Goal: Task Accomplishment & Management: Manage account settings

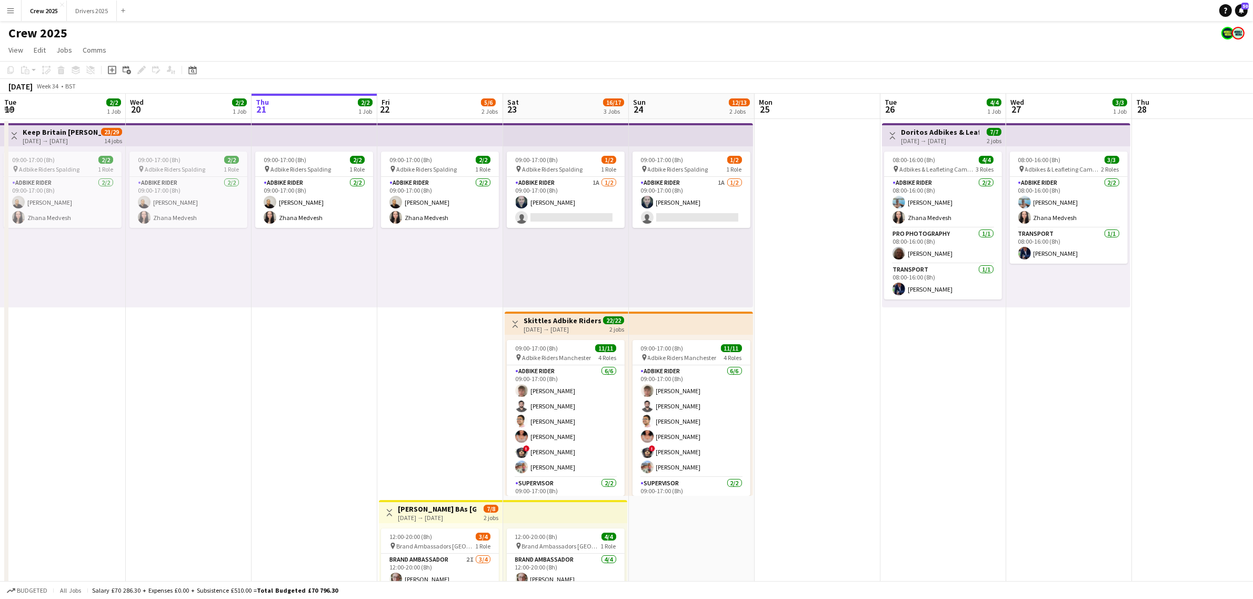
scroll to position [0, 396]
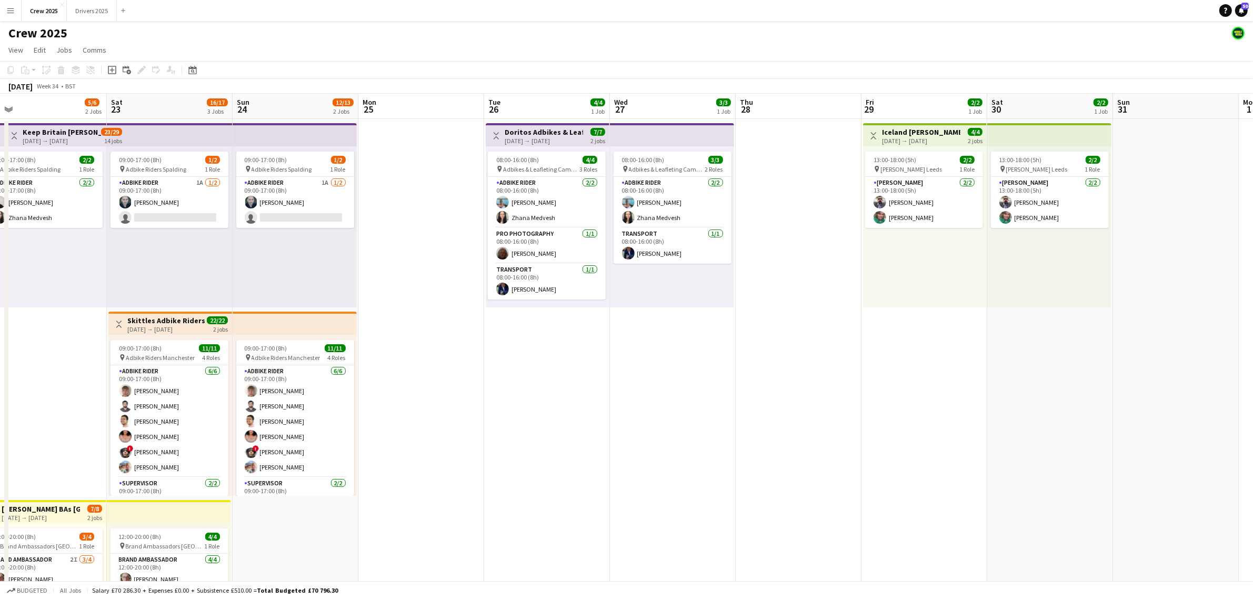
click at [791, 452] on app-date-cell at bounding box center [799, 403] width 126 height 569
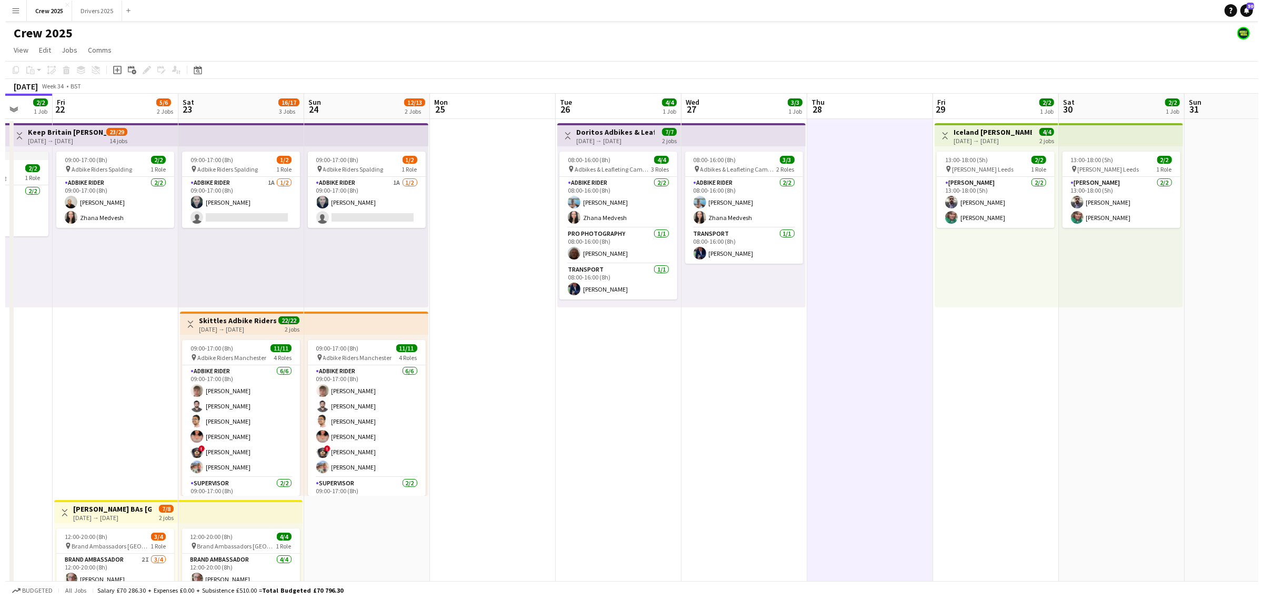
scroll to position [0, 237]
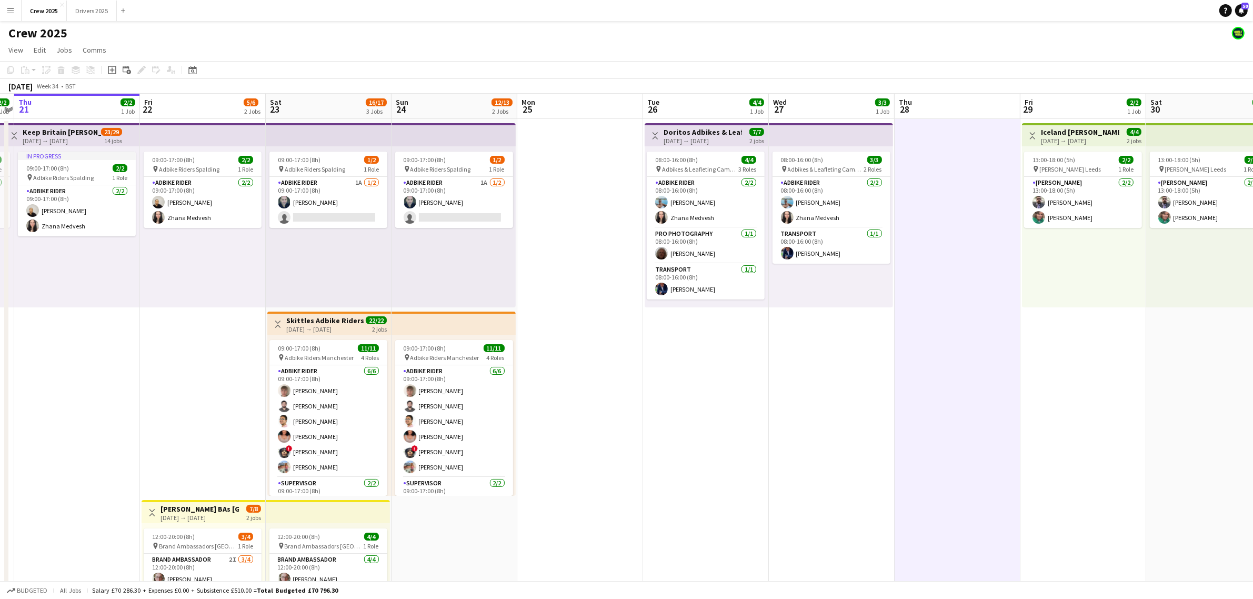
drag, startPoint x: 526, startPoint y: 463, endPoint x: 685, endPoint y: 449, distance: 159.6
click at [685, 449] on app-calendar-viewport "Tue 19 2/2 1 Job Wed 20 2/2 1 Job Thu 21 2/2 1 Job Fri 22 5/6 2 Jobs Sat 23 16/…" at bounding box center [626, 391] width 1253 height 595
click at [11, 14] on app-icon "Menu" at bounding box center [10, 10] width 8 height 8
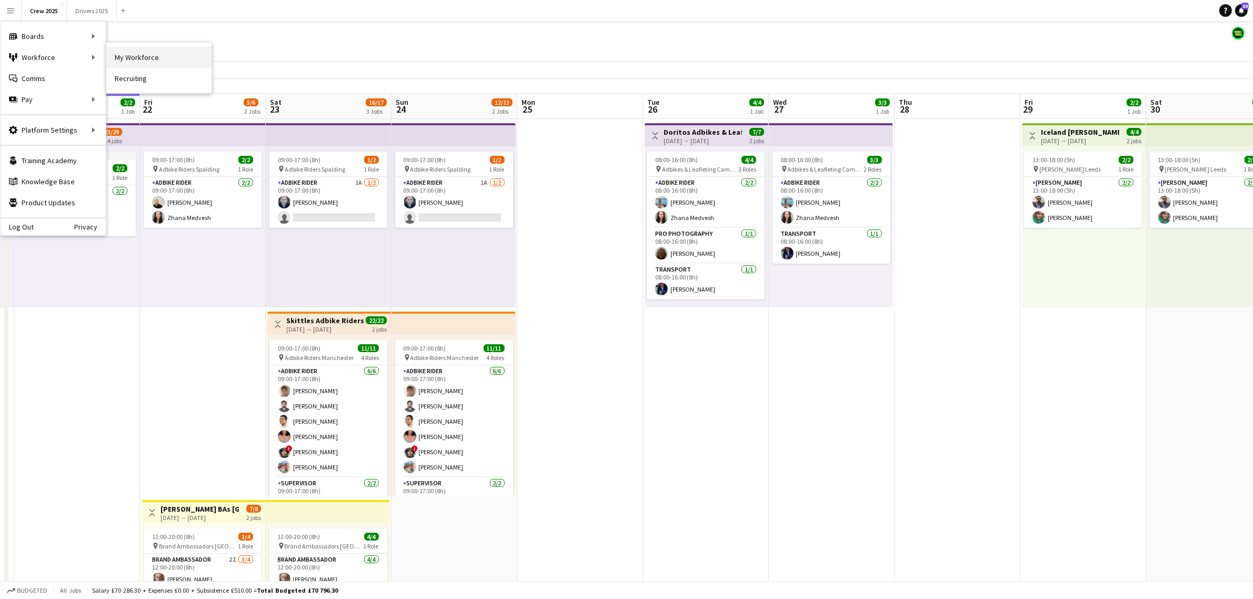
click at [152, 63] on link "My Workforce" at bounding box center [158, 57] width 105 height 21
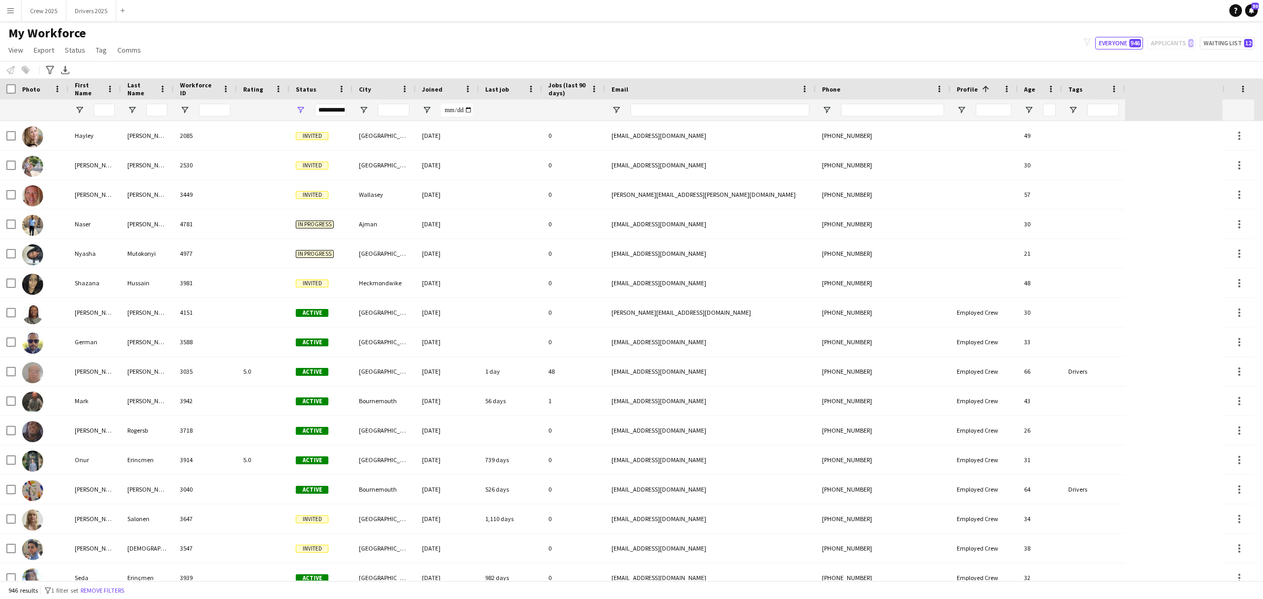
click at [1184, 42] on div "filter-1 Everyone 946 Applicants 0 Waiting list 12" at bounding box center [1169, 43] width 188 height 13
click at [1248, 45] on span "12" at bounding box center [1248, 43] width 8 height 8
type input "**********"
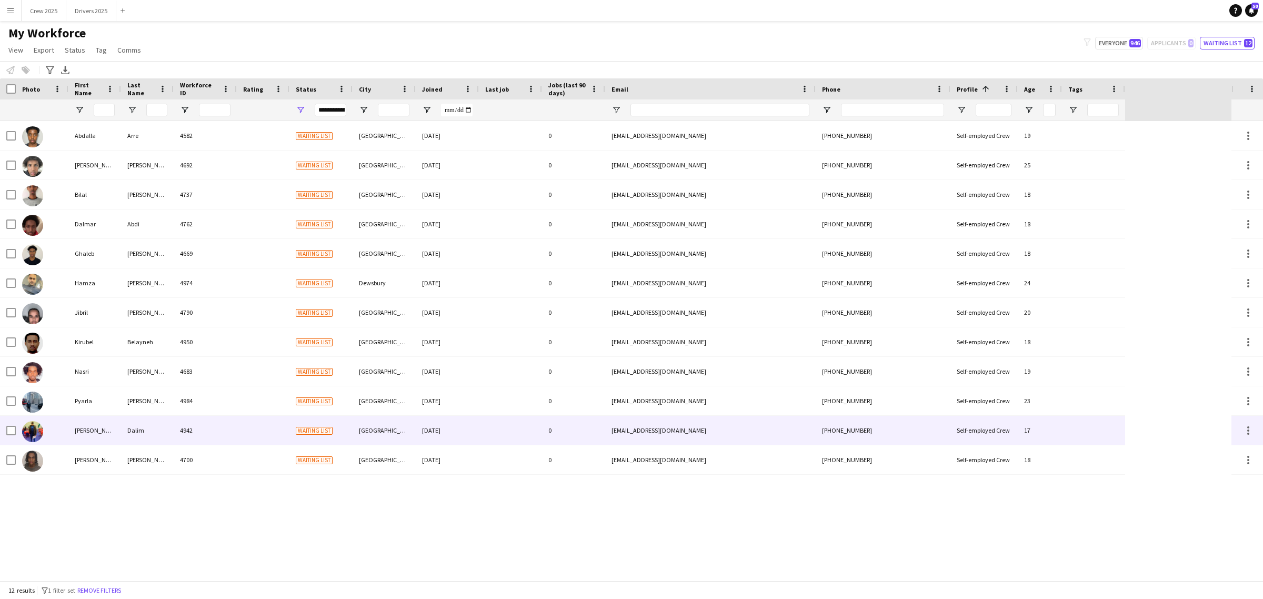
click at [130, 429] on div "Dalim" at bounding box center [147, 430] width 53 height 29
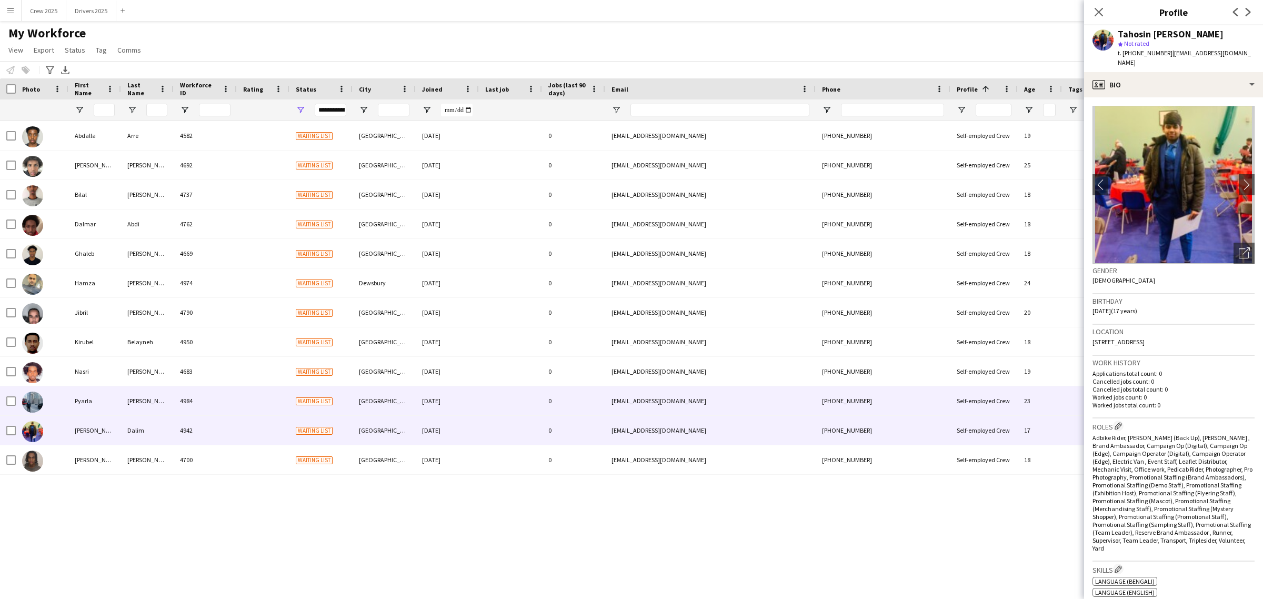
click at [151, 398] on div "Akshith" at bounding box center [147, 400] width 53 height 29
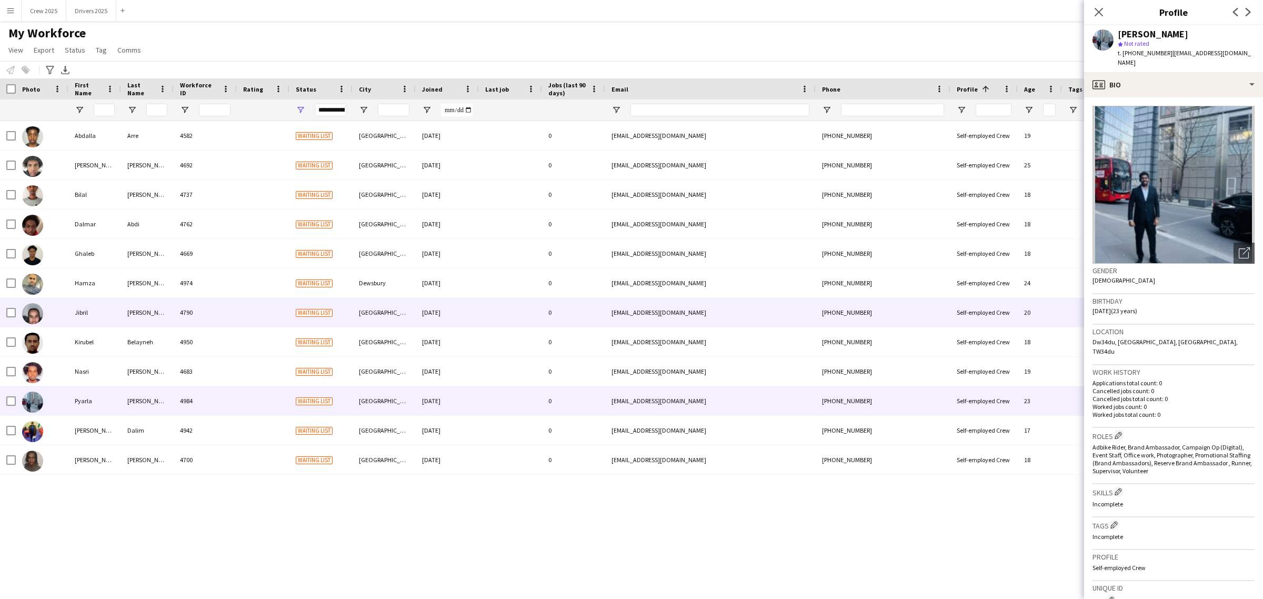
click at [141, 311] on div "Mohamed" at bounding box center [147, 312] width 53 height 29
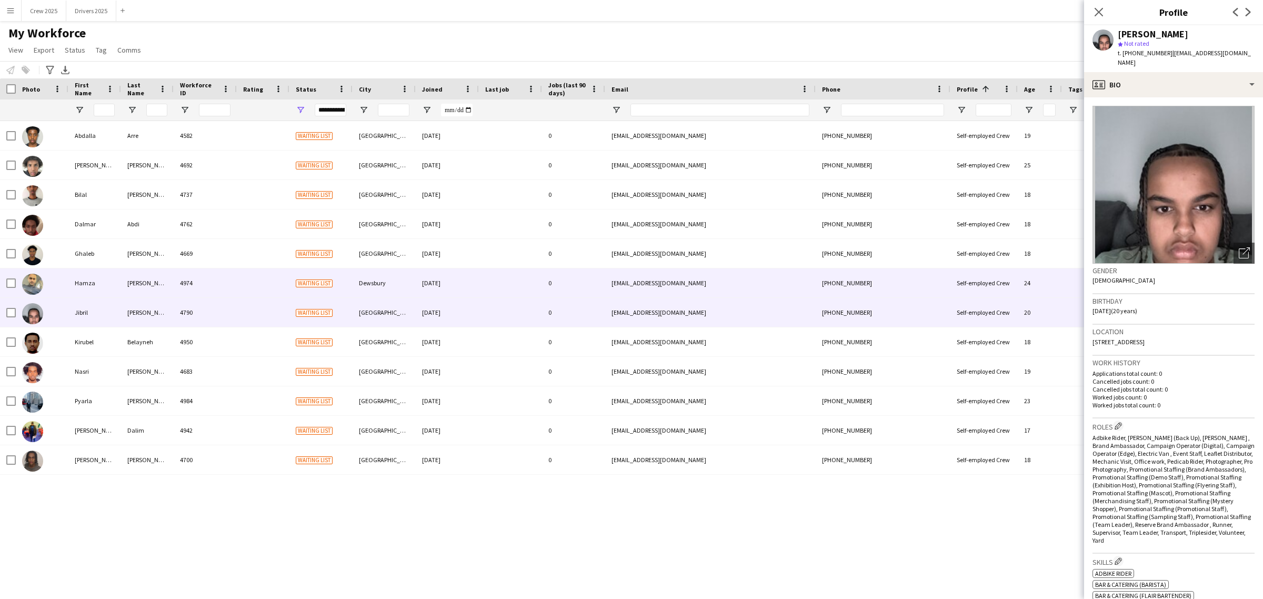
click at [146, 279] on div "Shakeel" at bounding box center [147, 282] width 53 height 29
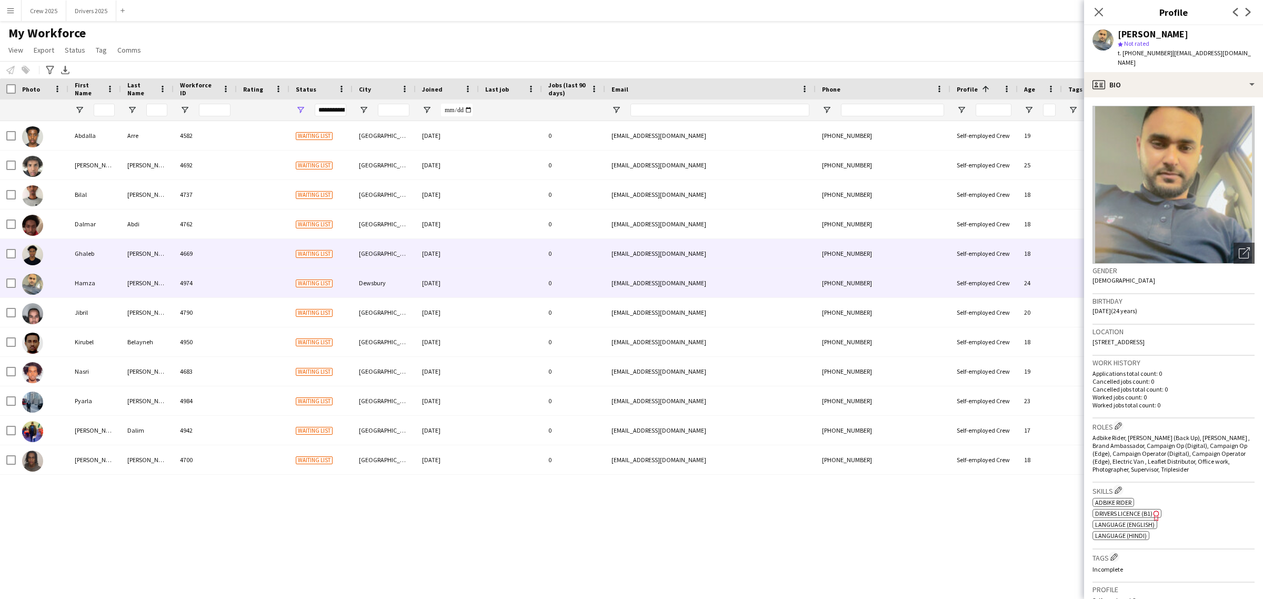
click at [169, 250] on div "Ahmed" at bounding box center [147, 253] width 53 height 29
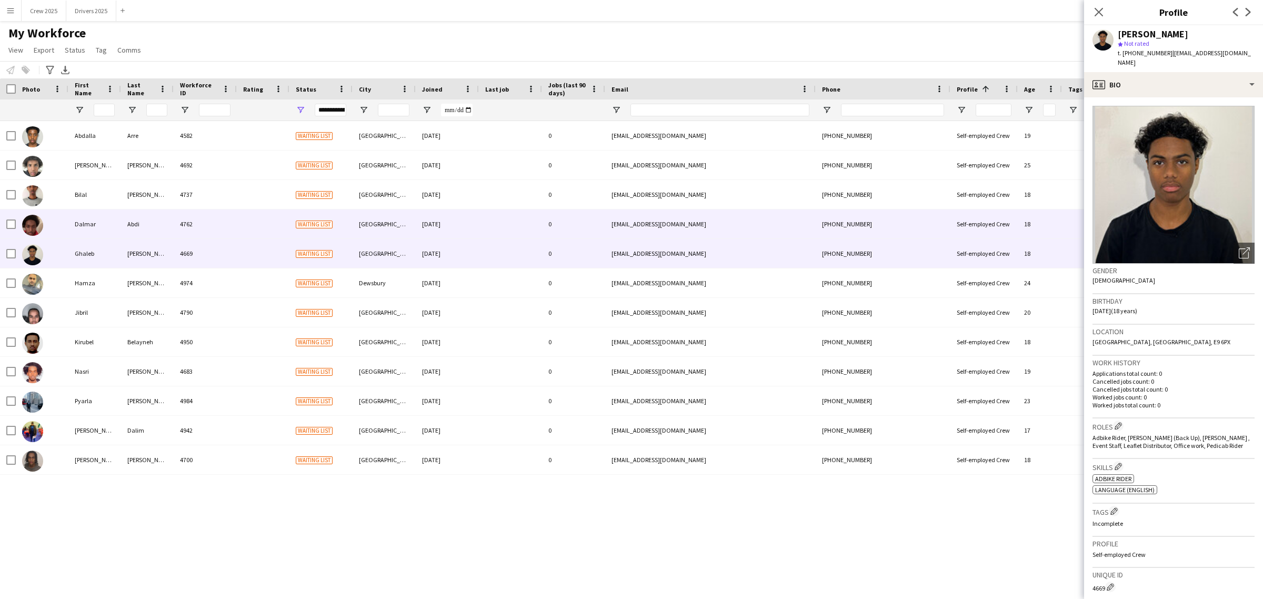
click at [172, 213] on div "Abdi" at bounding box center [147, 223] width 53 height 29
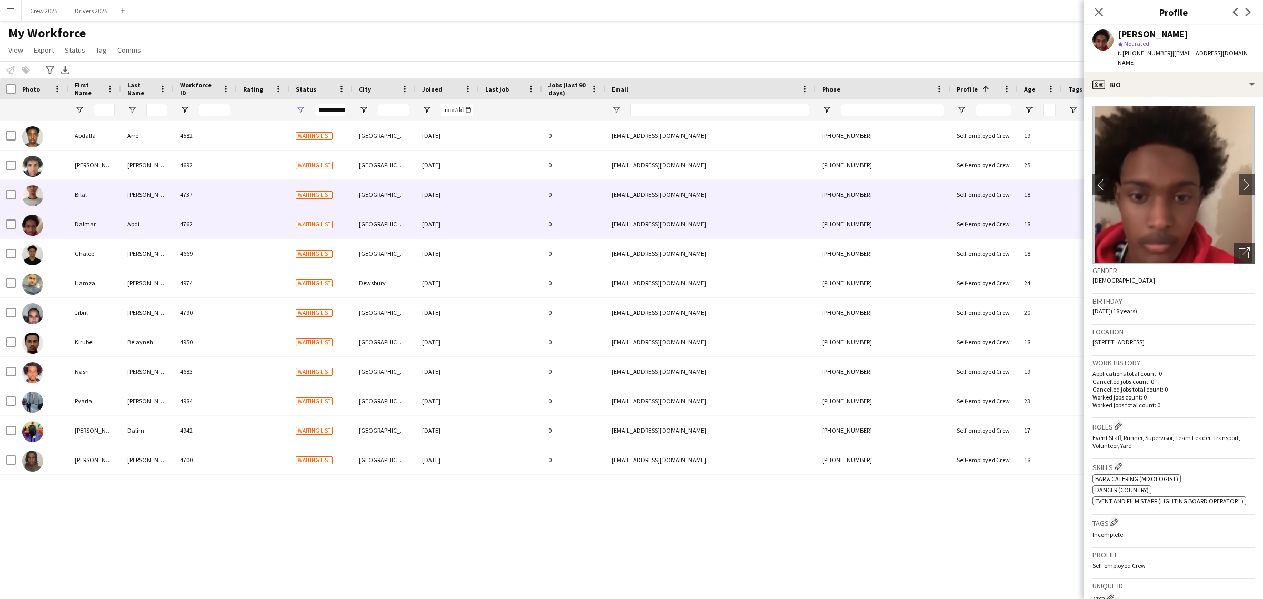
click at [172, 195] on div "Ahmed" at bounding box center [147, 194] width 53 height 29
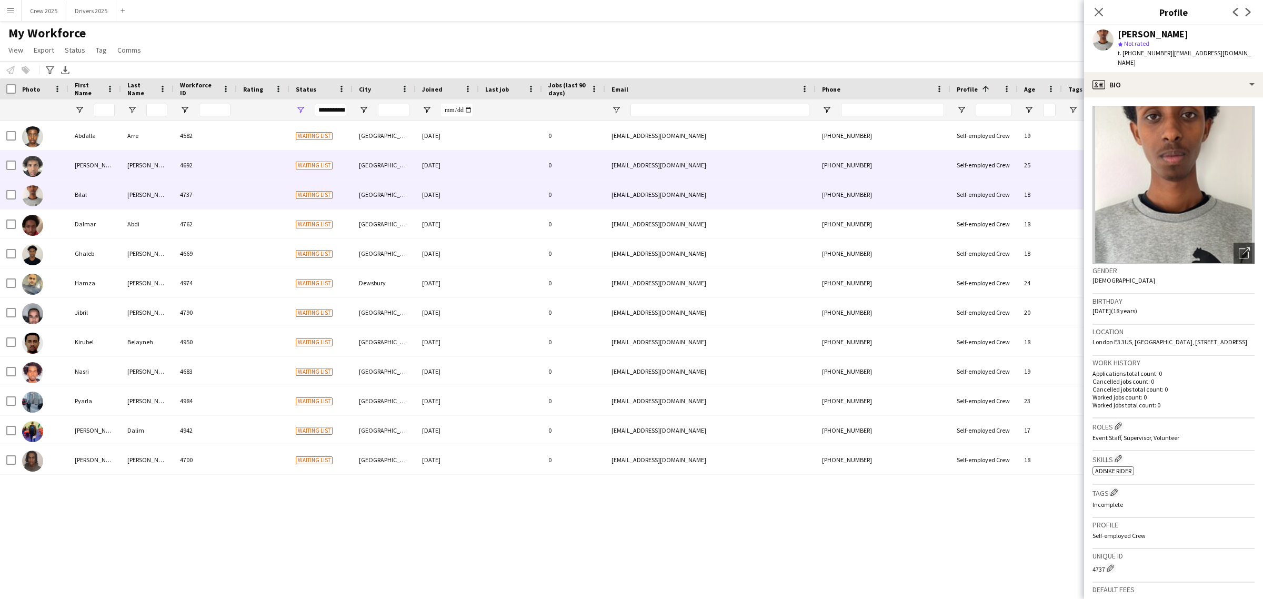
click at [177, 173] on div "4692" at bounding box center [205, 165] width 63 height 29
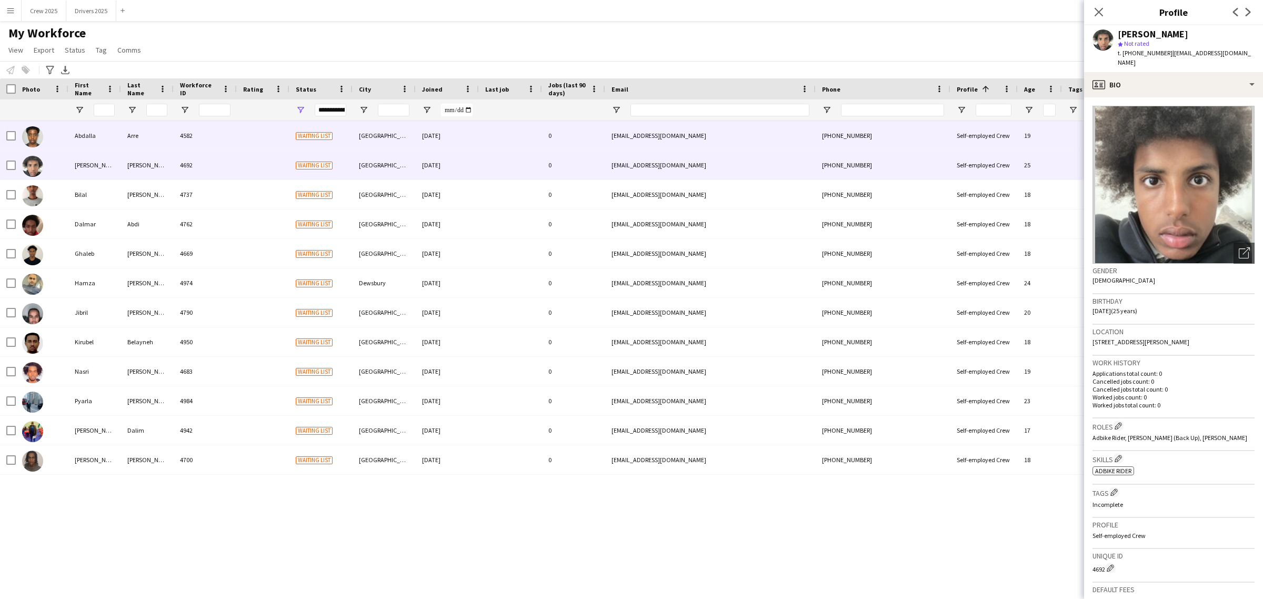
click at [185, 132] on div "4582" at bounding box center [205, 135] width 63 height 29
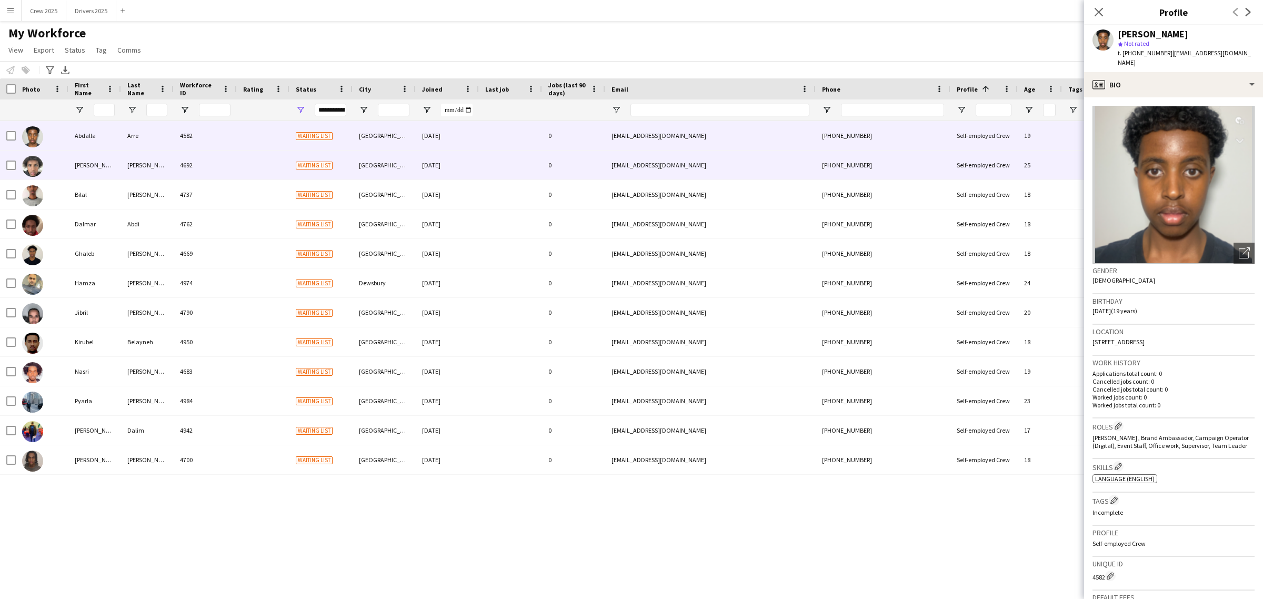
click at [174, 164] on div "4692" at bounding box center [205, 165] width 63 height 29
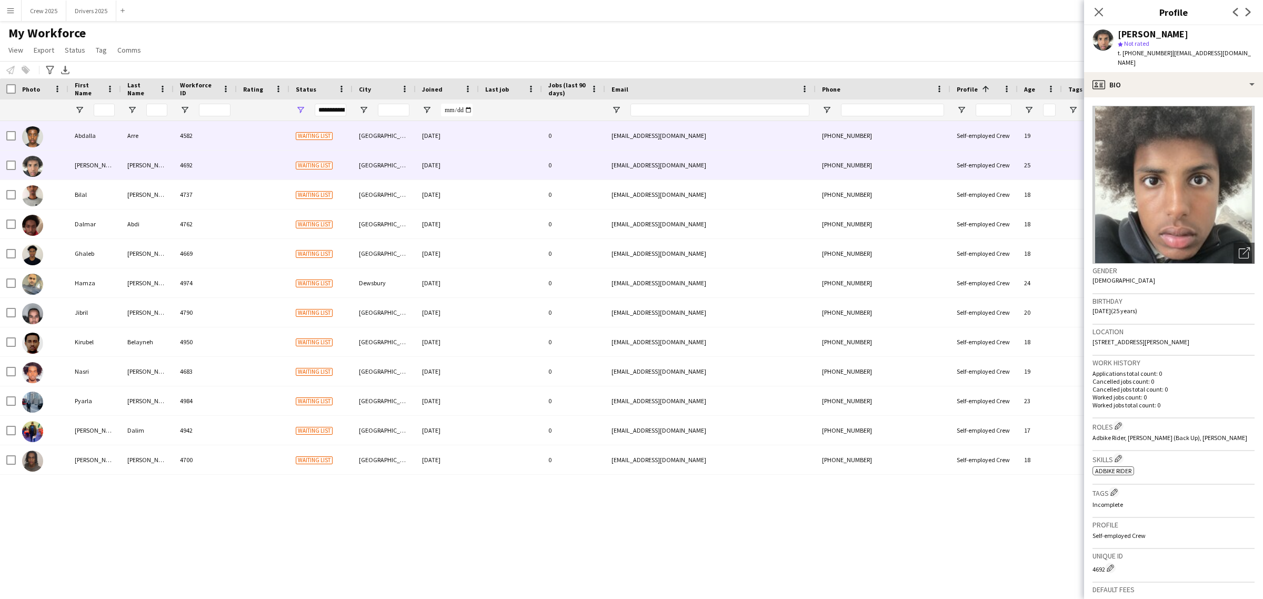
click at [183, 143] on div "4582" at bounding box center [205, 135] width 63 height 29
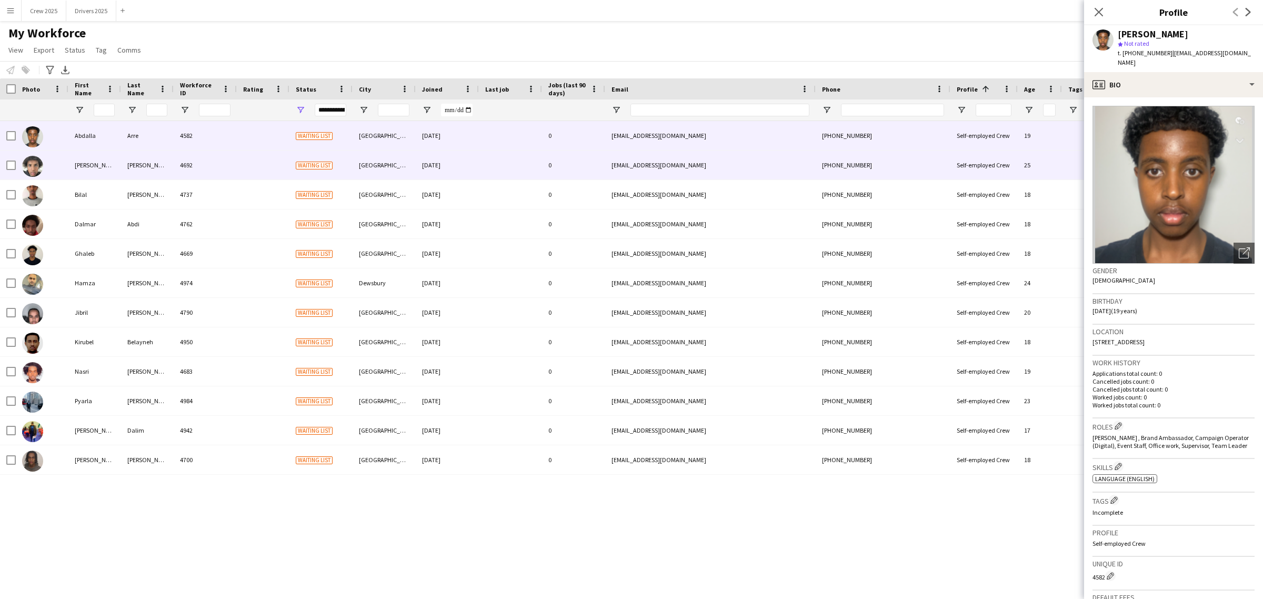
click at [183, 166] on div "4692" at bounding box center [205, 165] width 63 height 29
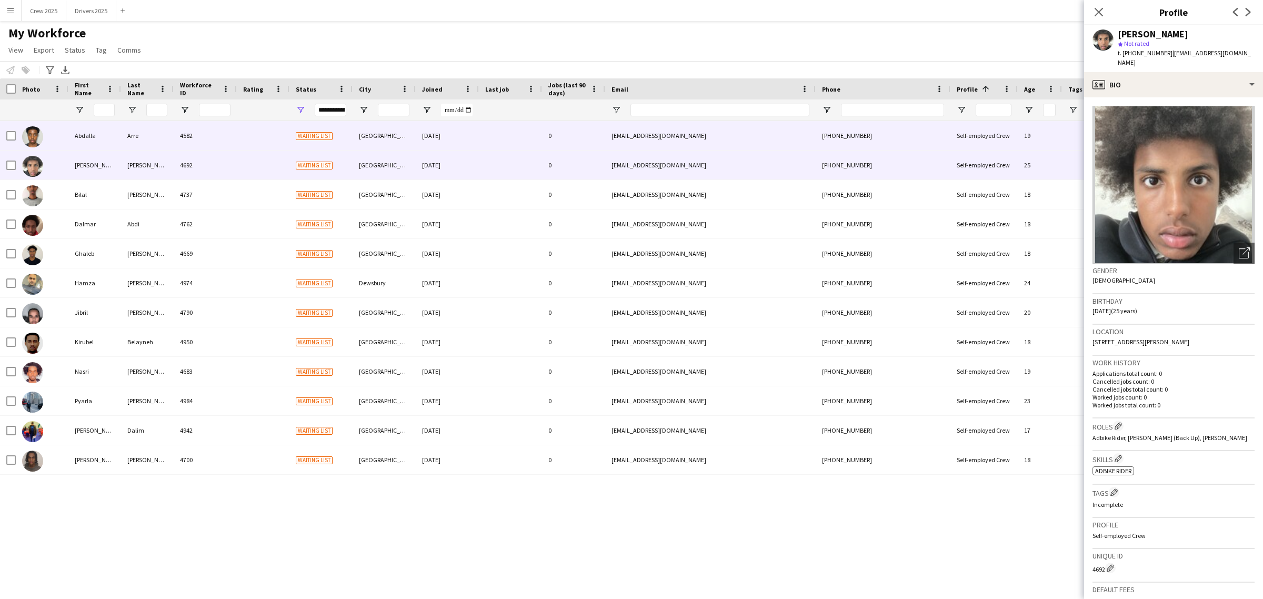
click at [190, 135] on div "4582" at bounding box center [205, 135] width 63 height 29
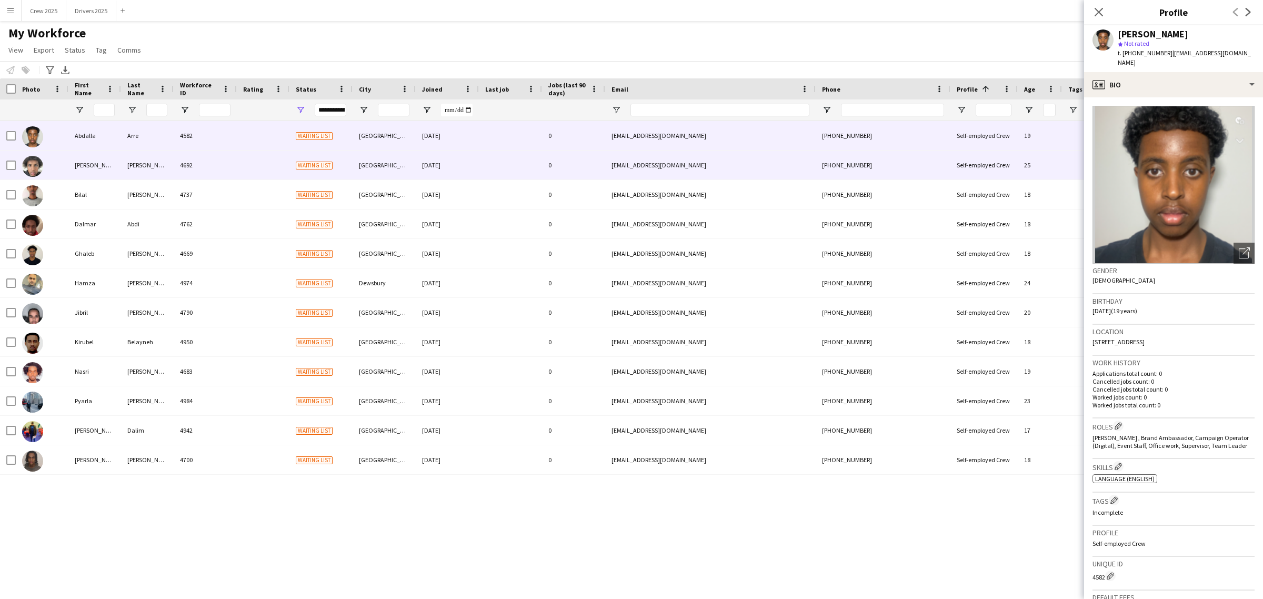
click at [190, 156] on div "4692" at bounding box center [205, 165] width 63 height 29
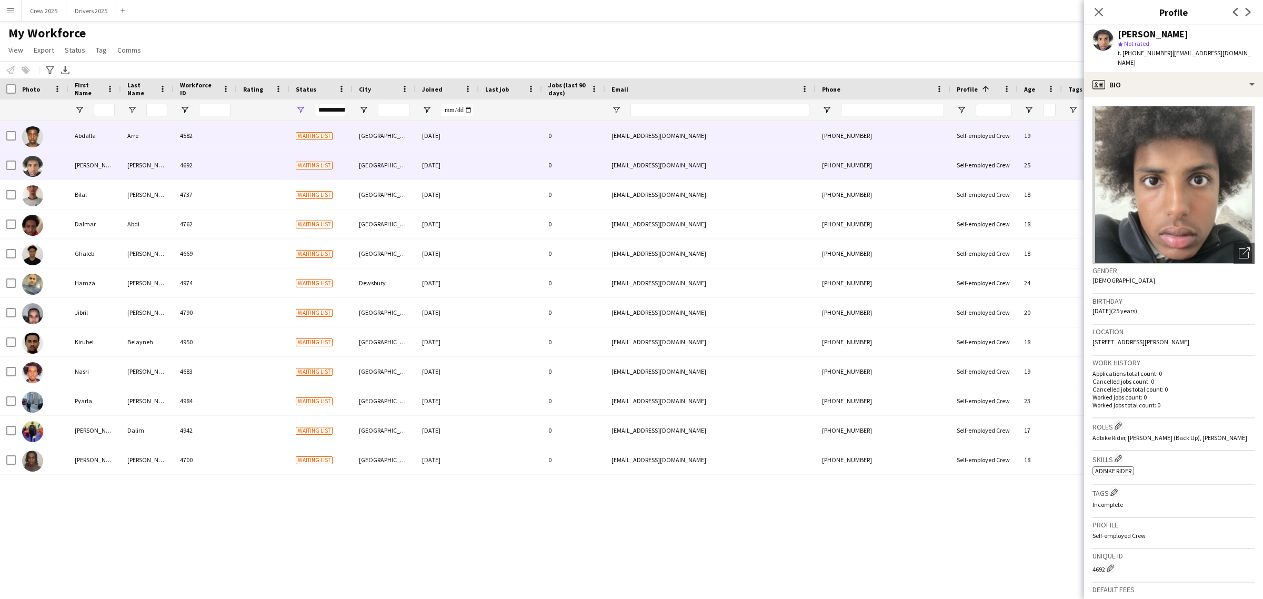
click at [195, 137] on div "4582" at bounding box center [205, 135] width 63 height 29
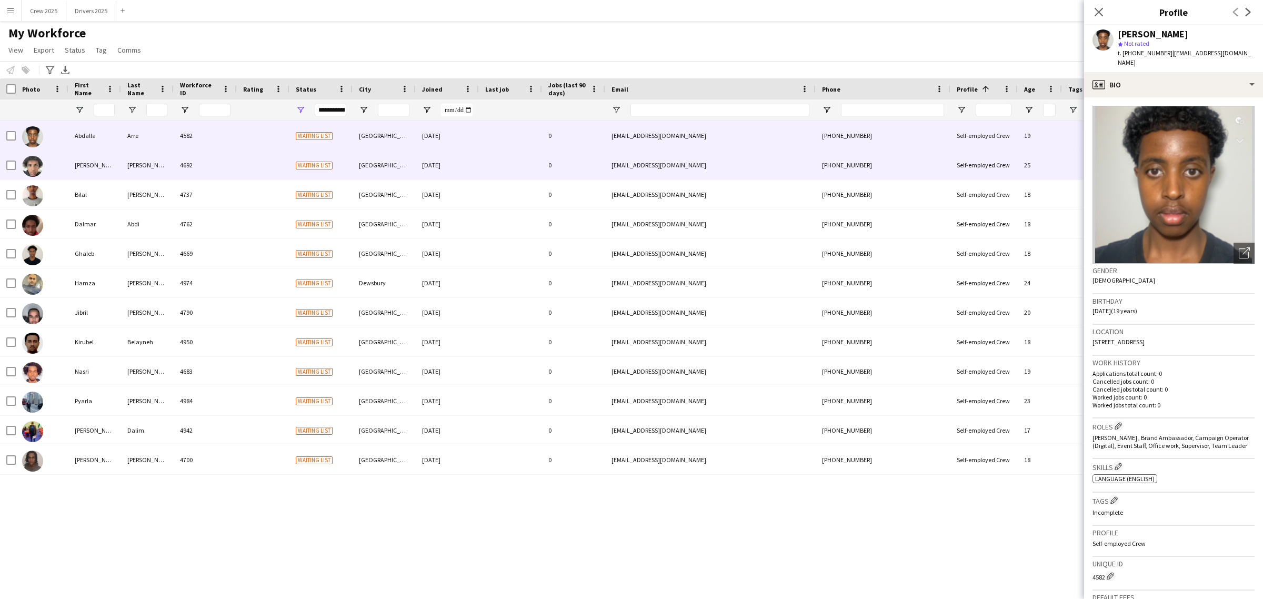
click at [192, 159] on div "4692" at bounding box center [205, 165] width 63 height 29
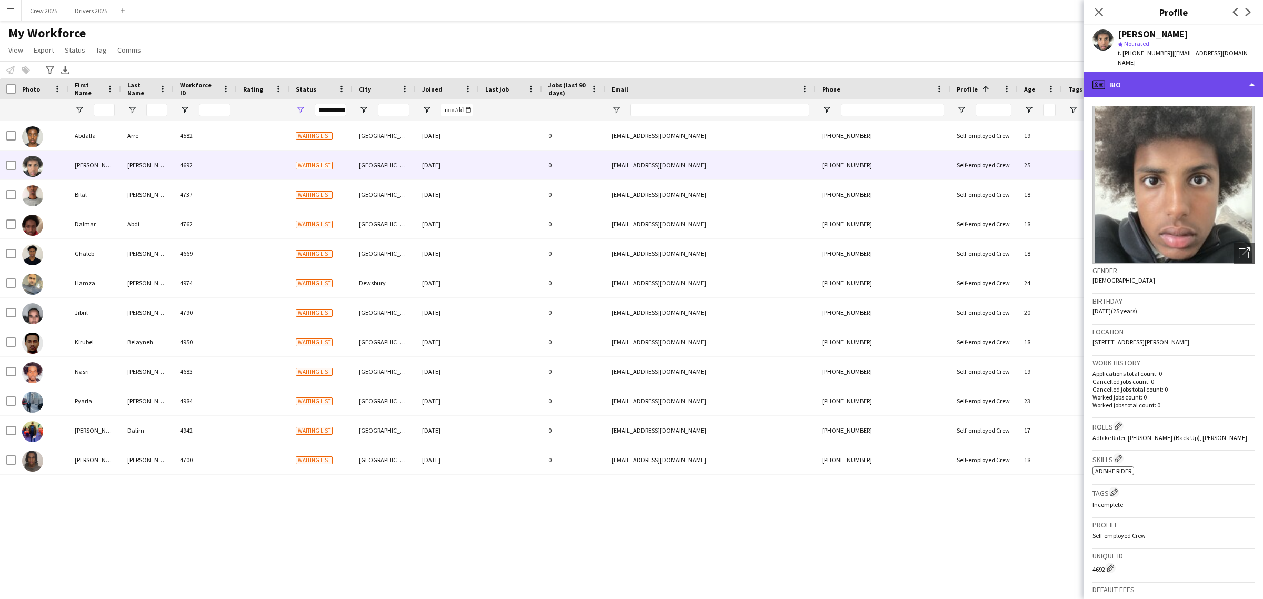
click at [1167, 80] on div "profile Bio" at bounding box center [1173, 84] width 179 height 25
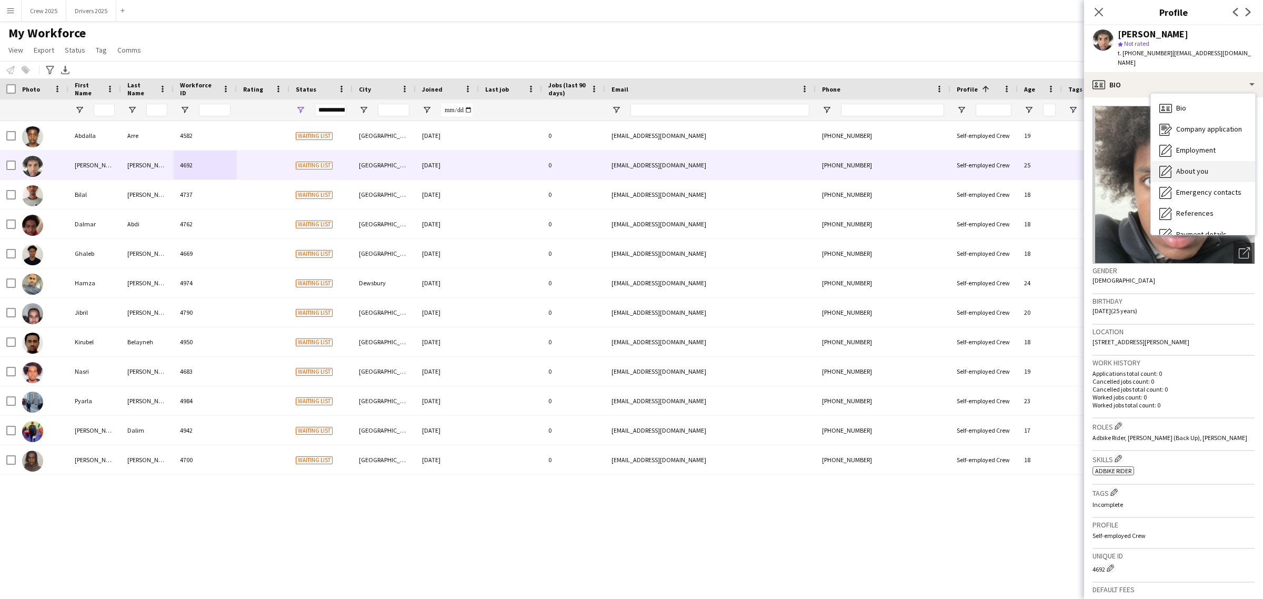
click at [1201, 166] on span "About you" at bounding box center [1192, 170] width 32 height 9
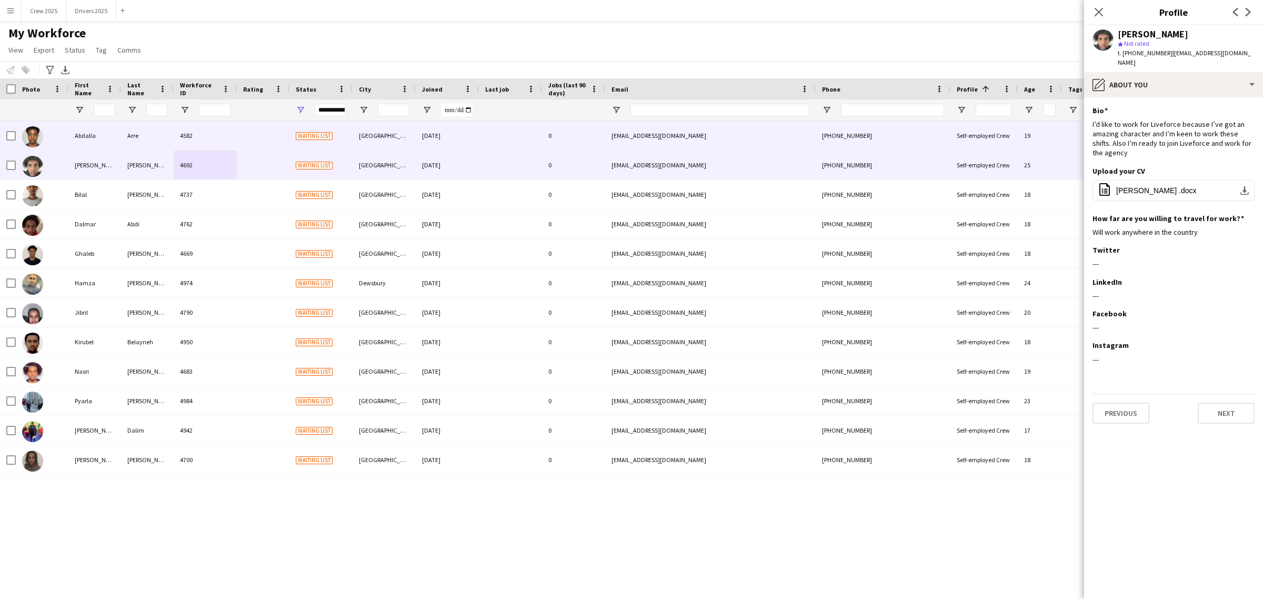
click at [106, 129] on div "Abdalla" at bounding box center [94, 135] width 53 height 29
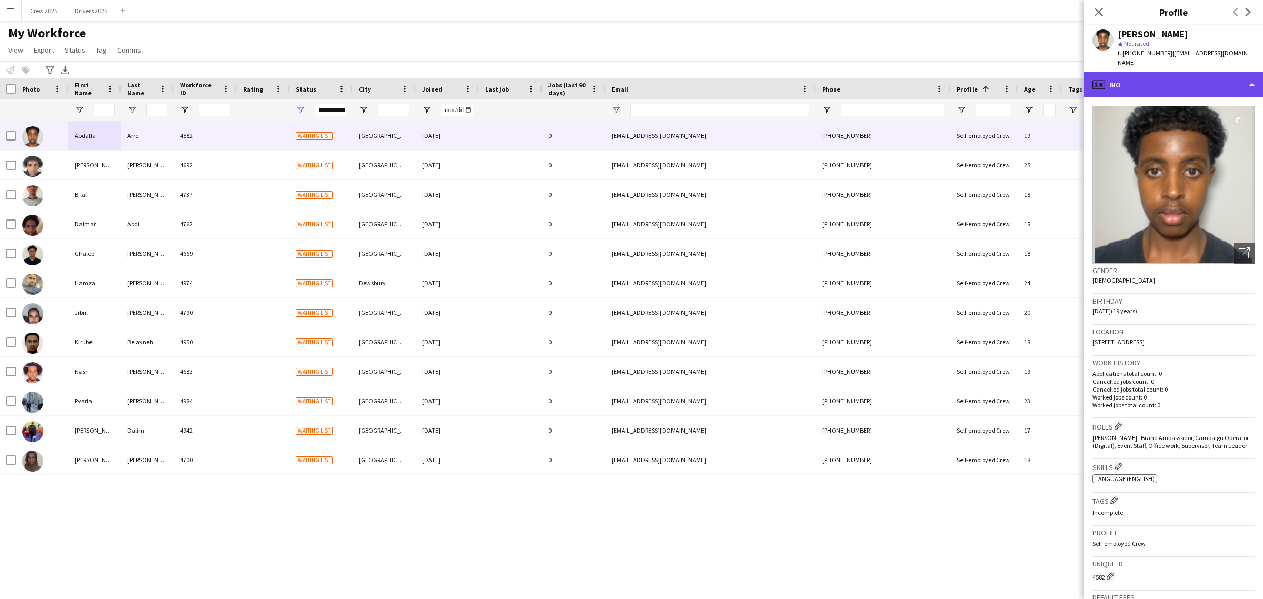
click at [1175, 74] on div "profile Bio" at bounding box center [1173, 84] width 179 height 25
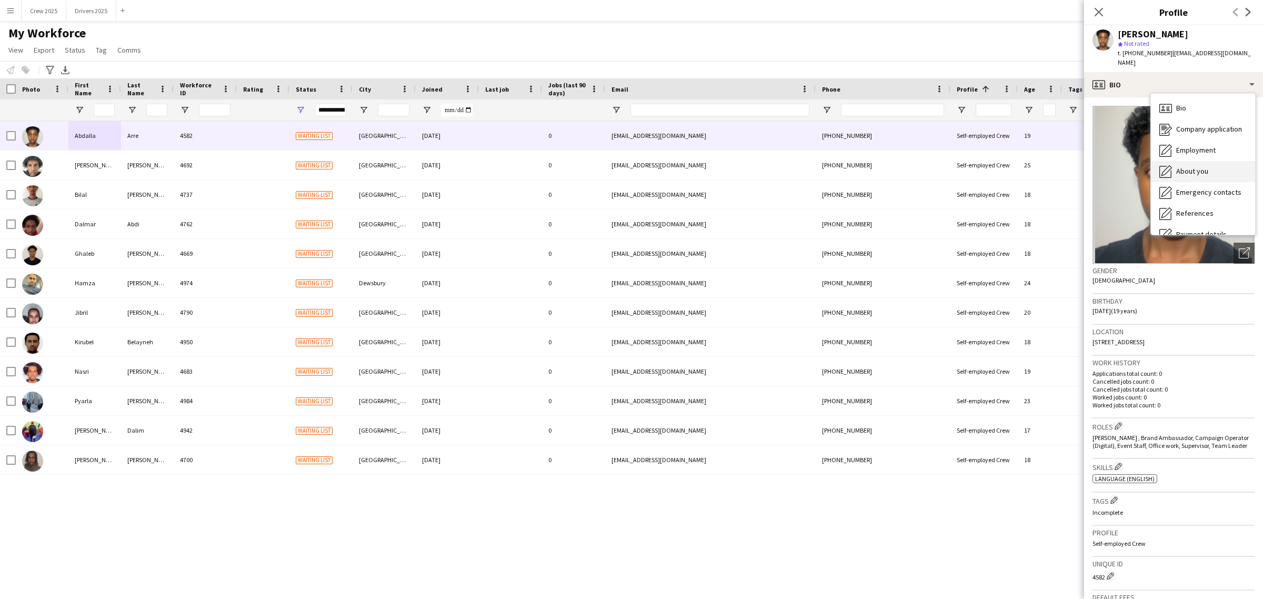
click at [1197, 166] on span "About you" at bounding box center [1192, 170] width 32 height 9
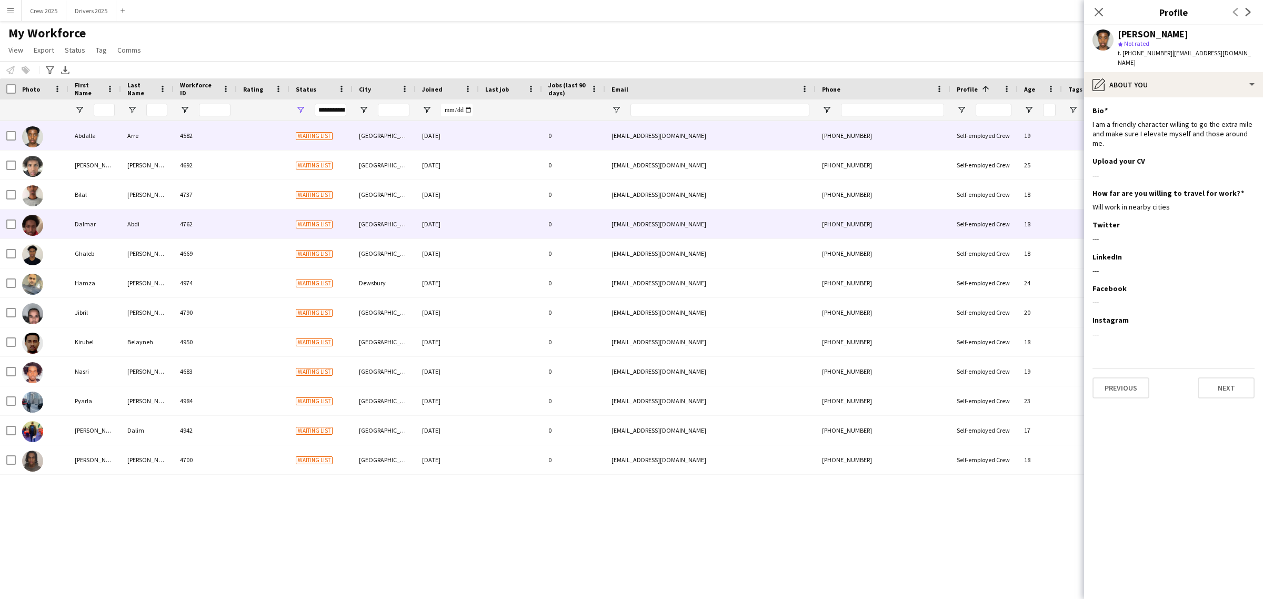
click at [103, 223] on div "Dalmar" at bounding box center [94, 223] width 53 height 29
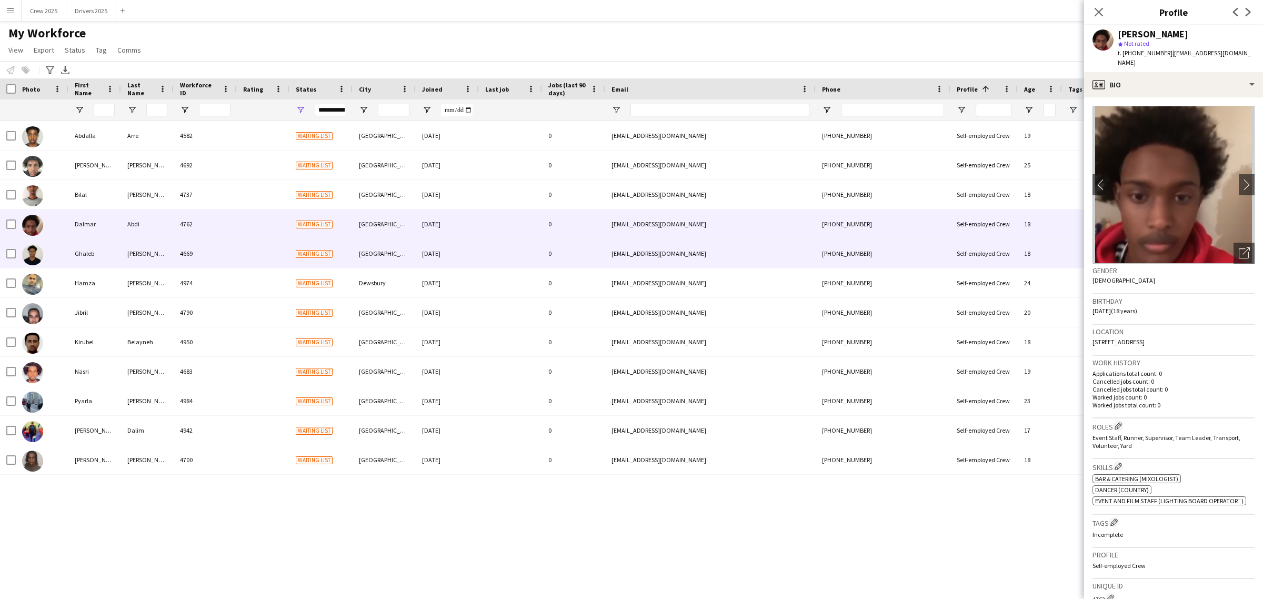
click at [102, 241] on div "Ghaleb" at bounding box center [94, 253] width 53 height 29
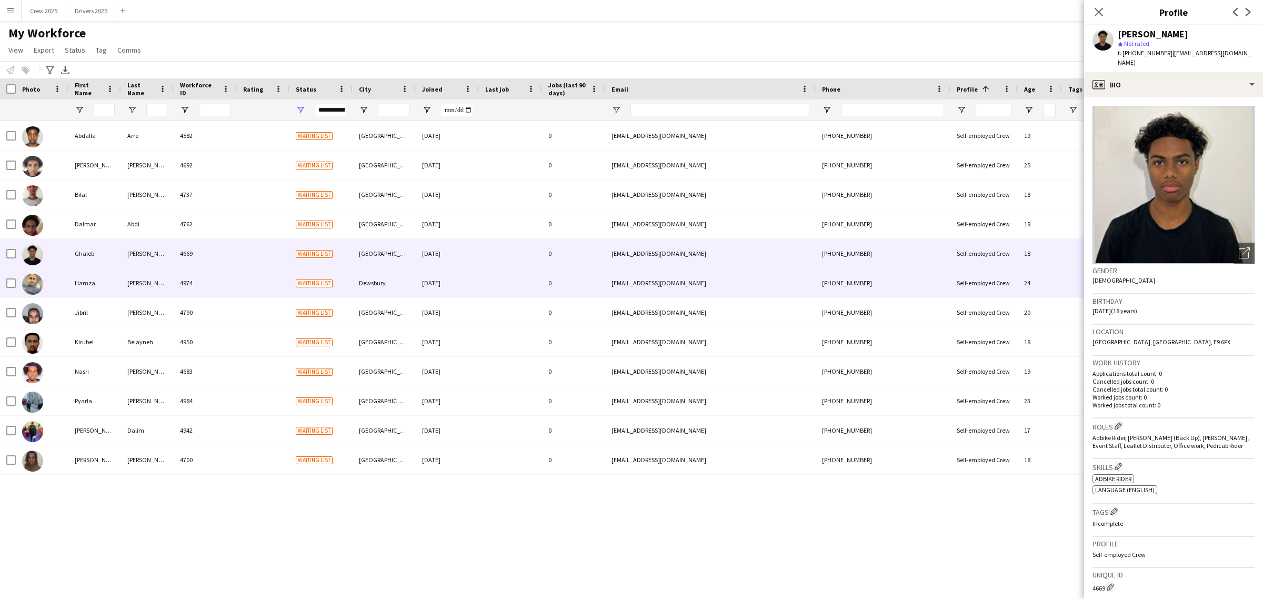
click at [107, 280] on div "Hamza" at bounding box center [94, 282] width 53 height 29
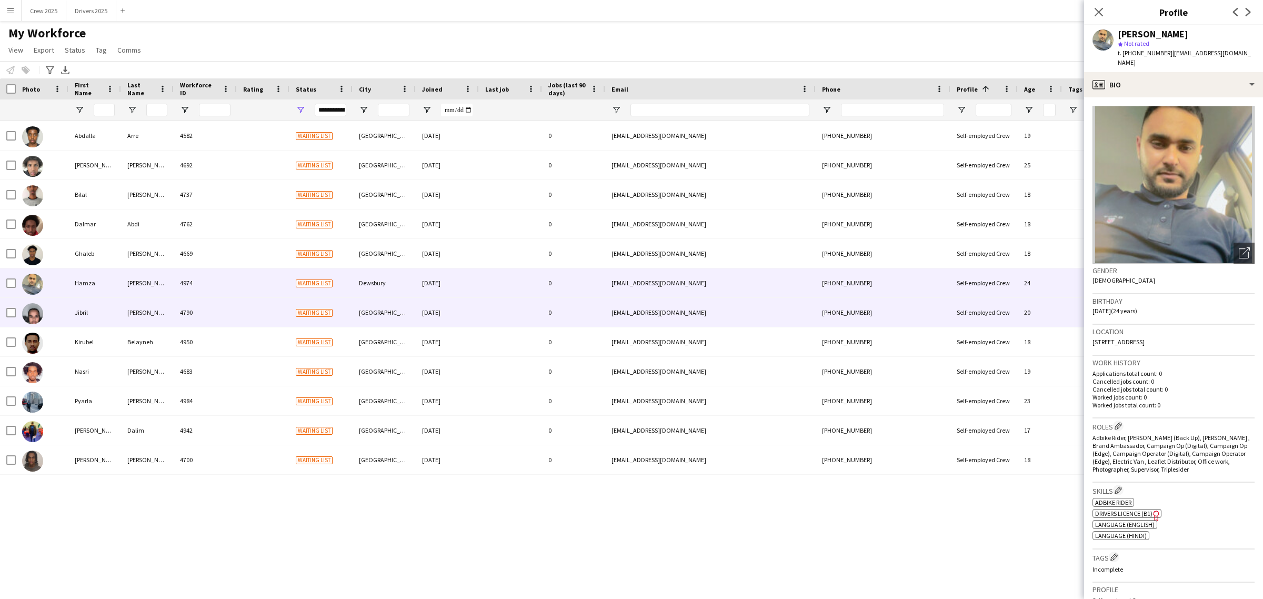
click at [108, 308] on div "Jibril" at bounding box center [94, 312] width 53 height 29
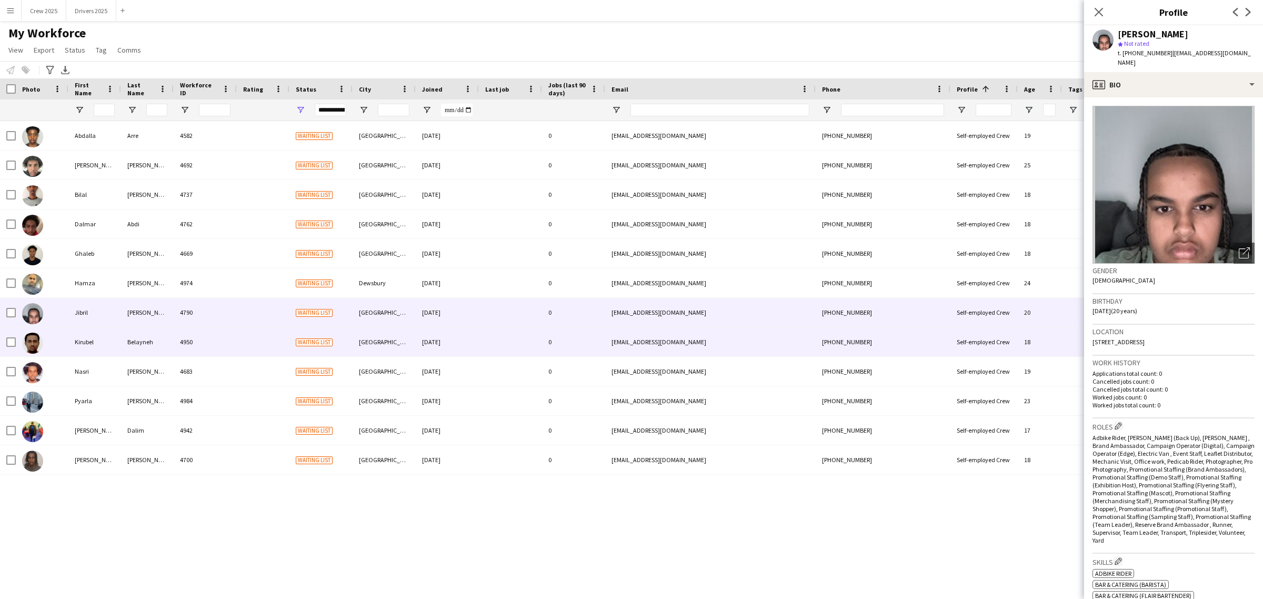
click at [101, 356] on div "Kirubel" at bounding box center [94, 341] width 53 height 29
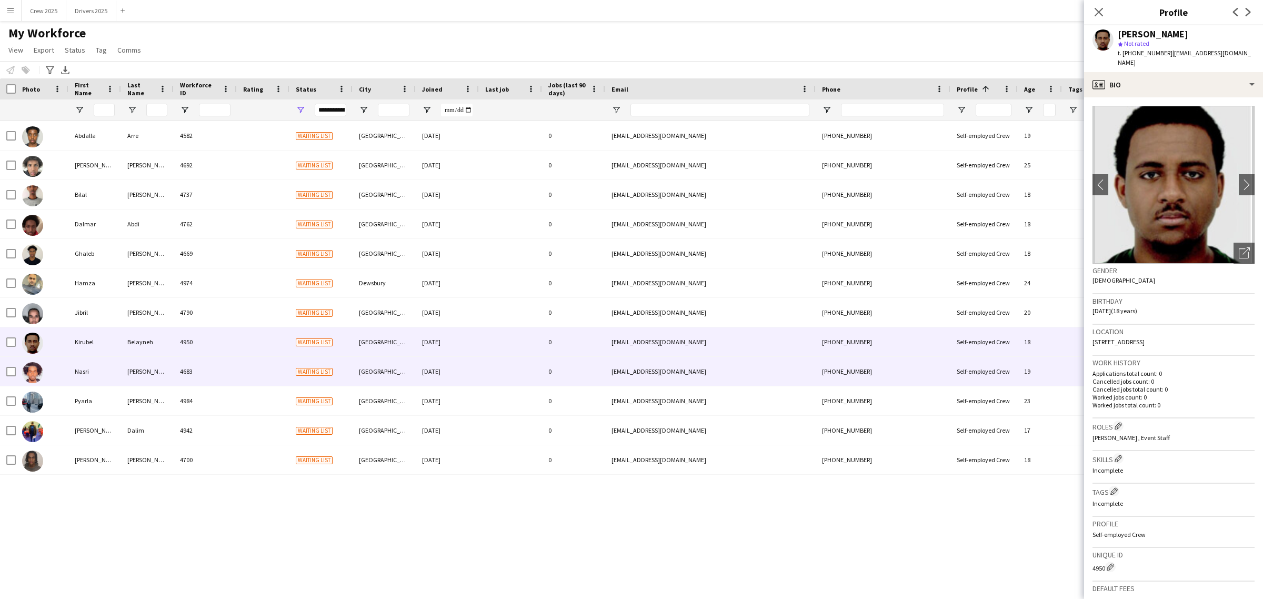
click at [101, 369] on div "Nasri" at bounding box center [94, 371] width 53 height 29
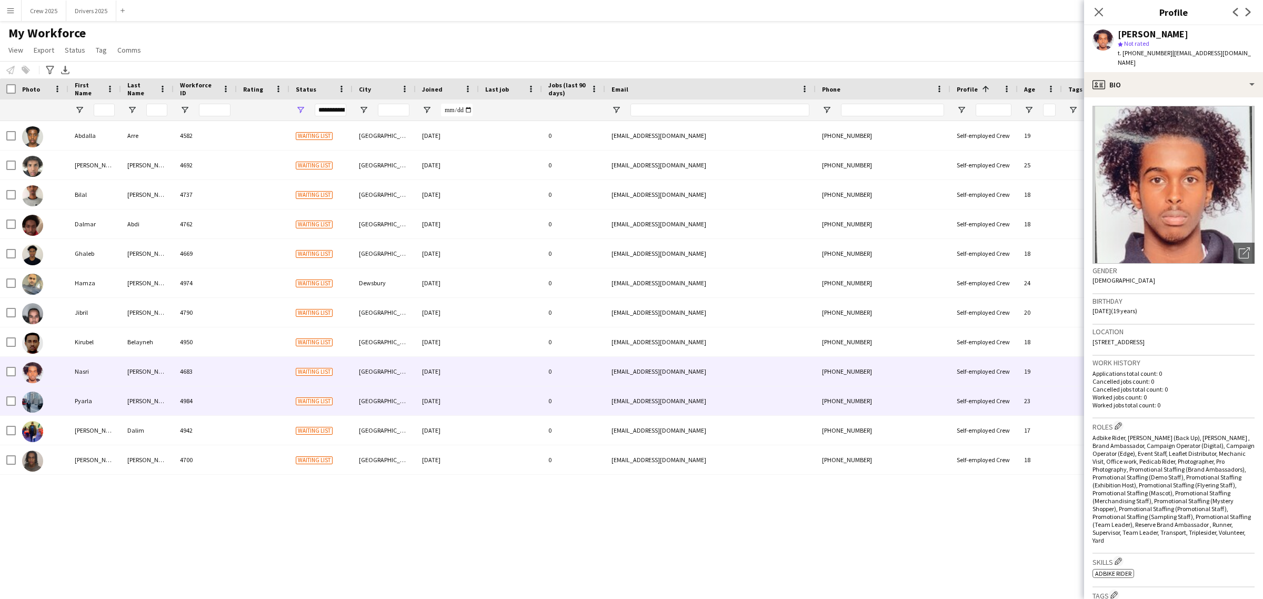
click at [100, 399] on div "Pyarla" at bounding box center [94, 400] width 53 height 29
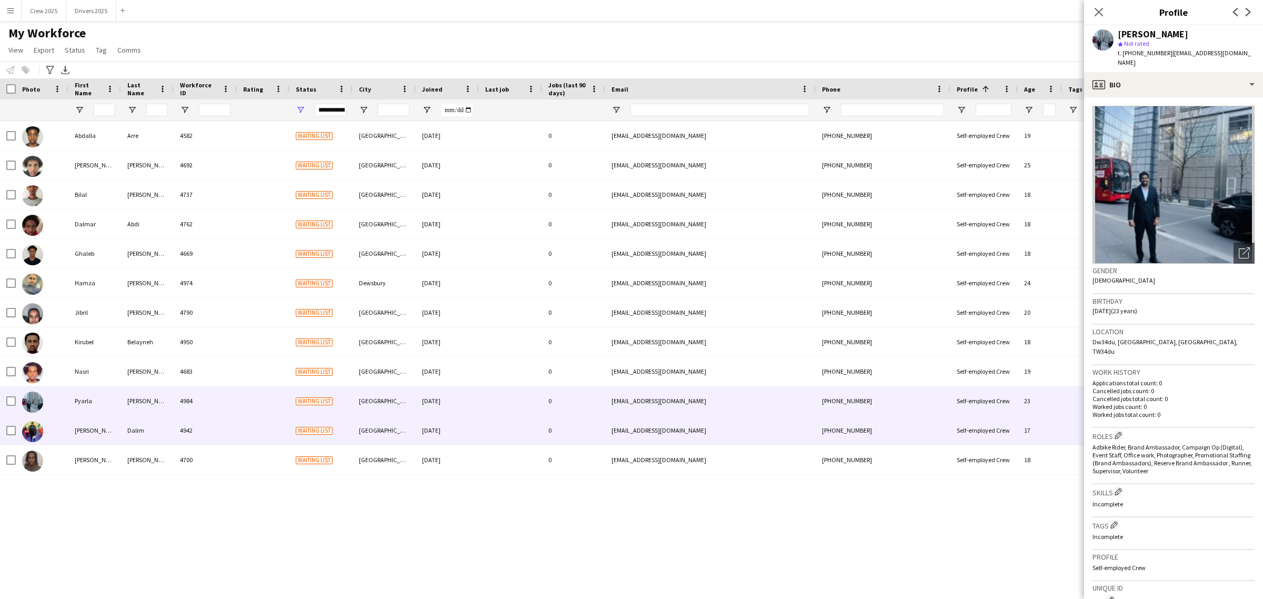
click at [127, 433] on div "Dalim" at bounding box center [147, 430] width 53 height 29
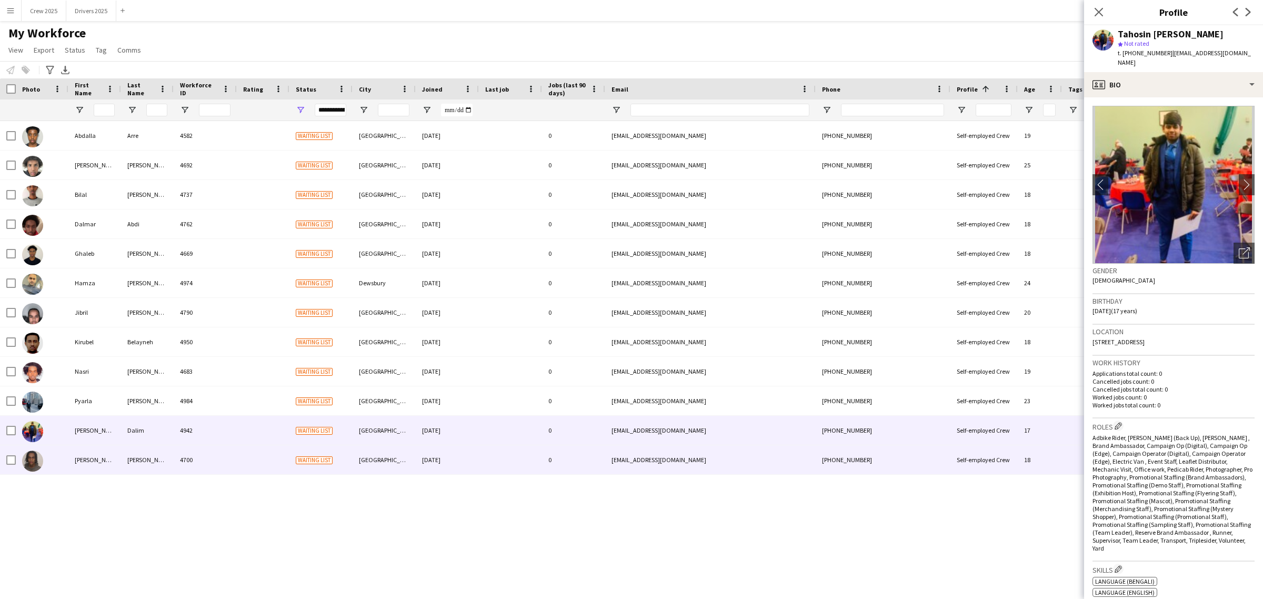
click at [114, 458] on div "yusuf" at bounding box center [94, 459] width 53 height 29
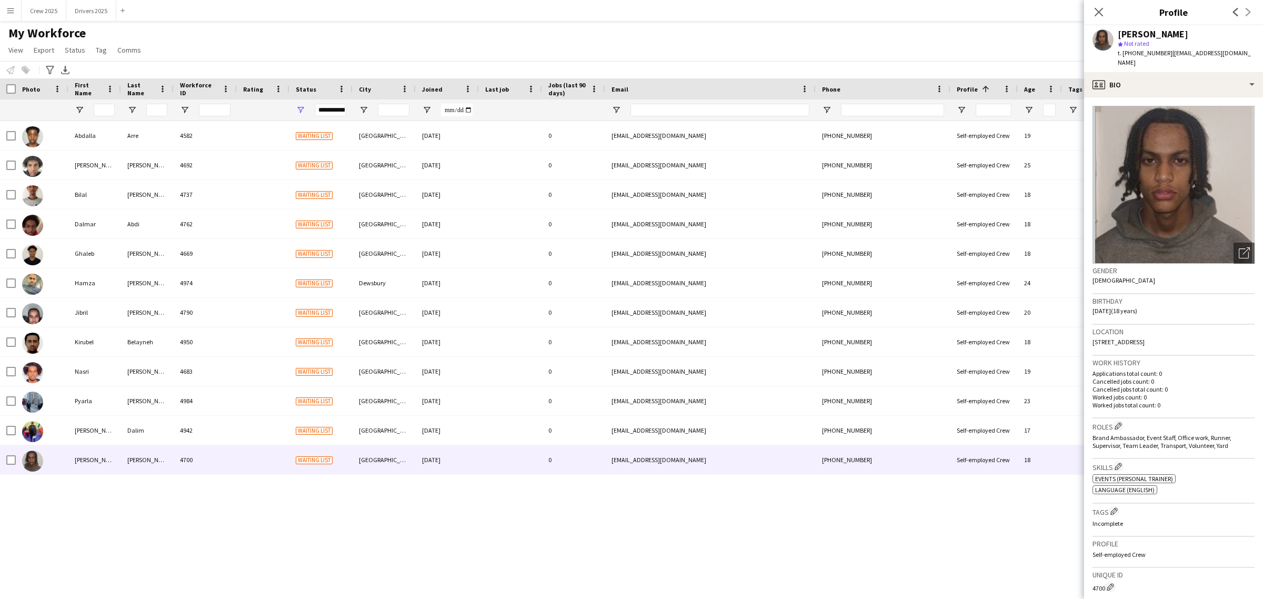
click at [999, 39] on div "My Workforce View Views Default view New view Update view Delete view Edit name…" at bounding box center [631, 43] width 1263 height 36
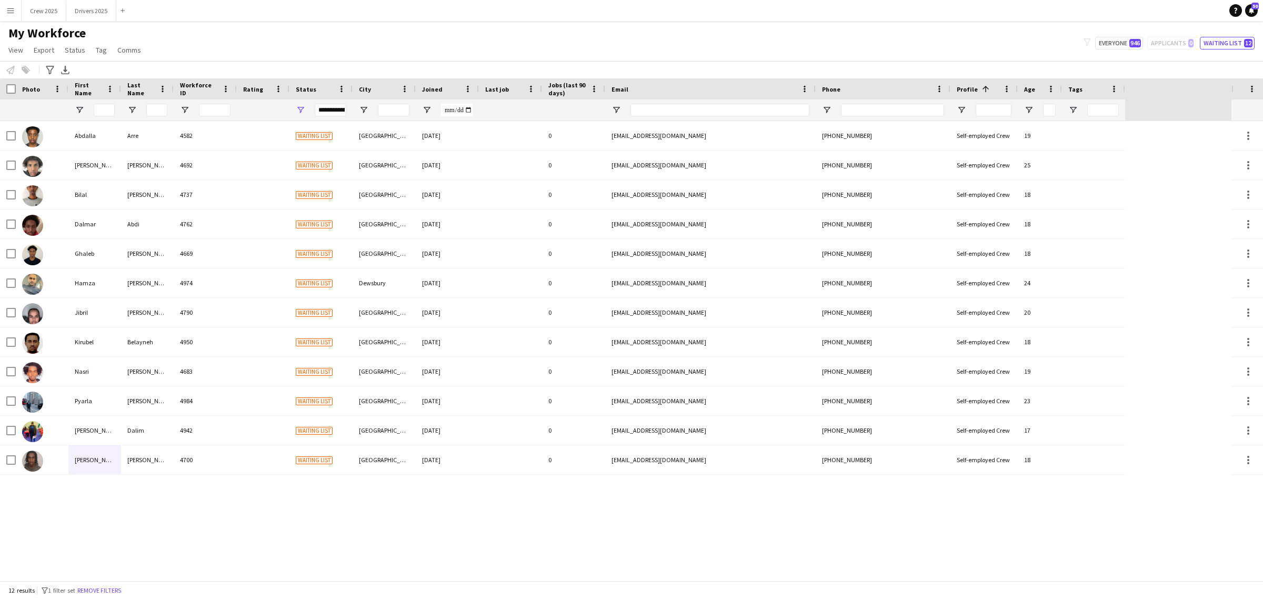
click at [15, 9] on button "Menu" at bounding box center [10, 10] width 21 height 21
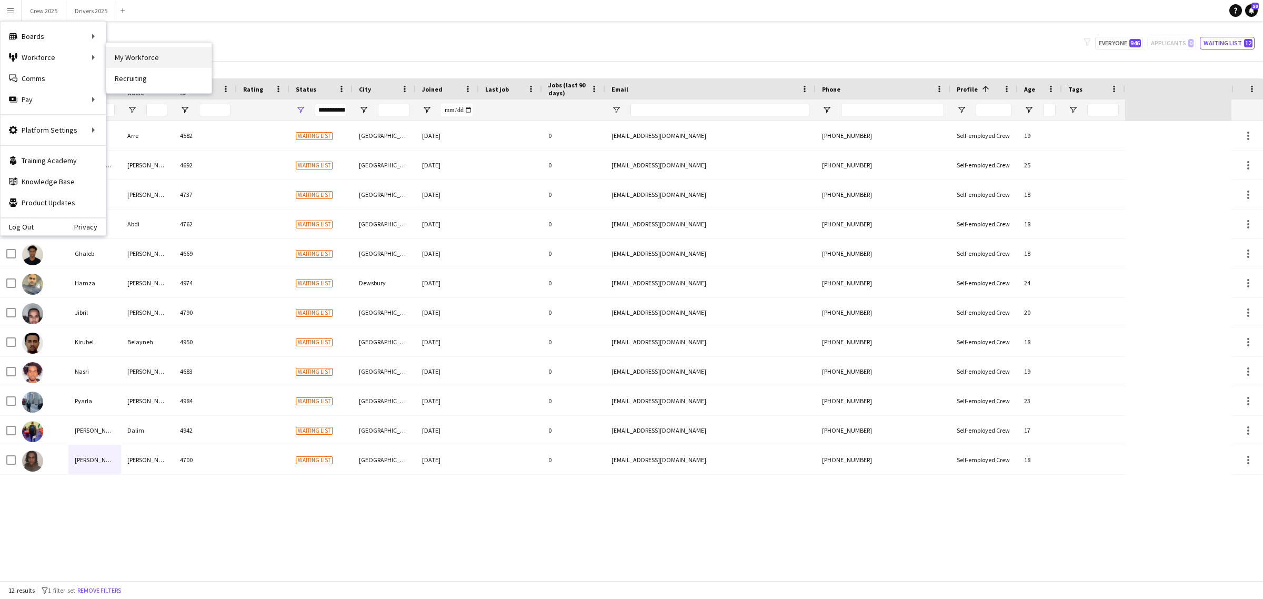
click at [145, 55] on link "My Workforce" at bounding box center [158, 57] width 105 height 21
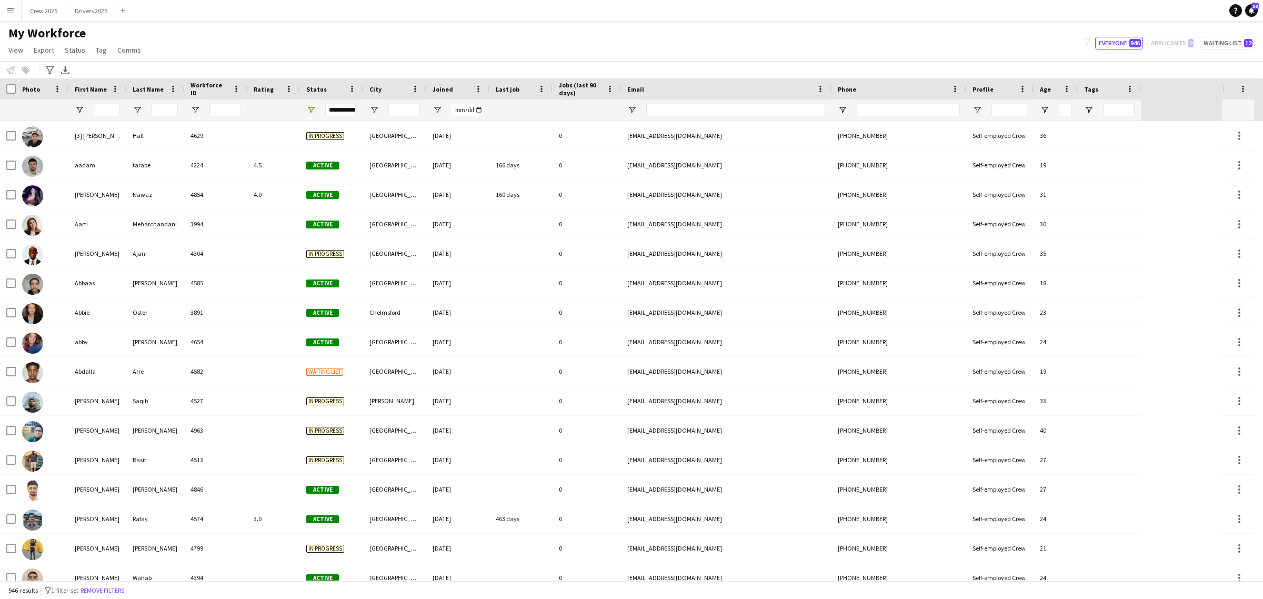
type input "**********"
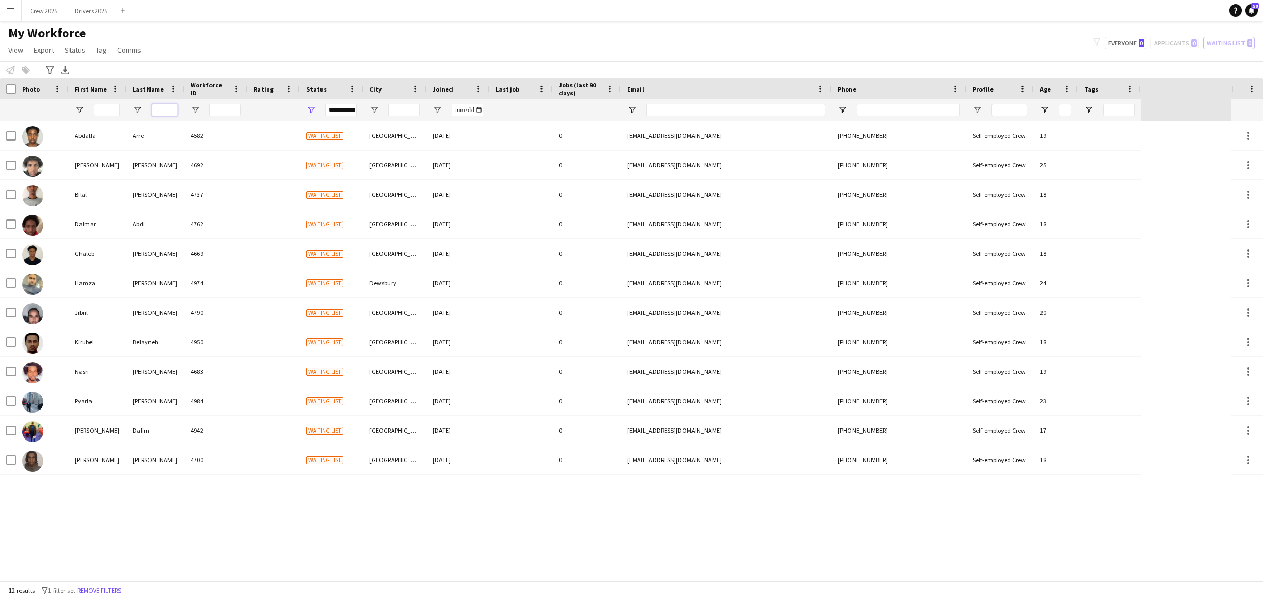
click at [162, 109] on input "Last Name Filter Input" at bounding box center [165, 110] width 26 height 13
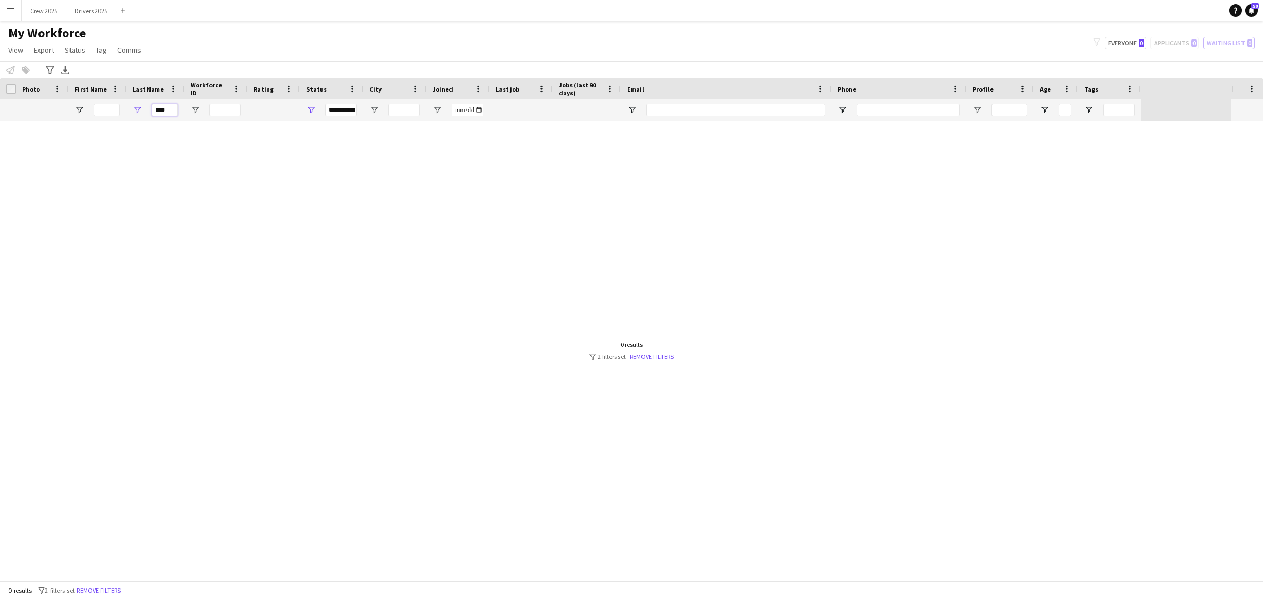
type input "****"
click at [350, 111] on div "**********" at bounding box center [341, 110] width 32 height 13
click at [340, 173] on div "(Select All)" at bounding box center [364, 174] width 83 height 8
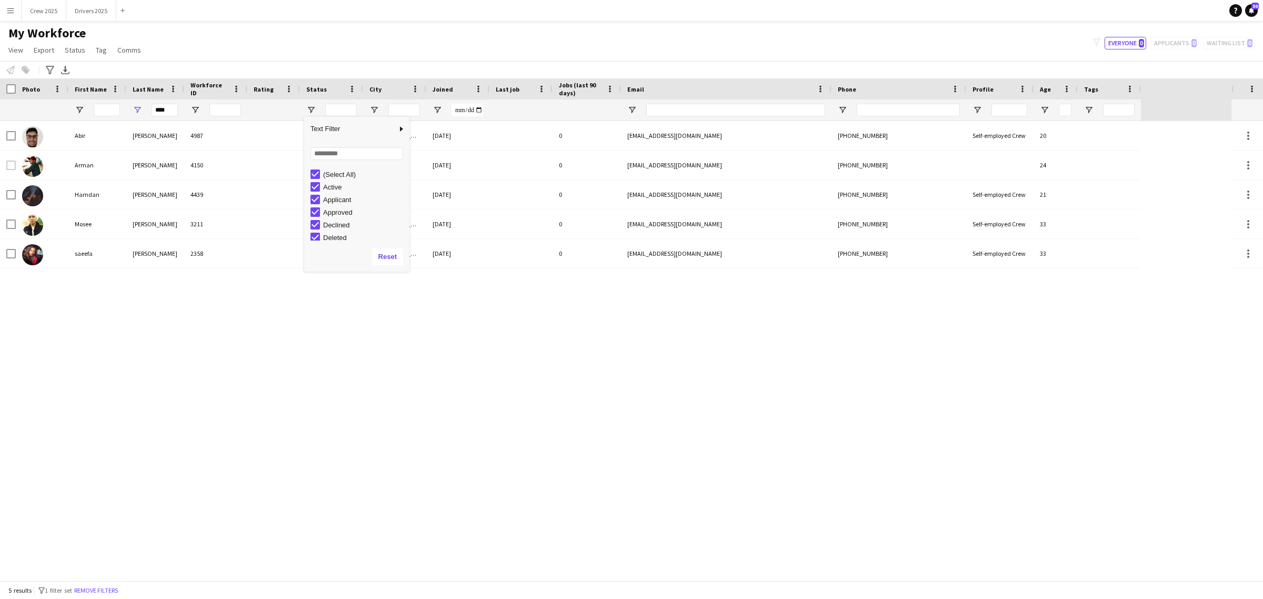
click at [340, 46] on div "My Workforce View Views Default view New view Update view Delete view Edit name…" at bounding box center [631, 43] width 1263 height 36
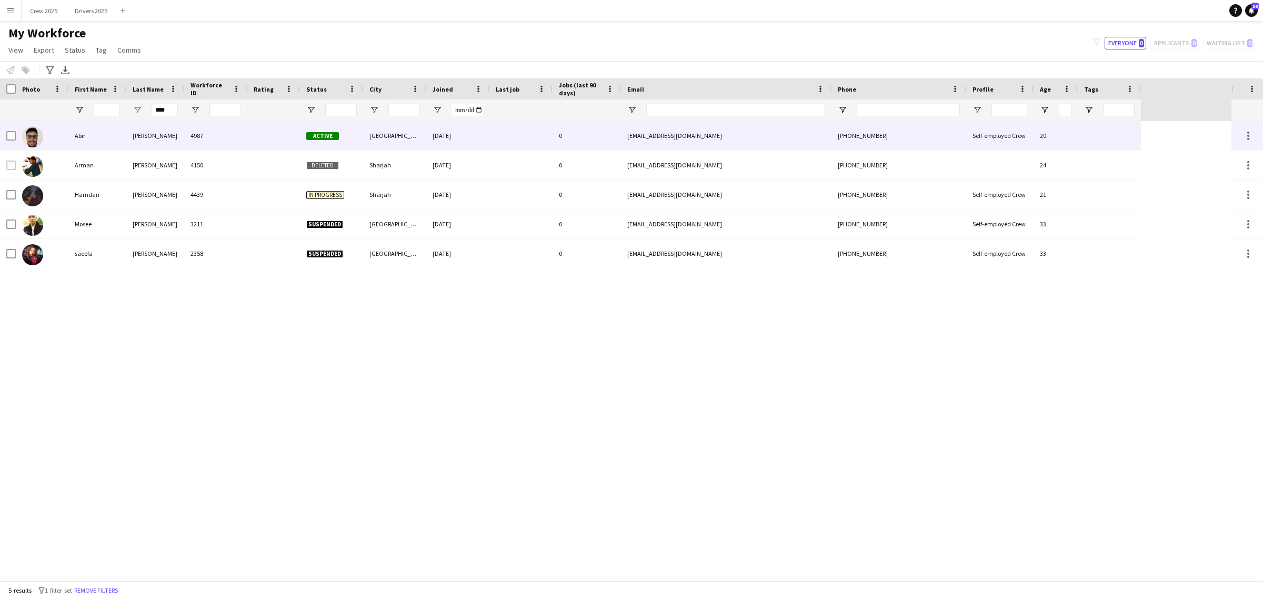
click at [151, 141] on div "Chowdhury" at bounding box center [155, 135] width 58 height 29
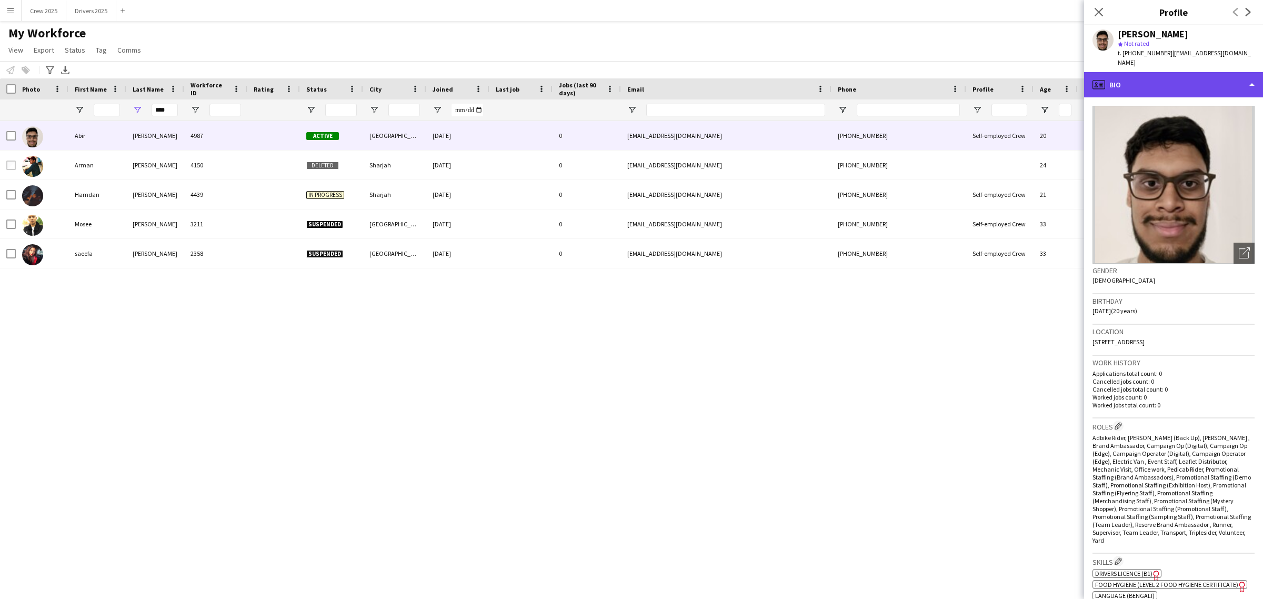
click at [1185, 72] on div "profile Bio" at bounding box center [1173, 84] width 179 height 25
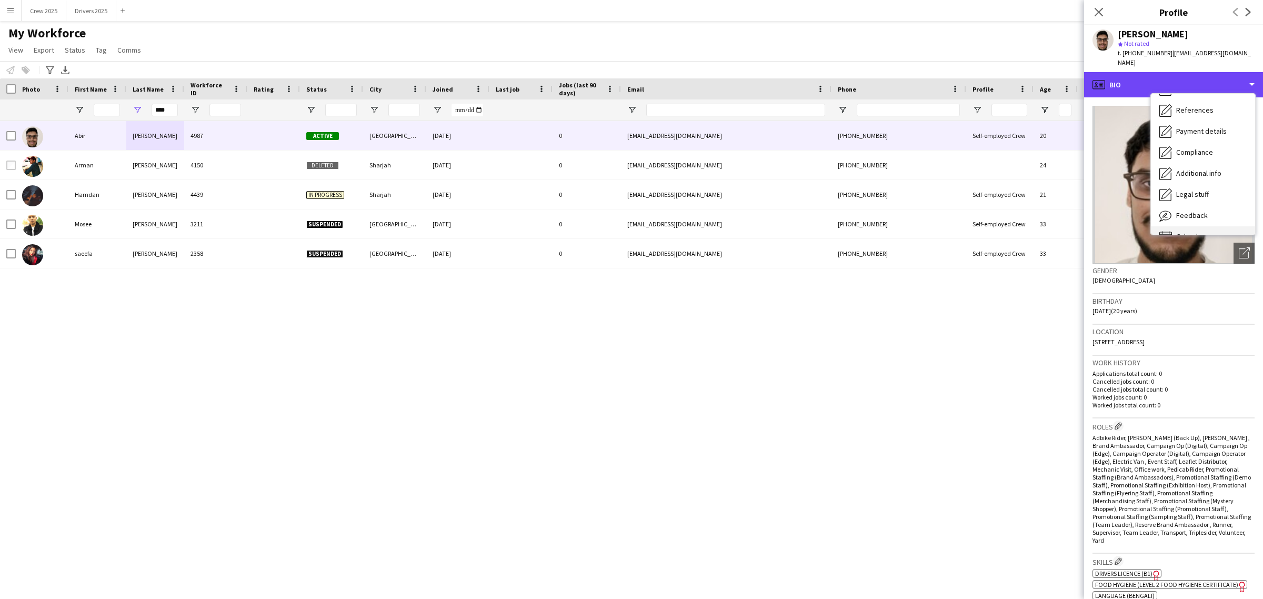
scroll to position [119, 0]
click at [1206, 194] on span "Feedback" at bounding box center [1192, 198] width 32 height 9
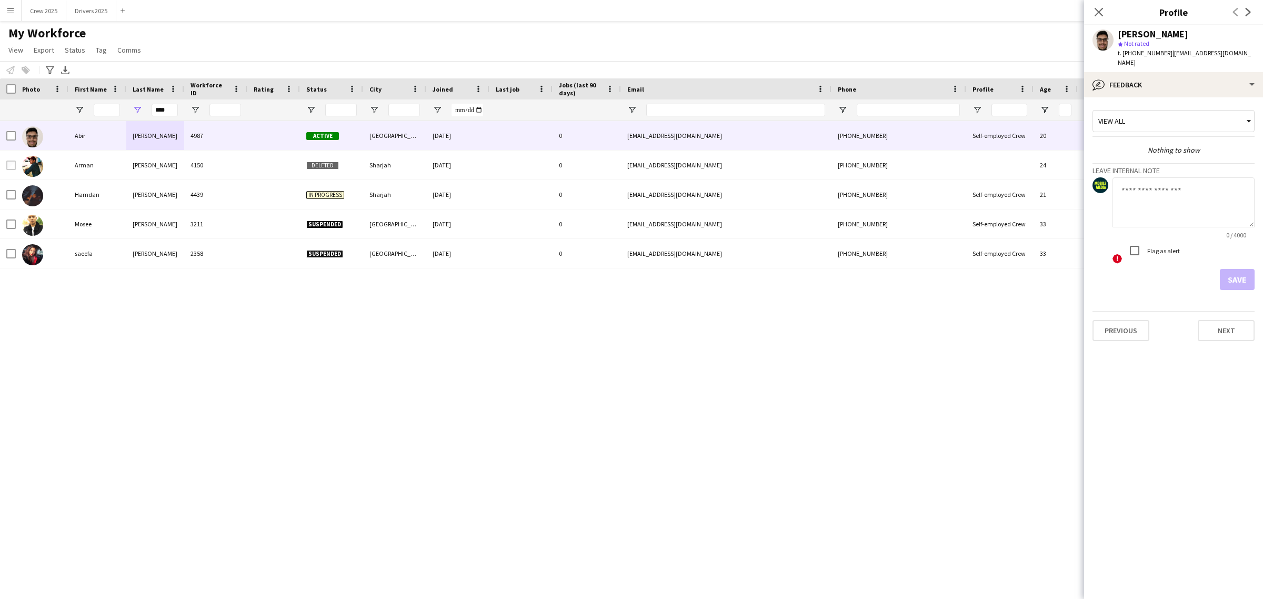
click at [1156, 185] on textarea at bounding box center [1183, 202] width 142 height 50
paste textarea "**********"
type textarea "**********"
click at [1240, 275] on button "Save" at bounding box center [1237, 279] width 35 height 21
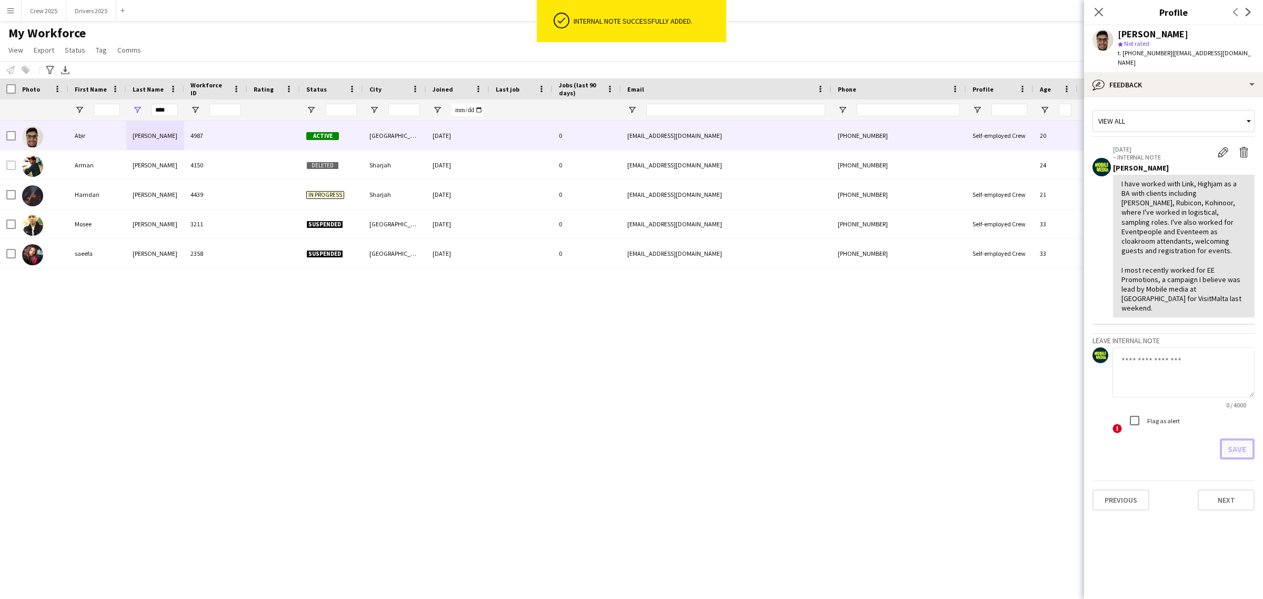
scroll to position [0, 0]
click at [932, 308] on div "Abir Chowdhury 4987 Active London 19-08-2025 0 jinanchowdhury10@gmail.com +4474…" at bounding box center [615, 350] width 1231 height 459
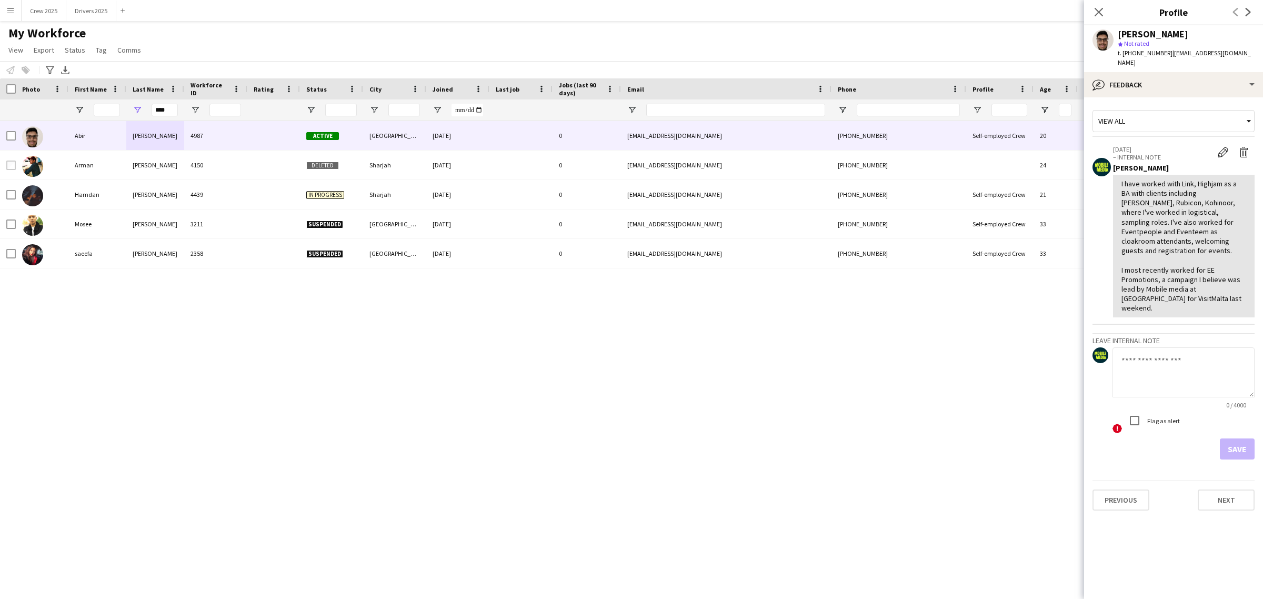
click at [1104, 34] on app-user-avatar at bounding box center [1102, 39] width 21 height 21
drag, startPoint x: 1104, startPoint y: 46, endPoint x: 1109, endPoint y: 45, distance: 5.4
click at [1105, 46] on app-user-avatar at bounding box center [1102, 39] width 21 height 21
click at [1133, 32] on div "Abir Chowdhury" at bounding box center [1153, 33] width 71 height 9
click at [210, 349] on div "Abir Chowdhury 4987 Active London 19-08-2025 0 jinanchowdhury10@gmail.com +4474…" at bounding box center [615, 350] width 1231 height 459
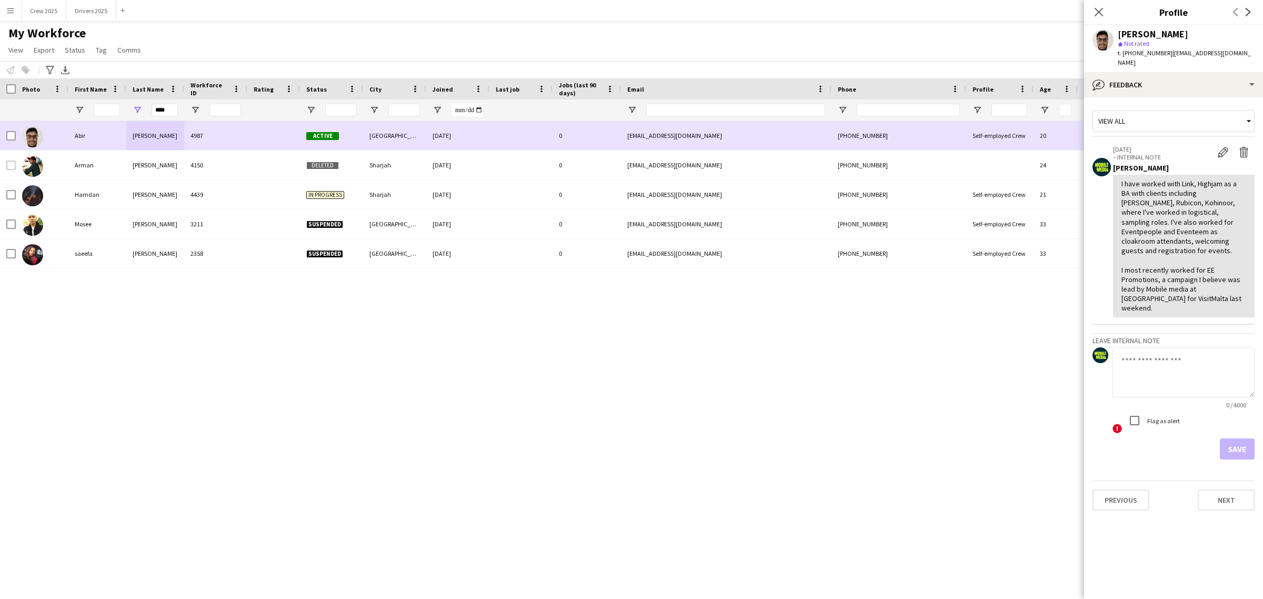
click at [31, 131] on img at bounding box center [32, 136] width 21 height 21
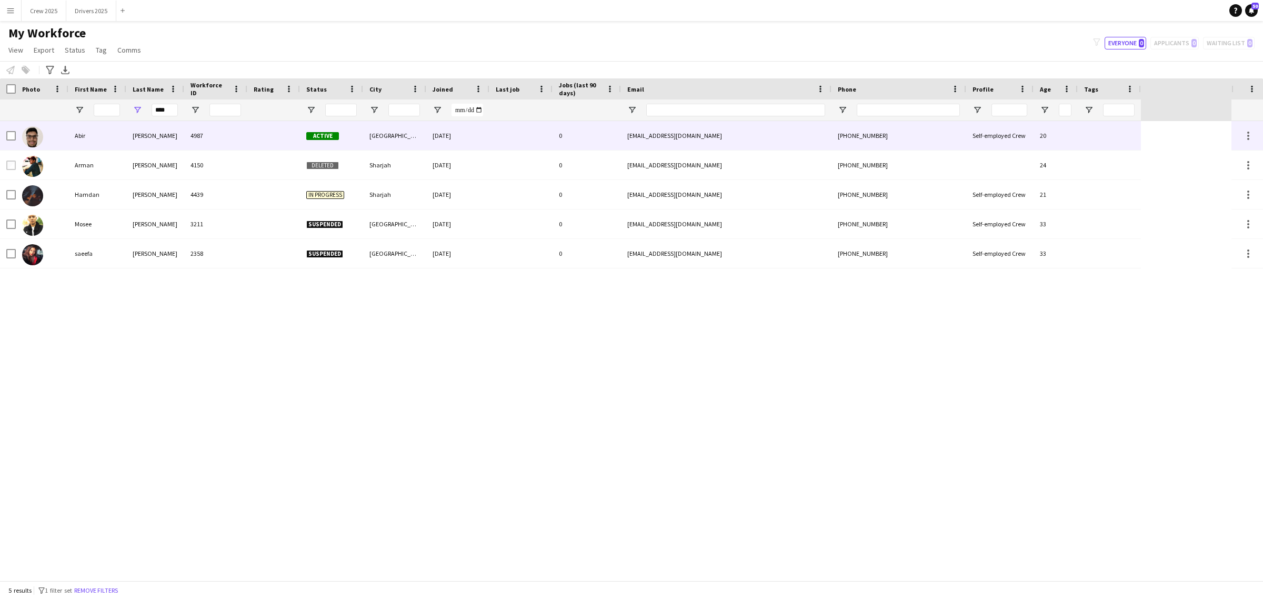
click at [46, 138] on div at bounding box center [42, 135] width 53 height 29
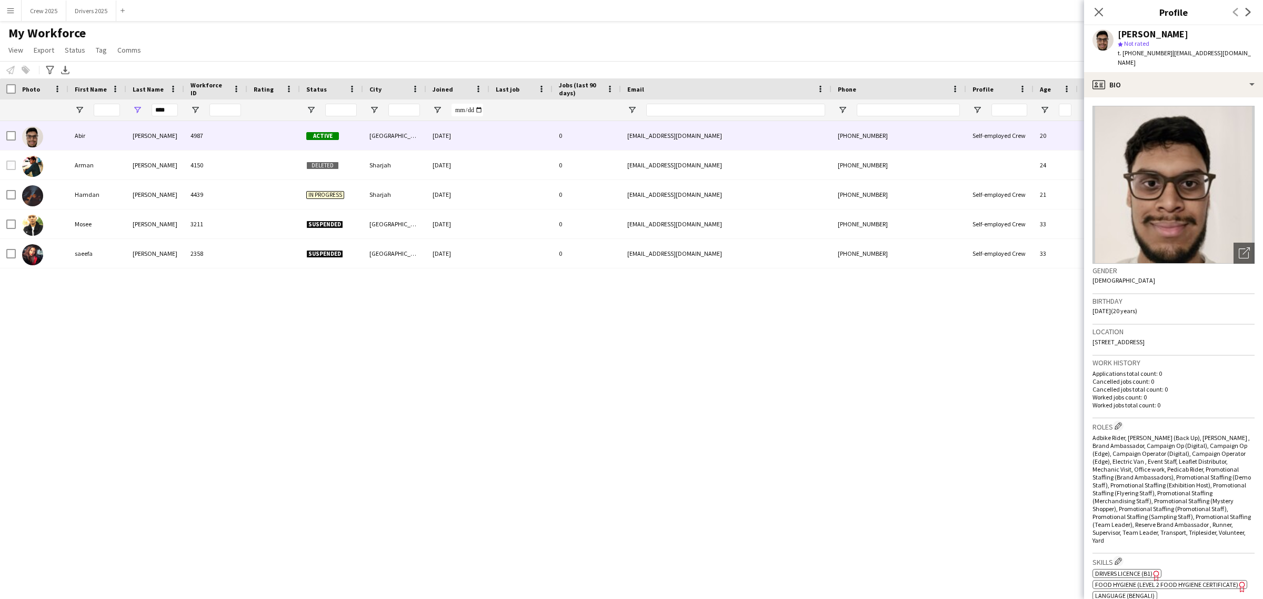
click at [1173, 209] on img at bounding box center [1173, 185] width 162 height 158
click at [1240, 245] on div "Open photos pop-in" at bounding box center [1243, 253] width 21 height 21
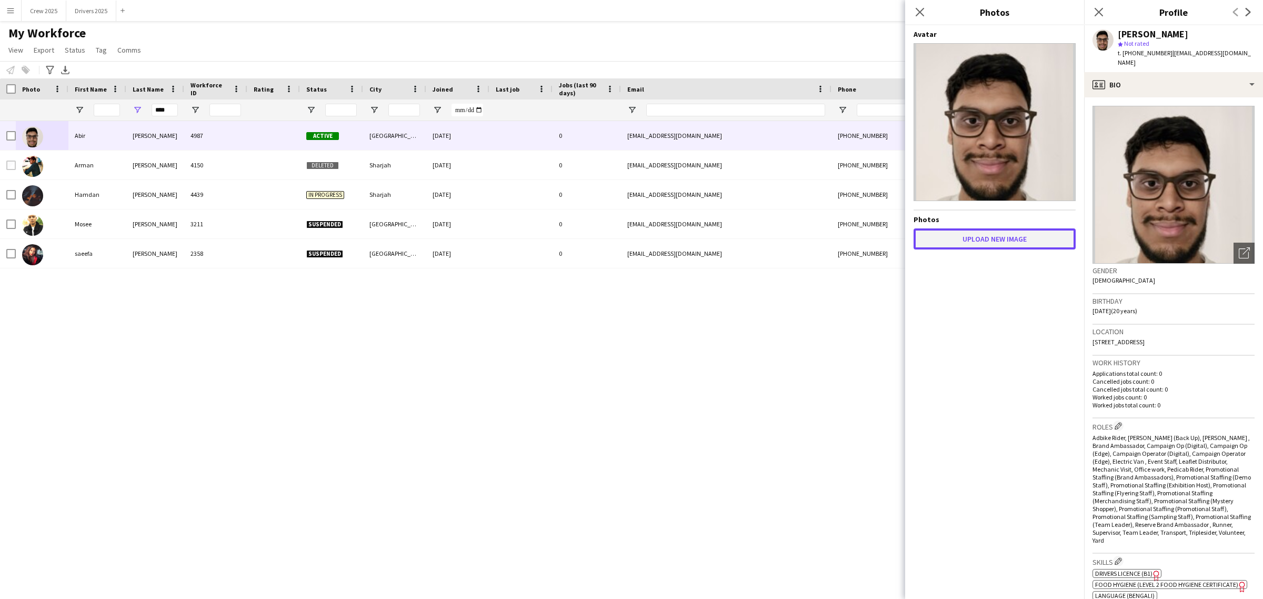
click at [1017, 242] on button "Upload new image" at bounding box center [995, 238] width 162 height 21
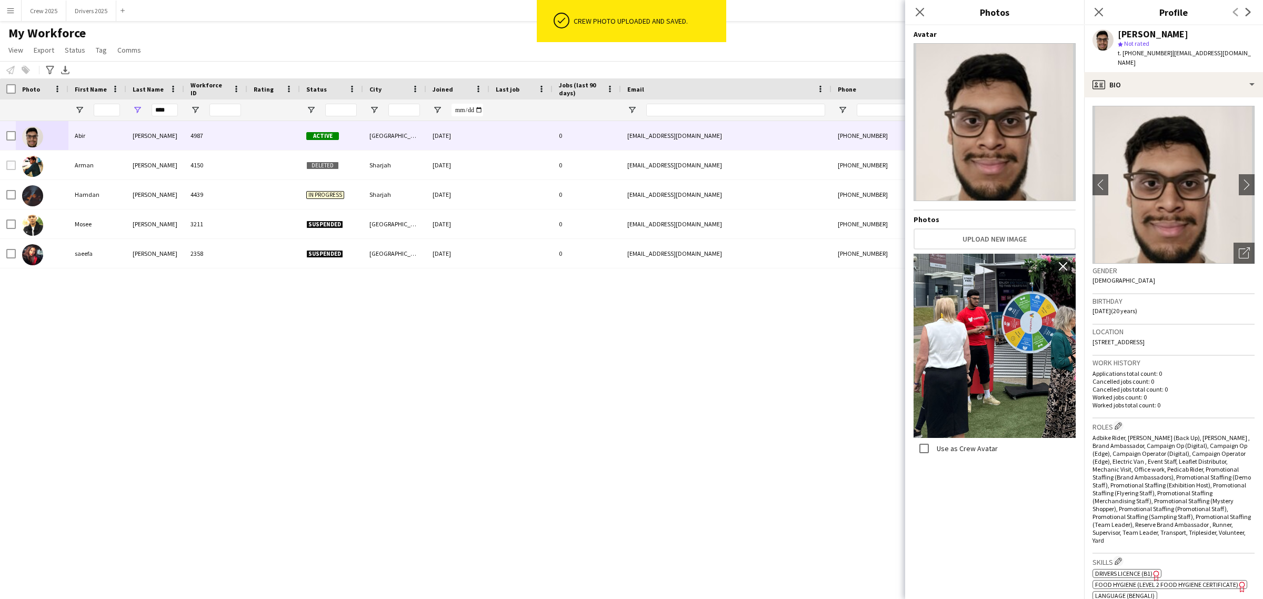
click at [945, 446] on label "Use as Crew Avatar" at bounding box center [966, 448] width 63 height 9
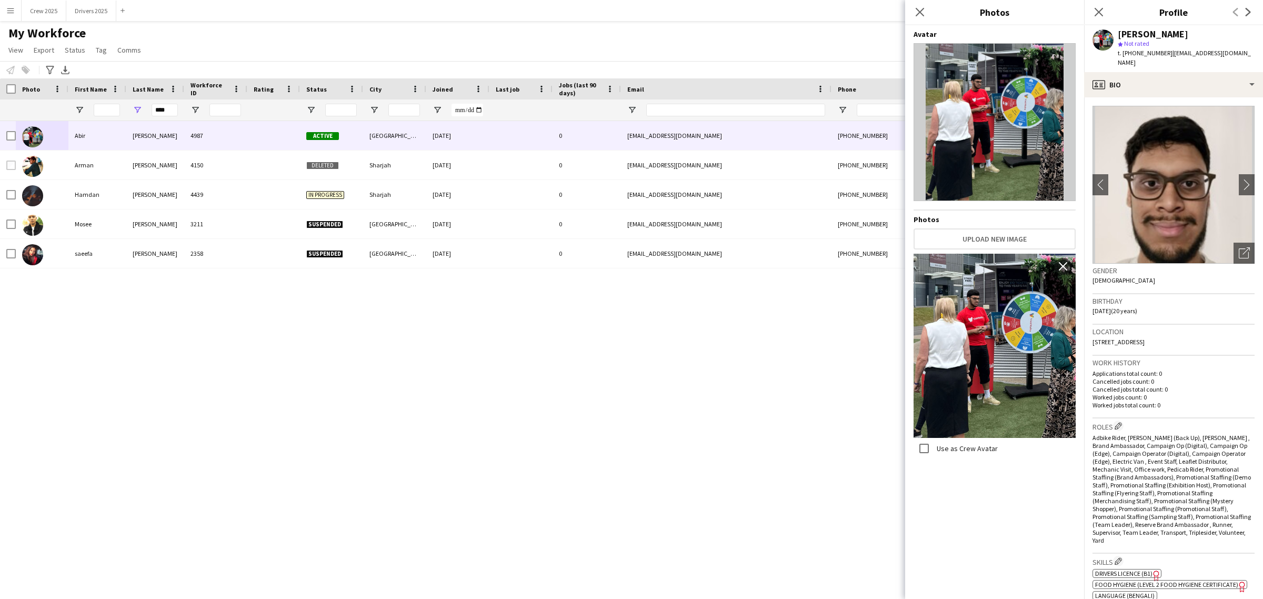
click at [698, 372] on div "Abir Chowdhury 4987 Active London 19-08-2025 0 jinanchowdhury10@gmail.com +4474…" at bounding box center [615, 350] width 1231 height 459
click at [924, 12] on icon "Close pop-in" at bounding box center [920, 12] width 10 height 10
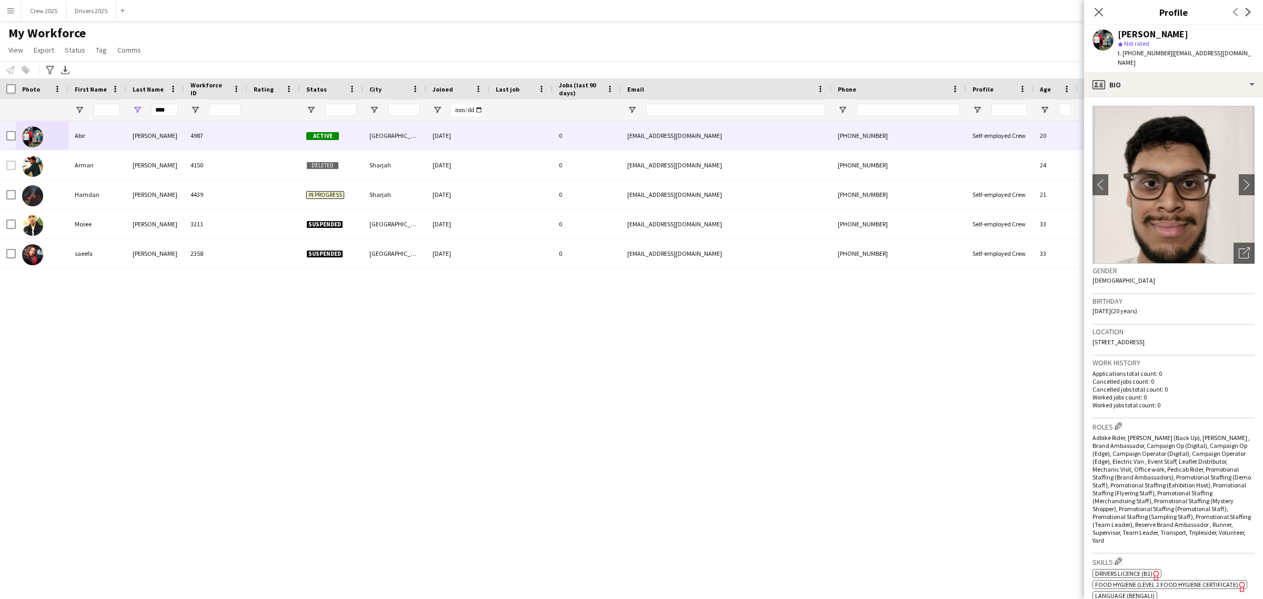
click at [864, 403] on div "Abir Chowdhury 4987 Active London 19-08-2025 0 jinanchowdhury10@gmail.com +4474…" at bounding box center [615, 350] width 1231 height 459
click at [1098, 14] on icon "Close pop-in" at bounding box center [1099, 12] width 10 height 10
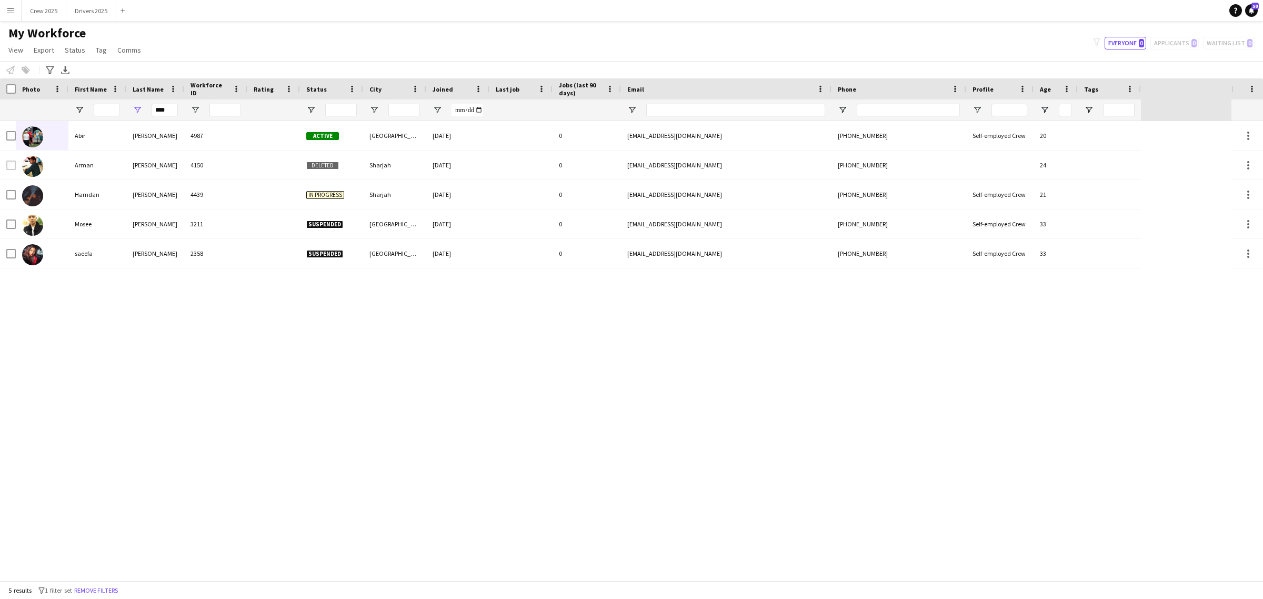
drag, startPoint x: 826, startPoint y: 393, endPoint x: 812, endPoint y: 388, distance: 14.8
click at [826, 392] on div "Abir Chowdhury 4987 Active London 19-08-2025 0 jinanchowdhury10@gmail.com +4474…" at bounding box center [615, 350] width 1231 height 459
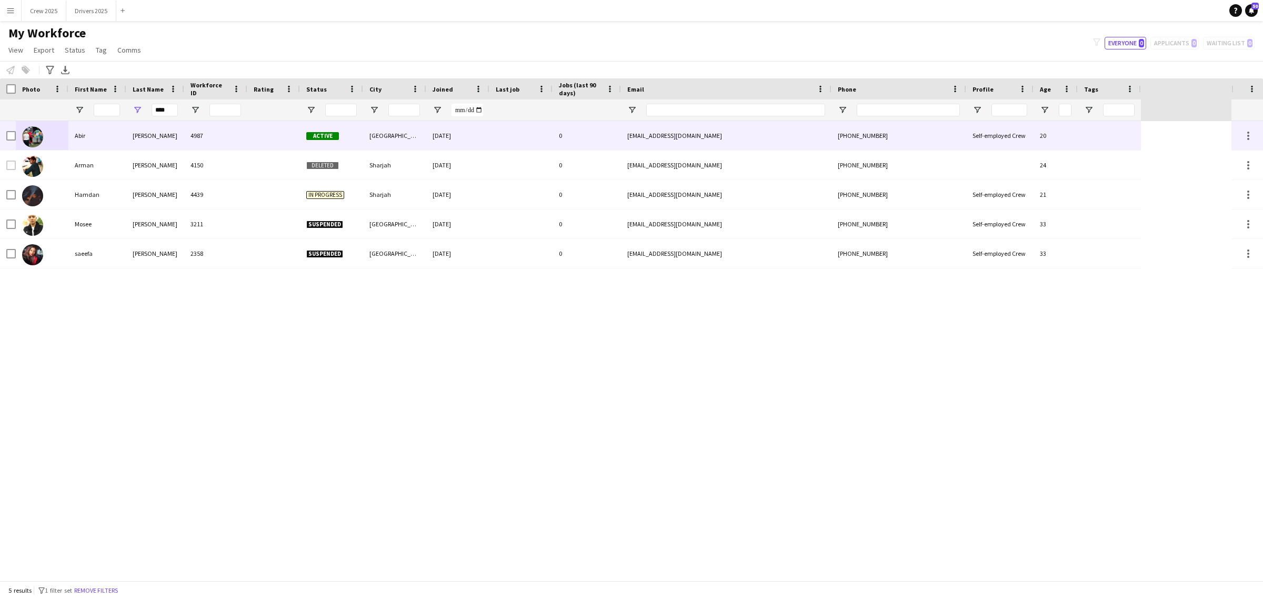
click at [162, 138] on div "Chowdhury" at bounding box center [155, 135] width 58 height 29
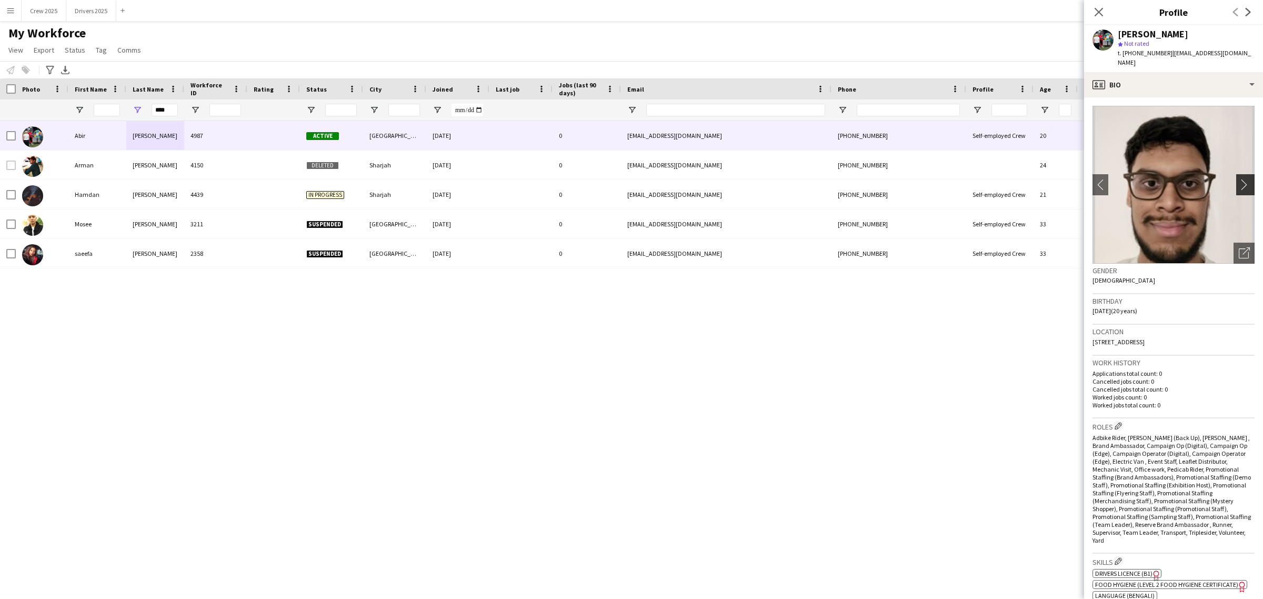
click at [1236, 174] on button "chevron-right" at bounding box center [1246, 184] width 21 height 21
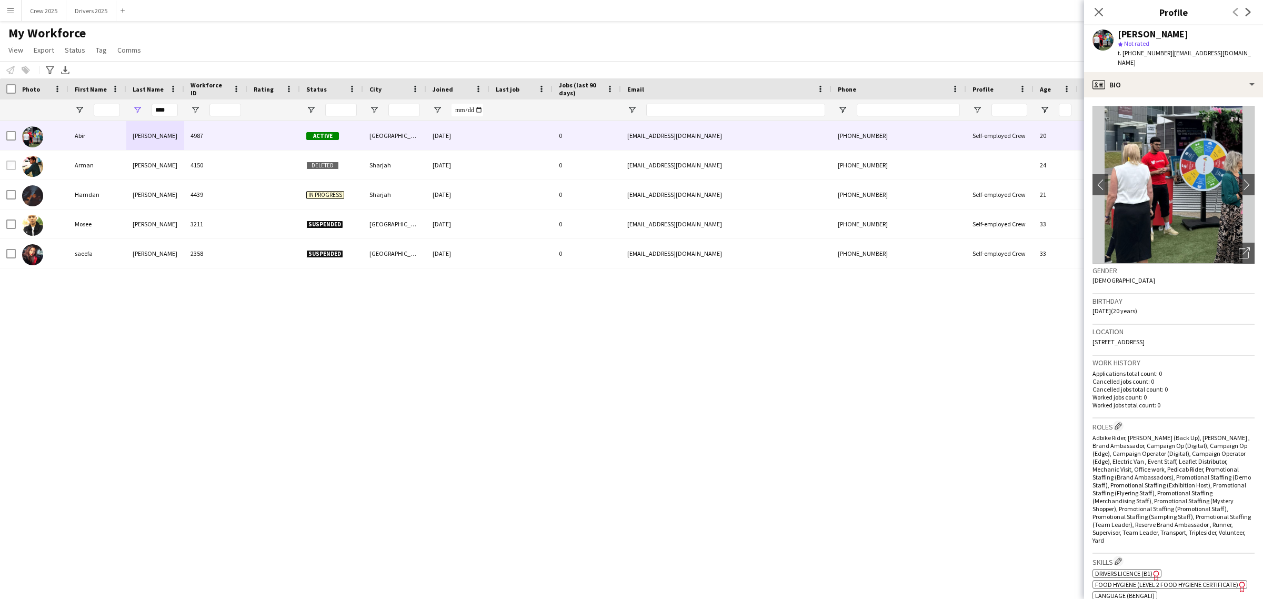
click at [845, 373] on div "Abir Chowdhury 4987 Active London 19-08-2025 0 jinanchowdhury10@gmail.com +4474…" at bounding box center [615, 350] width 1231 height 459
click at [4, 8] on button "Menu" at bounding box center [10, 10] width 21 height 21
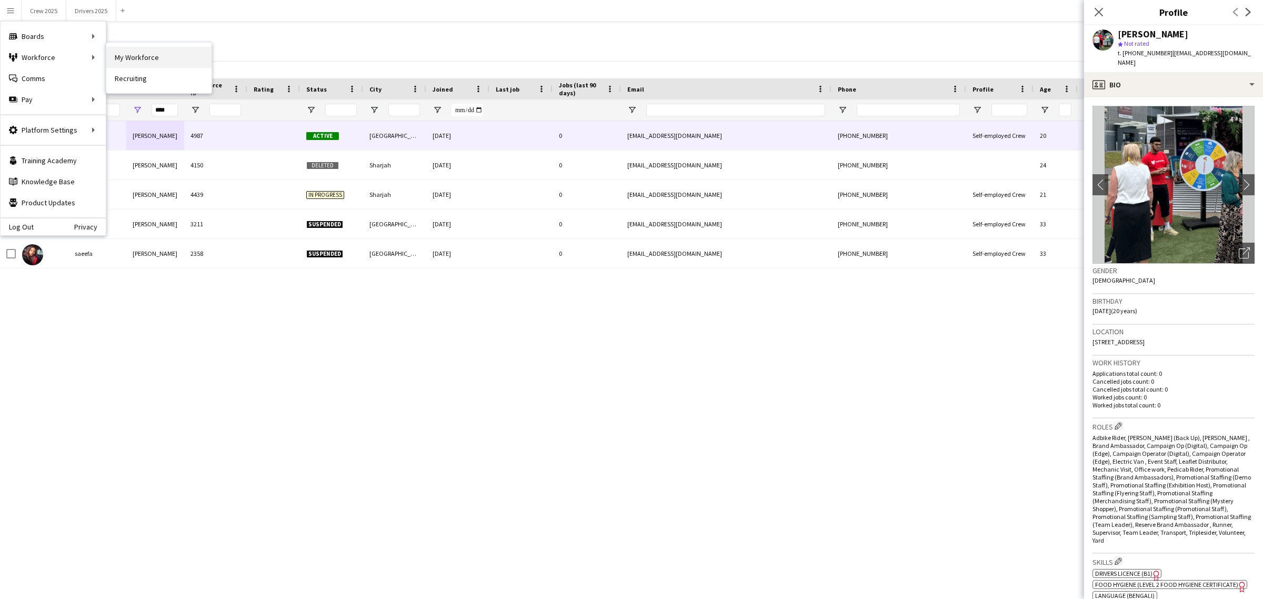
click at [132, 57] on link "My Workforce" at bounding box center [158, 57] width 105 height 21
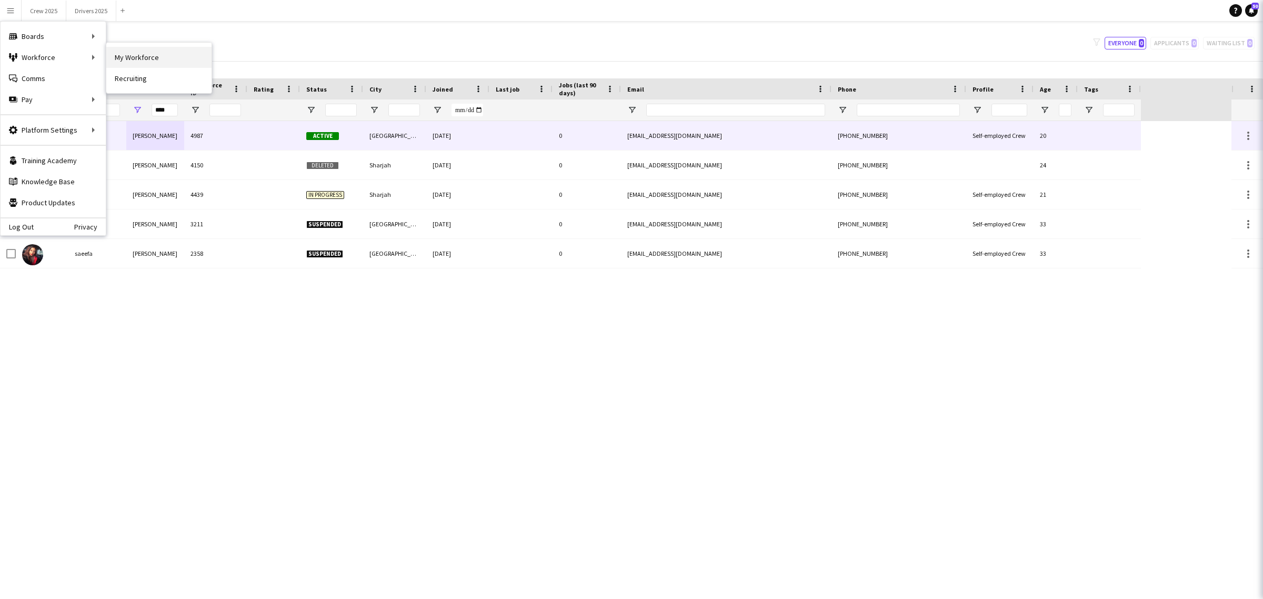
type input "**********"
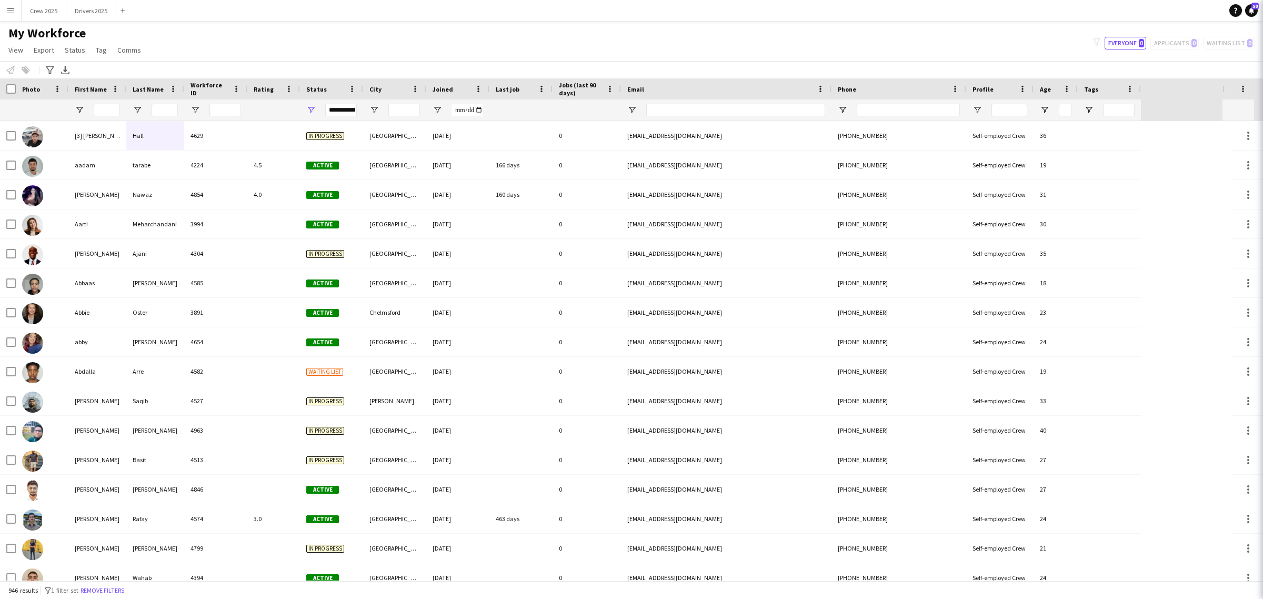
type input "****"
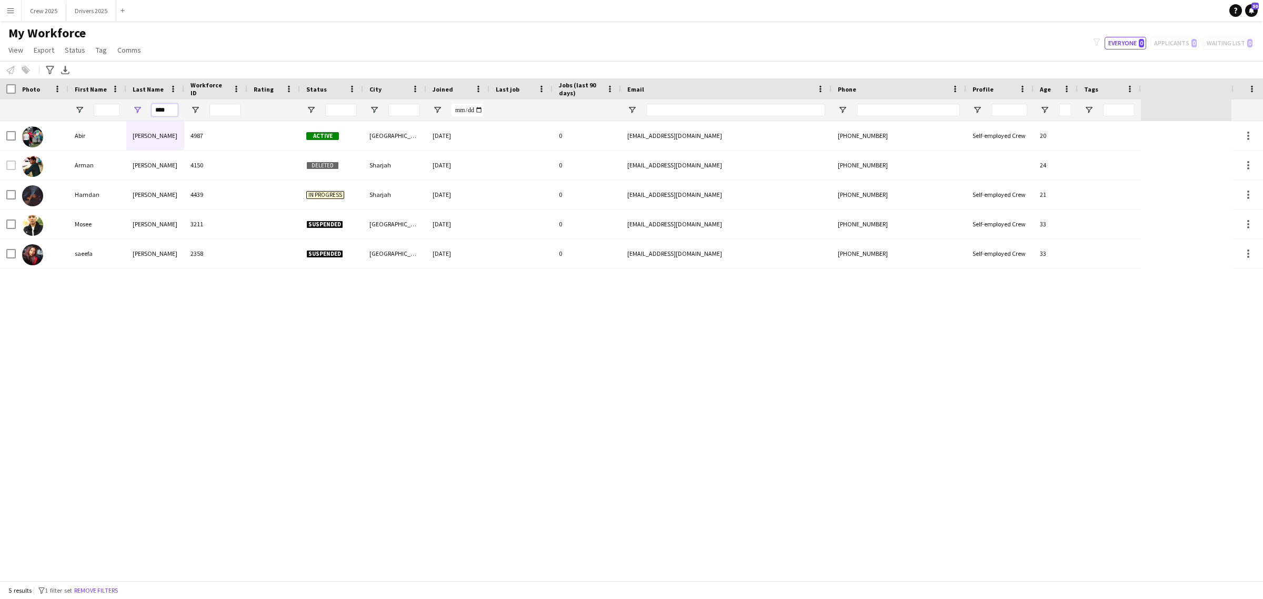
click at [175, 111] on input "****" at bounding box center [165, 110] width 26 height 13
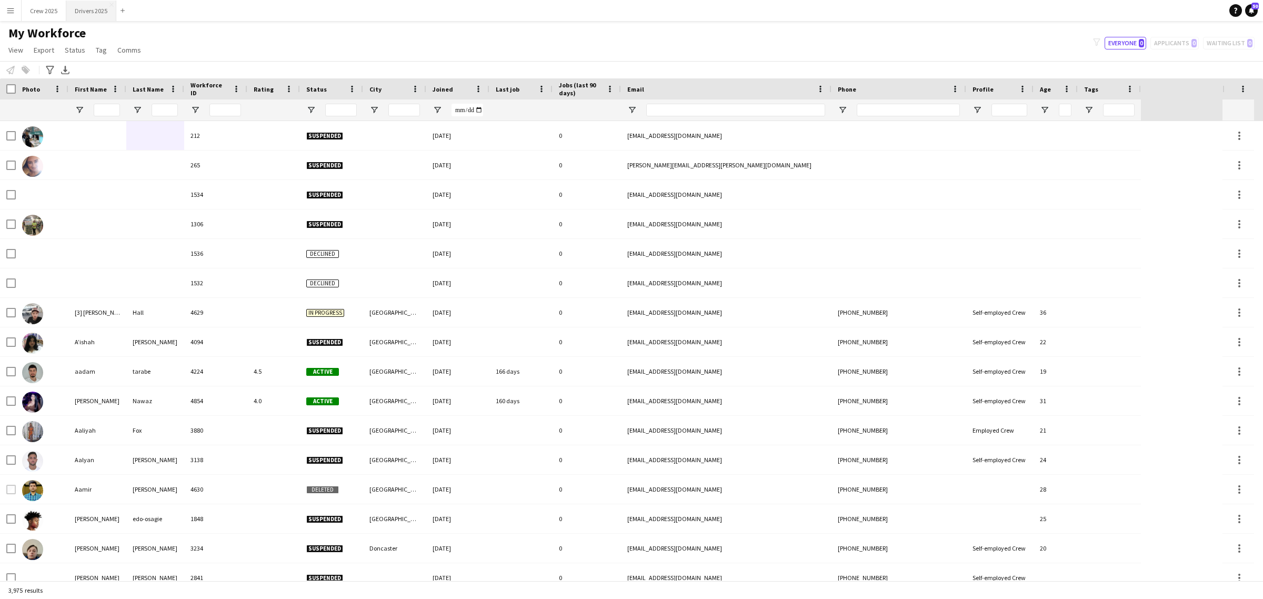
click at [96, 12] on button "Drivers 2025 Close" at bounding box center [91, 11] width 50 height 21
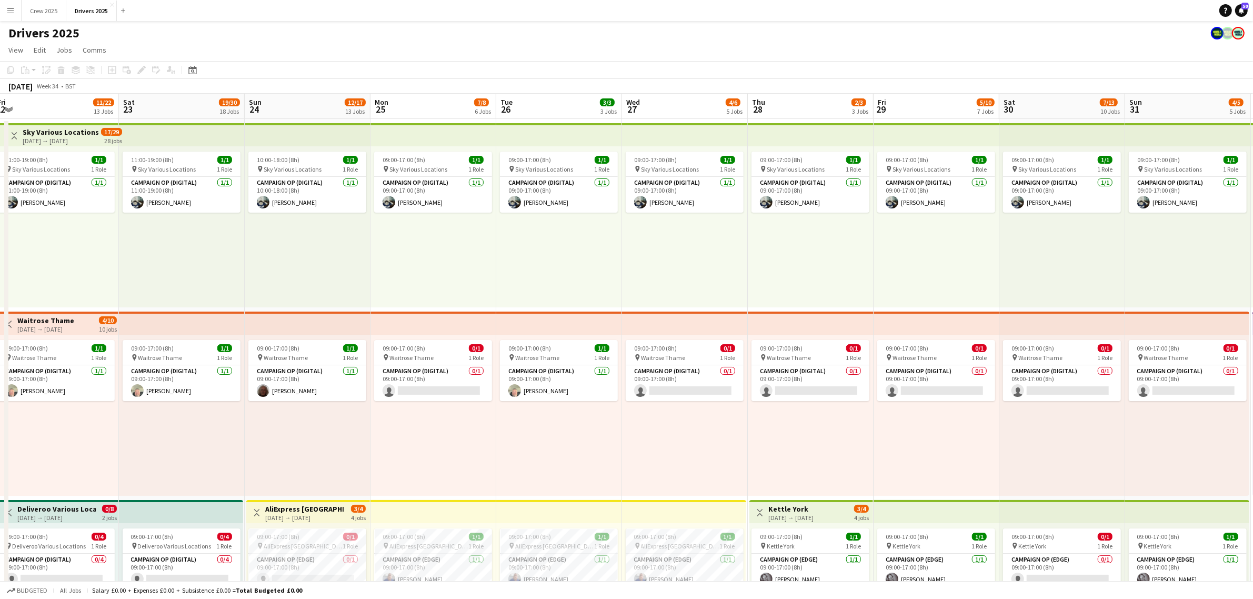
scroll to position [0, 360]
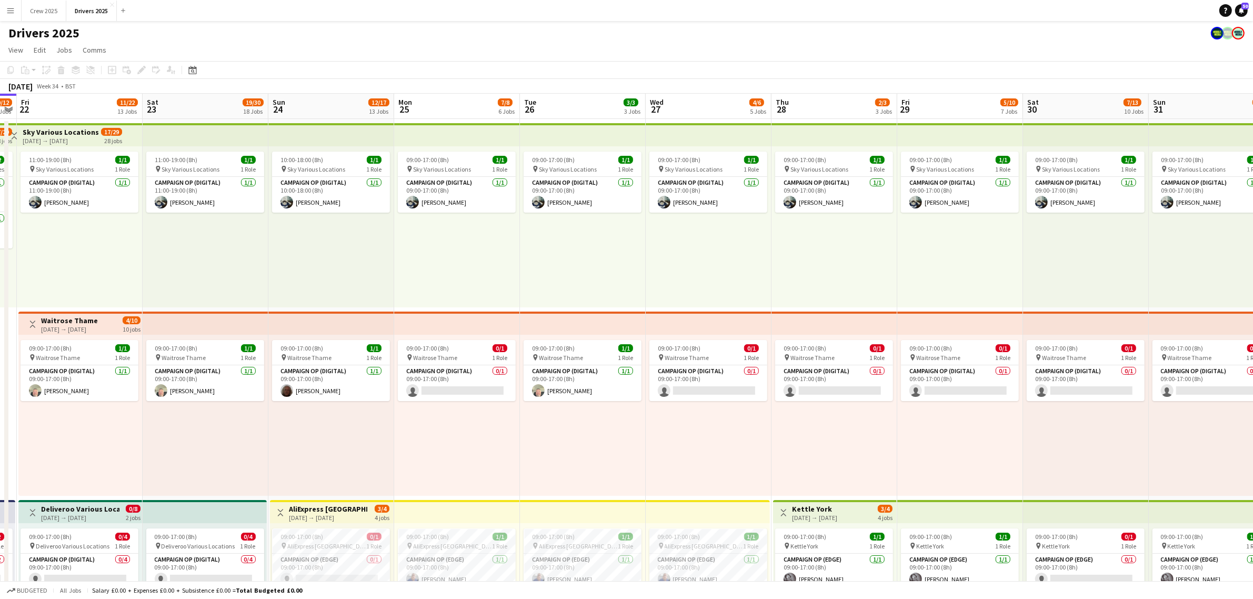
drag, startPoint x: 1000, startPoint y: 270, endPoint x: 639, endPoint y: 330, distance: 366.0
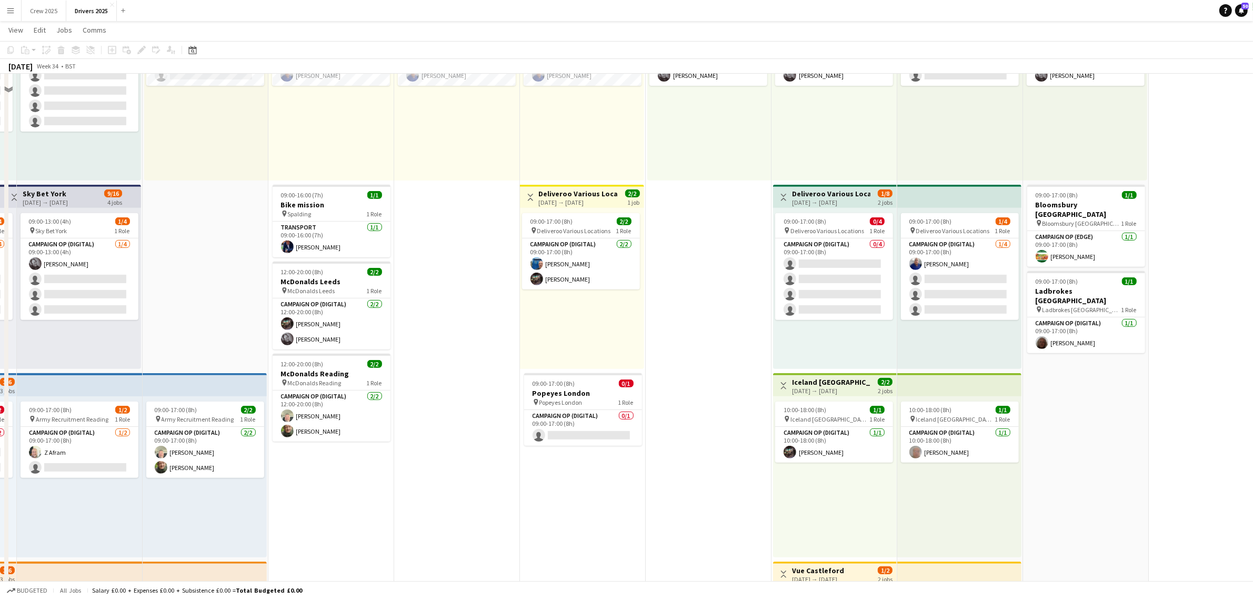
scroll to position [526, 0]
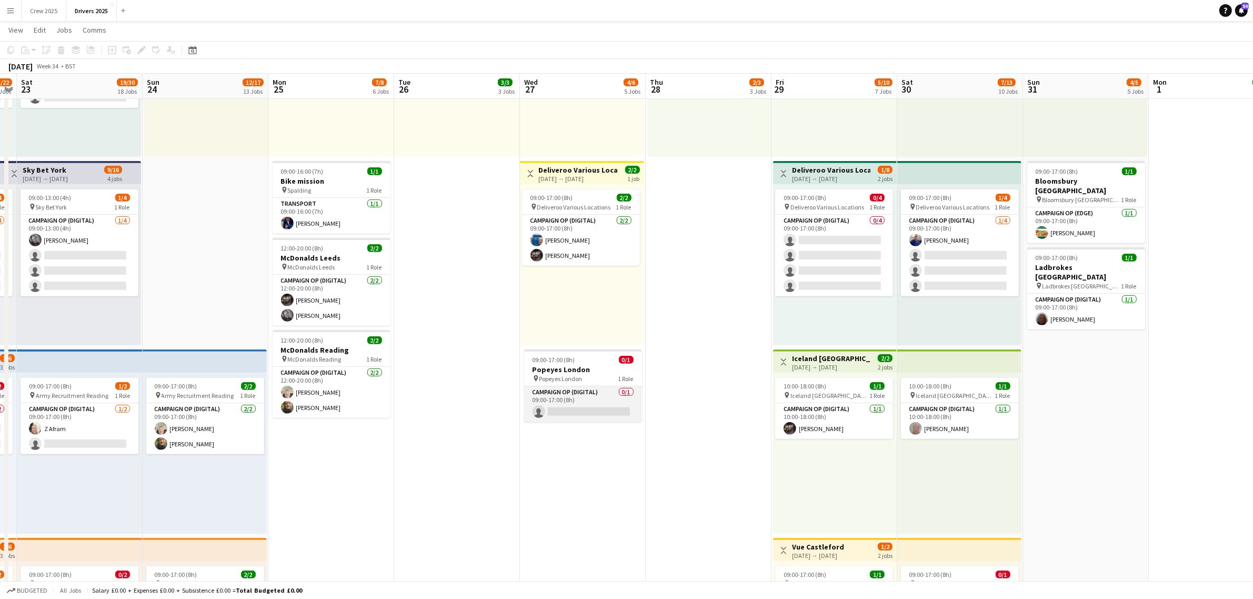
click at [580, 396] on app-card-role "Campaign Op (Digital) 0/1 09:00-17:00 (8h) single-neutral-actions" at bounding box center [583, 404] width 118 height 36
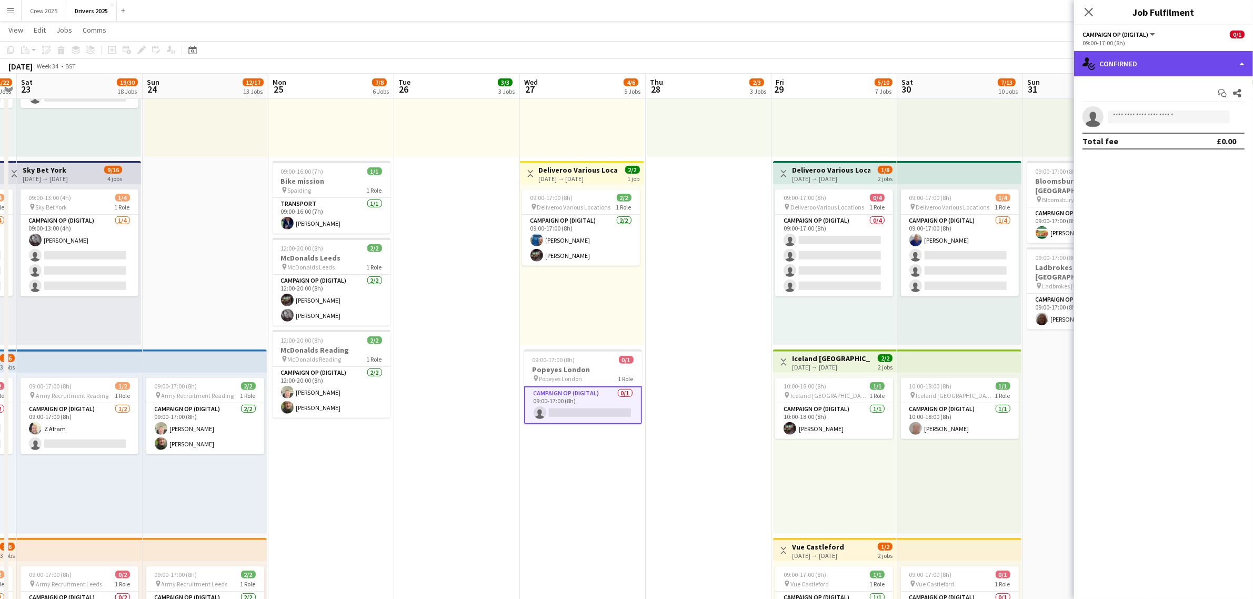
click at [1118, 69] on div "single-neutral-actions-check-2 Confirmed" at bounding box center [1163, 63] width 179 height 25
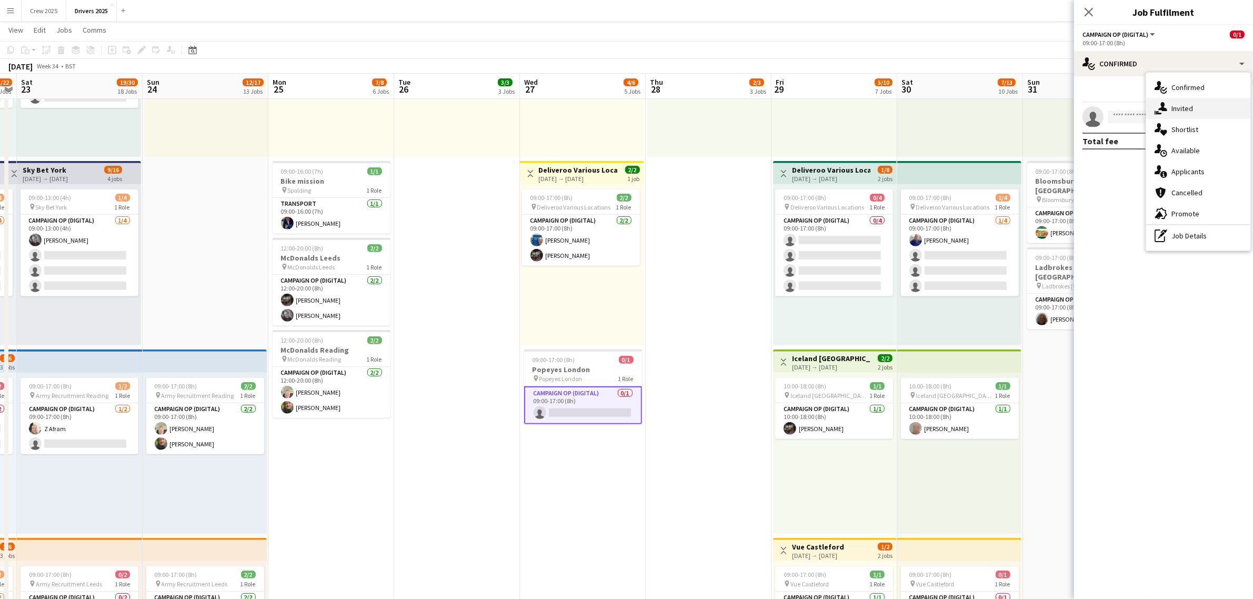
click at [1193, 116] on div "single-neutral-actions-share-1 Invited" at bounding box center [1198, 108] width 104 height 21
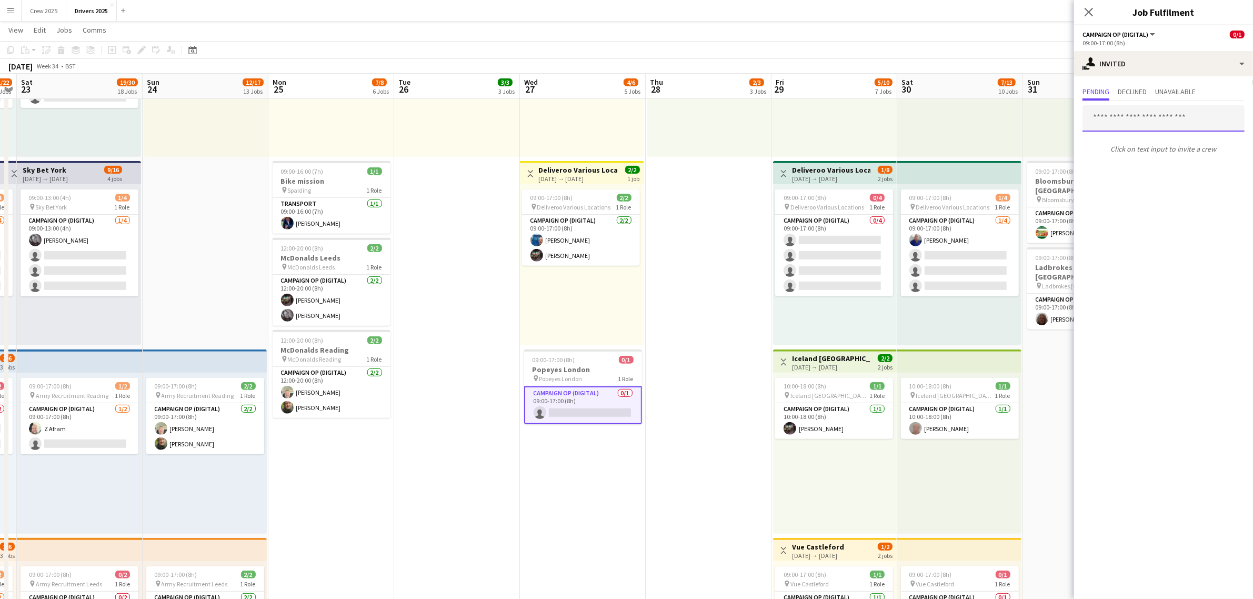
click at [1129, 121] on input "text" at bounding box center [1163, 118] width 162 height 26
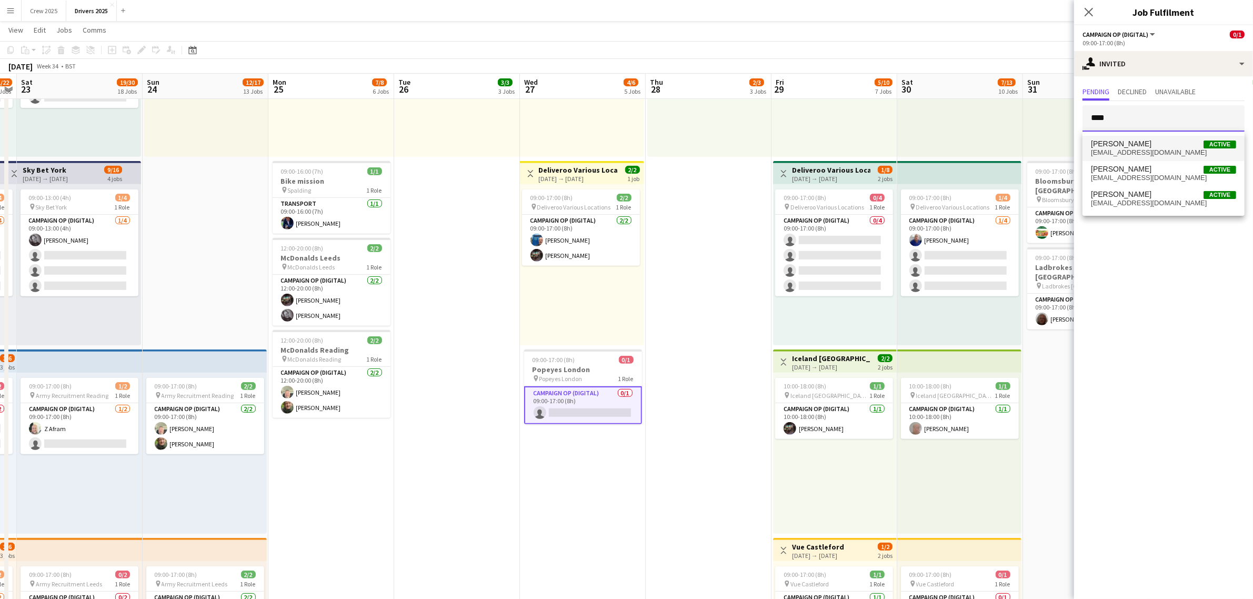
type input "****"
click at [1127, 149] on span "chris501harris@gmail.com" at bounding box center [1163, 152] width 145 height 8
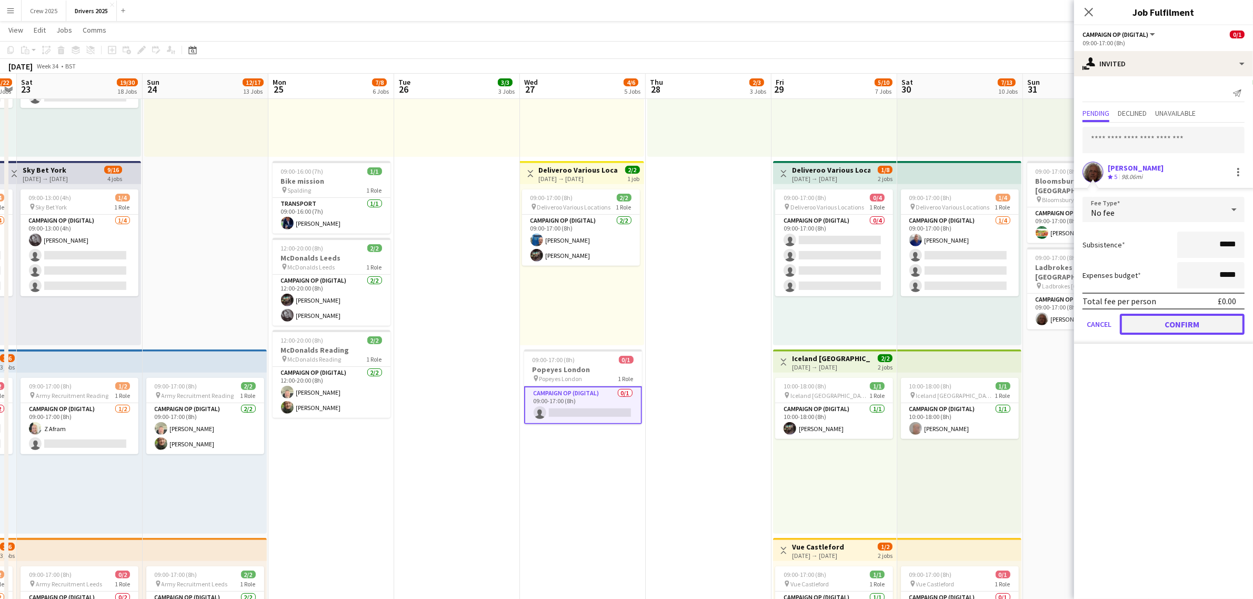
click at [1189, 320] on button "Confirm" at bounding box center [1182, 324] width 125 height 21
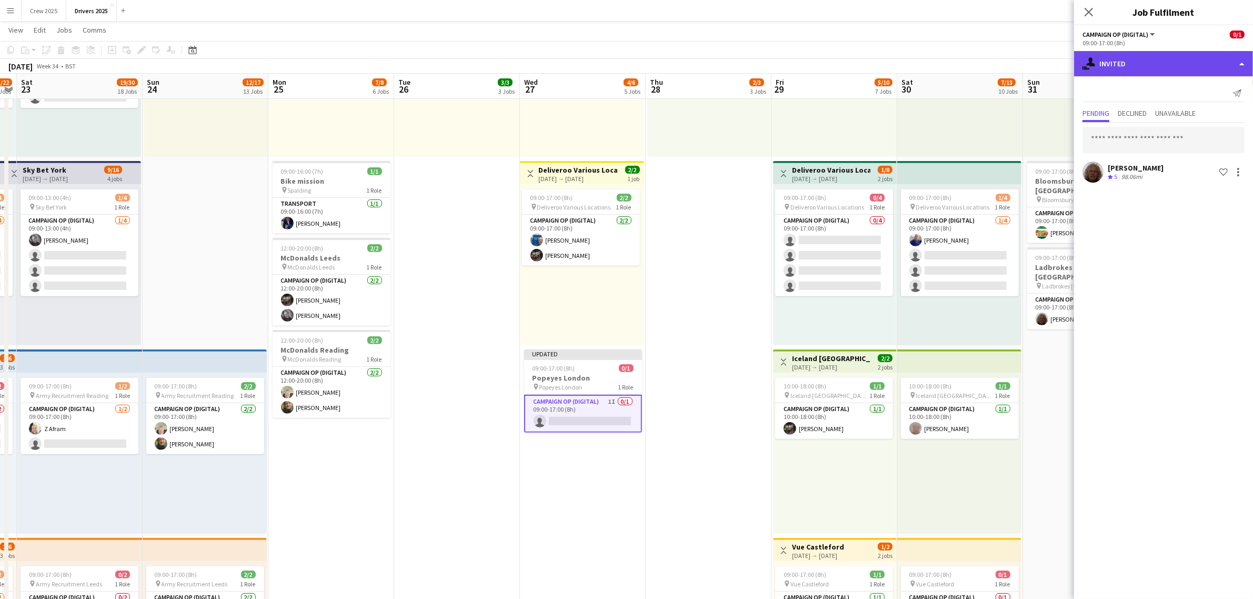
click at [1143, 64] on div "single-neutral-actions-share-1 Invited" at bounding box center [1163, 63] width 179 height 25
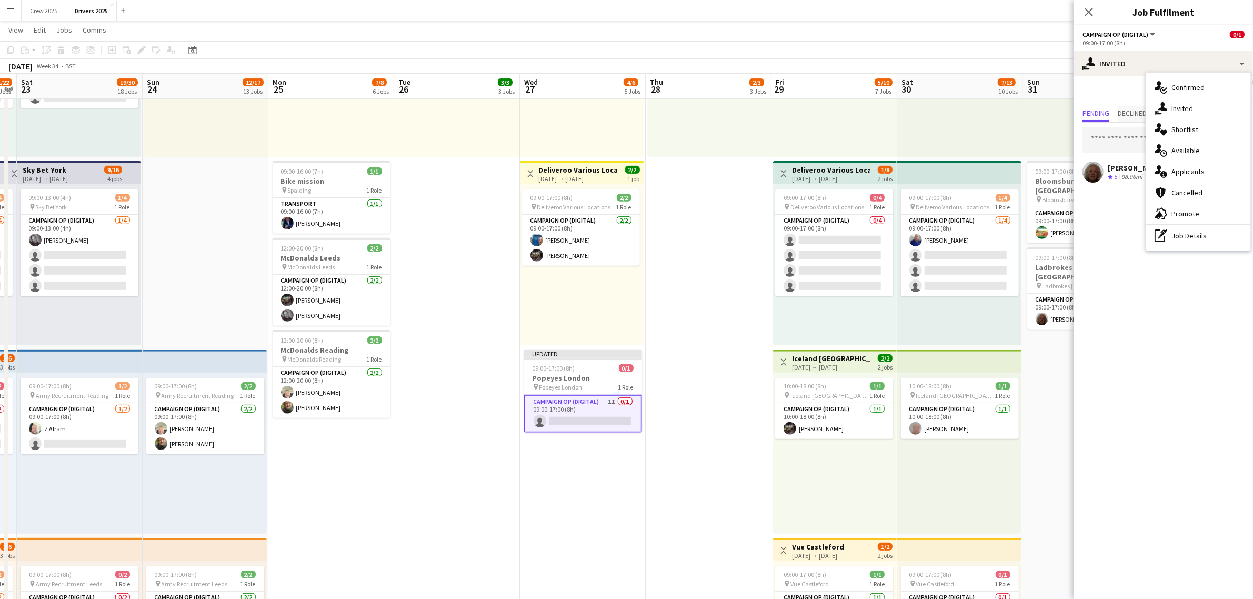
drag, startPoint x: 1116, startPoint y: 252, endPoint x: 1136, endPoint y: 111, distance: 142.4
click at [1116, 248] on mat-expansion-panel "user-plus Invited Send notification Pending Declined Unavailable Chris Harris C…" at bounding box center [1163, 337] width 179 height 523
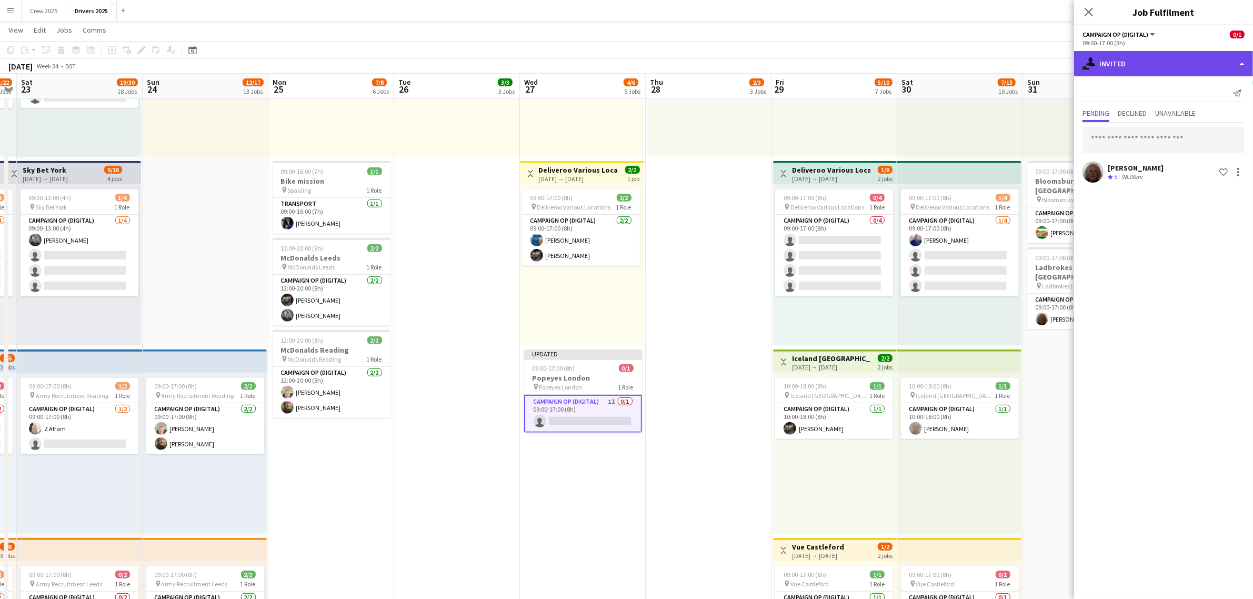
click at [1127, 66] on div "single-neutral-actions-share-1 Invited" at bounding box center [1163, 63] width 179 height 25
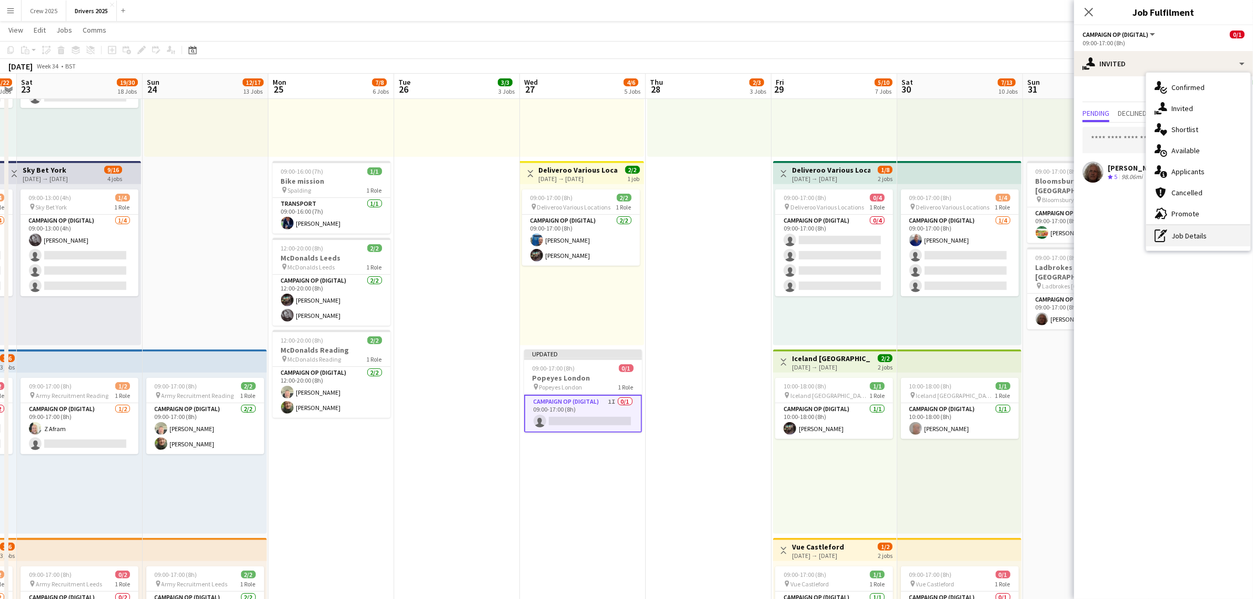
click at [1182, 238] on div "pen-write Job Details" at bounding box center [1198, 235] width 104 height 21
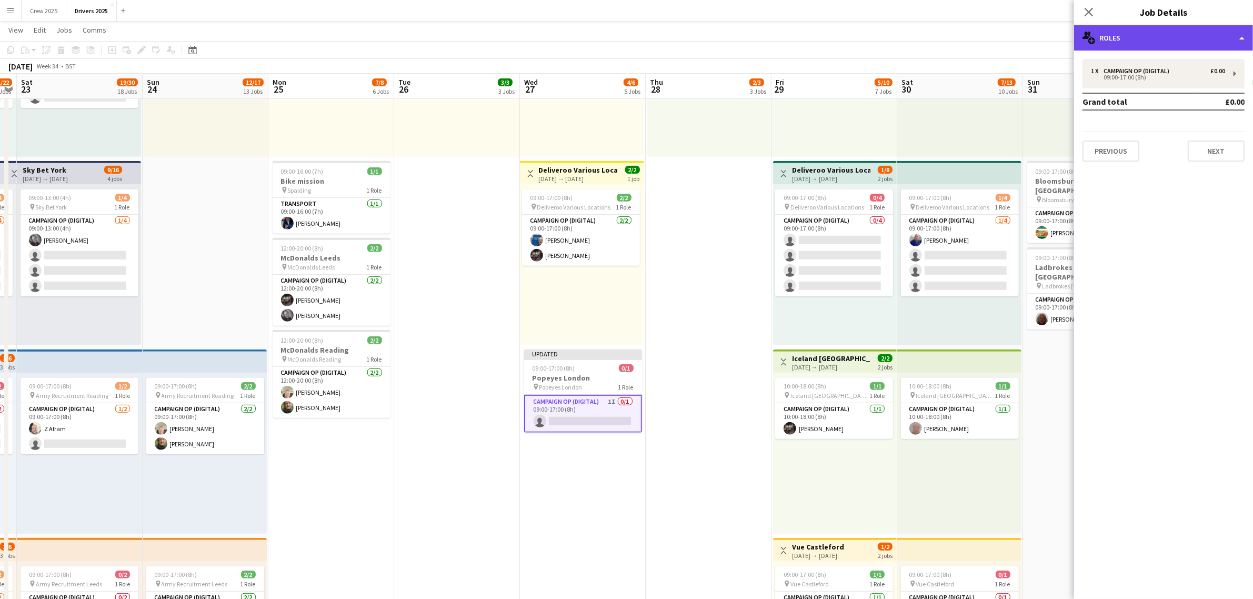
click at [1151, 48] on div "multiple-users-add Roles" at bounding box center [1163, 37] width 179 height 25
click at [1168, 219] on mat-expansion-panel "pencil3 General details 1 x Campaign Op (Digital) £0.00 09:00-17:00 (8h) Grand …" at bounding box center [1163, 325] width 179 height 548
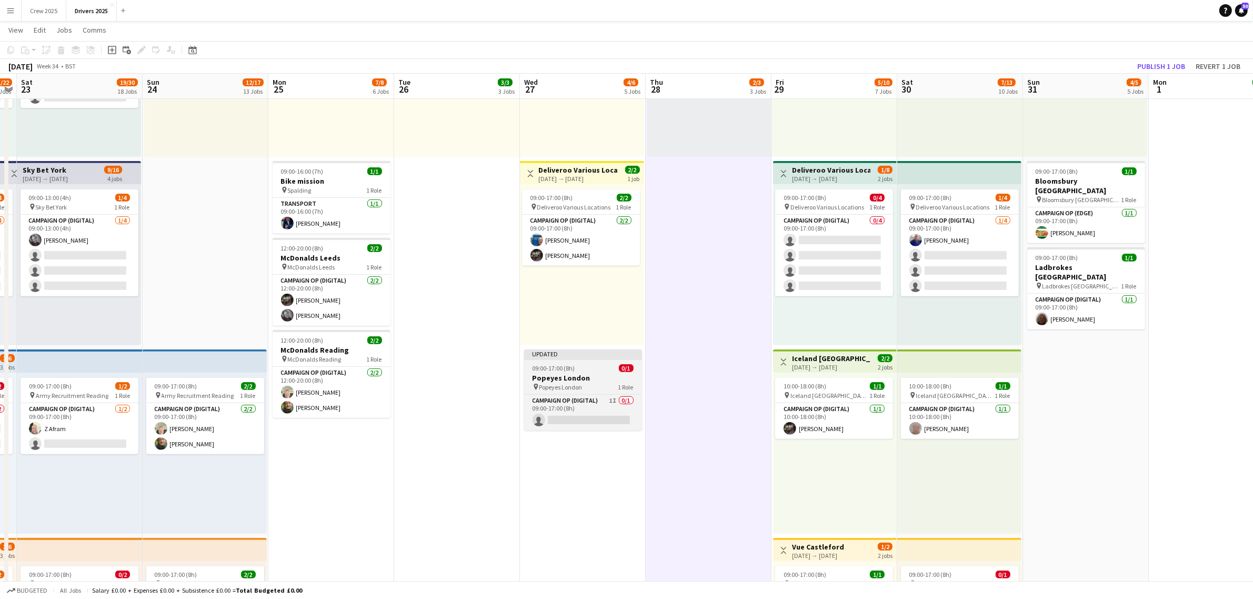
click at [596, 358] on div at bounding box center [583, 359] width 118 height 2
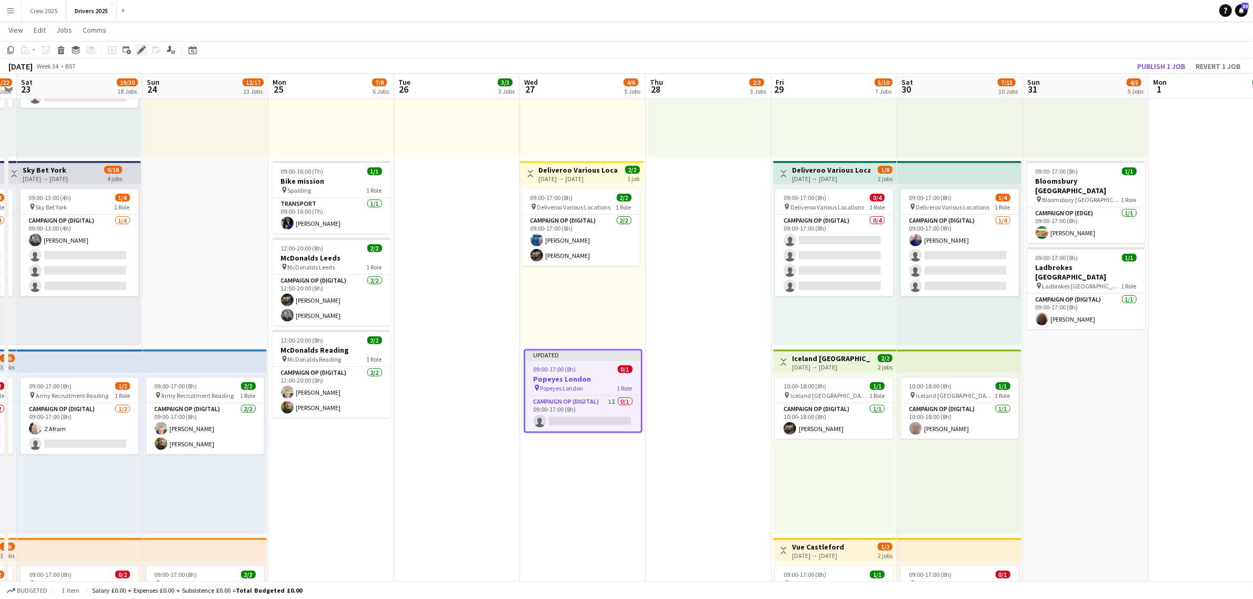
click at [141, 53] on icon "Edit" at bounding box center [141, 50] width 8 height 8
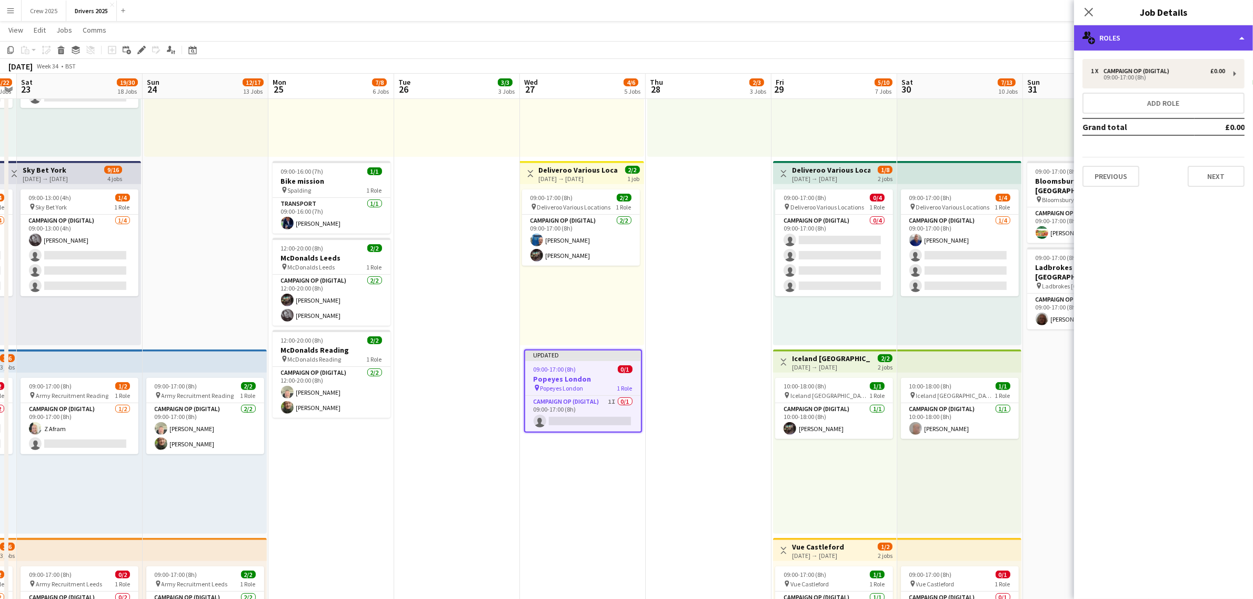
click at [1184, 34] on div "multiple-users-add Roles" at bounding box center [1163, 37] width 179 height 25
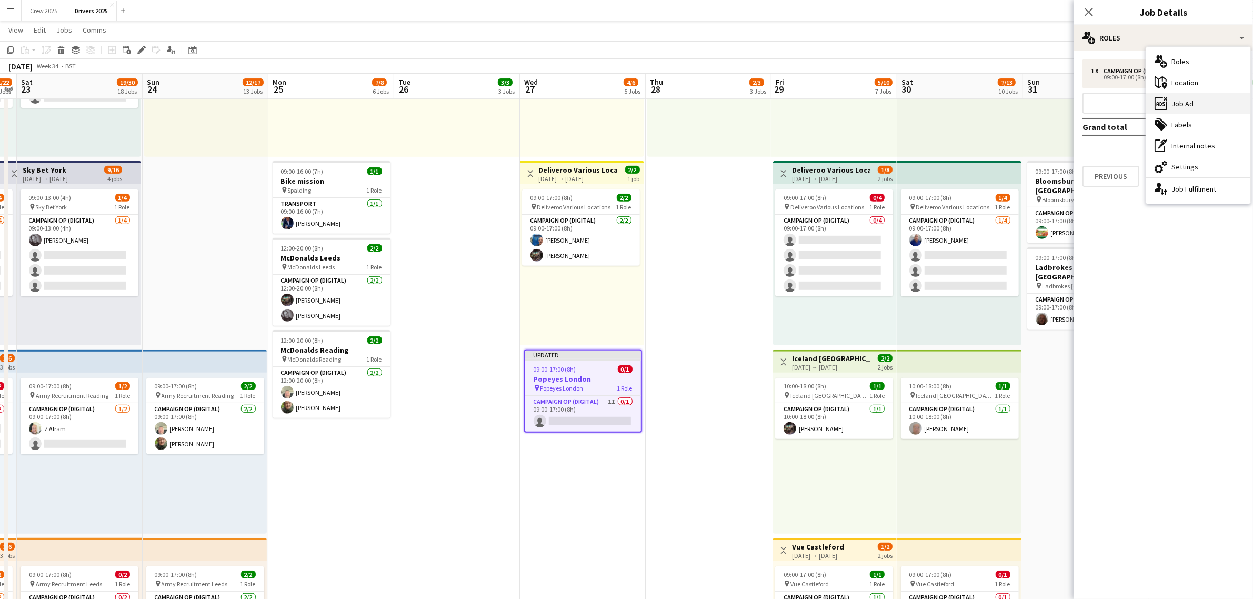
click at [1200, 100] on div "ads-window Job Ad" at bounding box center [1198, 103] width 104 height 21
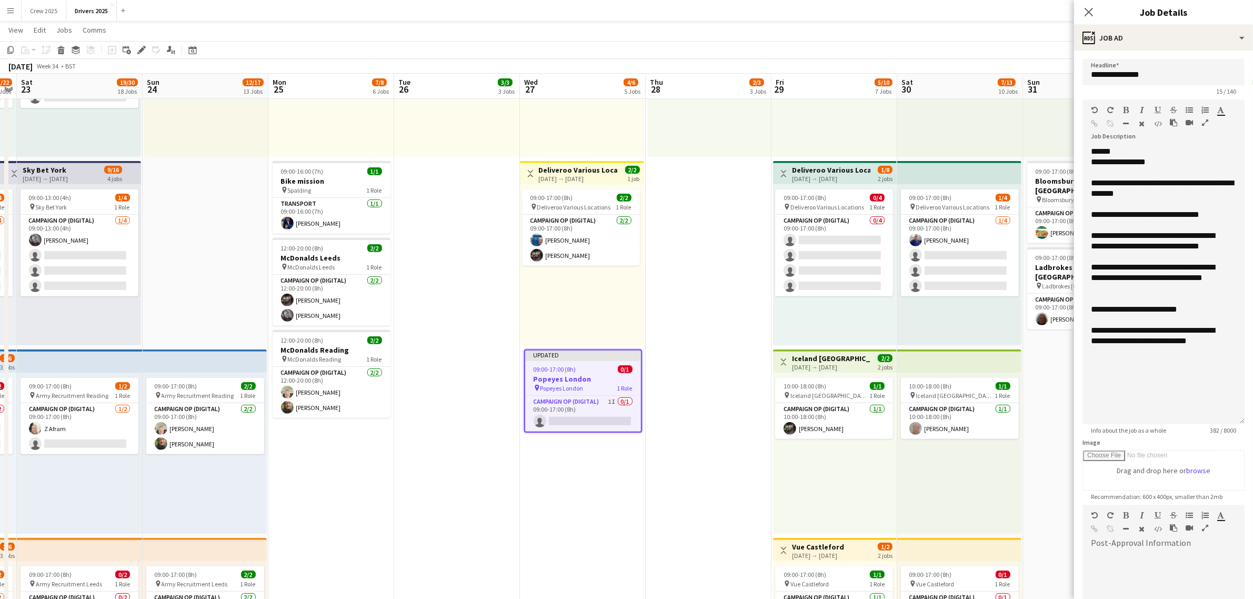
drag, startPoint x: 1238, startPoint y: 206, endPoint x: 1226, endPoint y: 422, distance: 216.6
click at [1226, 422] on div "**********" at bounding box center [1163, 285] width 162 height 278
click at [1145, 369] on div at bounding box center [1163, 372] width 145 height 11
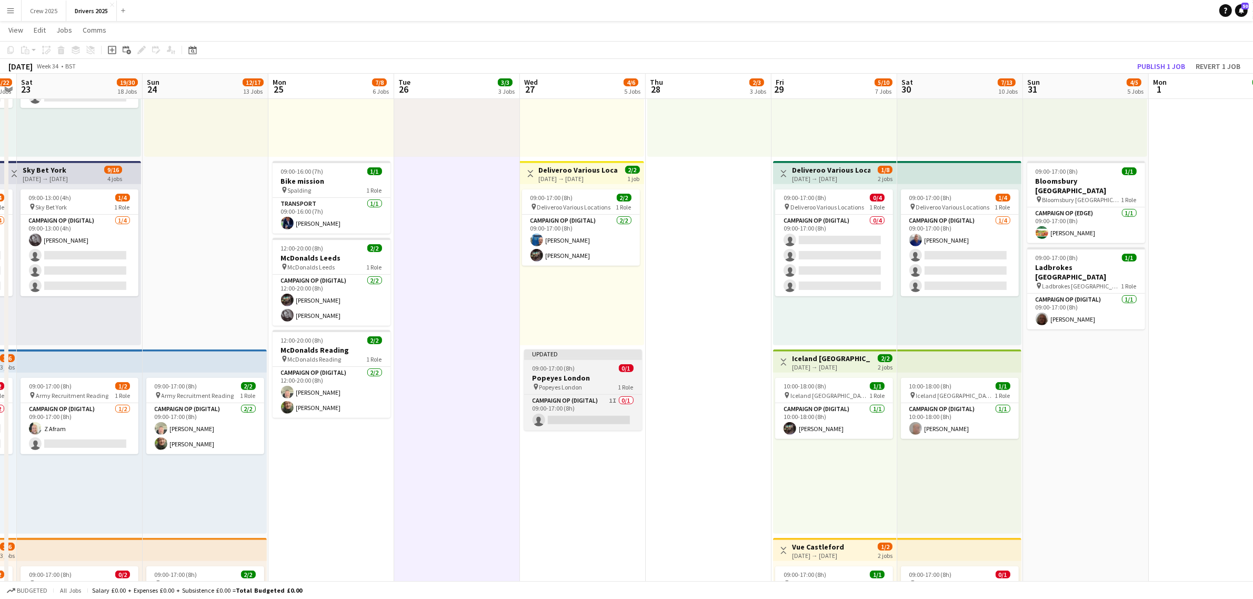
click at [585, 363] on app-job-card "Updated 09:00-17:00 (8h) 0/1 Popeyes London pin Popeyes London 1 Role Campaign …" at bounding box center [583, 389] width 118 height 81
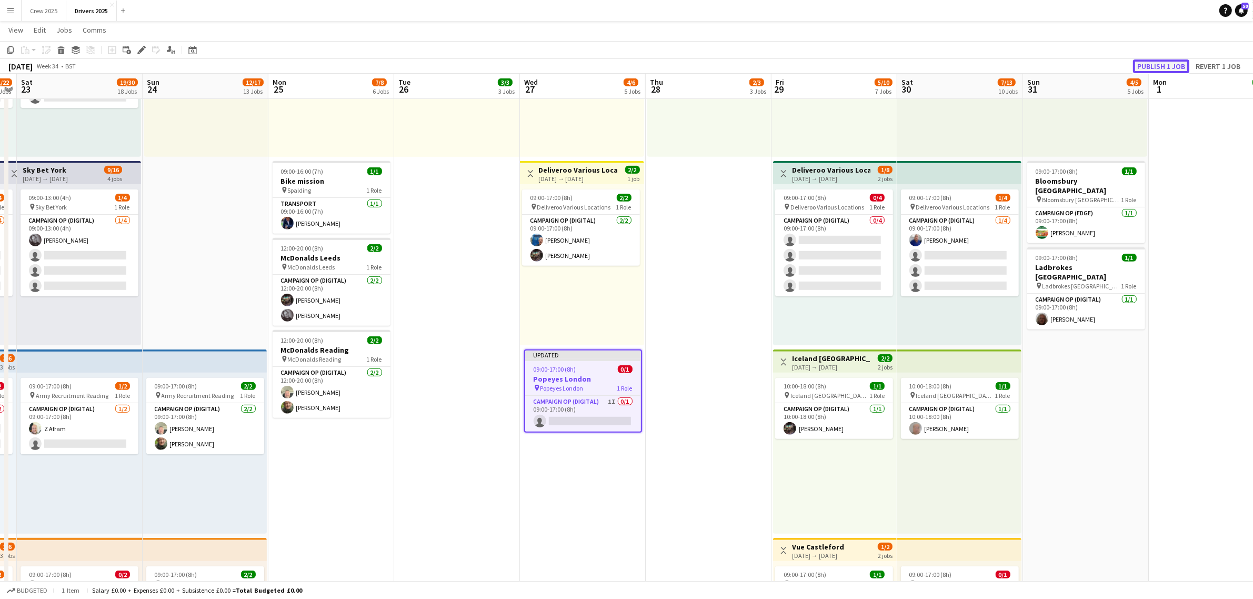
click at [1168, 62] on button "Publish 1 job" at bounding box center [1161, 66] width 56 height 14
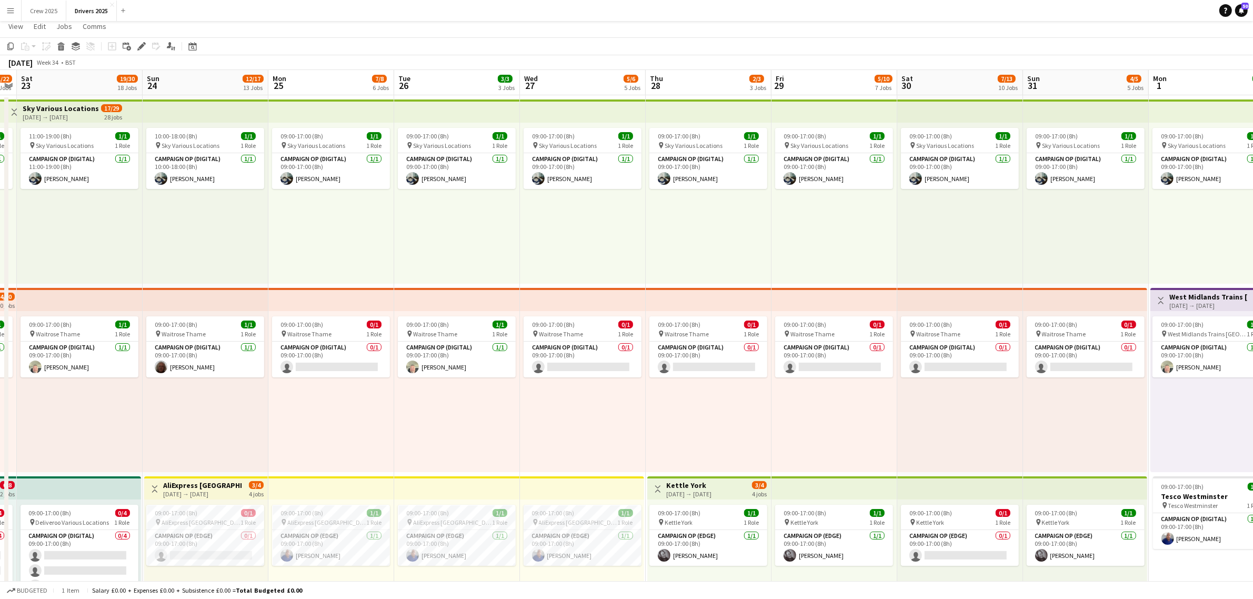
scroll to position [0, 0]
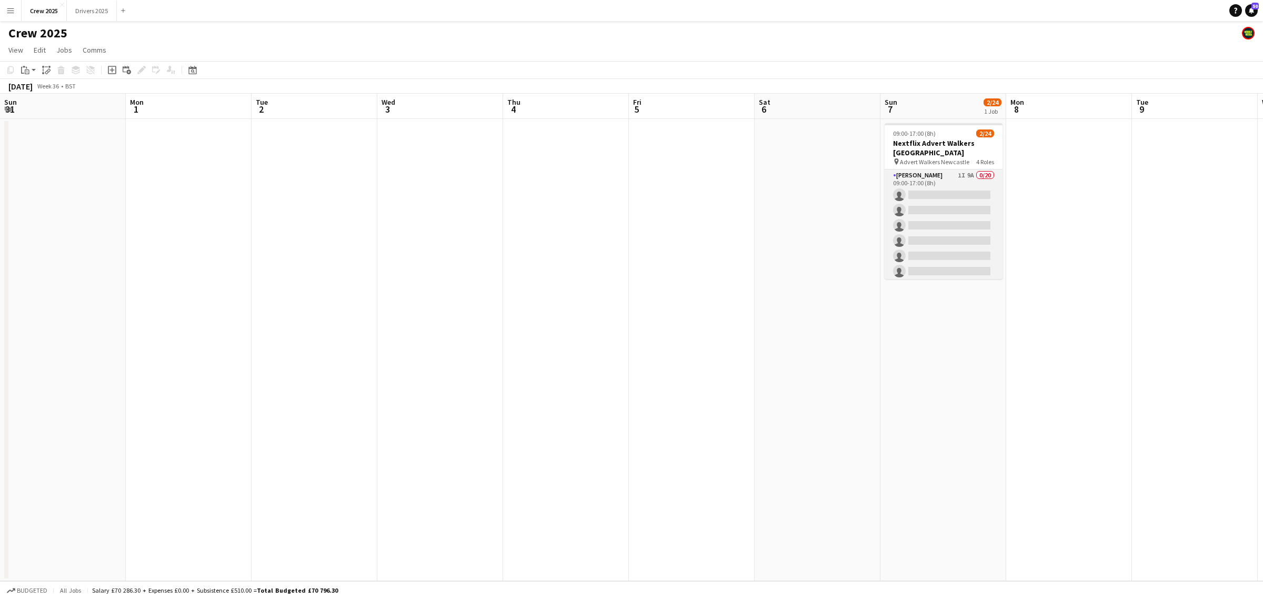
scroll to position [0, 324]
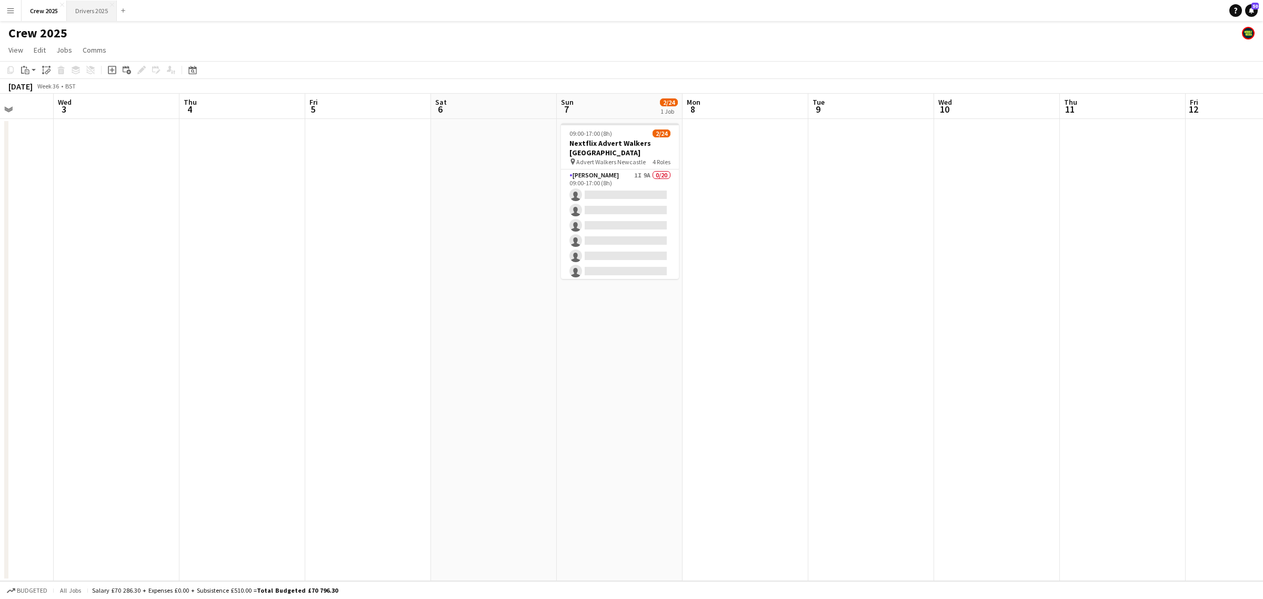
click at [99, 14] on button "Drivers 2025 Close" at bounding box center [92, 11] width 50 height 21
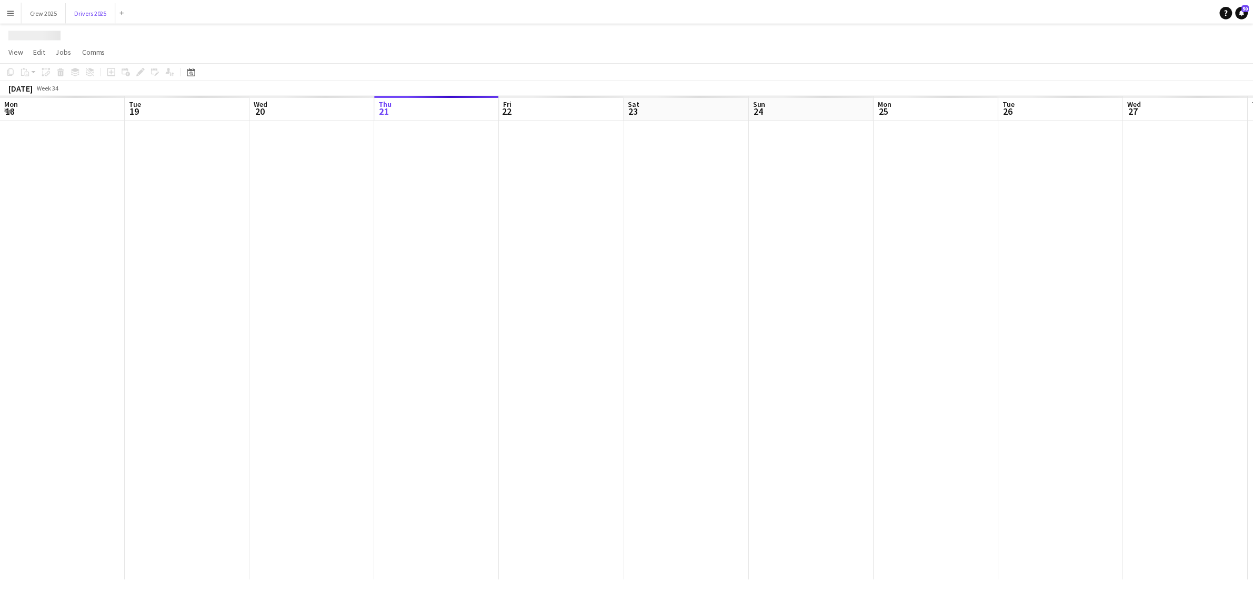
scroll to position [0, 251]
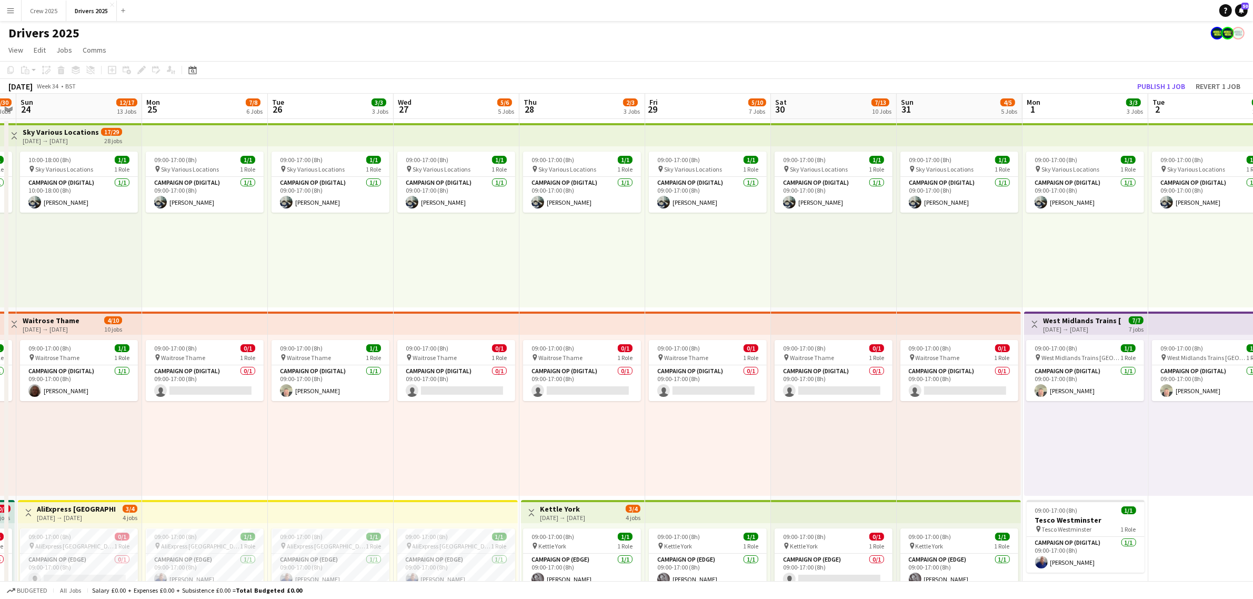
drag, startPoint x: 1096, startPoint y: 445, endPoint x: 608, endPoint y: 450, distance: 487.3
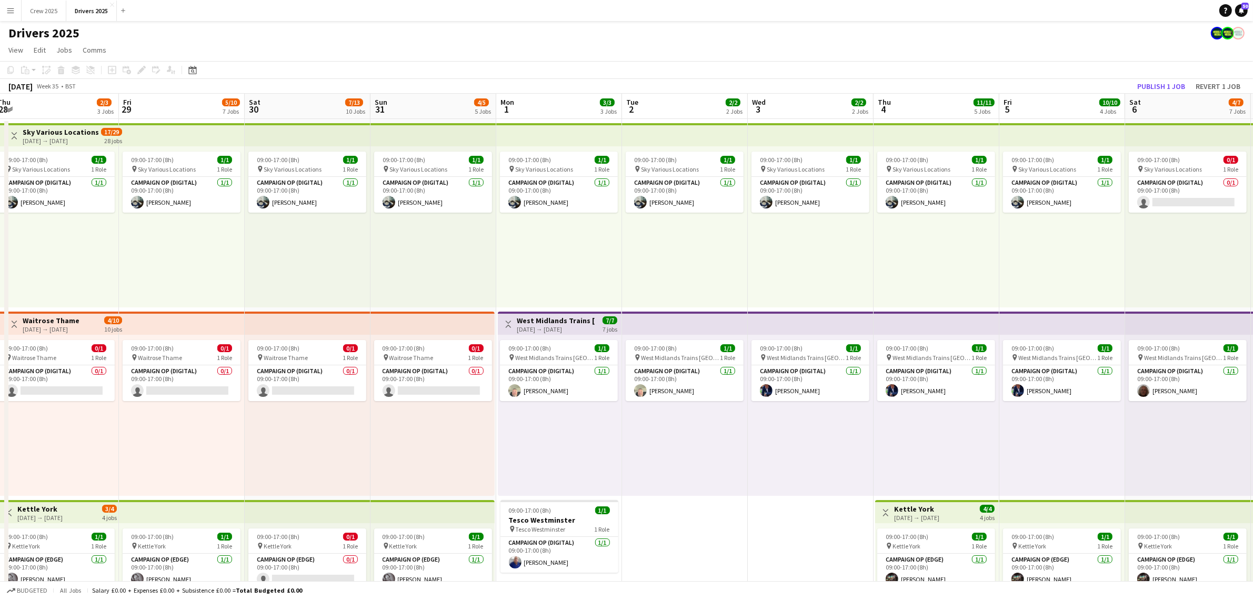
scroll to position [0, 395]
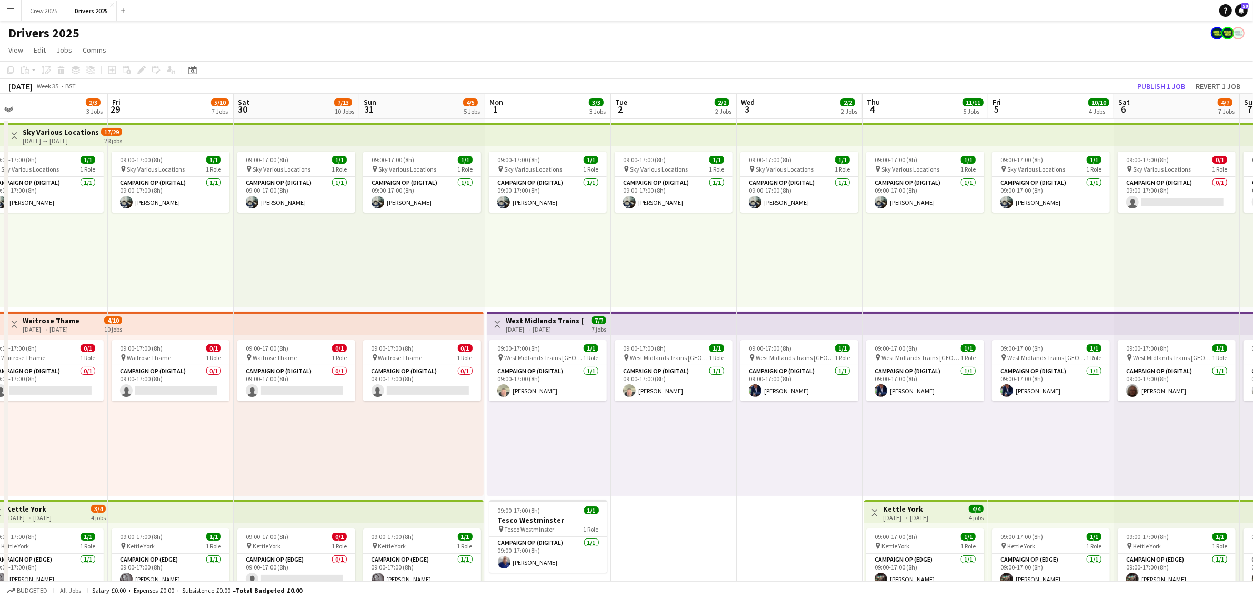
drag, startPoint x: 1058, startPoint y: 449, endPoint x: 521, endPoint y: 452, distance: 537.3
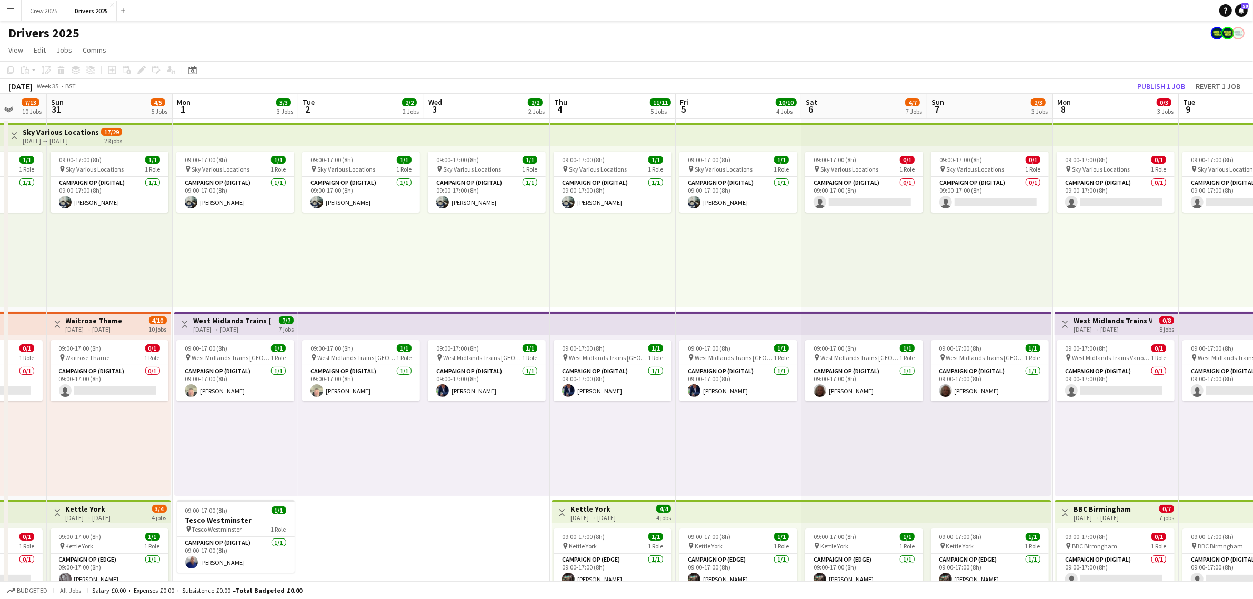
drag, startPoint x: 820, startPoint y: 453, endPoint x: 380, endPoint y: 447, distance: 439.4
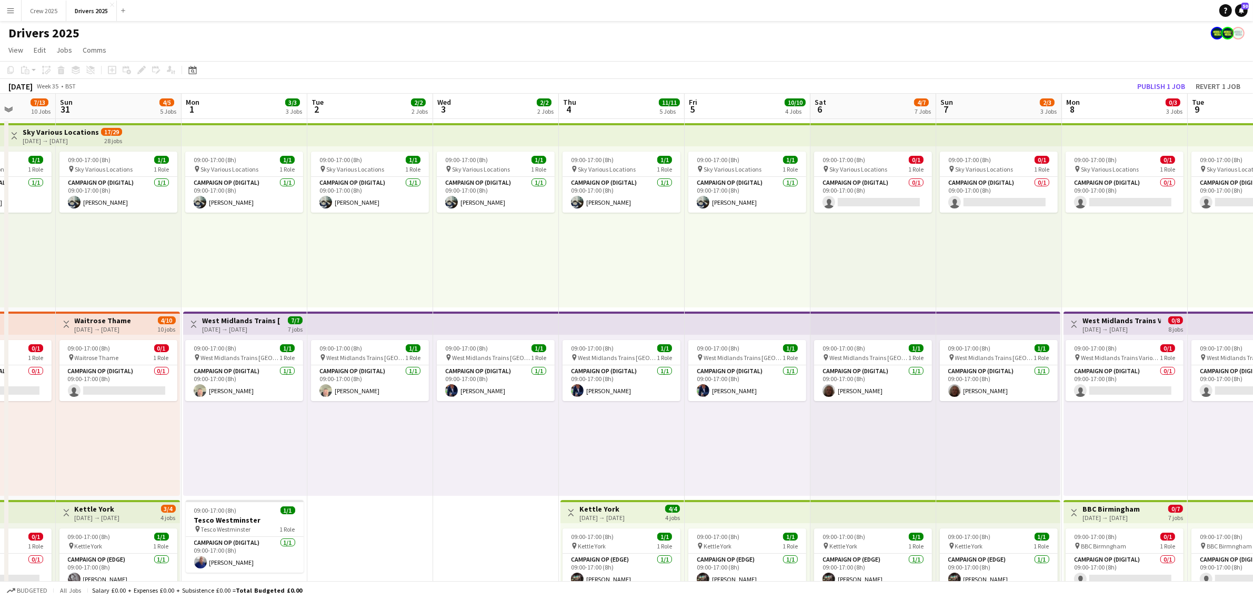
drag, startPoint x: 342, startPoint y: 446, endPoint x: 838, endPoint y: 450, distance: 496.2
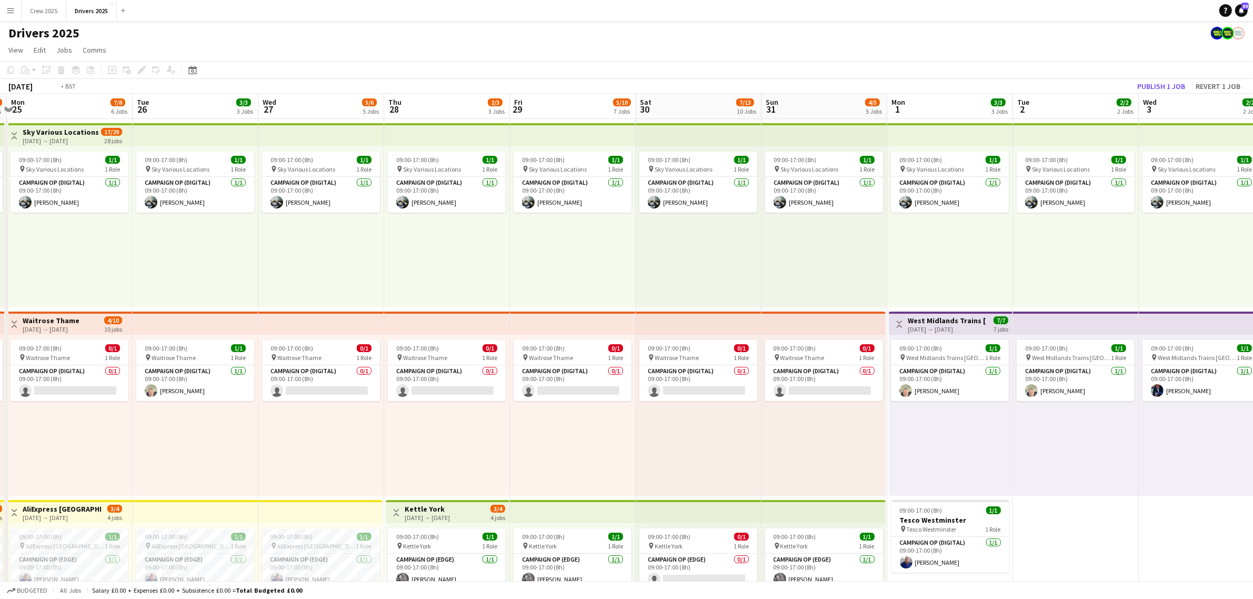
drag, startPoint x: 478, startPoint y: 425, endPoint x: 819, endPoint y: 419, distance: 341.6
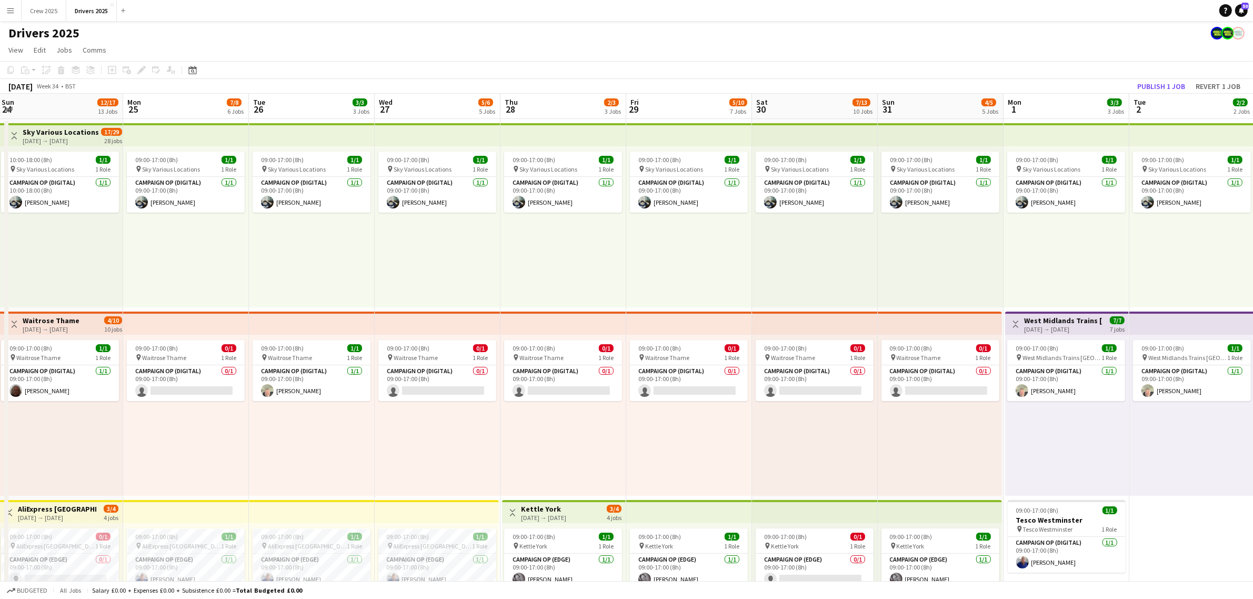
drag, startPoint x: 504, startPoint y: 417, endPoint x: 769, endPoint y: 426, distance: 264.9
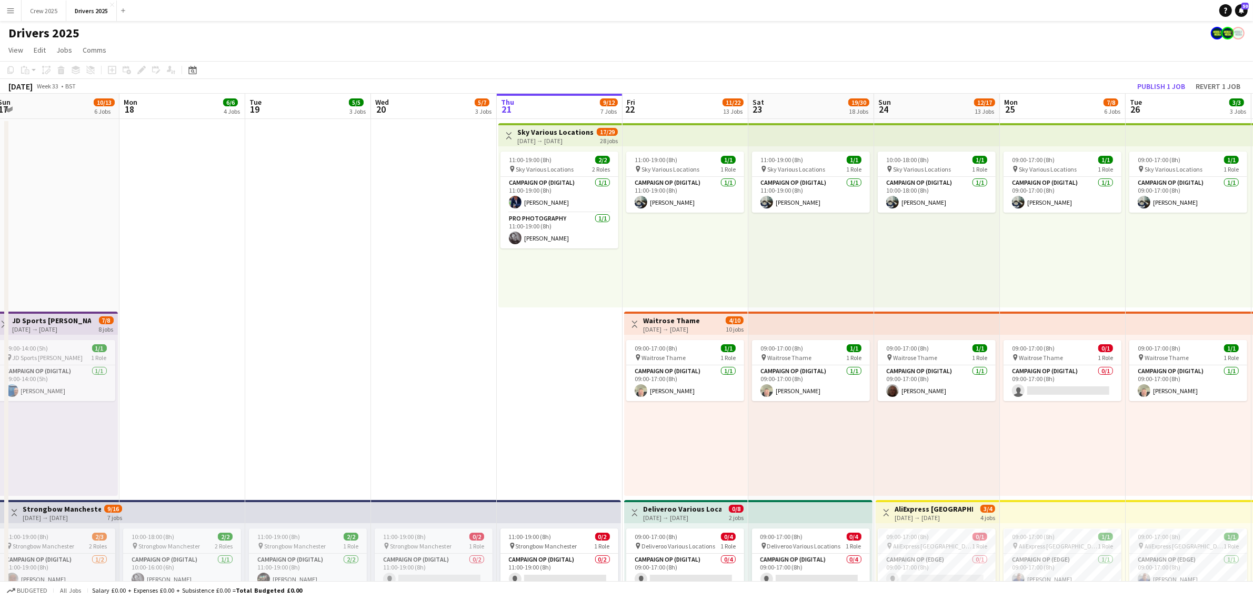
drag, startPoint x: 385, startPoint y: 428, endPoint x: 854, endPoint y: 437, distance: 469.0
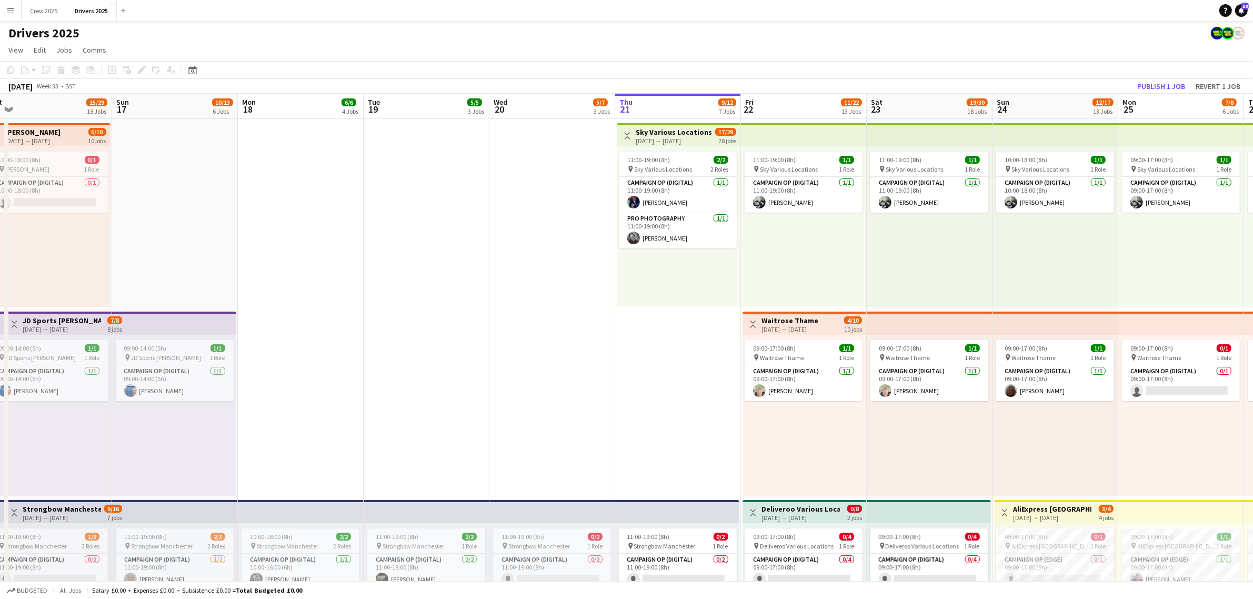
scroll to position [0, 315]
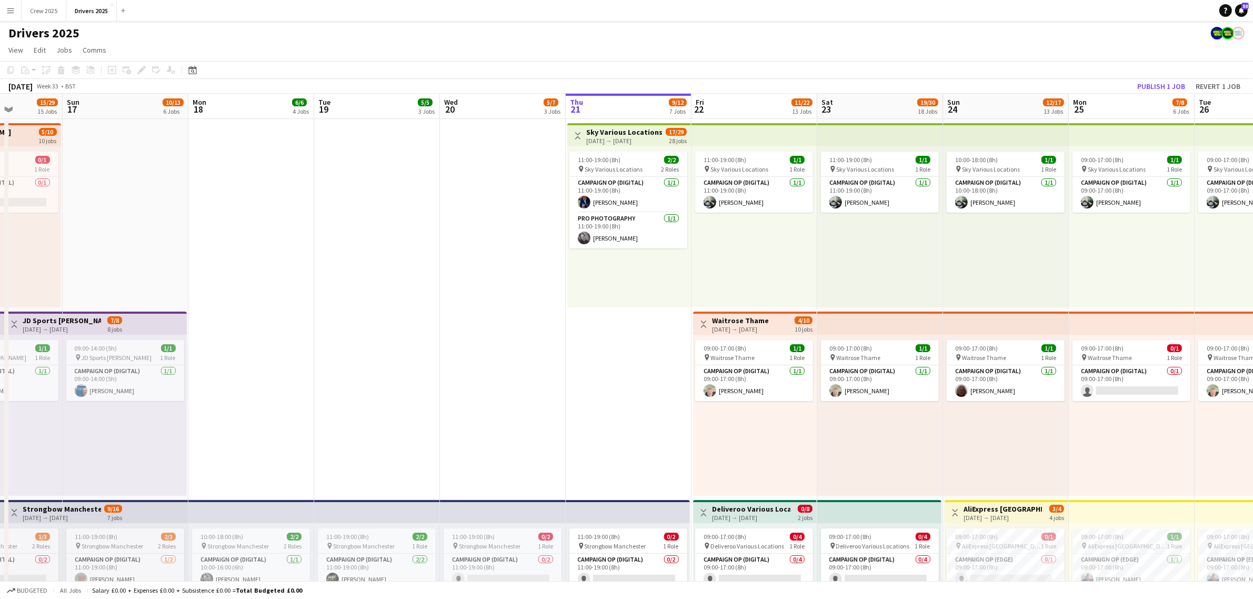
drag, startPoint x: 589, startPoint y: 427, endPoint x: 656, endPoint y: 436, distance: 67.4
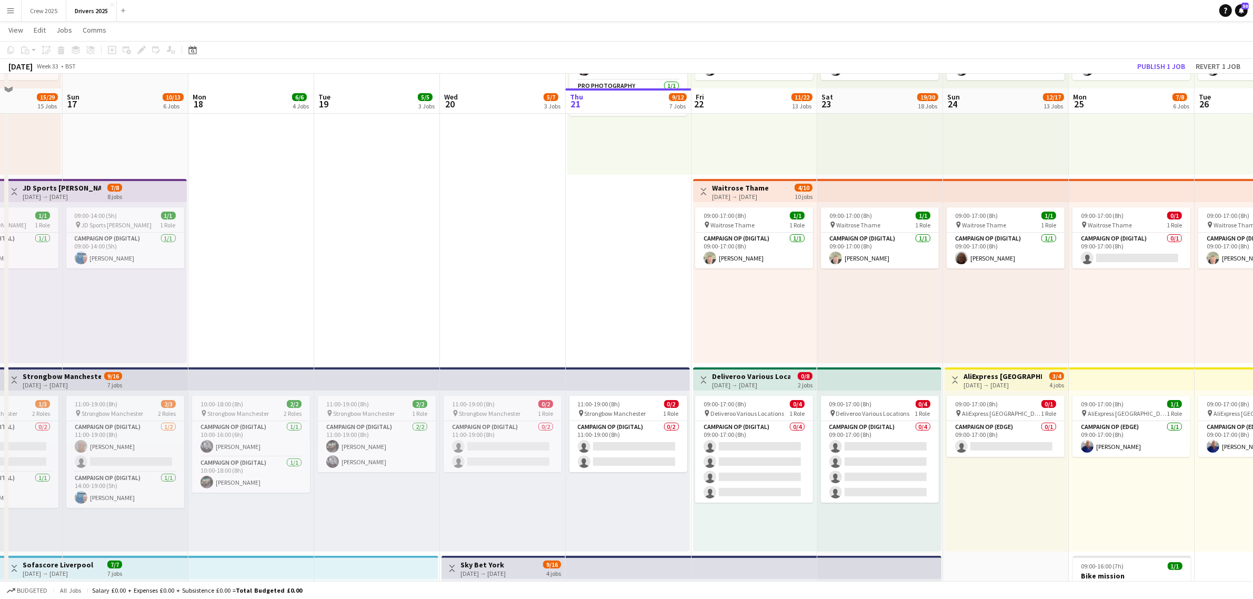
scroll to position [329, 0]
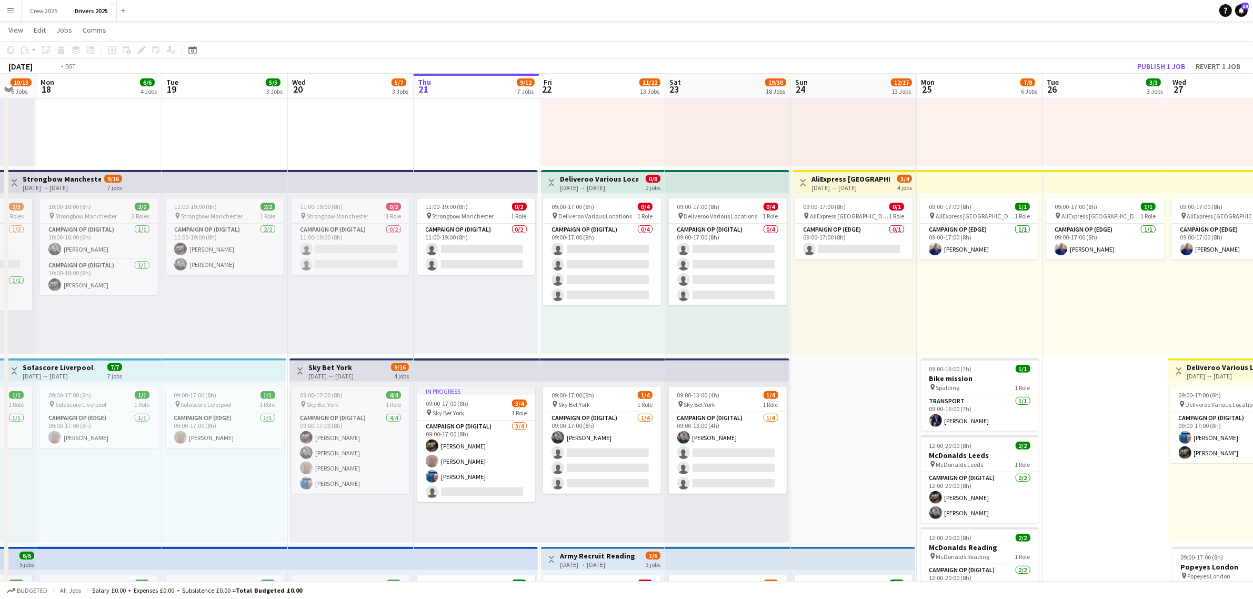
drag, startPoint x: 925, startPoint y: 471, endPoint x: 603, endPoint y: 468, distance: 322.6
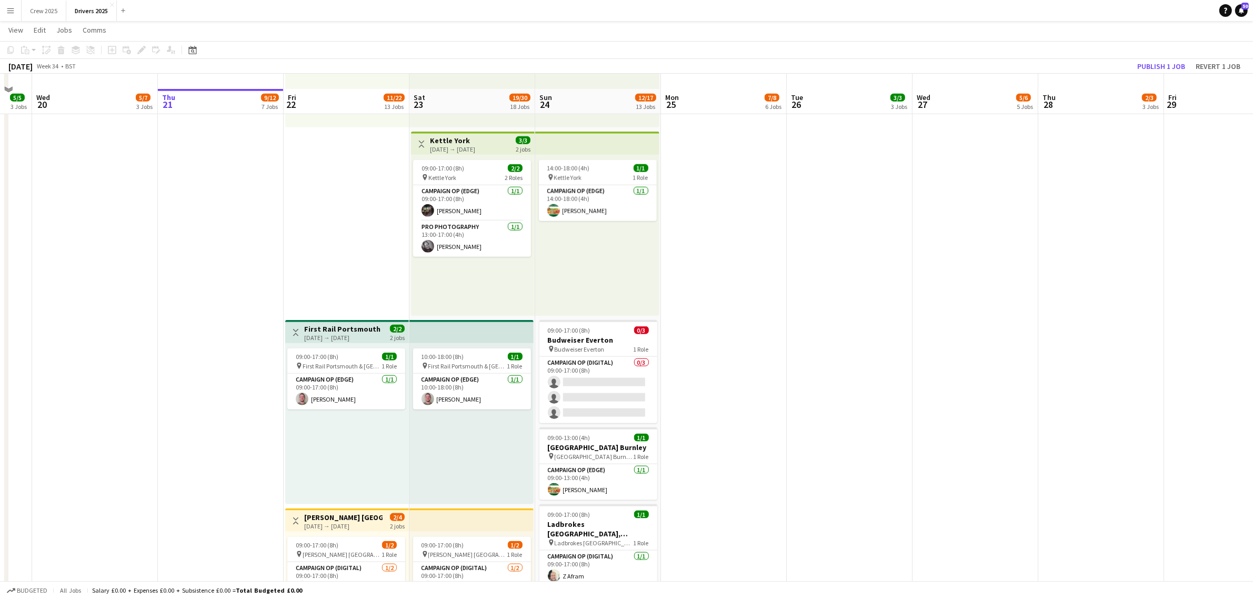
scroll to position [1513, 0]
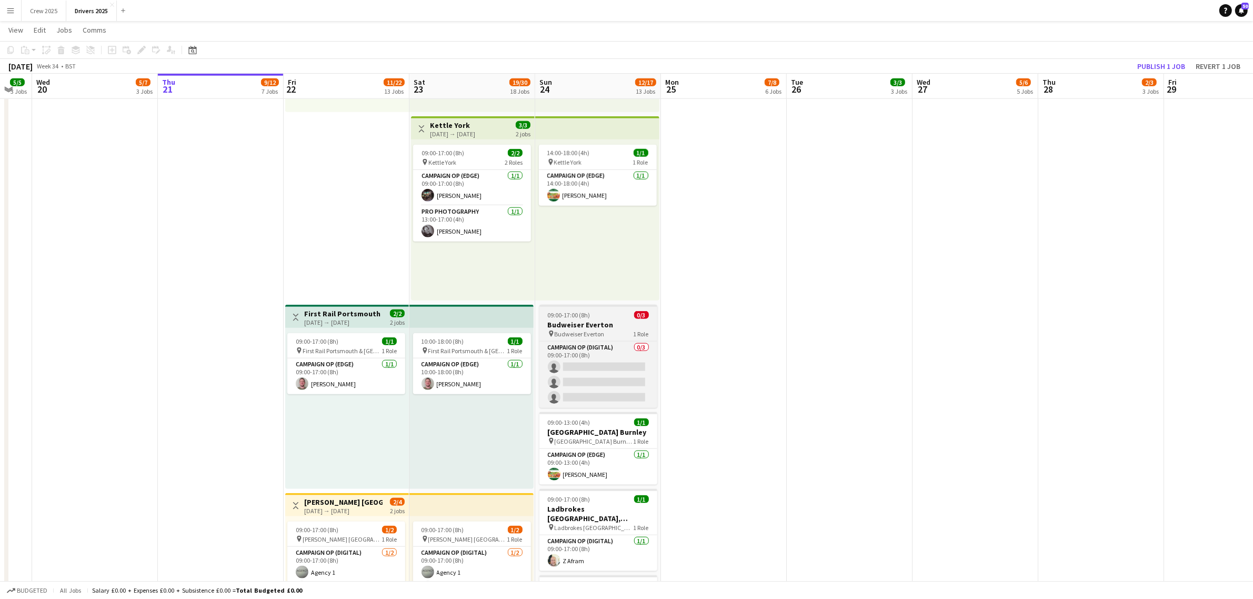
click at [594, 320] on h3 "Budweiser Everton" at bounding box center [598, 324] width 118 height 9
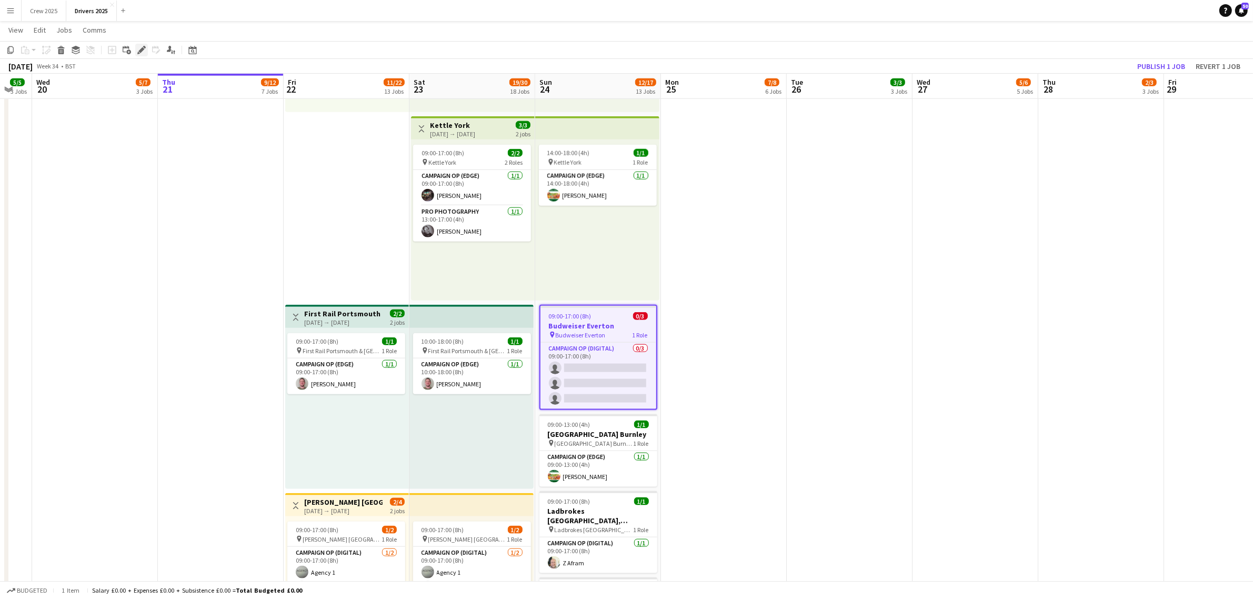
click at [141, 50] on icon at bounding box center [141, 50] width 6 height 6
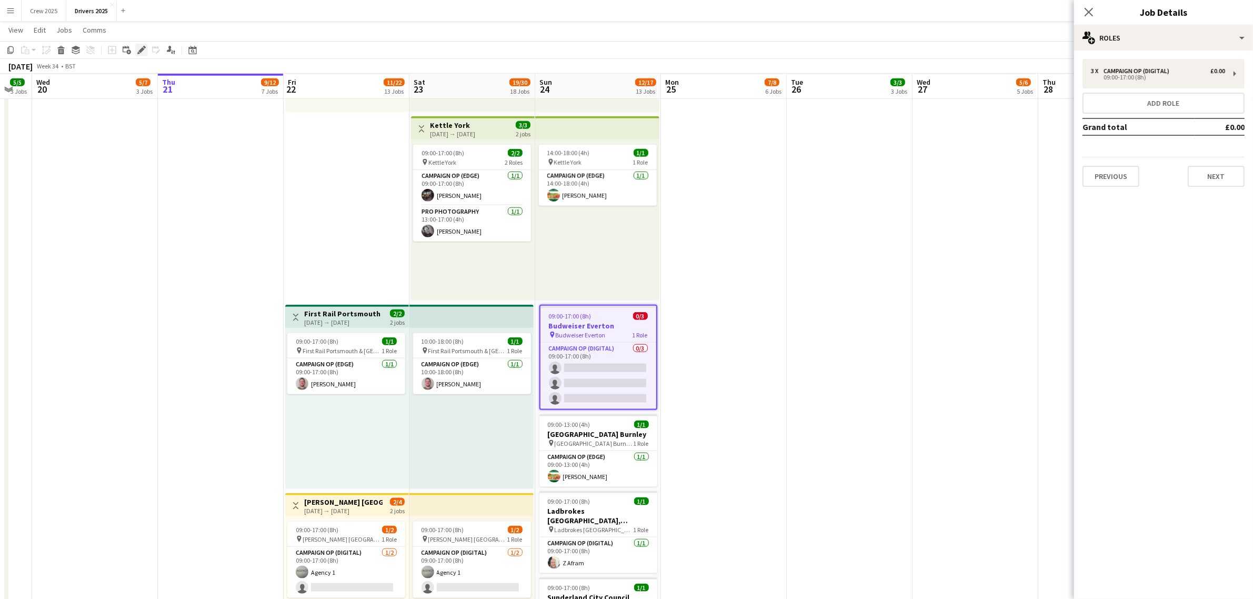
click at [144, 48] on icon "Edit" at bounding box center [141, 50] width 8 height 8
click at [1139, 80] on div "09:00-17:00 (8h)" at bounding box center [1158, 77] width 134 height 5
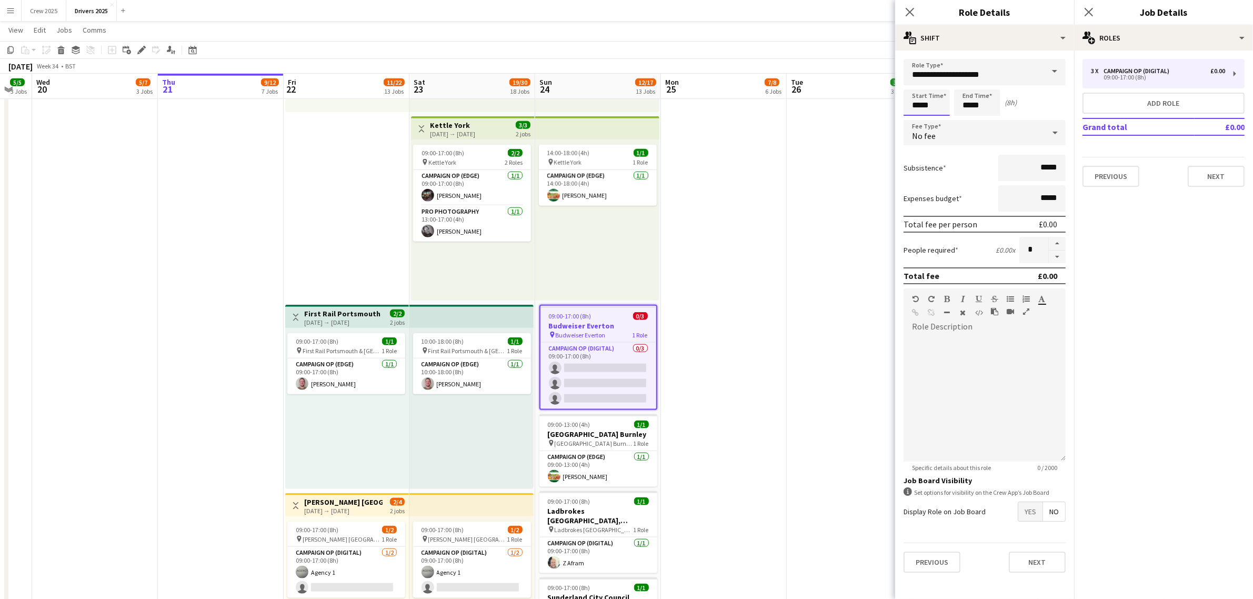
click at [924, 104] on input "*****" at bounding box center [927, 102] width 46 height 26
type input "*****"
click at [919, 84] on div at bounding box center [916, 84] width 21 height 11
click at [971, 98] on input "*****" at bounding box center [977, 102] width 46 height 26
type input "*****"
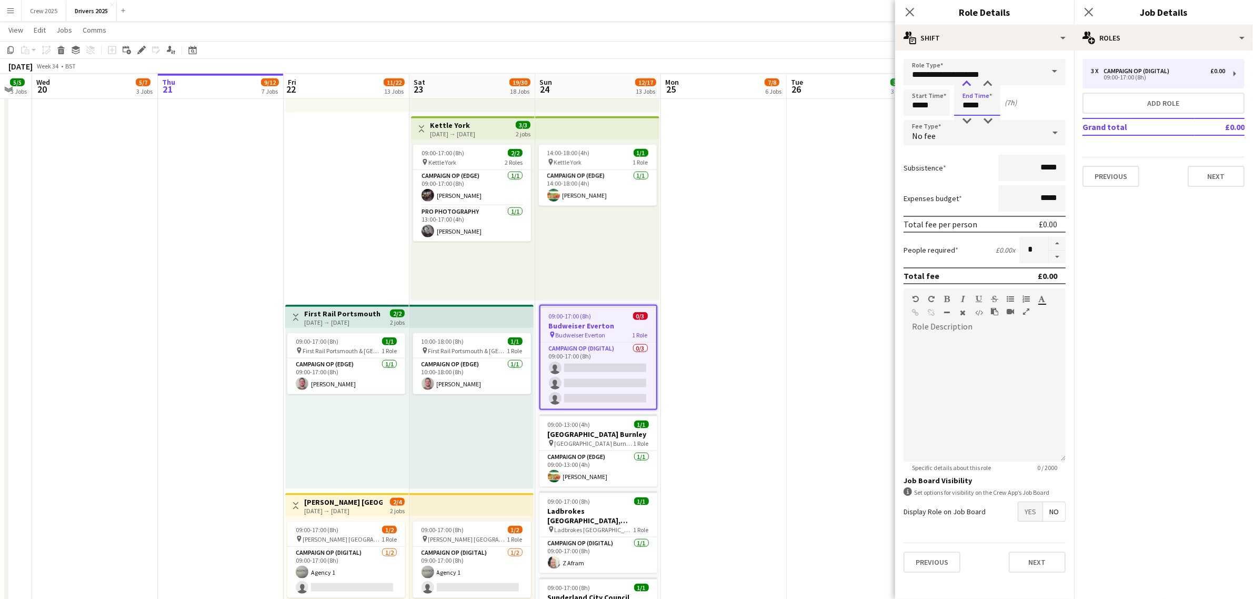
click at [965, 80] on div at bounding box center [966, 84] width 21 height 11
click at [760, 296] on app-date-cell "09:00-17:00 (8h) 1/1 pin Sky Various Locations 1 Role Campaign Op (Digital) 1/1…" at bounding box center [724, 5] width 126 height 2801
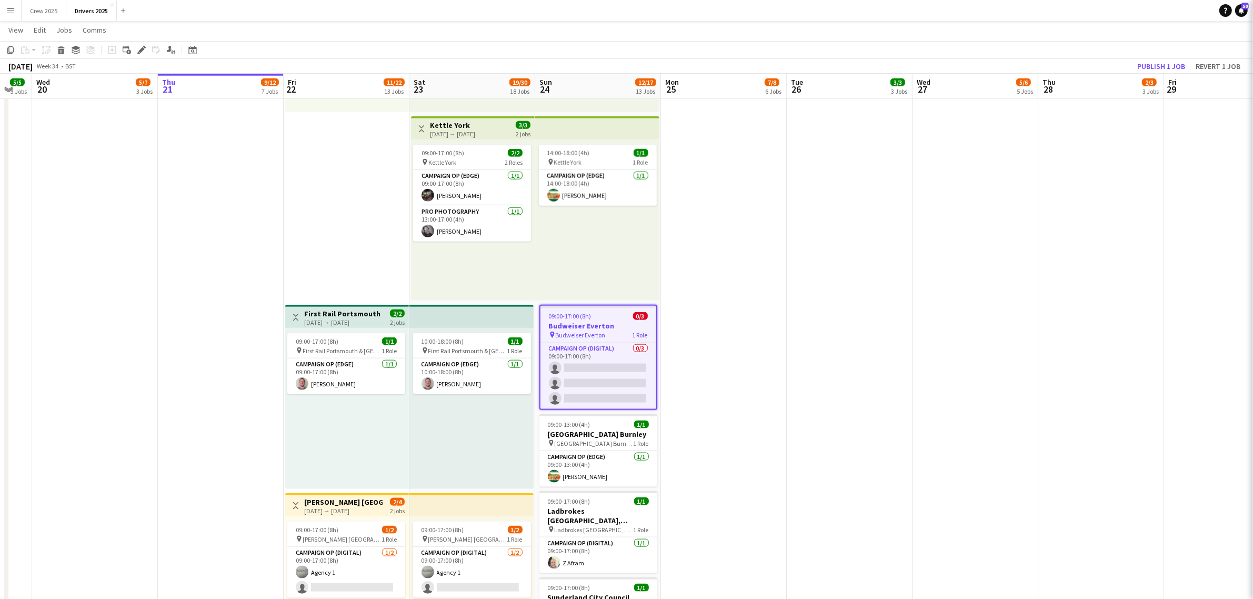
scroll to position [0, 344]
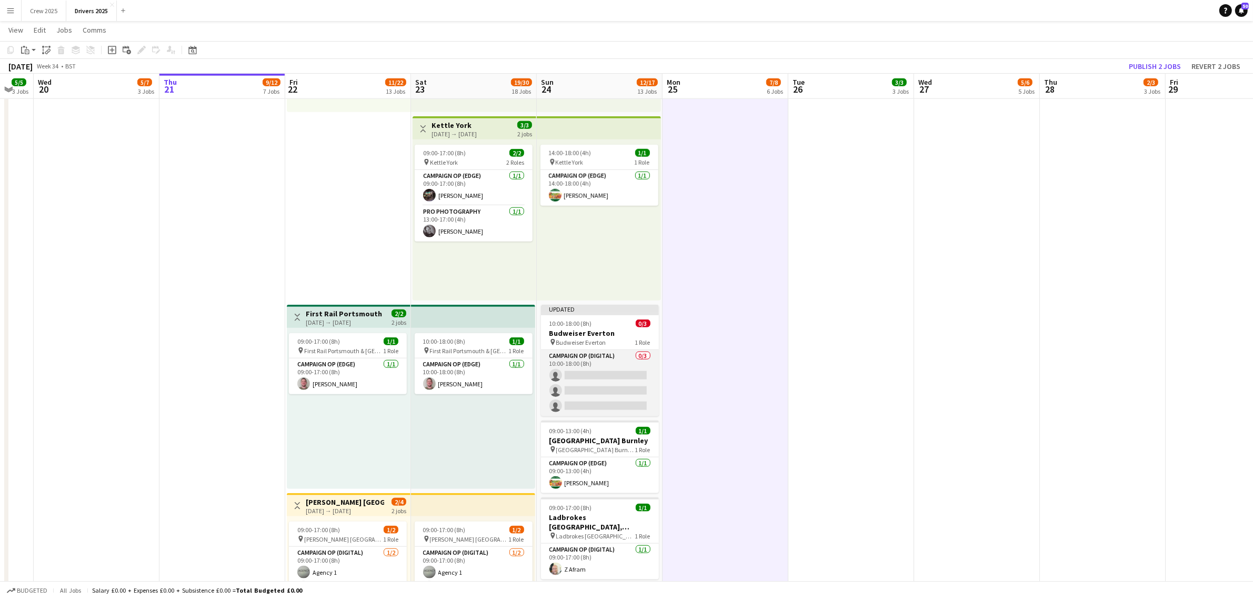
click at [601, 387] on app-card-role "Campaign Op (Digital) 0/3 10:00-18:00 (8h) single-neutral-actions single-neutra…" at bounding box center [600, 383] width 118 height 66
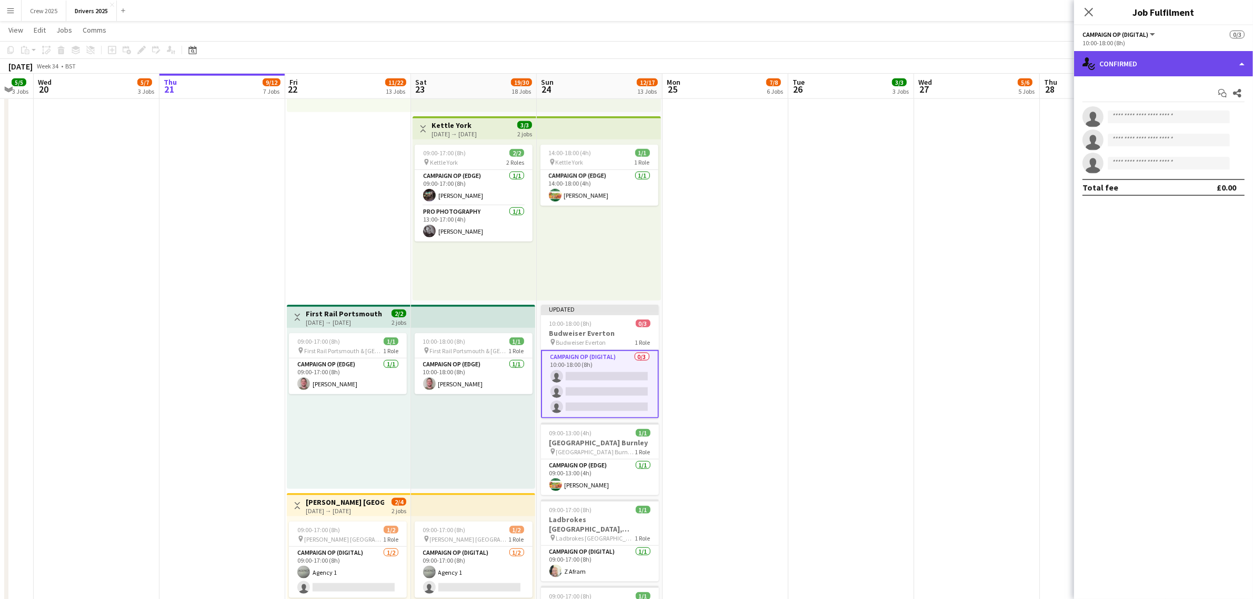
click at [1159, 58] on div "single-neutral-actions-check-2 Confirmed" at bounding box center [1163, 63] width 179 height 25
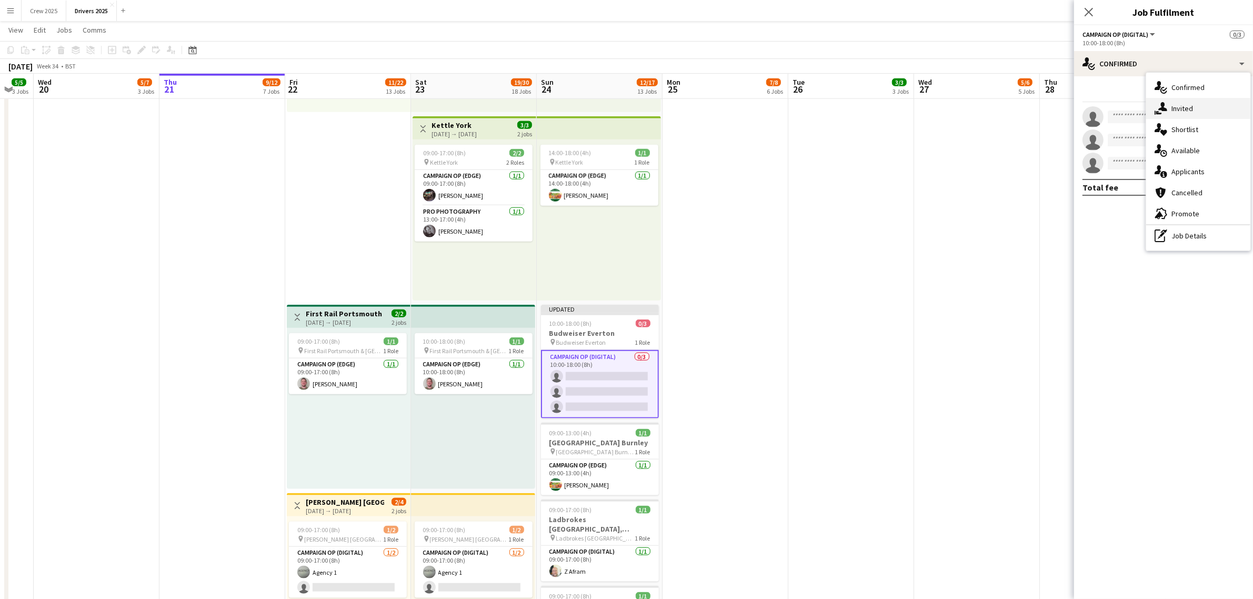
click at [1179, 111] on div "single-neutral-actions-share-1 Invited" at bounding box center [1198, 108] width 104 height 21
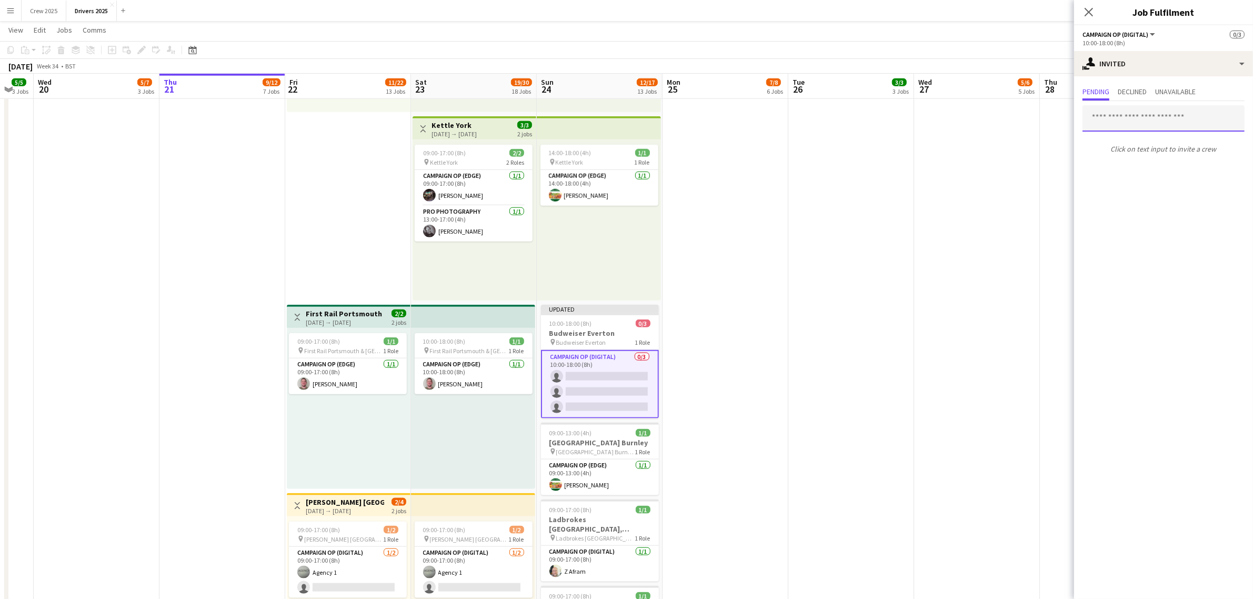
click at [1130, 121] on input "text" at bounding box center [1163, 118] width 162 height 26
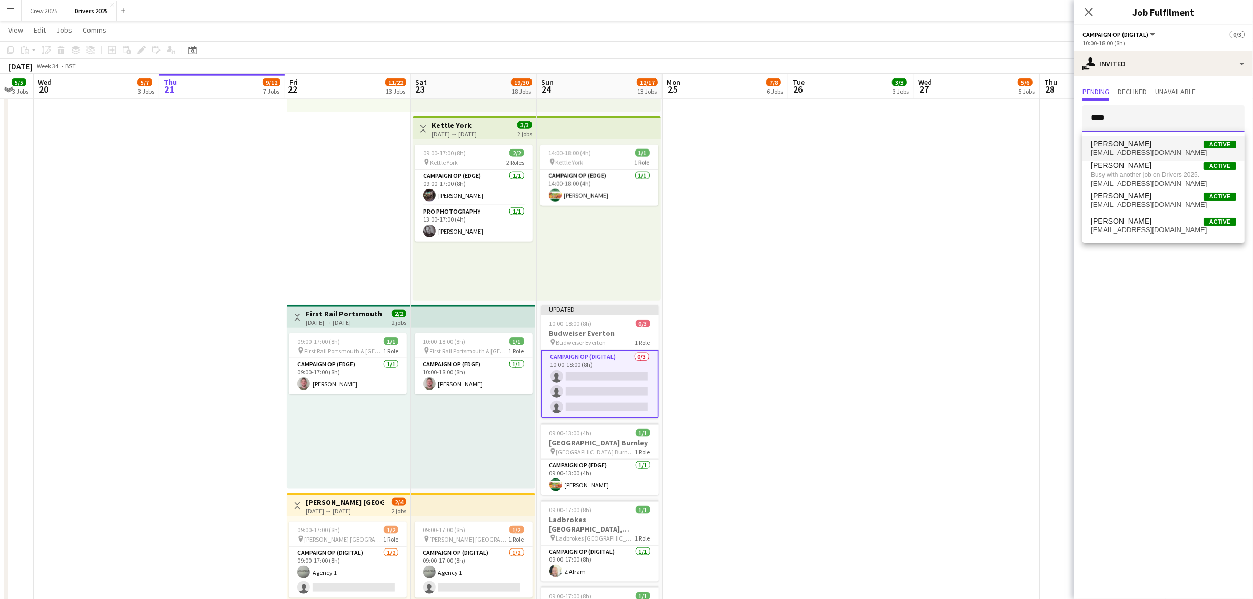
type input "****"
click at [1125, 149] on span "petejbrit@googlemail.com" at bounding box center [1163, 152] width 145 height 8
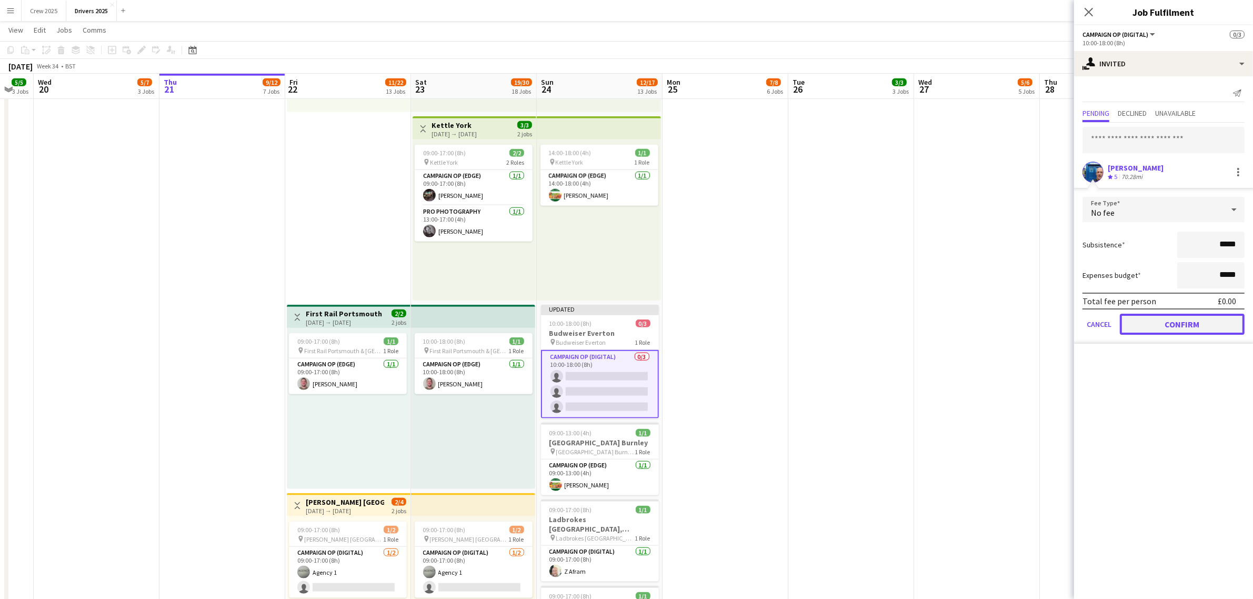
click at [1196, 325] on button "Confirm" at bounding box center [1182, 324] width 125 height 21
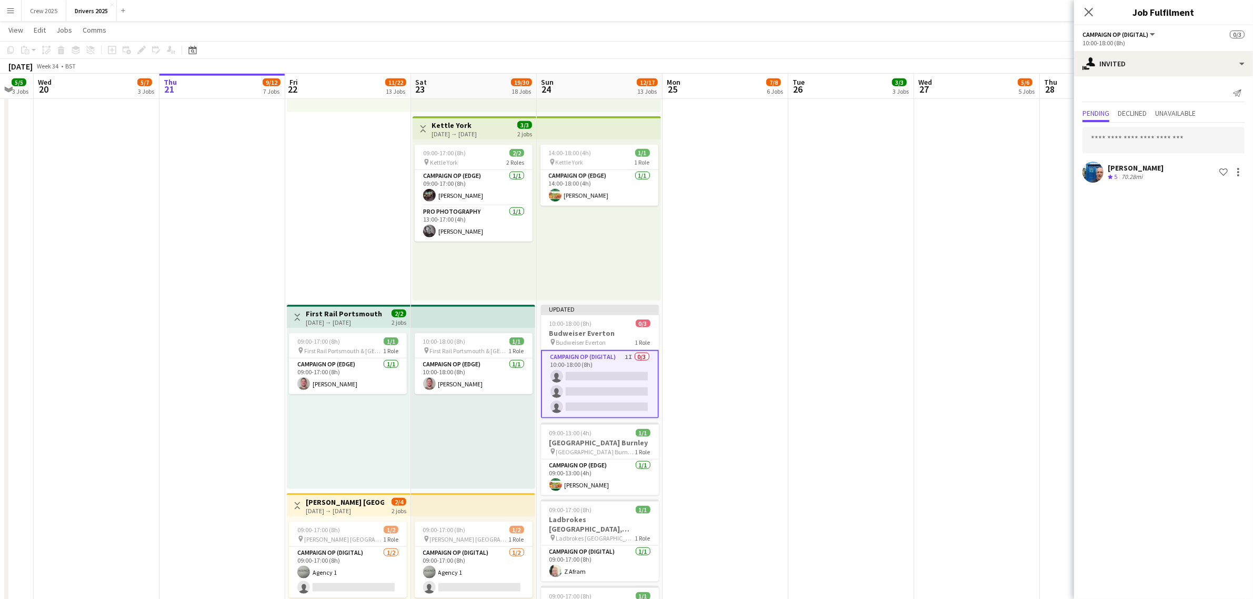
click at [864, 295] on app-date-cell "09:00-17:00 (8h) 1/1 pin Sky Various Locations 1 Role Campaign Op (Digital) 1/1…" at bounding box center [851, 5] width 126 height 2801
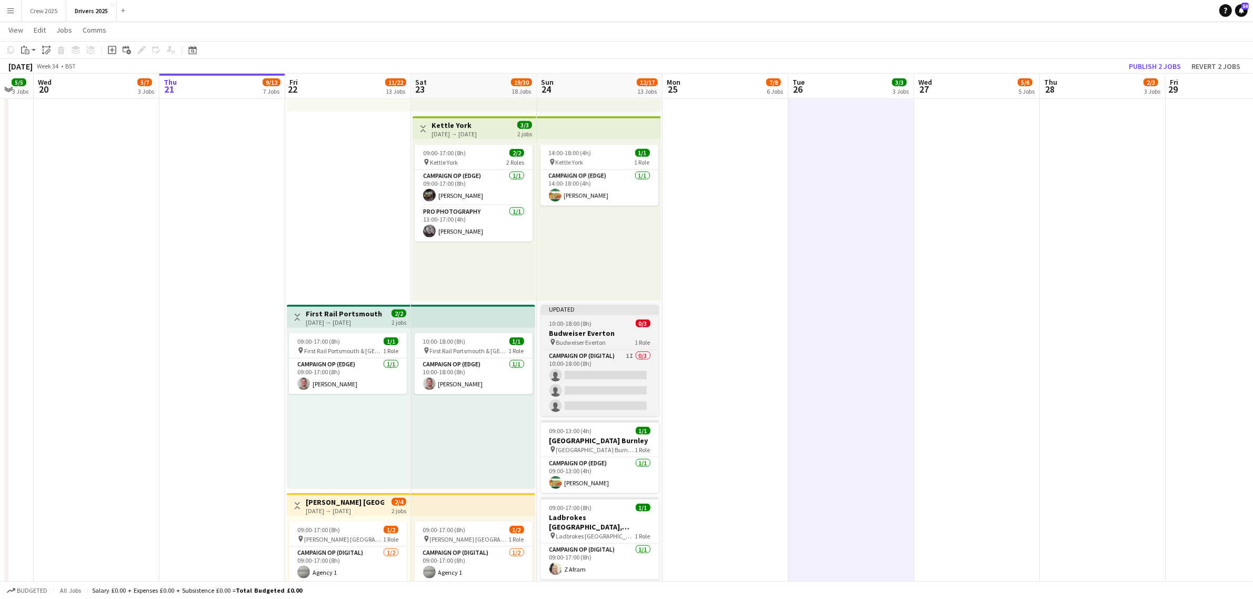
click at [571, 312] on div "Updated" at bounding box center [600, 309] width 118 height 8
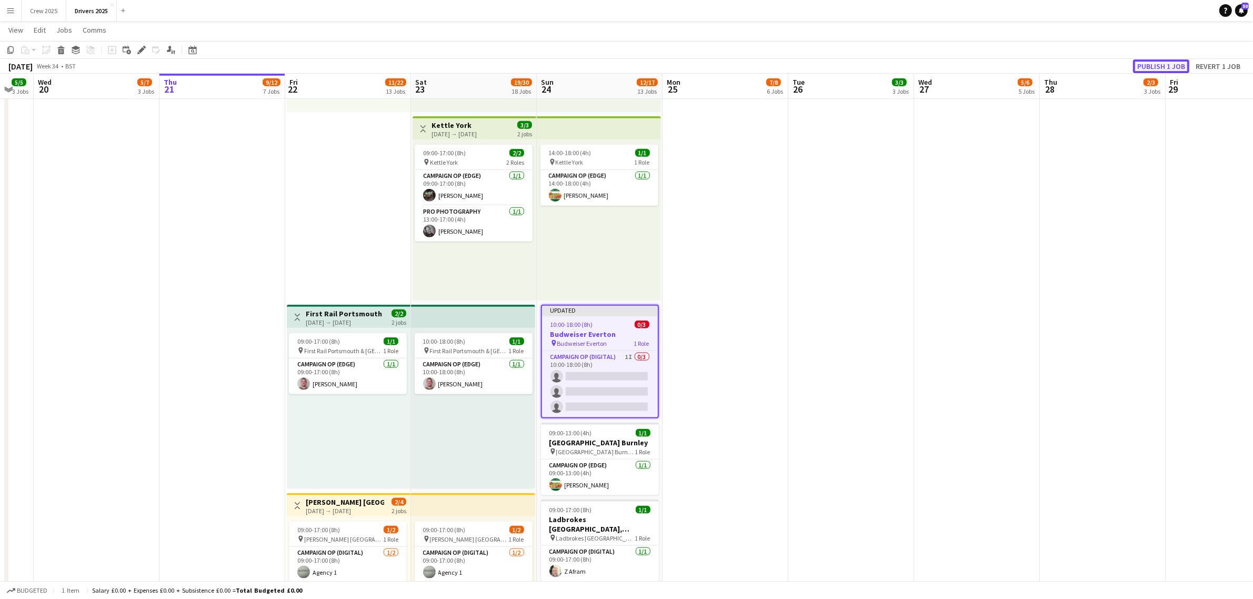
click at [1150, 59] on button "Publish 1 job" at bounding box center [1161, 66] width 56 height 14
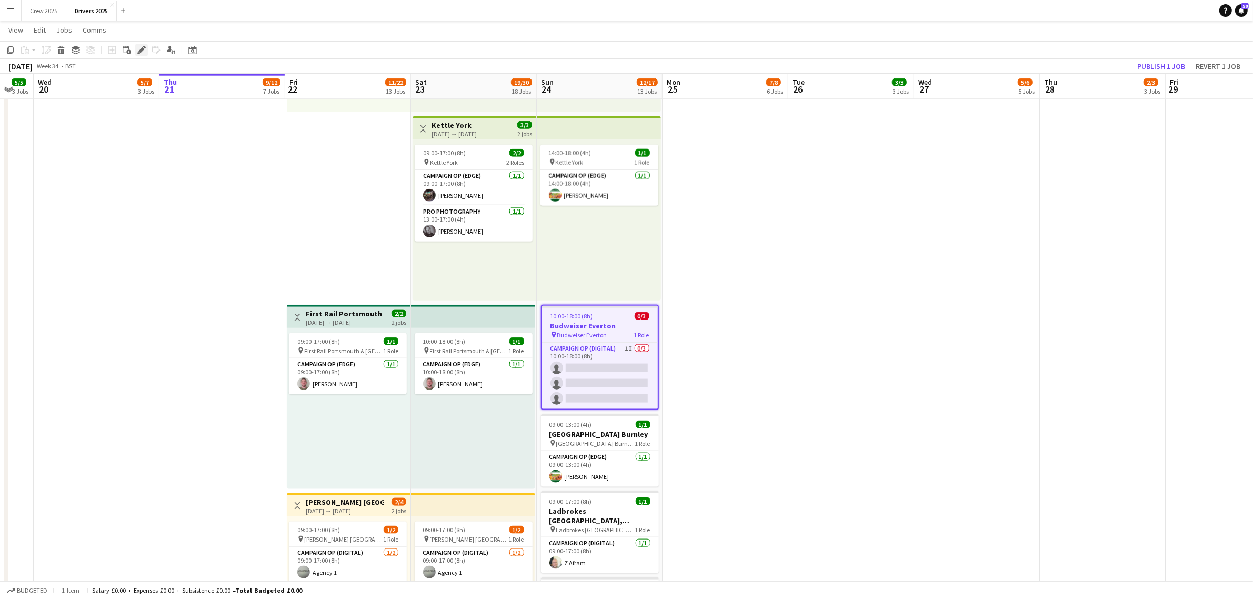
click at [137, 49] on icon "Edit" at bounding box center [141, 50] width 8 height 8
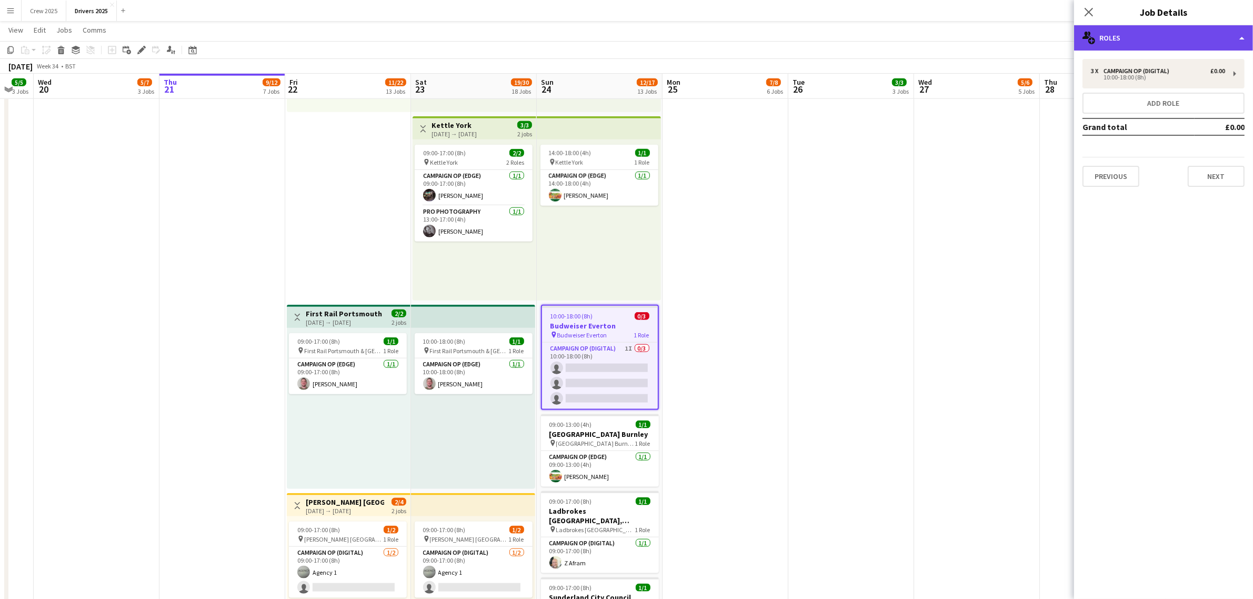
click at [1157, 37] on div "multiple-users-add Roles" at bounding box center [1163, 37] width 179 height 25
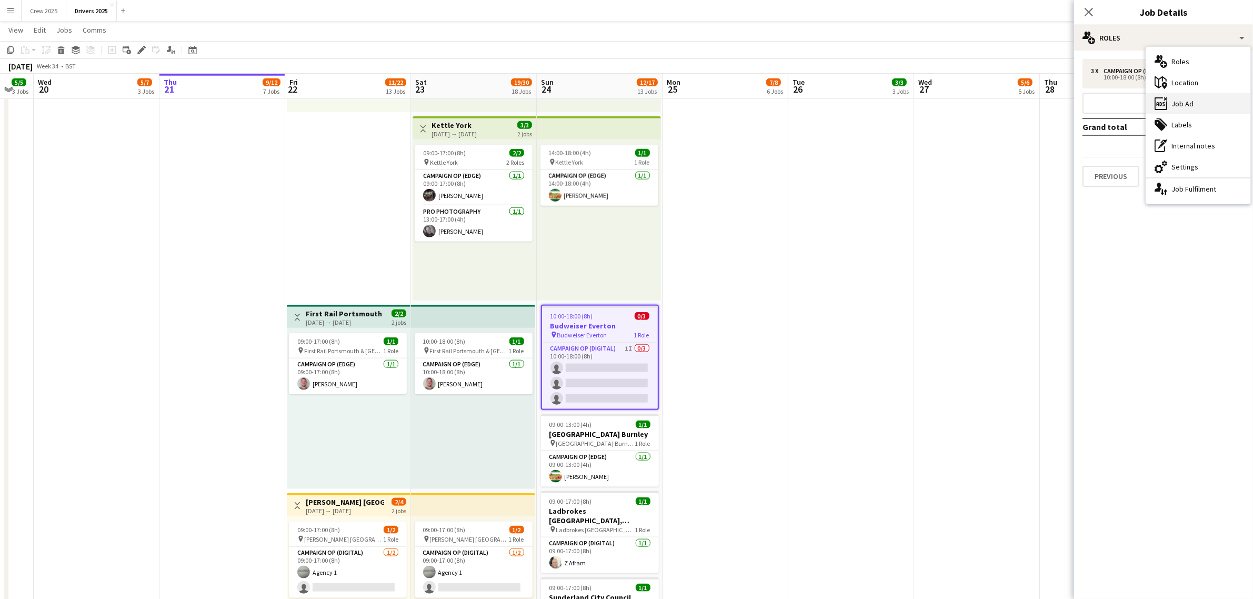
click at [1209, 109] on div "ads-window Job Ad" at bounding box center [1198, 103] width 104 height 21
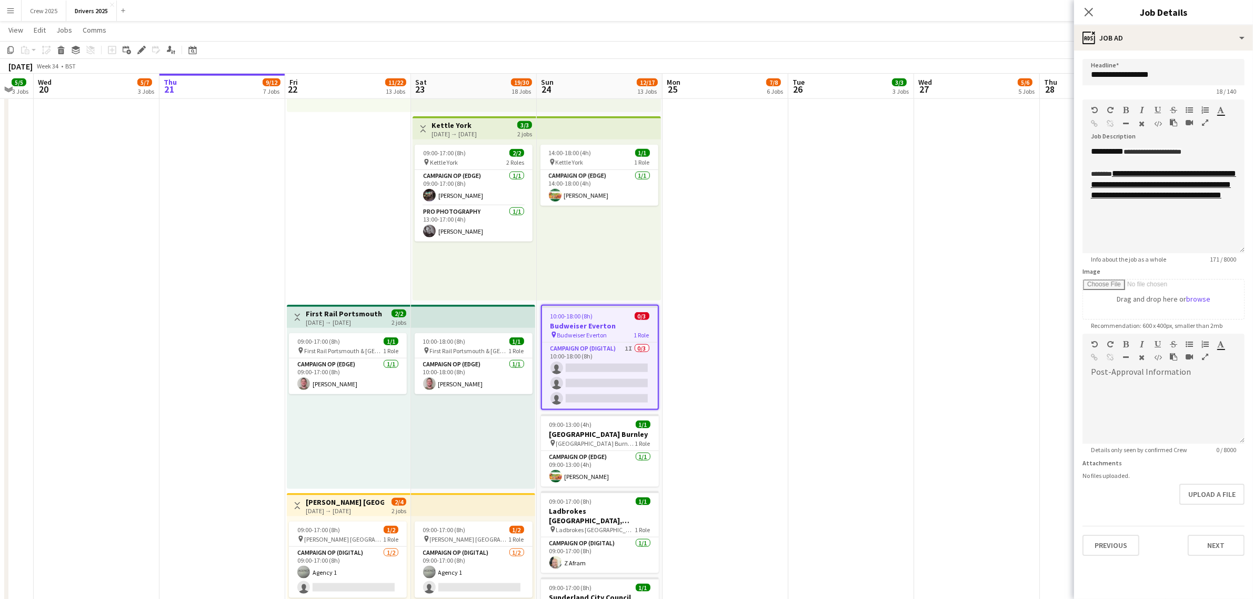
drag, startPoint x: 1241, startPoint y: 208, endPoint x: 1222, endPoint y: 251, distance: 46.9
click at [1222, 251] on div "**********" at bounding box center [1163, 199] width 162 height 107
click at [1180, 199] on link "**********" at bounding box center [1163, 183] width 145 height 29
click at [1161, 199] on link "**********" at bounding box center [1163, 183] width 145 height 29
drag, startPoint x: 1188, startPoint y: 230, endPoint x: 1093, endPoint y: 188, distance: 103.9
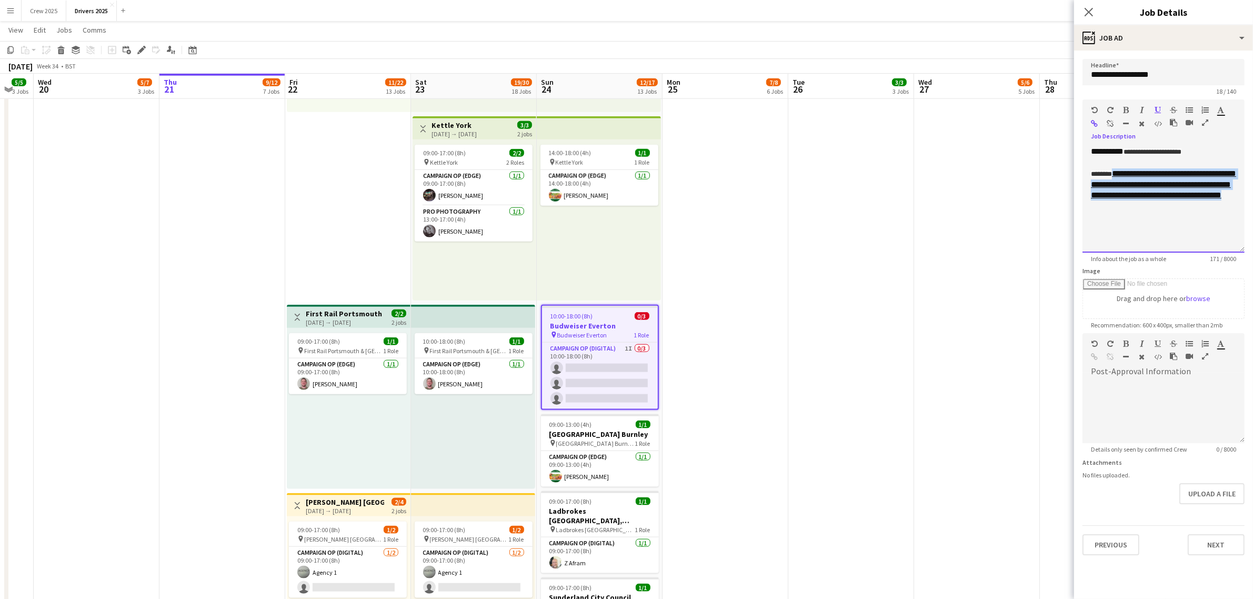
click at [1093, 188] on div "**********" at bounding box center [1163, 184] width 145 height 32
copy link "**********"
click at [757, 332] on app-date-cell "09:00-17:00 (8h) 1/1 pin Sky Various Locations 1 Role Campaign Op (Digital) 1/1…" at bounding box center [726, 5] width 126 height 2801
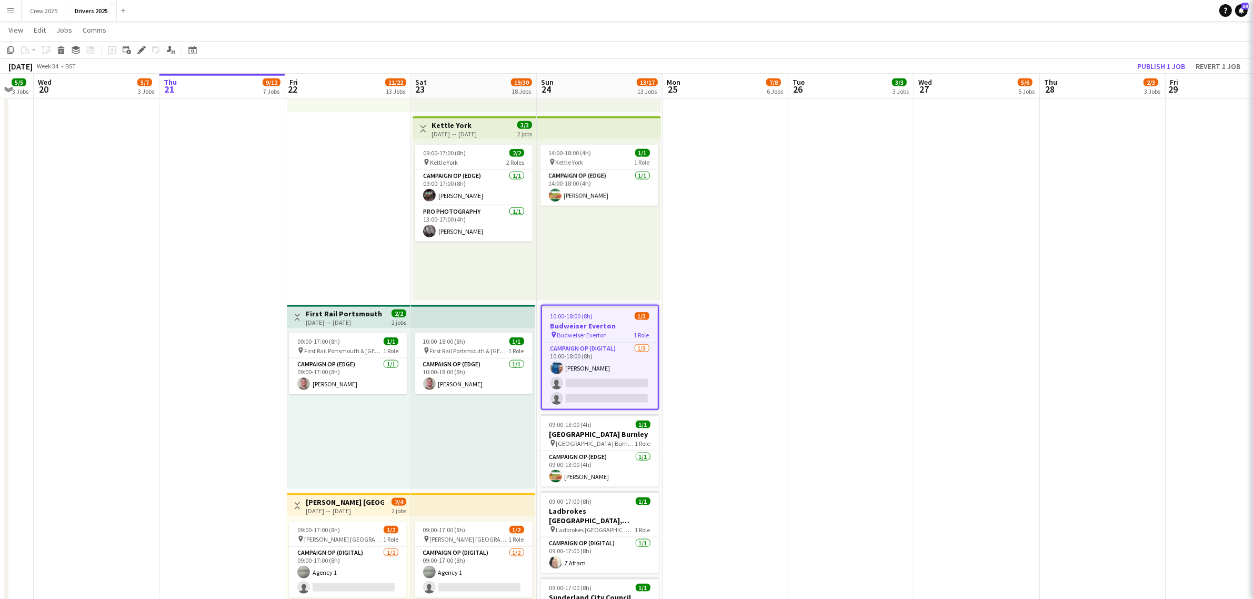
scroll to position [0, 345]
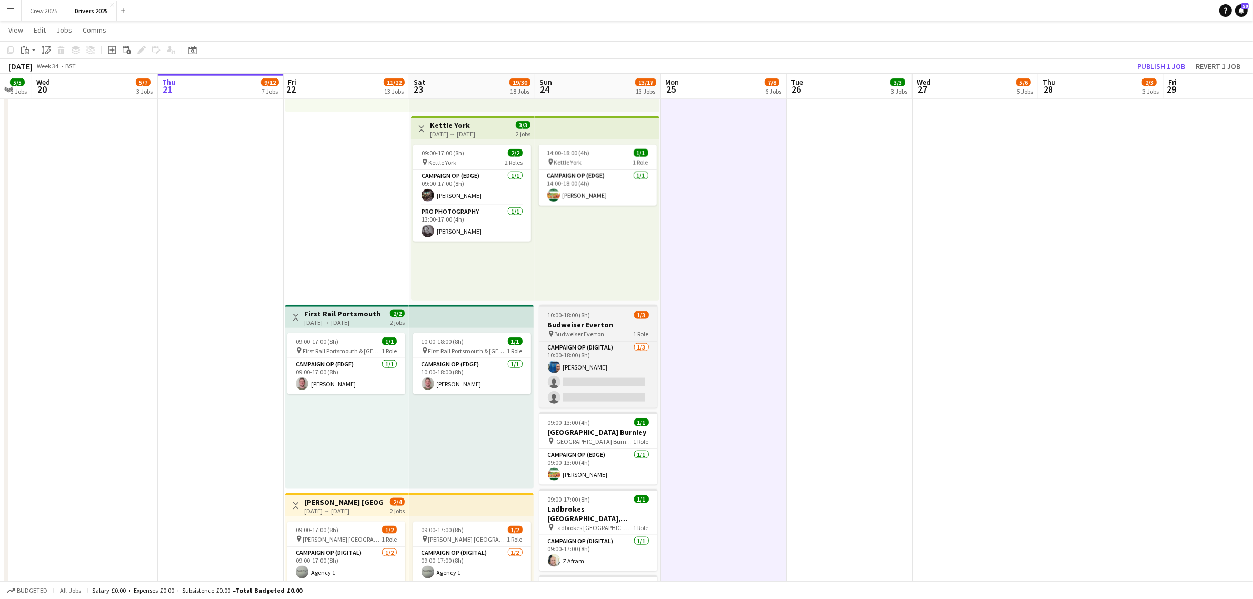
click at [590, 315] on div "10:00-18:00 (8h) 1/3" at bounding box center [598, 315] width 118 height 8
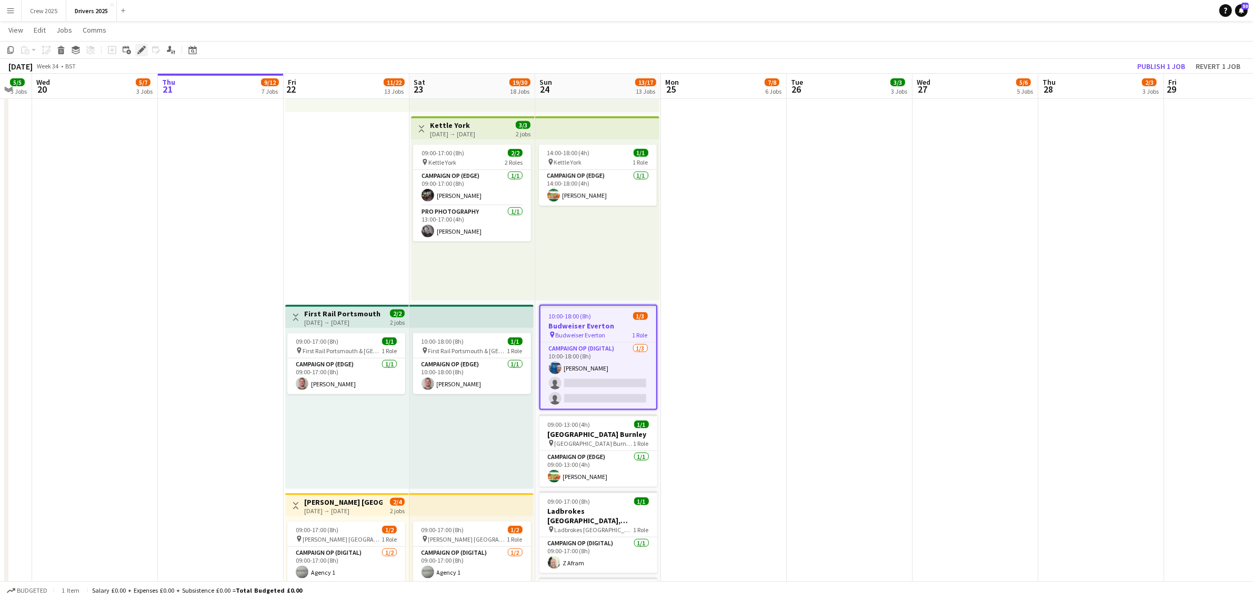
click at [145, 48] on icon "Edit" at bounding box center [141, 50] width 8 height 8
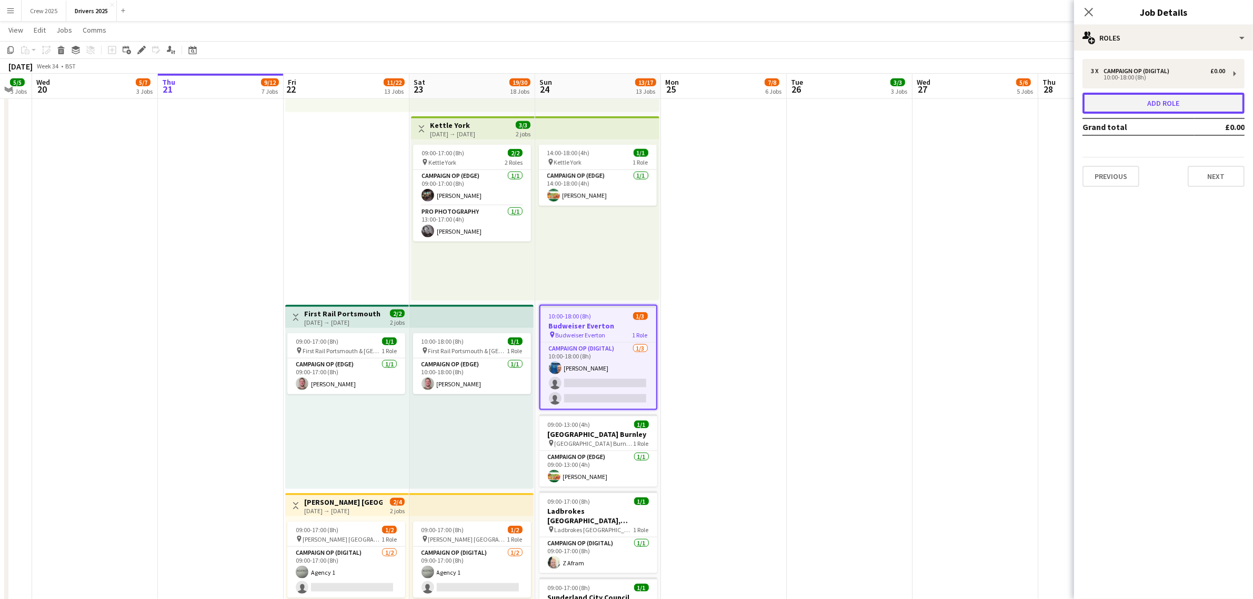
click at [1138, 102] on button "Add role" at bounding box center [1163, 103] width 162 height 21
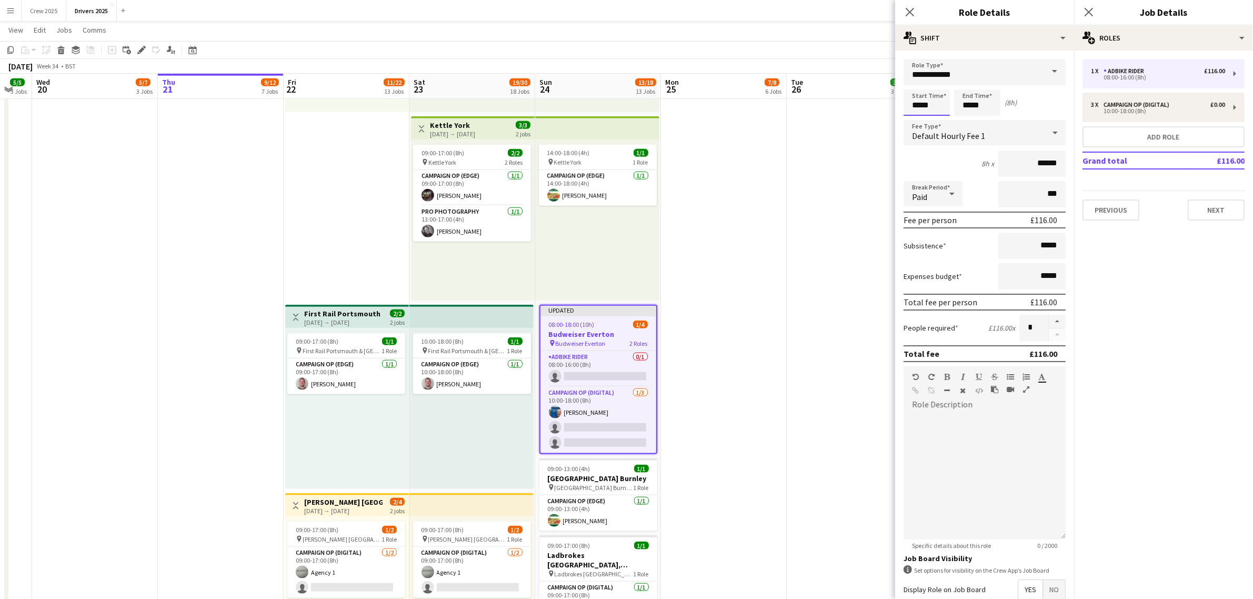
click at [921, 104] on input "*****" at bounding box center [927, 102] width 46 height 26
click at [917, 87] on div at bounding box center [916, 84] width 21 height 11
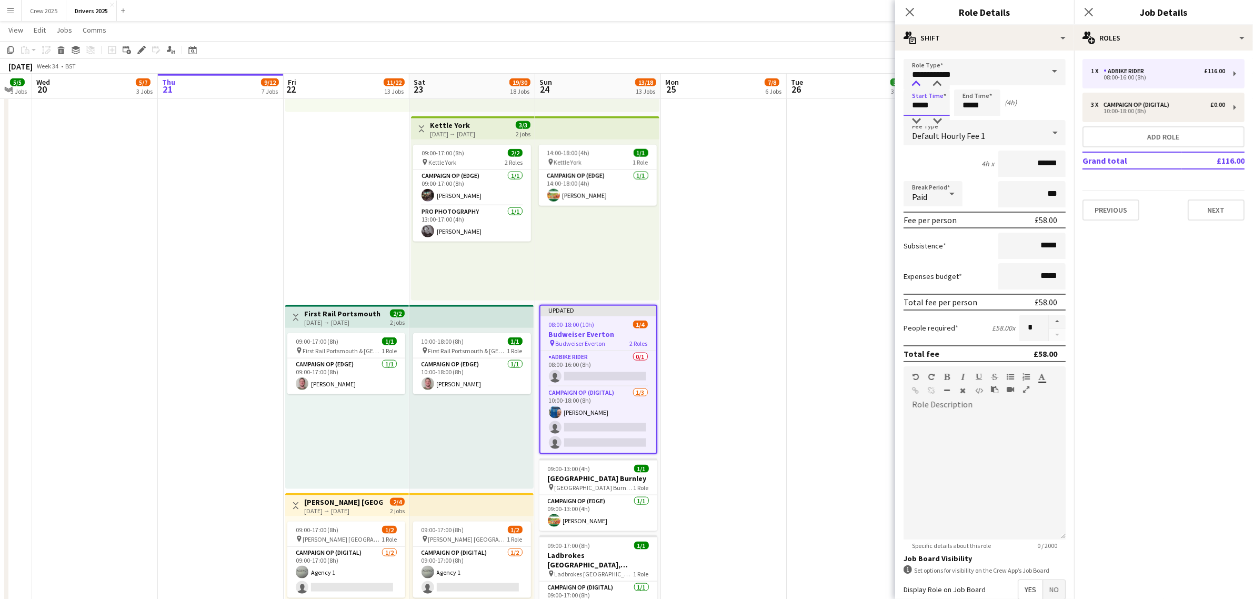
type input "*****"
click at [917, 87] on div at bounding box center [916, 84] width 21 height 11
click at [963, 104] on input "*****" at bounding box center [977, 102] width 46 height 26
click at [966, 85] on div at bounding box center [966, 84] width 21 height 11
type input "*****"
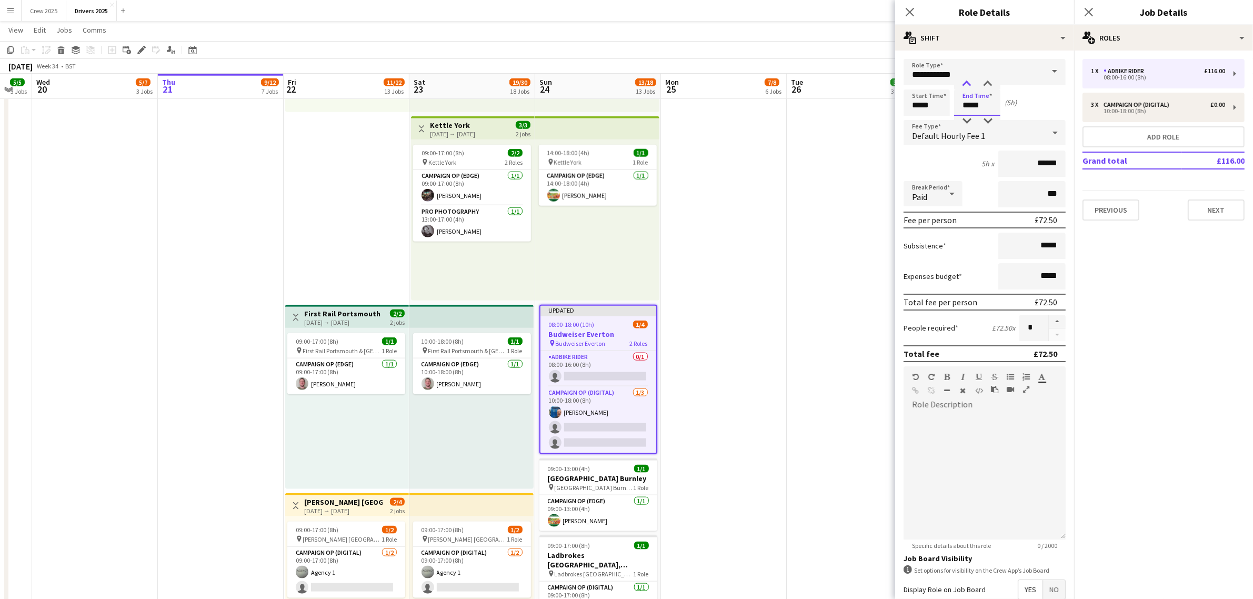
click at [966, 83] on div at bounding box center [966, 84] width 21 height 11
click at [954, 131] on span "Default Hourly Fee 1" at bounding box center [948, 136] width 73 height 11
click at [962, 218] on span "No fee" at bounding box center [979, 214] width 135 height 10
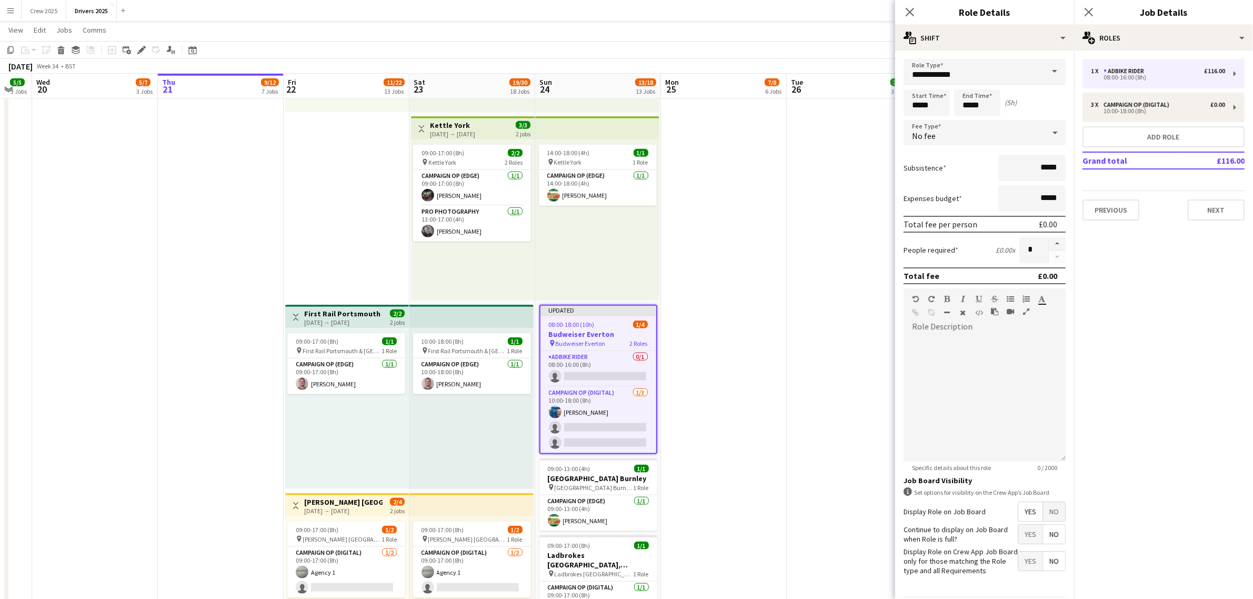
drag, startPoint x: 785, startPoint y: 464, endPoint x: 783, endPoint y: 470, distance: 6.2
click at [785, 464] on app-date-cell "09:00-17:00 (8h) 1/1 pin Sky Various Locations 1 Role Campaign Op (Digital) 1/1…" at bounding box center [724, 5] width 126 height 2801
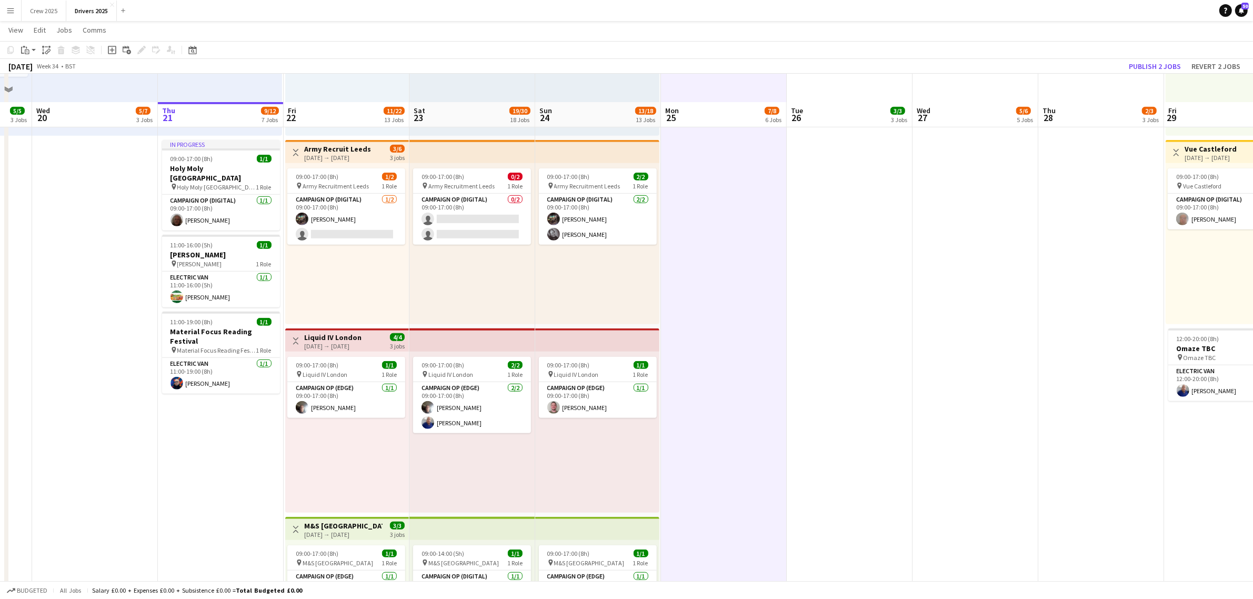
scroll to position [921, 0]
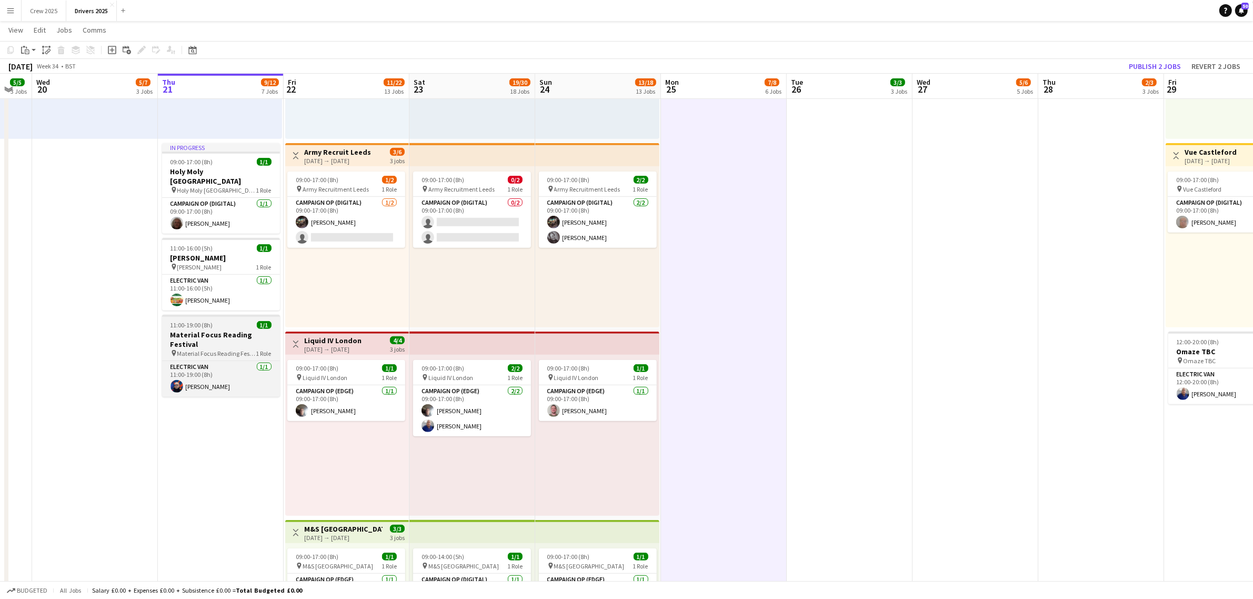
click at [203, 321] on span "11:00-19:00 (8h)" at bounding box center [191, 325] width 43 height 8
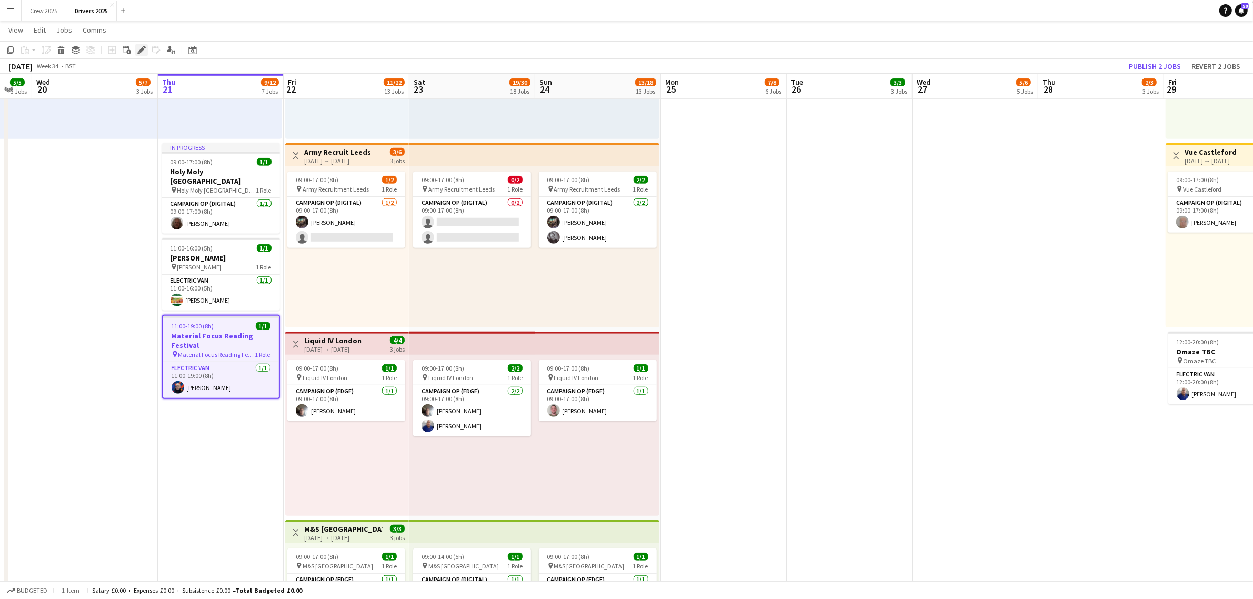
click at [141, 48] on icon "Edit" at bounding box center [141, 50] width 8 height 8
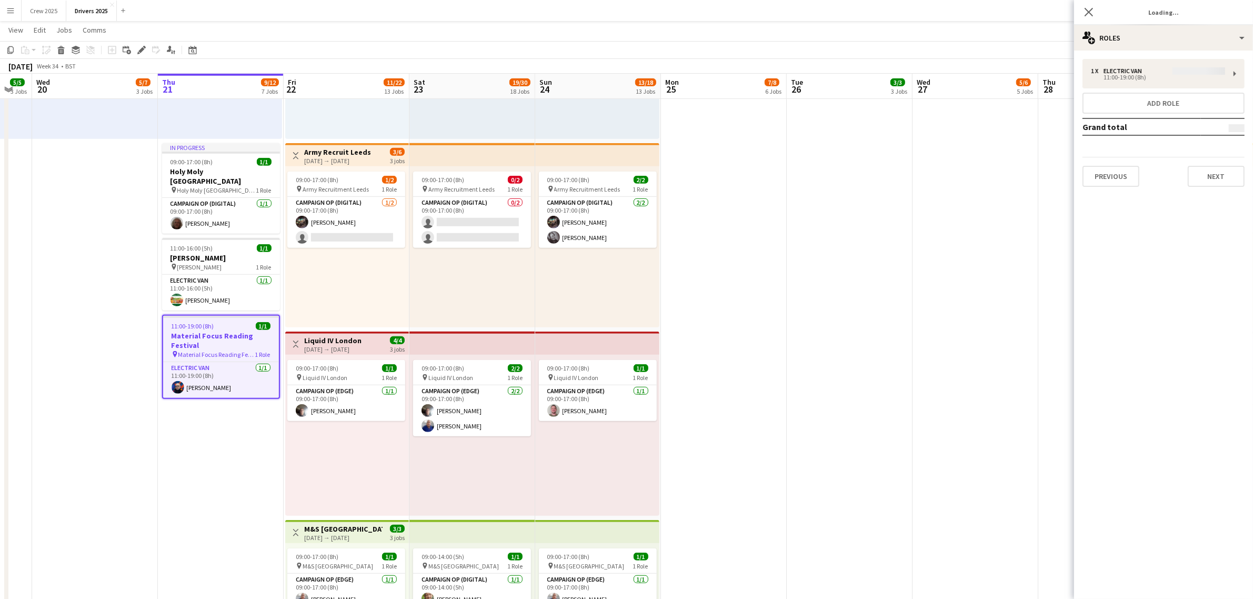
type input "**********"
click at [1124, 41] on div "multiple-users-add Roles" at bounding box center [1163, 37] width 179 height 25
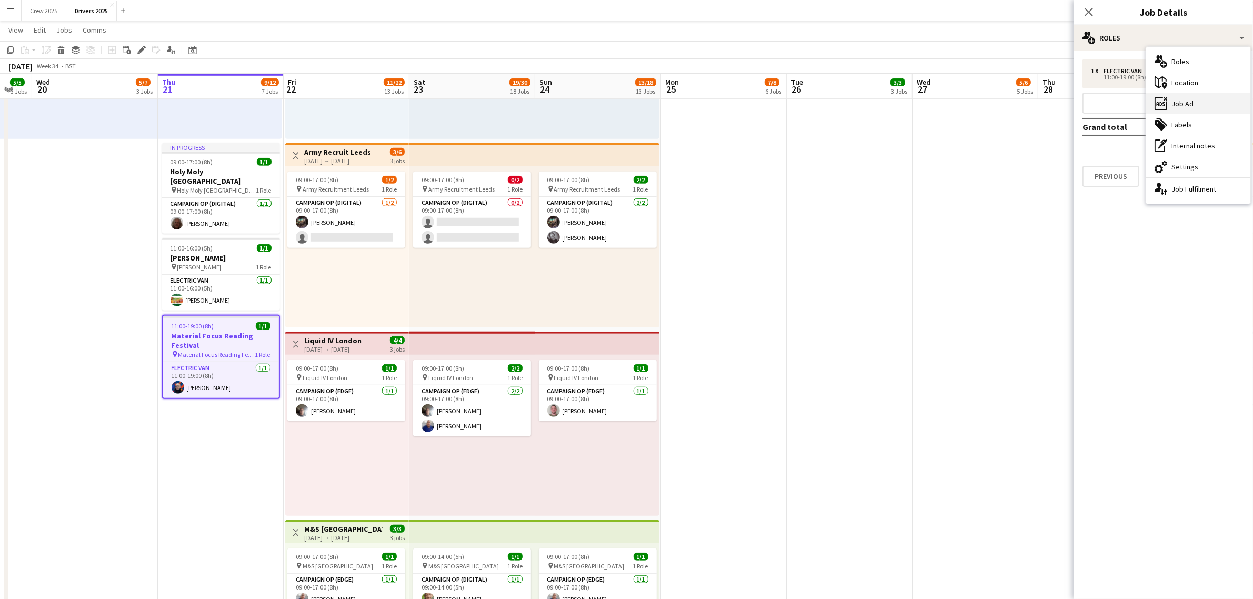
click at [1198, 106] on div "ads-window Job Ad" at bounding box center [1198, 103] width 104 height 21
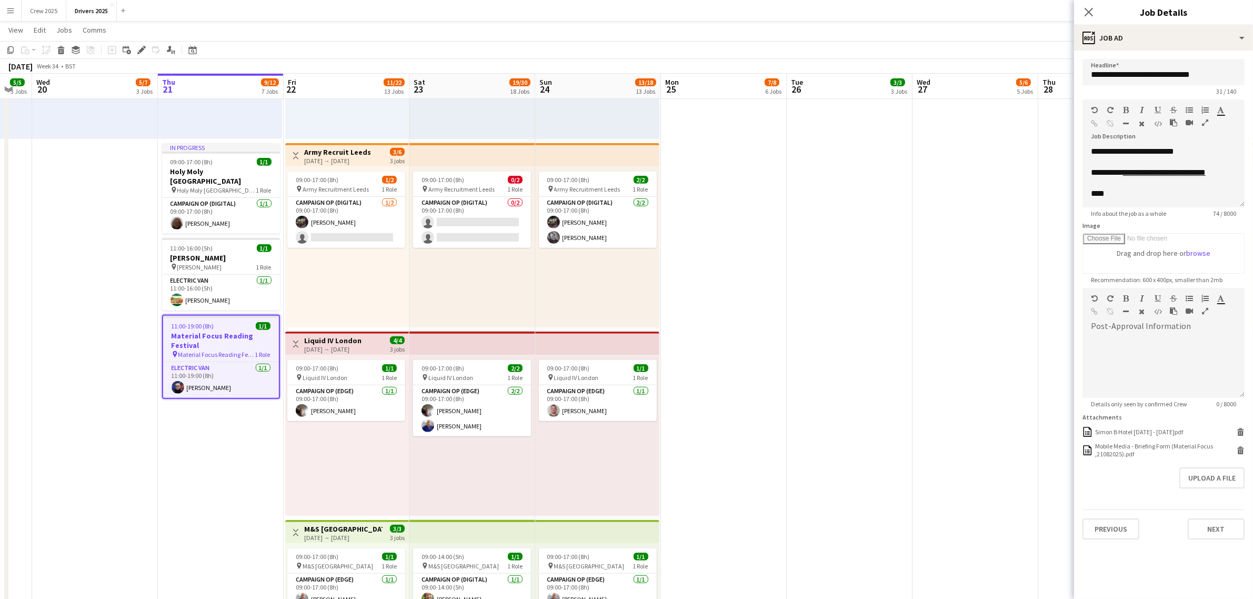
click at [1242, 205] on div "**********" at bounding box center [1163, 176] width 162 height 61
click at [835, 355] on app-date-cell "09:00-17:00 (8h) 1/1 pin Sky Various Locations 1 Role Campaign Op (Digital) 1/1…" at bounding box center [850, 597] width 126 height 2801
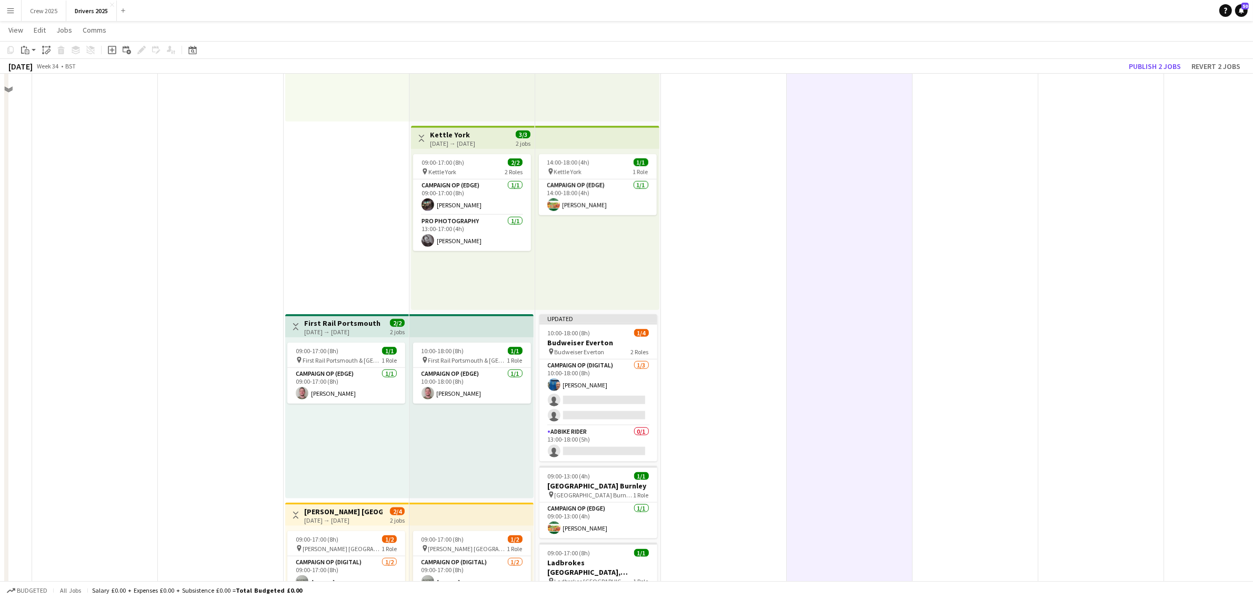
scroll to position [1644, 0]
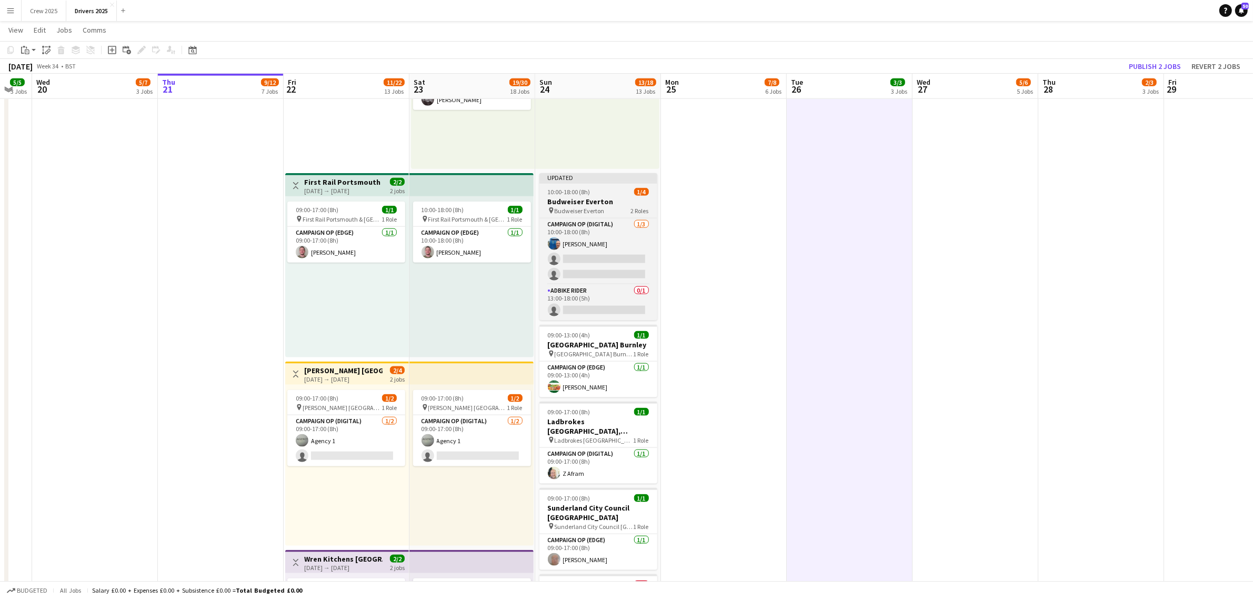
click at [579, 179] on div "Updated" at bounding box center [598, 177] width 118 height 8
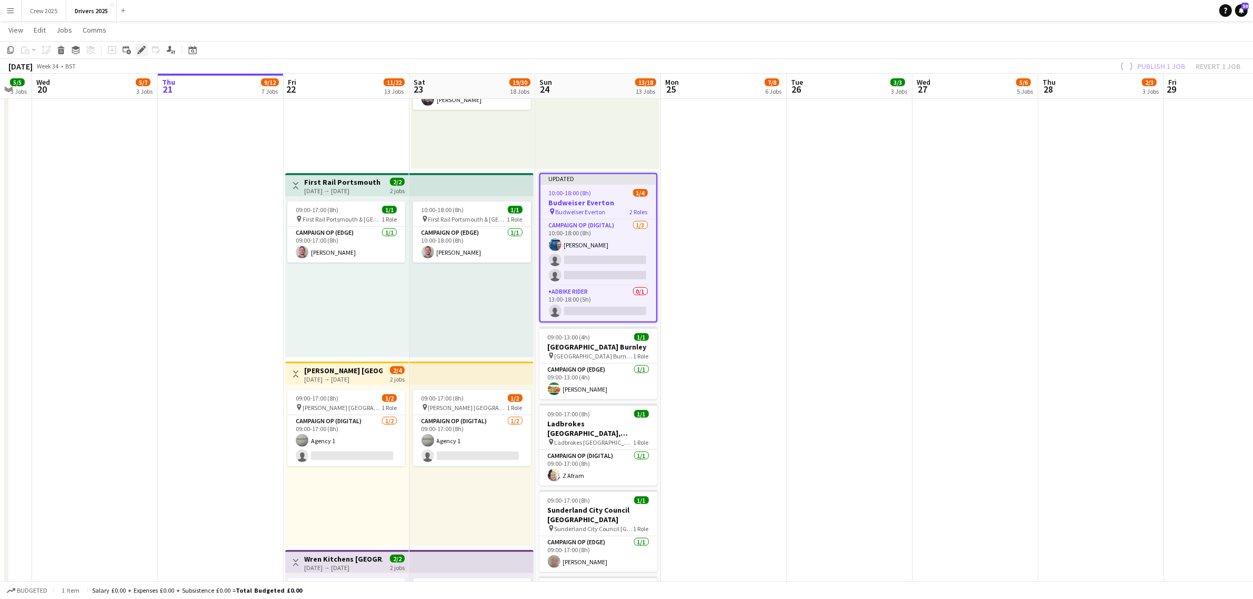
click at [139, 51] on icon at bounding box center [141, 50] width 6 height 6
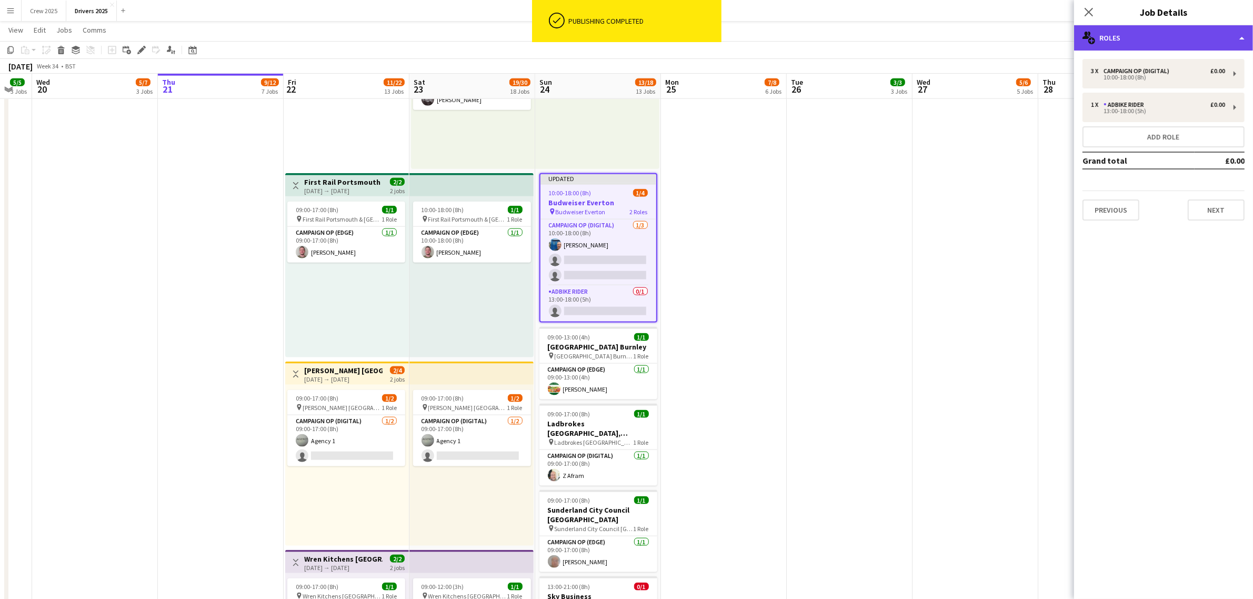
click at [1133, 33] on div "multiple-users-add Roles" at bounding box center [1163, 37] width 179 height 25
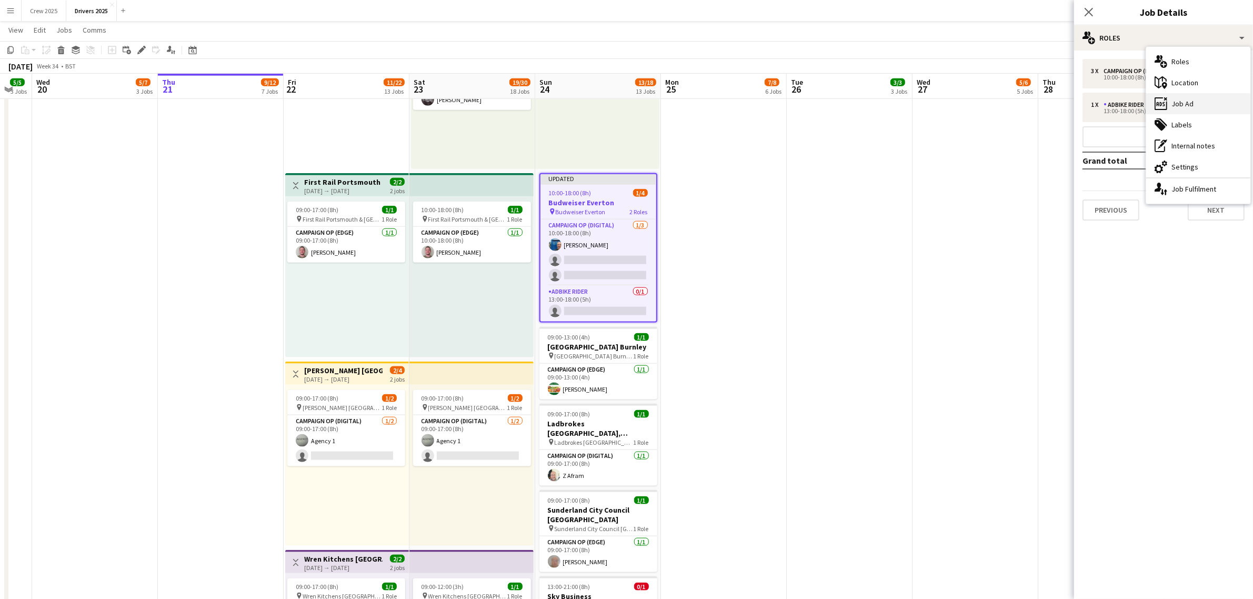
click at [1198, 106] on div "ads-window Job Ad" at bounding box center [1198, 103] width 104 height 21
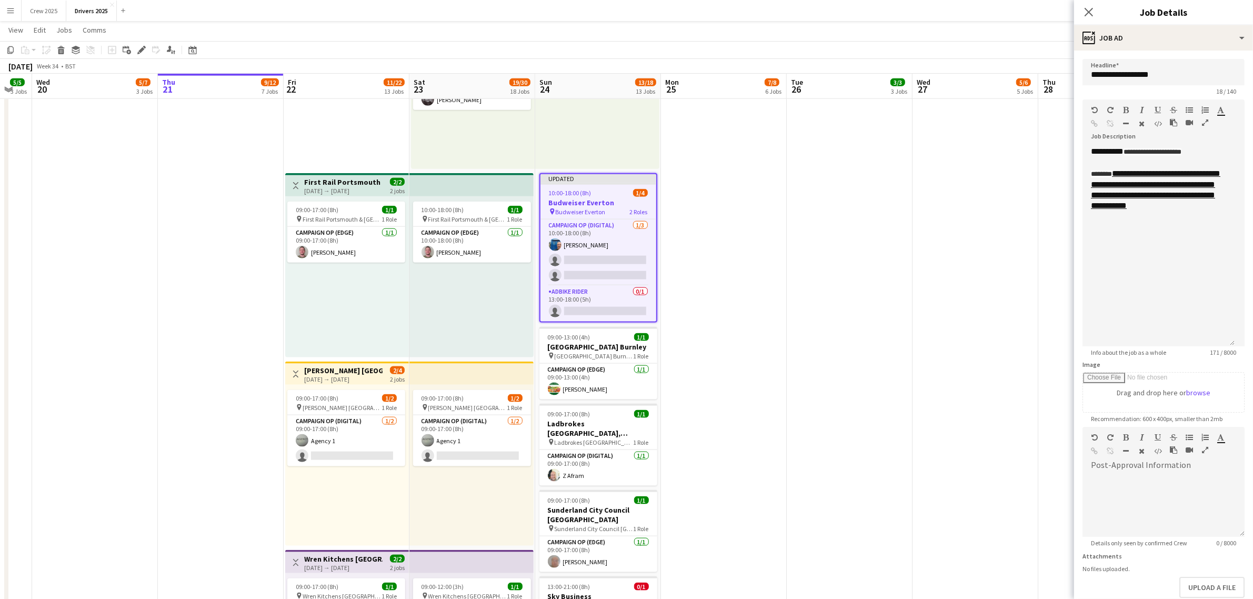
drag, startPoint x: 1240, startPoint y: 206, endPoint x: 1237, endPoint y: 345, distance: 138.4
click at [1238, 348] on form "**********" at bounding box center [1163, 354] width 179 height 590
click at [1210, 250] on div "**********" at bounding box center [1158, 248] width 152 height 204
drag, startPoint x: 1164, startPoint y: 285, endPoint x: 1070, endPoint y: 248, distance: 101.1
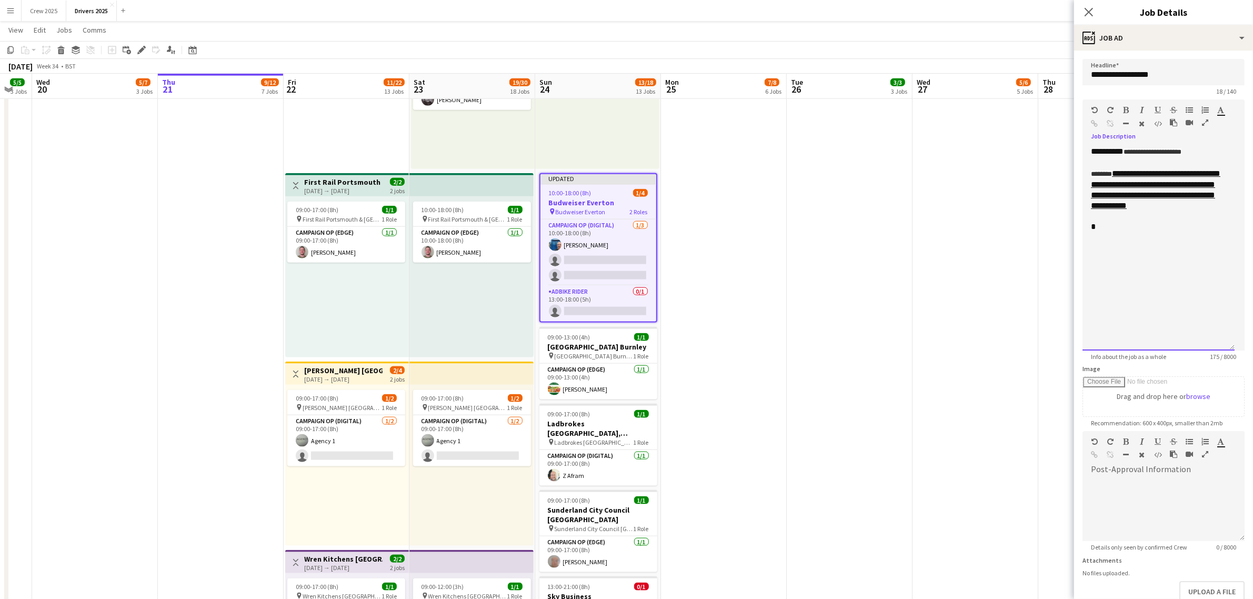
click at [1114, 232] on div "*" at bounding box center [1158, 227] width 135 height 11
drag, startPoint x: 1173, startPoint y: 283, endPoint x: 1087, endPoint y: 253, distance: 91.2
click at [1087, 253] on div "**********" at bounding box center [1158, 248] width 152 height 204
click at [1140, 109] on icon "button" at bounding box center [1142, 109] width 4 height 7
click at [1189, 288] on div "**********" at bounding box center [1158, 248] width 152 height 204
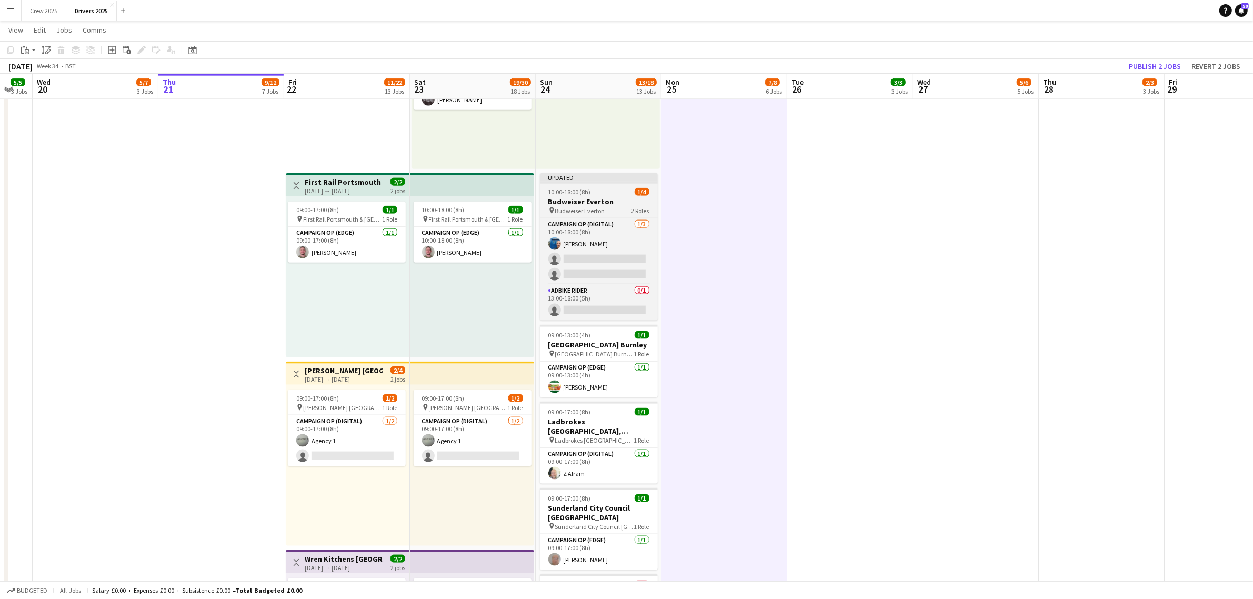
click at [588, 184] on app-job-card "Updated 10:00-18:00 (8h) 1/4 Budweiser Everton pin Budweiser Everton 2 Roles Ca…" at bounding box center [599, 246] width 118 height 147
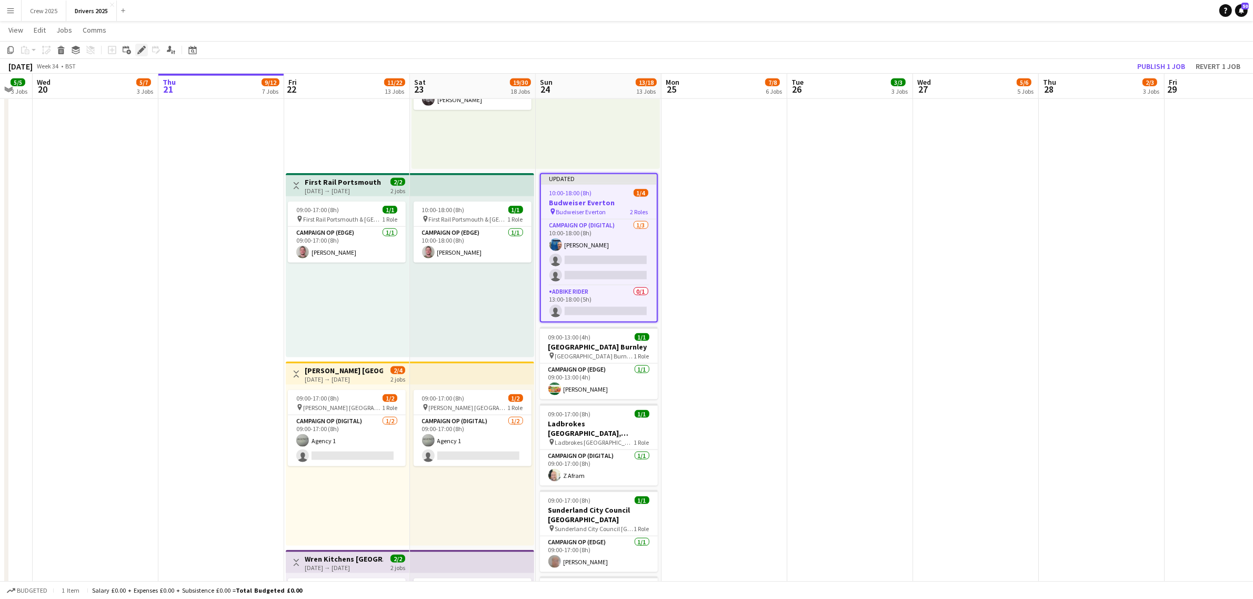
click at [142, 47] on icon at bounding box center [141, 50] width 6 height 6
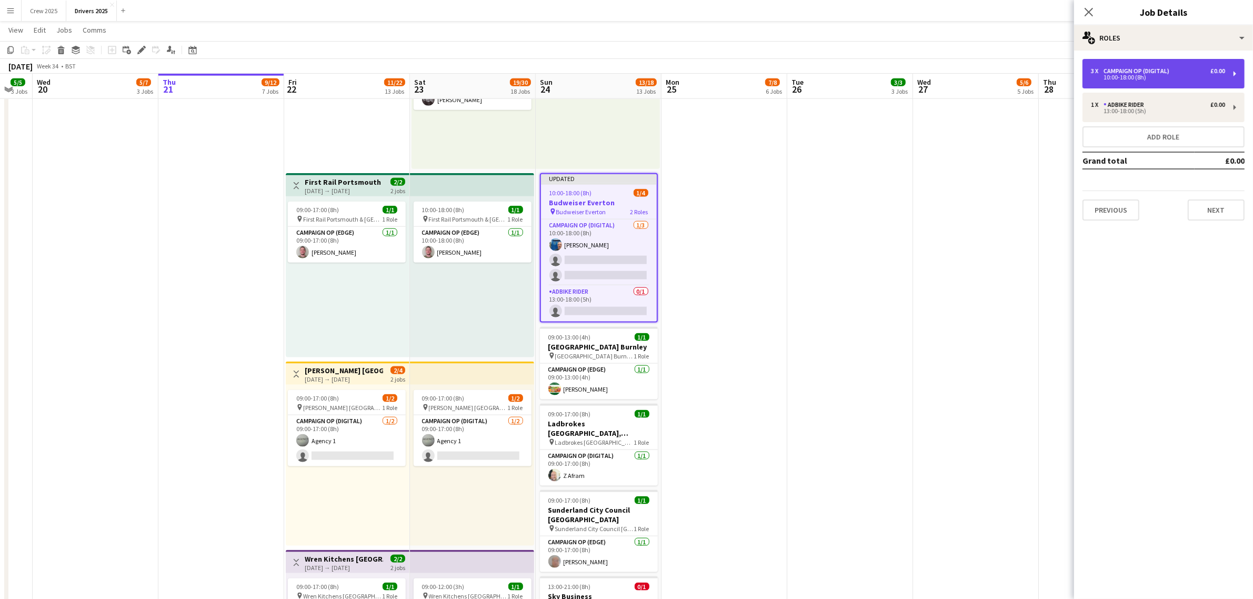
click at [1156, 69] on div "Campaign Op (Digital)" at bounding box center [1139, 70] width 70 height 7
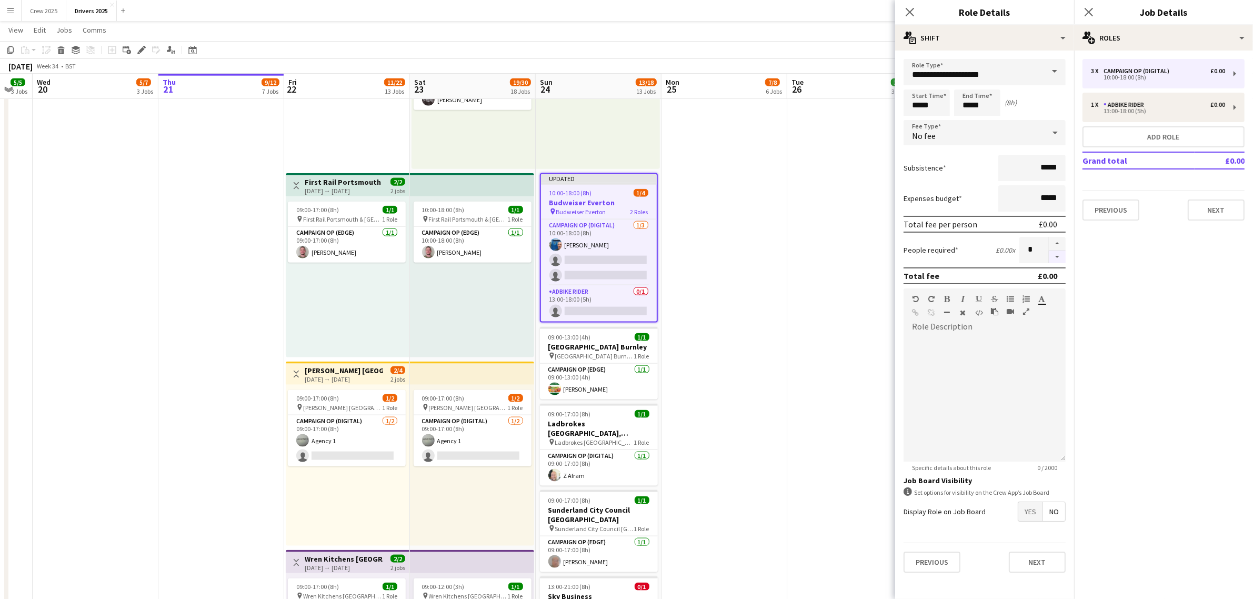
click at [1058, 258] on button "button" at bounding box center [1057, 256] width 17 height 13
type input "*"
click at [1131, 112] on div "13:00-18:00 (5h)" at bounding box center [1158, 110] width 134 height 5
type input "**********"
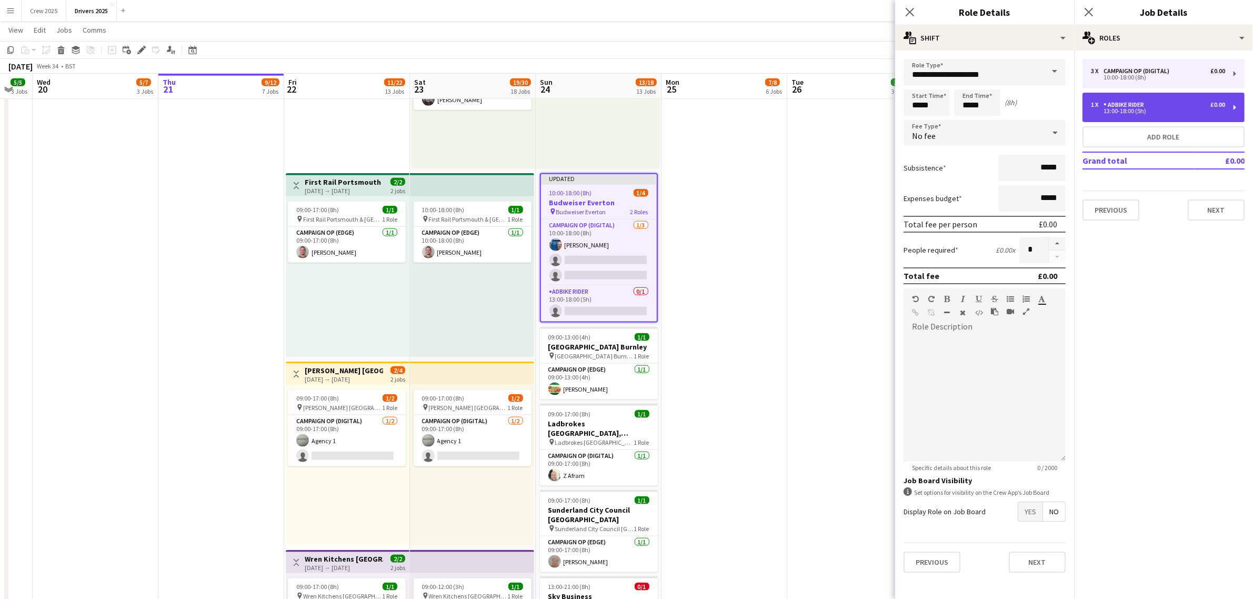
type input "*****"
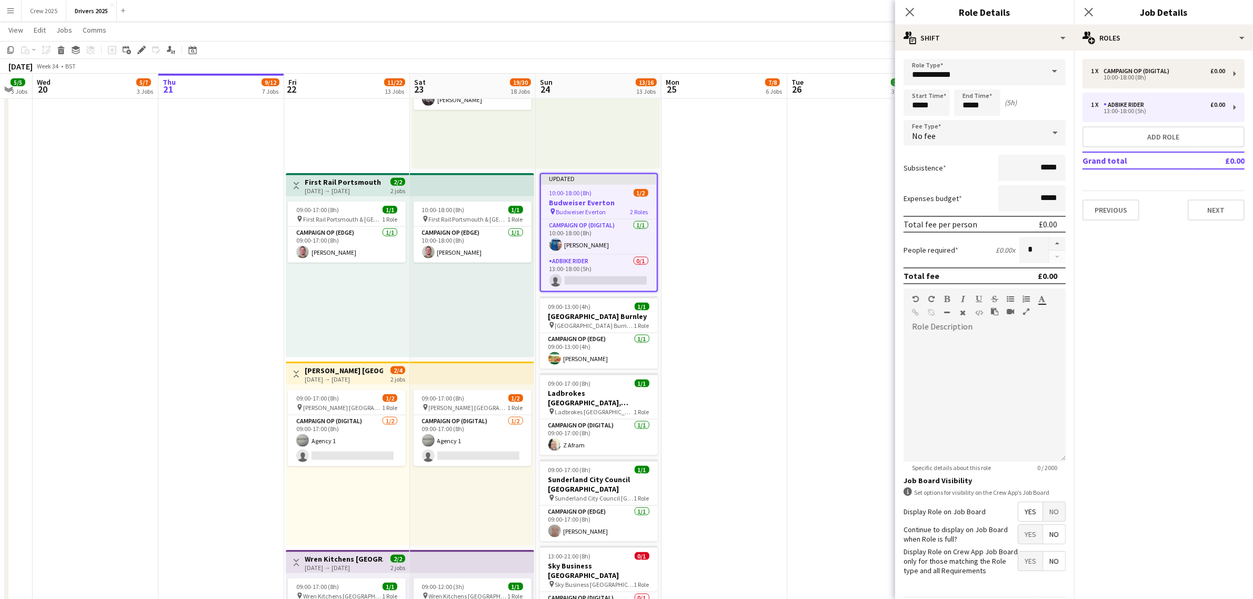
click at [1044, 67] on span at bounding box center [1055, 71] width 22 height 25
click at [984, 199] on span "Campaign Op (Digital)" at bounding box center [979, 203] width 135 height 10
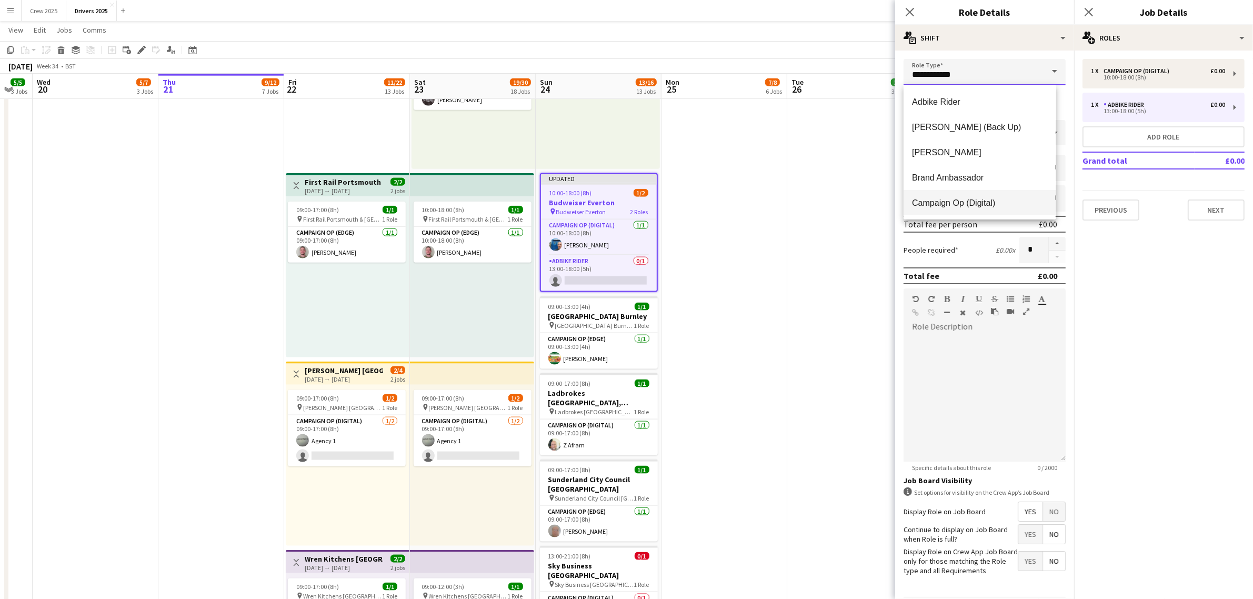
type input "**********"
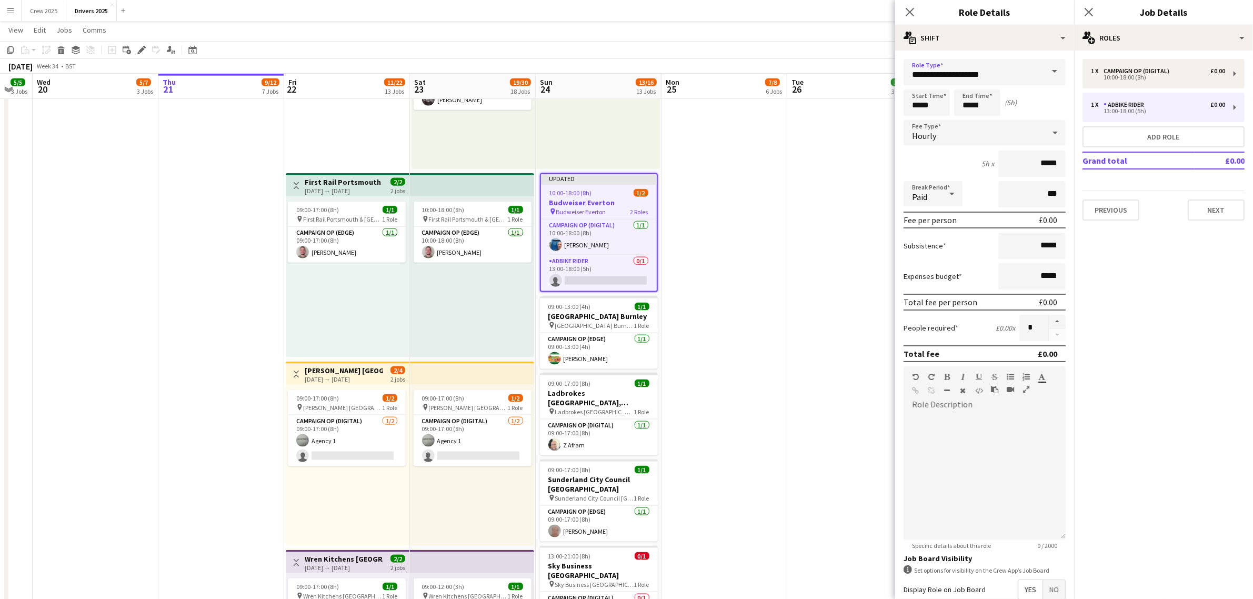
click at [971, 132] on div "Hourly" at bounding box center [974, 132] width 141 height 25
click at [959, 206] on mat-option "No fee" at bounding box center [980, 214] width 152 height 26
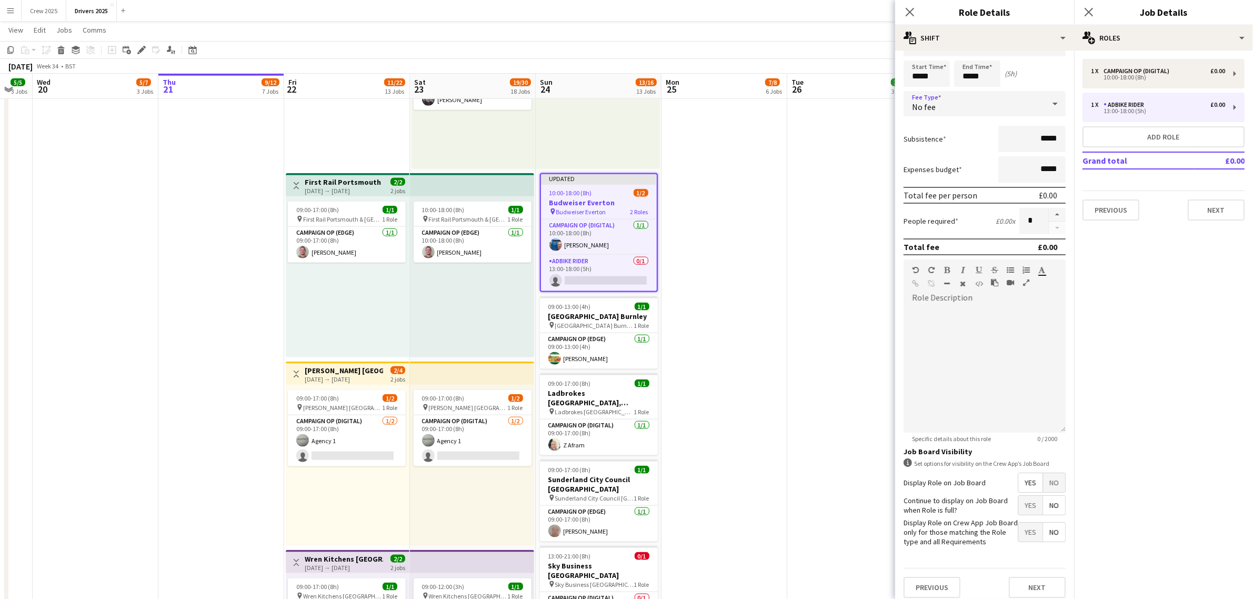
scroll to position [43, 0]
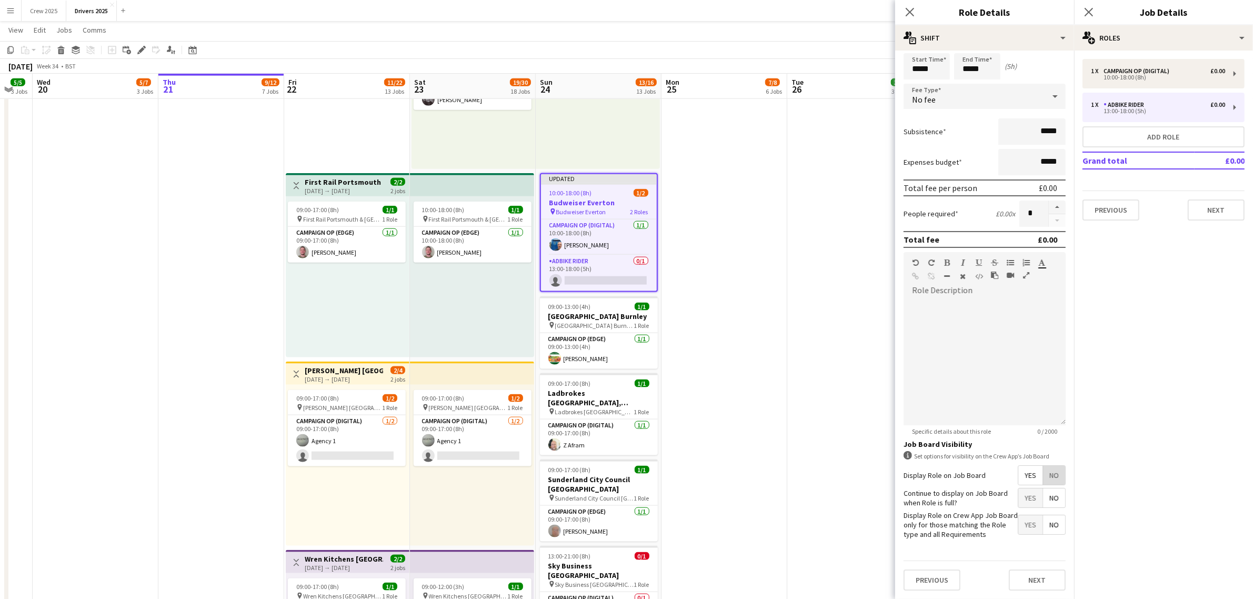
click at [1050, 471] on span "No" at bounding box center [1054, 475] width 22 height 19
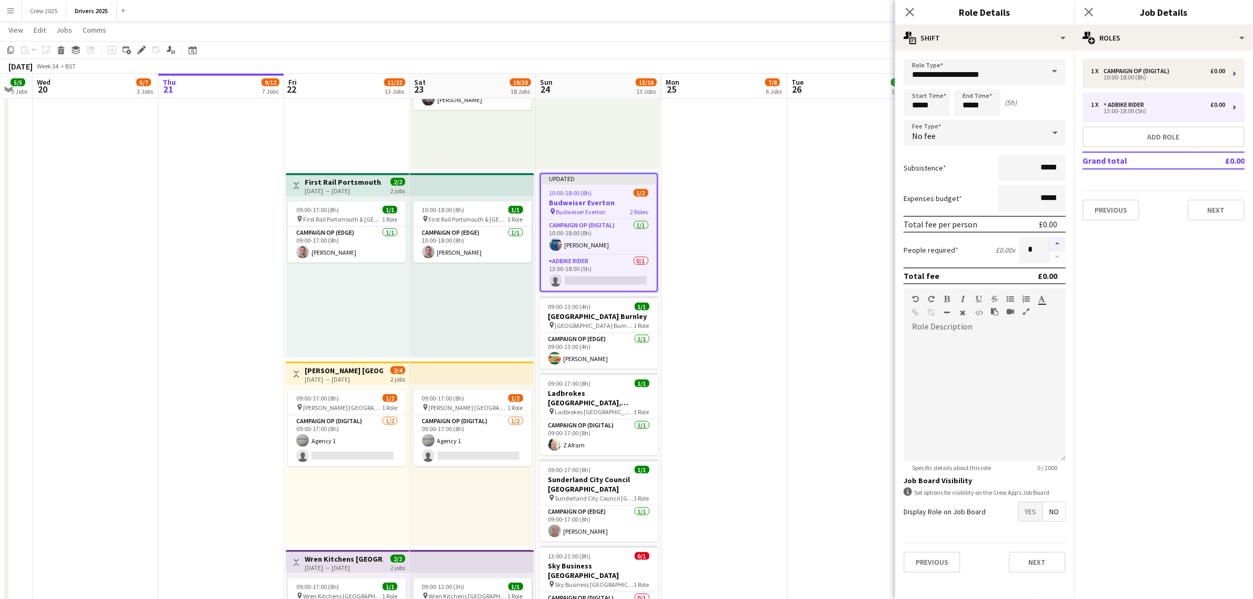
click at [1056, 238] on button "button" at bounding box center [1057, 244] width 17 height 14
type input "*"
click at [969, 99] on input "*****" at bounding box center [977, 102] width 46 height 26
click at [1024, 434] on div at bounding box center [985, 398] width 162 height 126
click at [1047, 558] on button "Next" at bounding box center [1037, 561] width 57 height 21
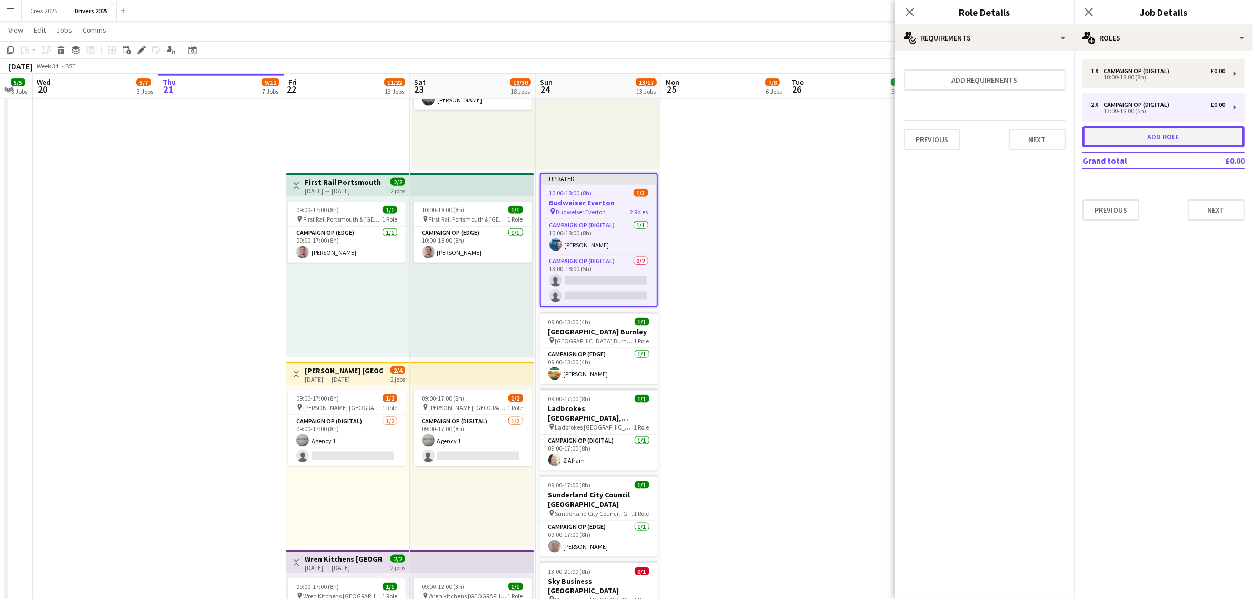
click at [1145, 137] on button "Add role" at bounding box center [1163, 136] width 162 height 21
type input "**********"
type input "*****"
type input "*"
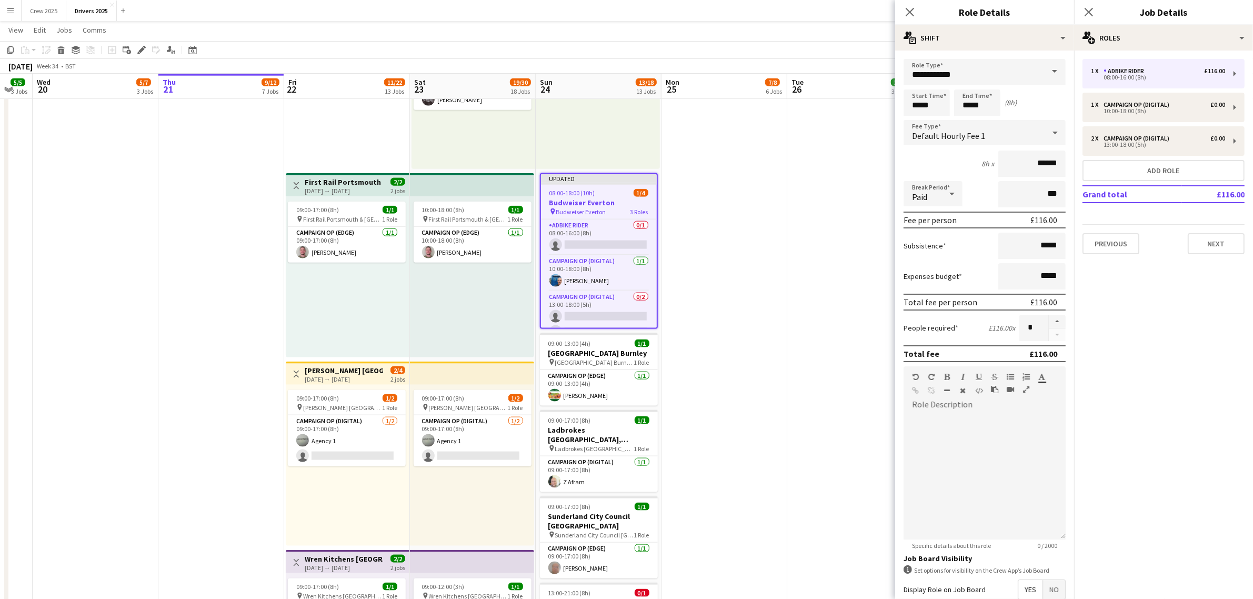
click at [1044, 74] on span at bounding box center [1055, 71] width 22 height 25
click at [969, 153] on span "Pro Photography" at bounding box center [975, 152] width 126 height 10
type input "**********"
type input "*****"
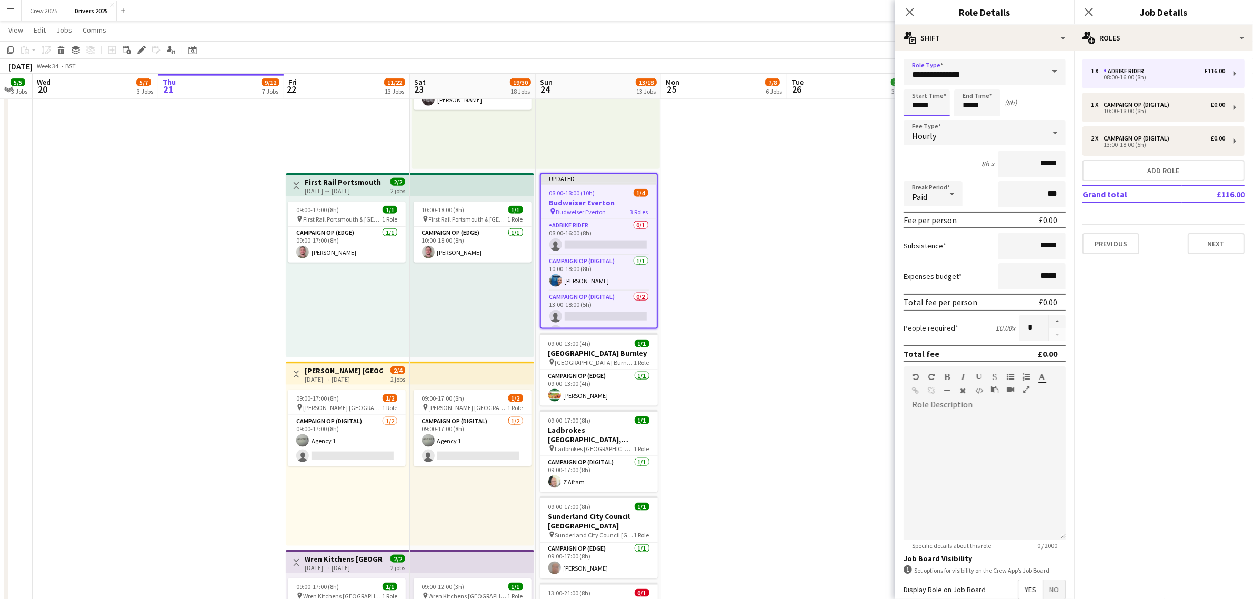
click at [924, 101] on input "*****" at bounding box center [927, 102] width 46 height 26
click at [915, 86] on div at bounding box center [916, 84] width 21 height 11
click at [916, 83] on div at bounding box center [916, 84] width 21 height 11
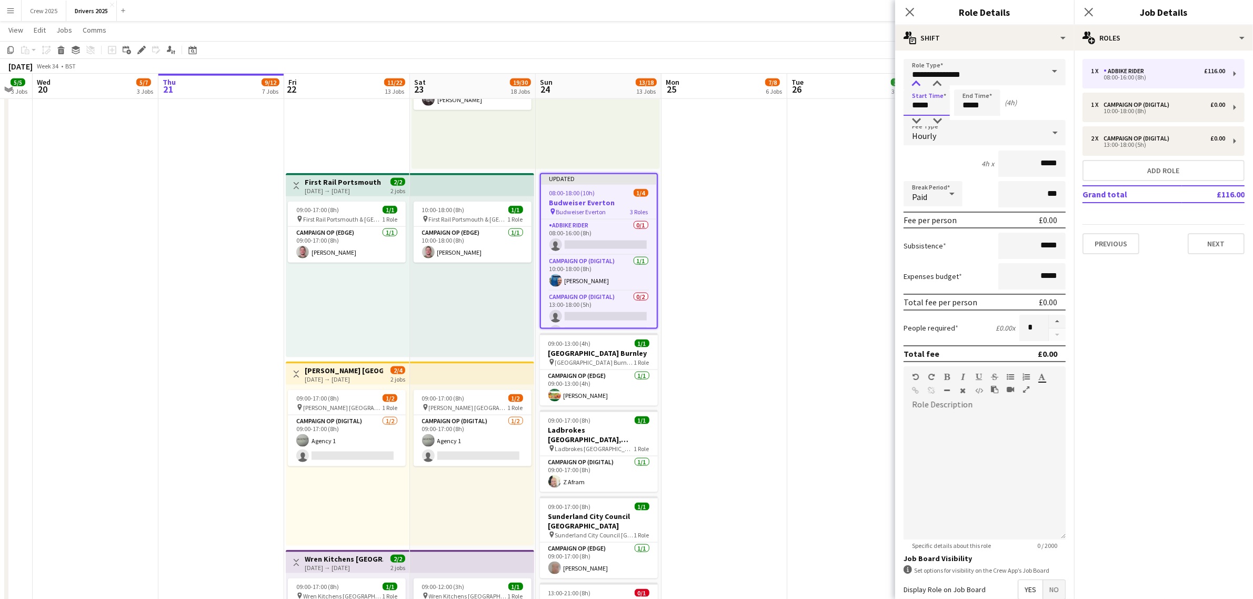
type input "*****"
click at [916, 83] on div at bounding box center [916, 84] width 21 height 11
click at [977, 109] on input "*****" at bounding box center [977, 102] width 46 height 26
click at [963, 84] on div at bounding box center [966, 84] width 21 height 11
type input "*****"
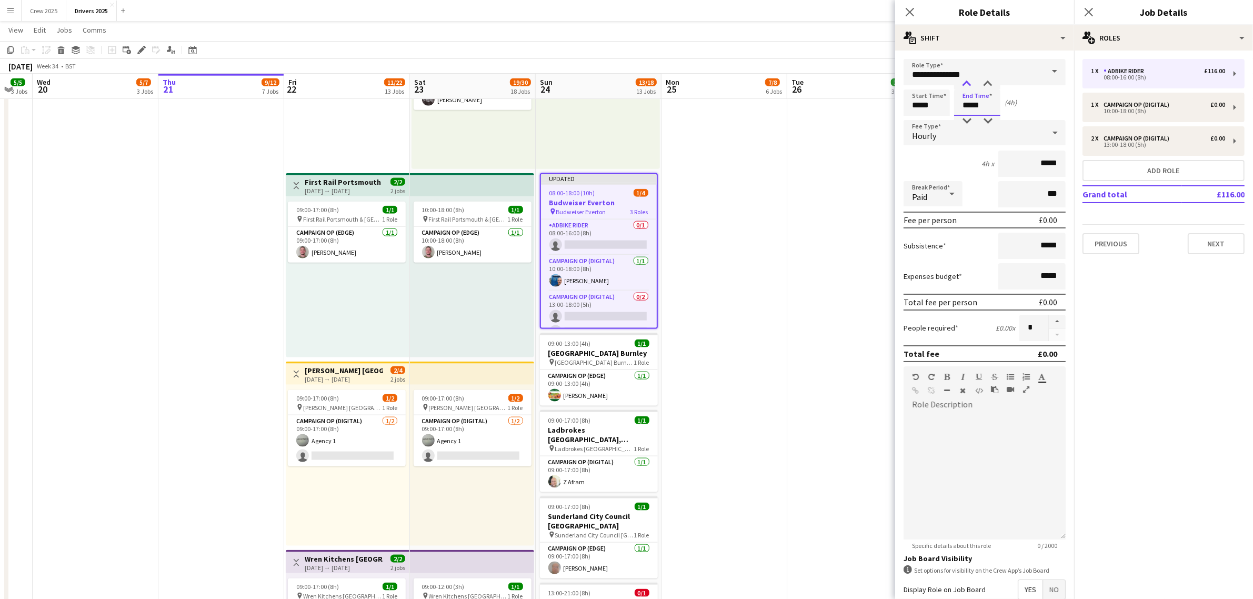
click at [963, 84] on div at bounding box center [966, 84] width 21 height 11
click at [947, 132] on div "Hourly" at bounding box center [974, 132] width 141 height 25
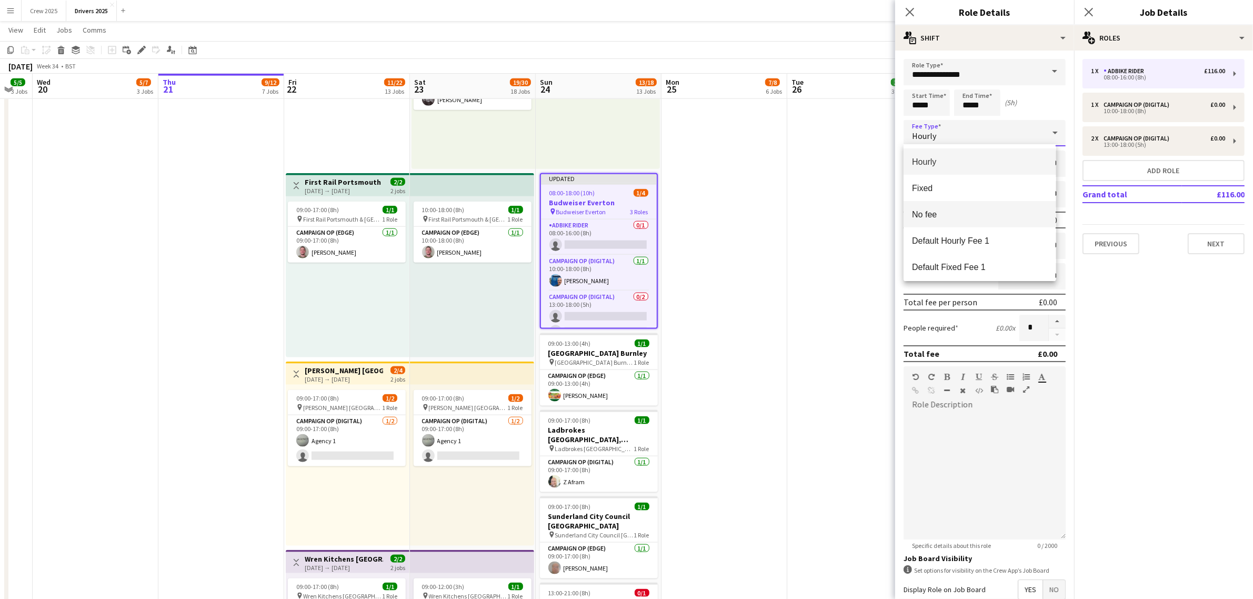
click at [950, 211] on span "No fee" at bounding box center [979, 214] width 135 height 10
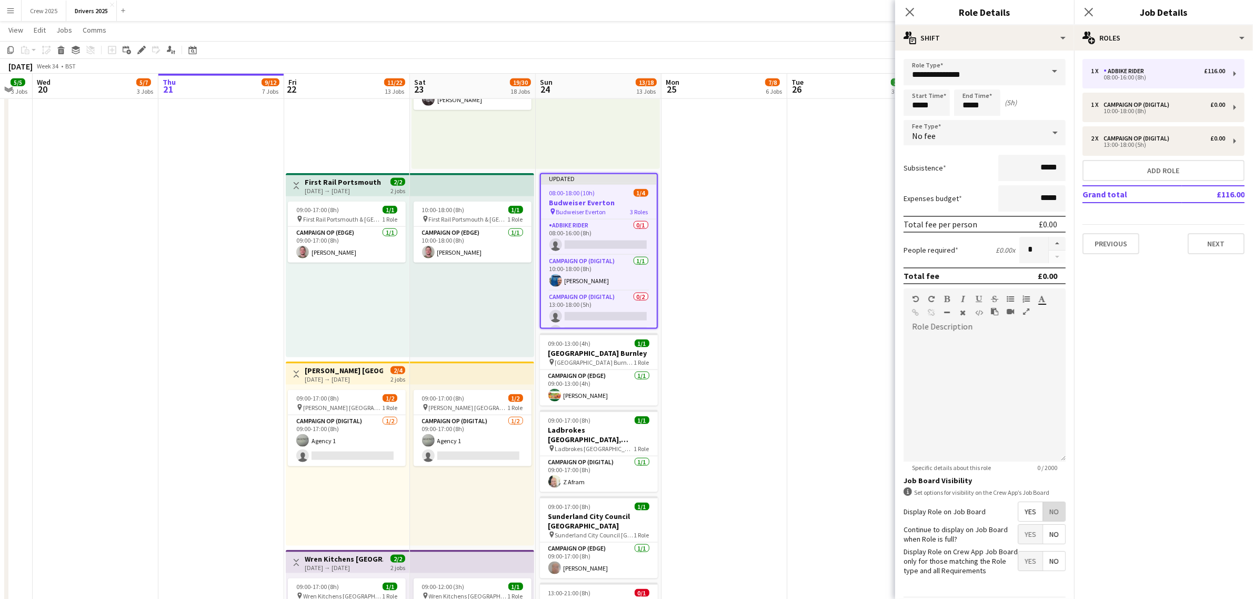
click at [1050, 506] on span "No" at bounding box center [1054, 511] width 22 height 19
click at [1038, 564] on button "Next" at bounding box center [1037, 561] width 57 height 21
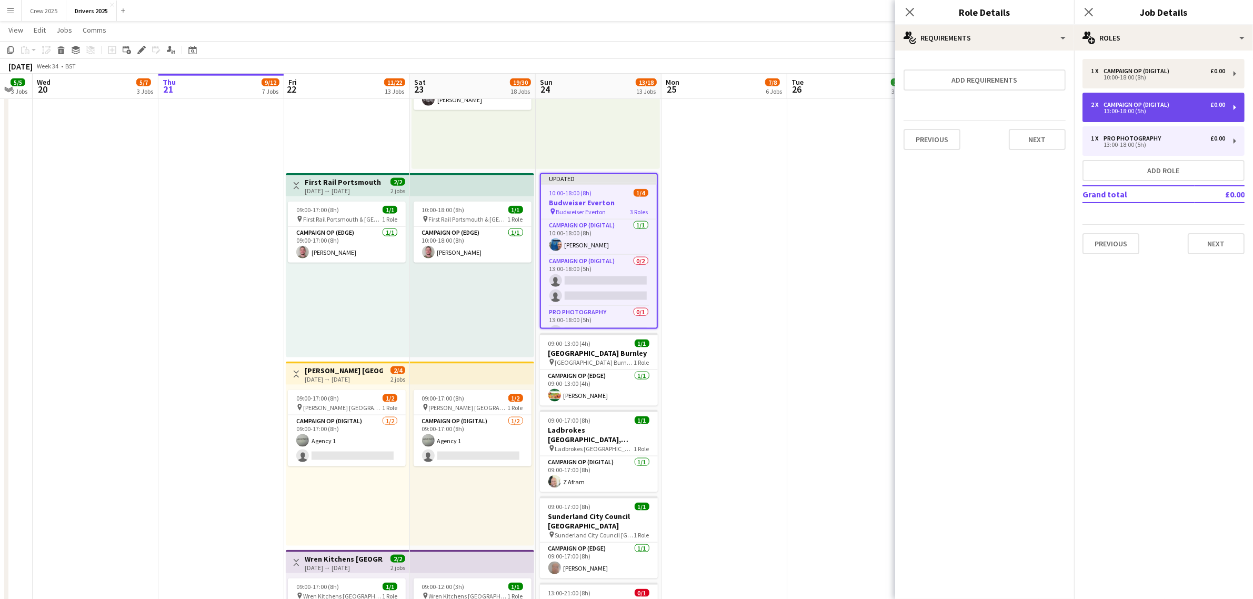
click at [1154, 111] on div "13:00-18:00 (5h)" at bounding box center [1158, 110] width 134 height 5
type input "**********"
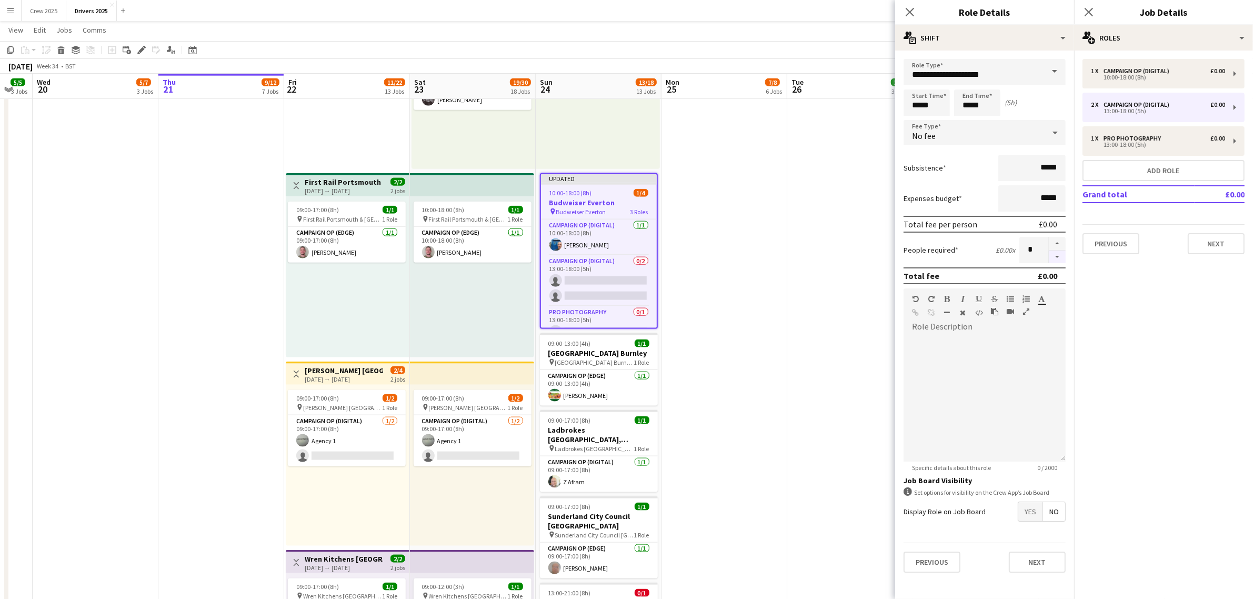
click at [1058, 257] on button "button" at bounding box center [1057, 256] width 17 height 13
click at [1059, 240] on button "button" at bounding box center [1057, 244] width 17 height 14
type input "*"
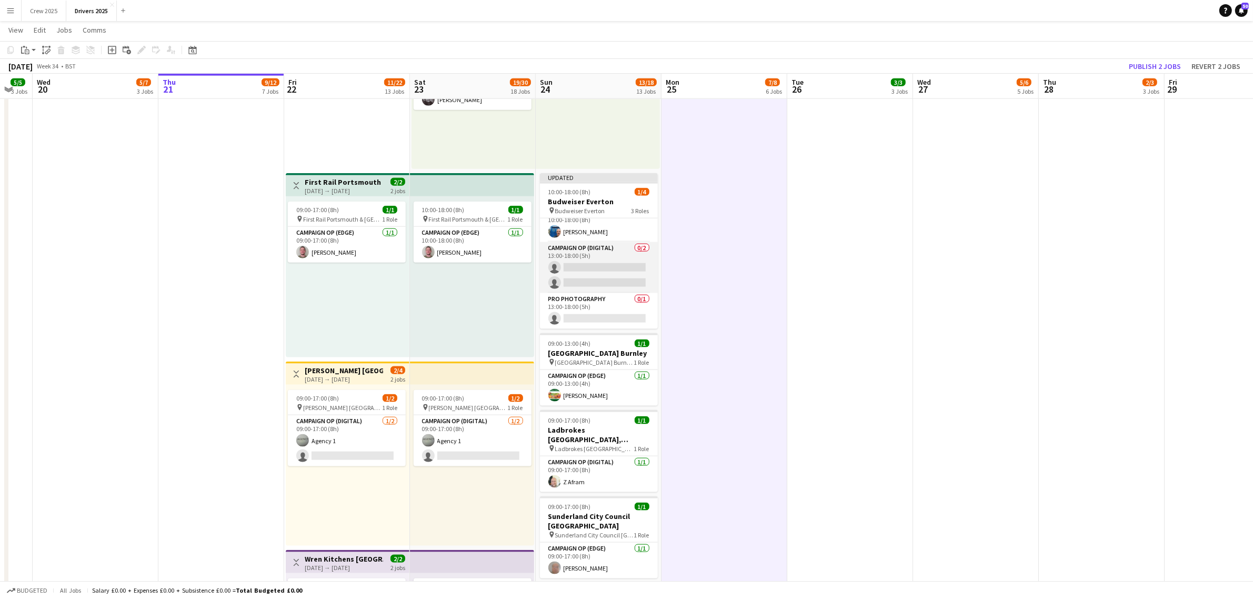
scroll to position [0, 0]
click at [588, 185] on app-job-card "Updated 10:00-18:00 (8h) 1/4 Budweiser Everton pin Budweiser Everton 3 Roles Ca…" at bounding box center [599, 251] width 118 height 156
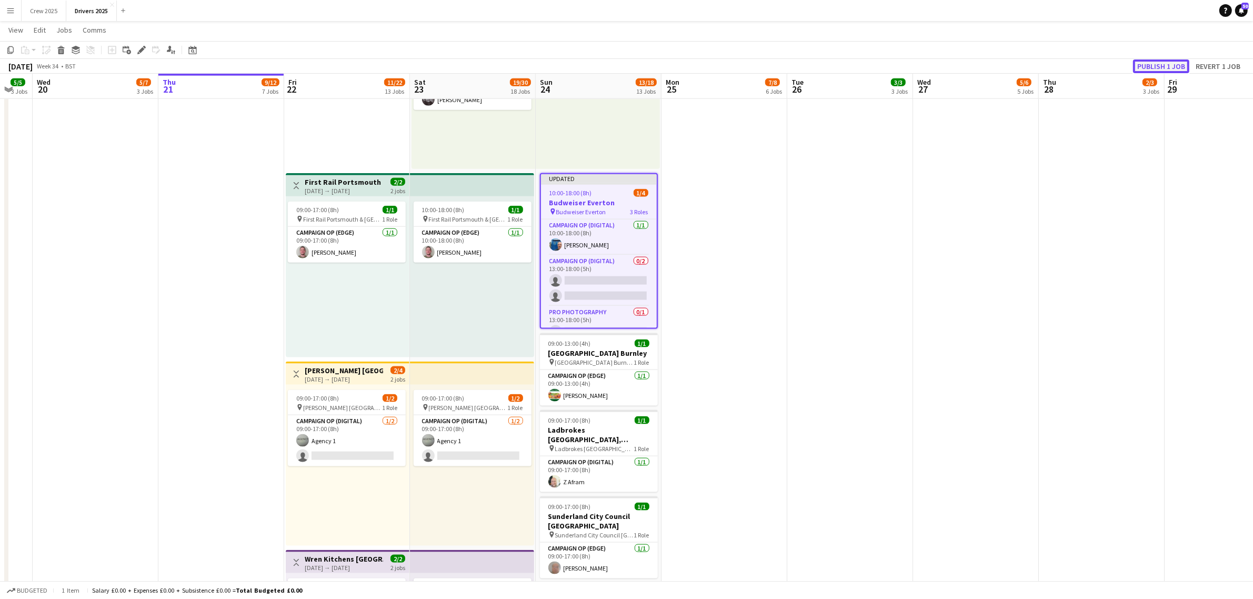
click at [1168, 64] on button "Publish 1 job" at bounding box center [1161, 66] width 56 height 14
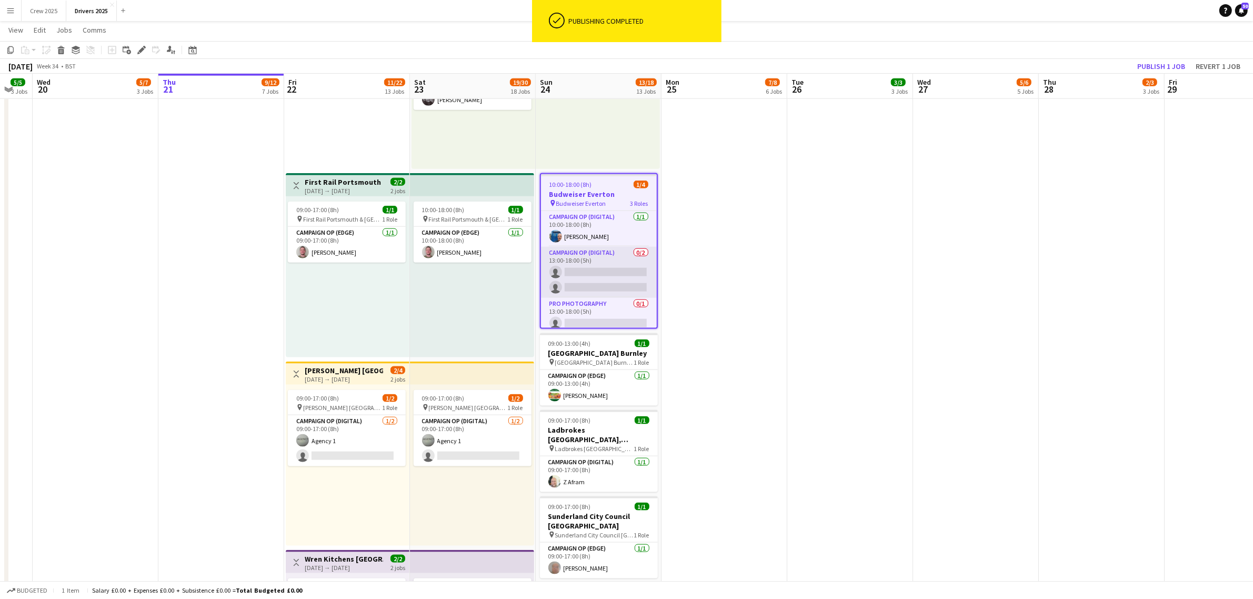
click at [617, 280] on app-card-role "Campaign Op (Digital) 0/2 13:00-18:00 (5h) single-neutral-actions single-neutra…" at bounding box center [599, 272] width 116 height 51
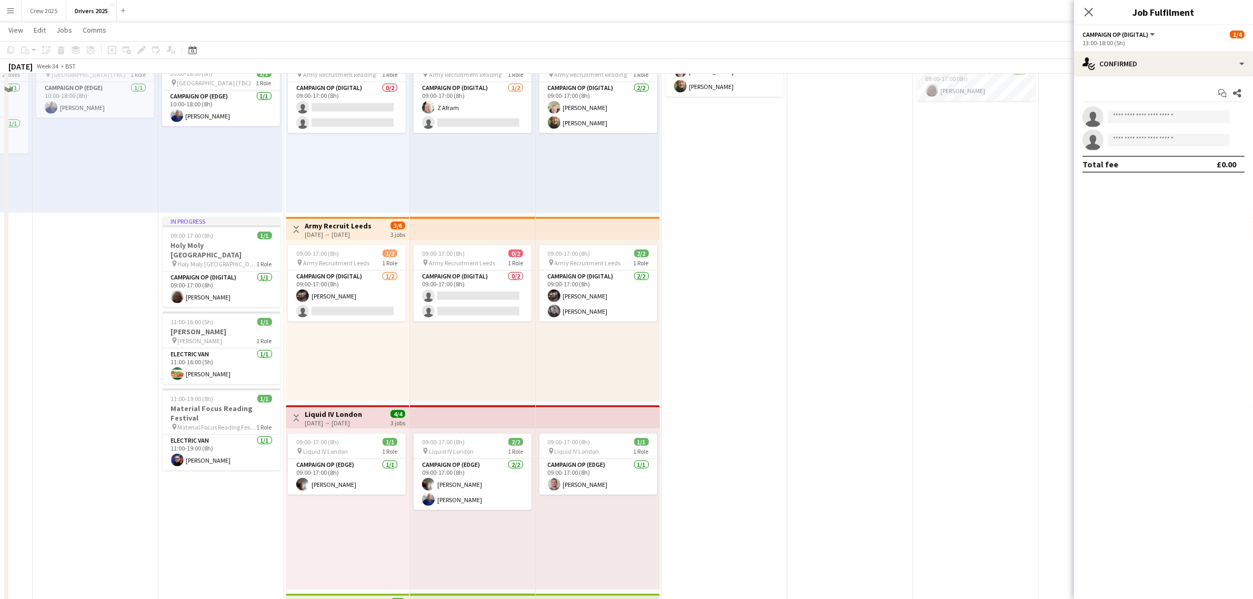
scroll to position [789, 0]
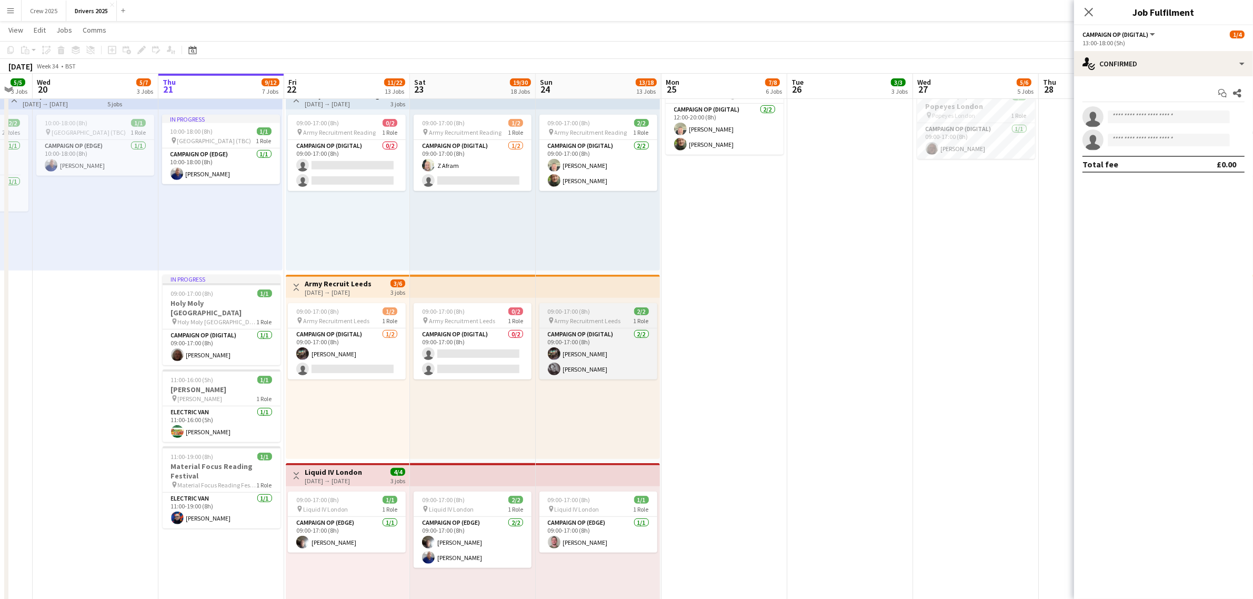
click at [577, 312] on span "09:00-17:00 (8h)" at bounding box center [569, 311] width 43 height 8
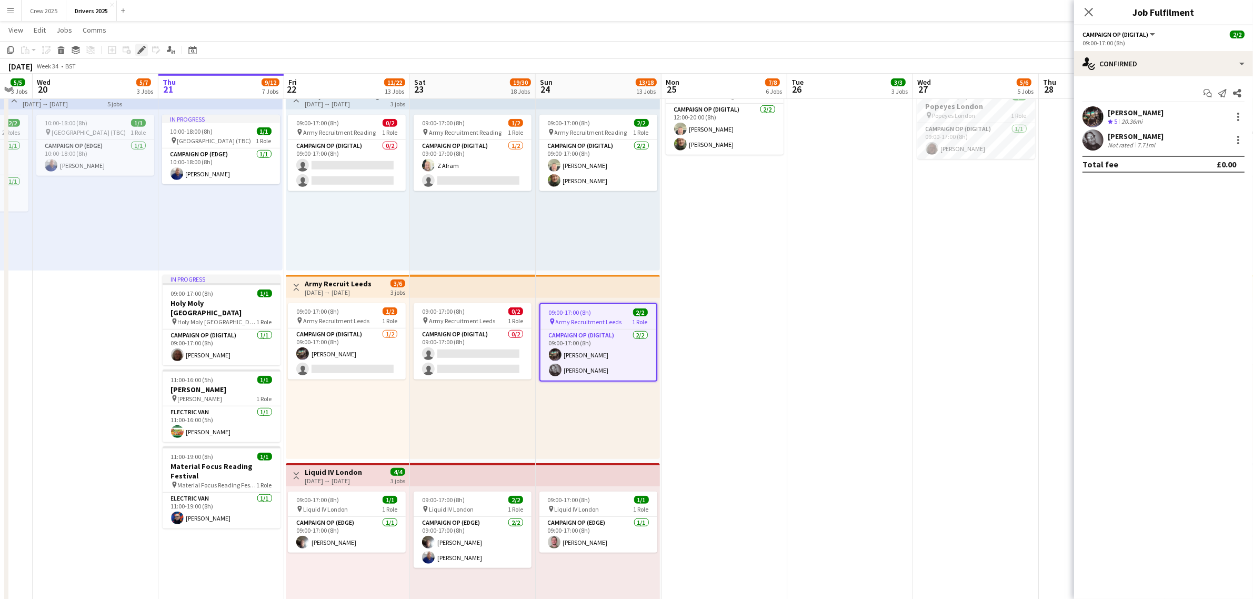
click at [138, 49] on icon "Edit" at bounding box center [141, 50] width 8 height 8
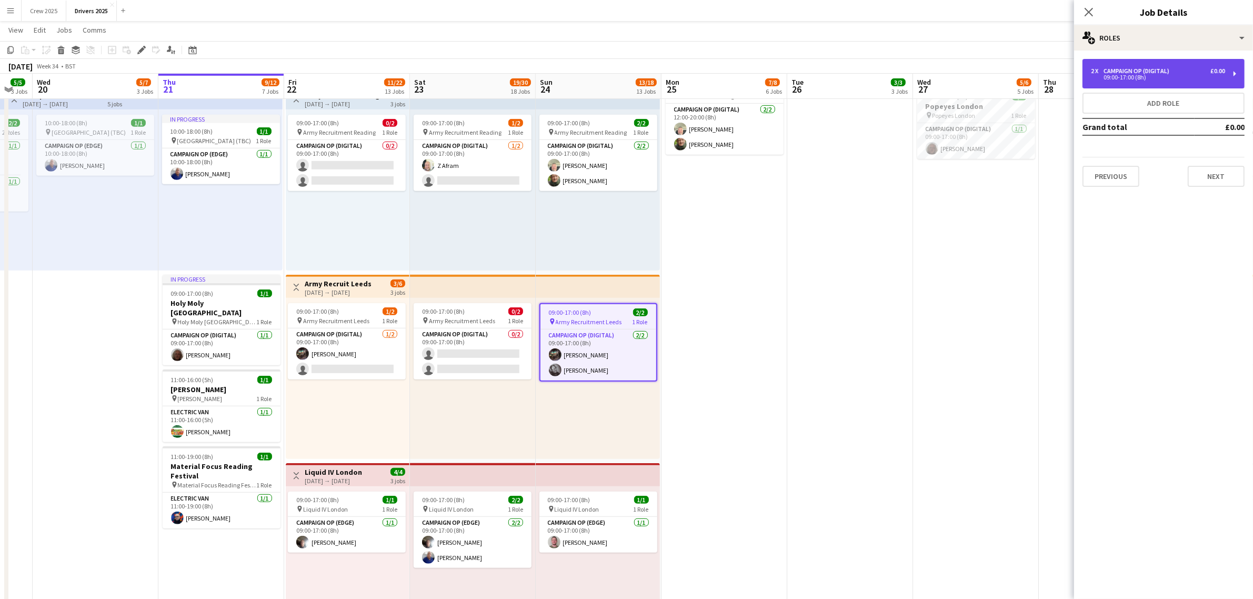
click at [1125, 75] on div "09:00-17:00 (8h)" at bounding box center [1158, 77] width 134 height 5
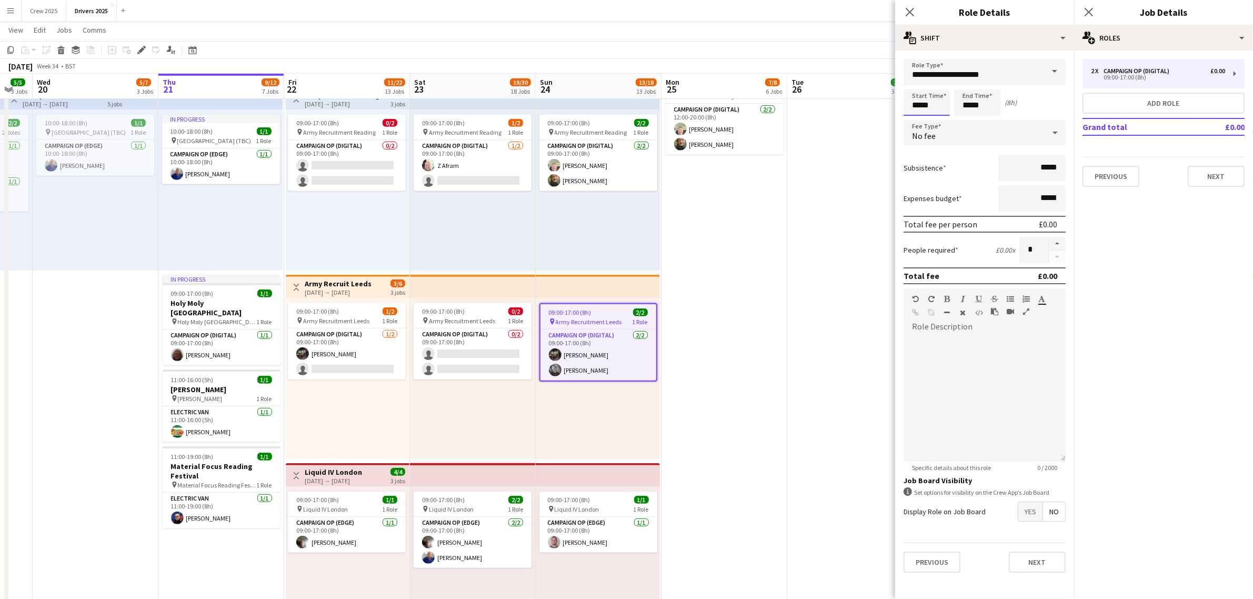
click at [917, 108] on input "*****" at bounding box center [927, 102] width 46 height 26
type input "*****"
click at [916, 120] on div at bounding box center [916, 121] width 21 height 11
click at [975, 106] on input "*****" at bounding box center [977, 102] width 46 height 26
click at [965, 119] on div at bounding box center [966, 121] width 21 height 11
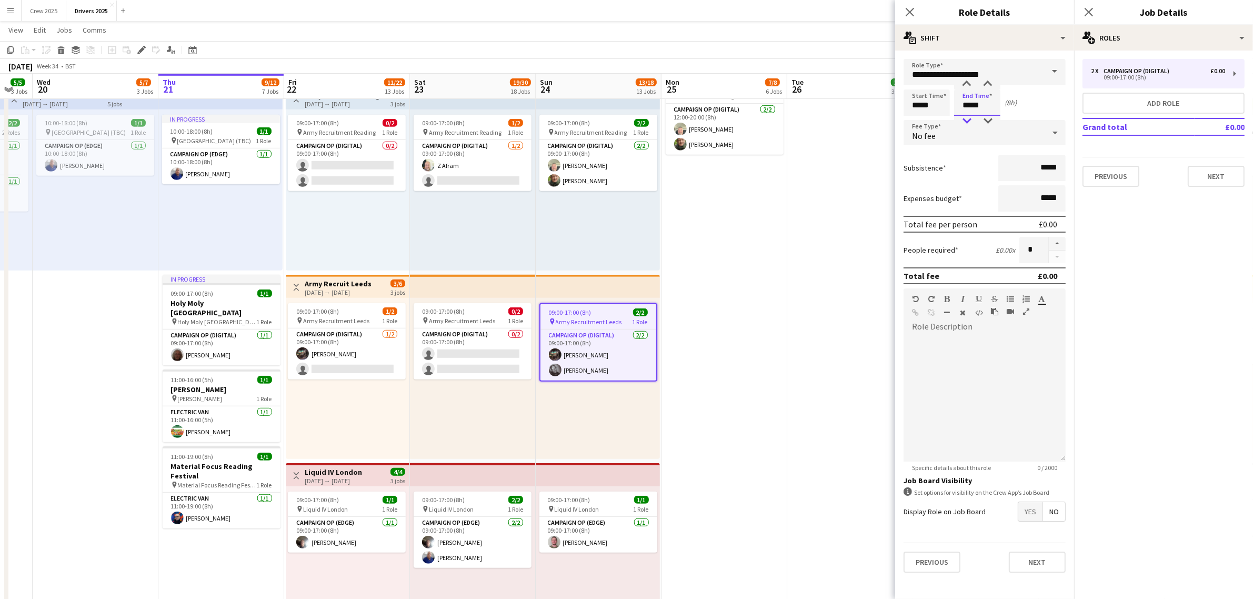
click at [965, 118] on div at bounding box center [966, 121] width 21 height 11
type input "*****"
click at [965, 116] on div at bounding box center [966, 121] width 21 height 11
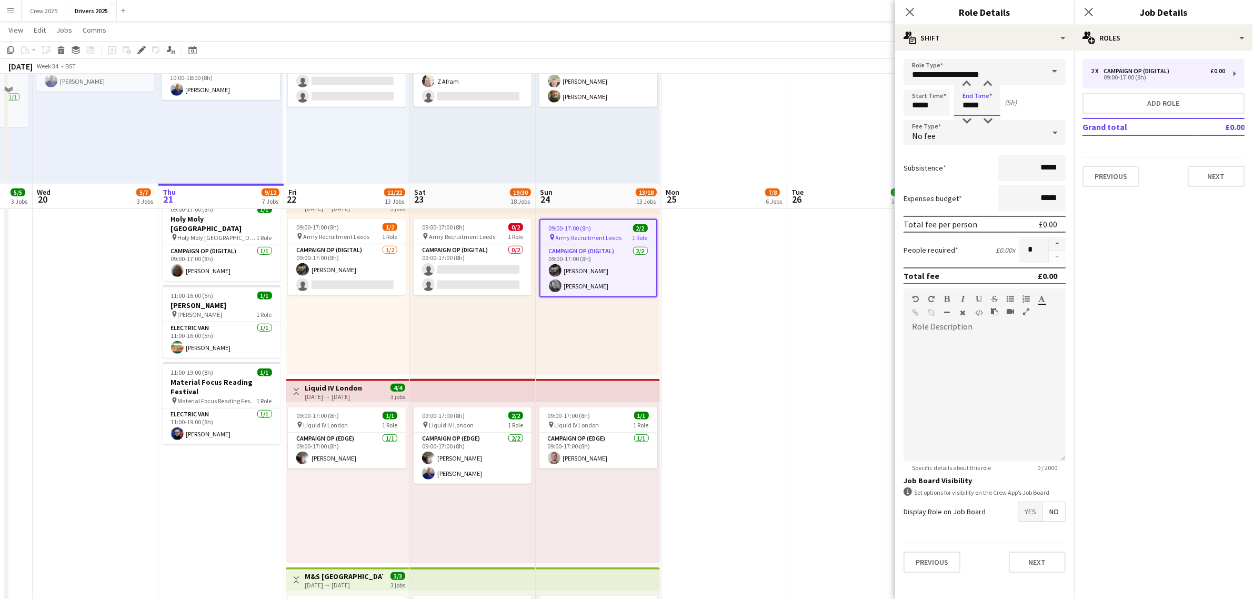
scroll to position [855, 0]
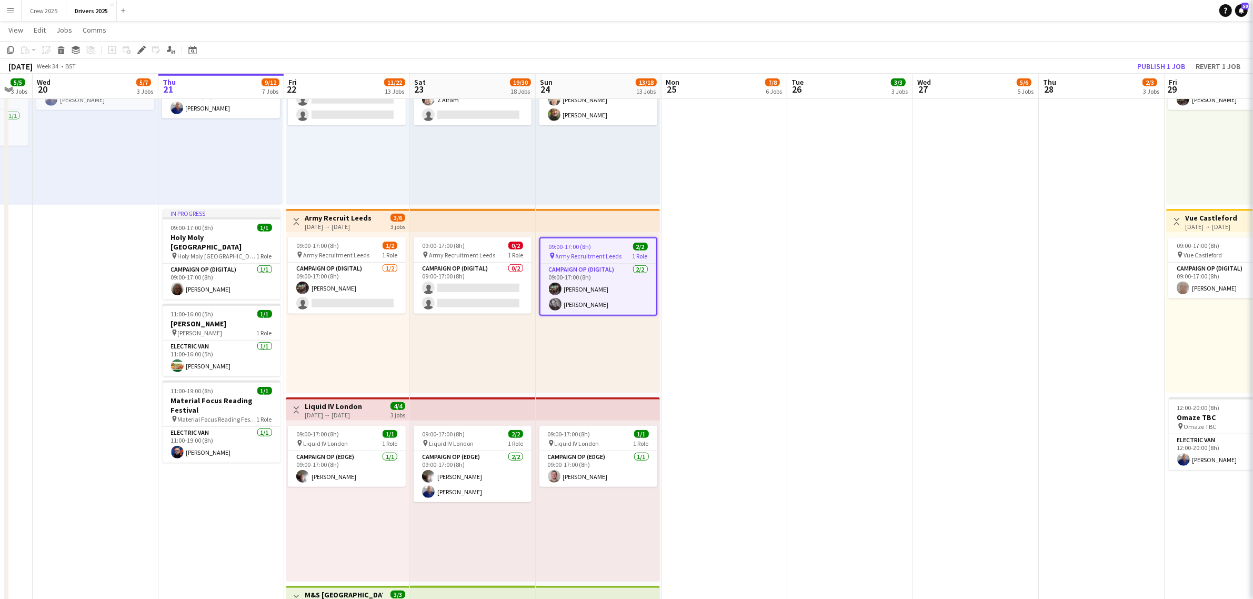
scroll to position [0, 345]
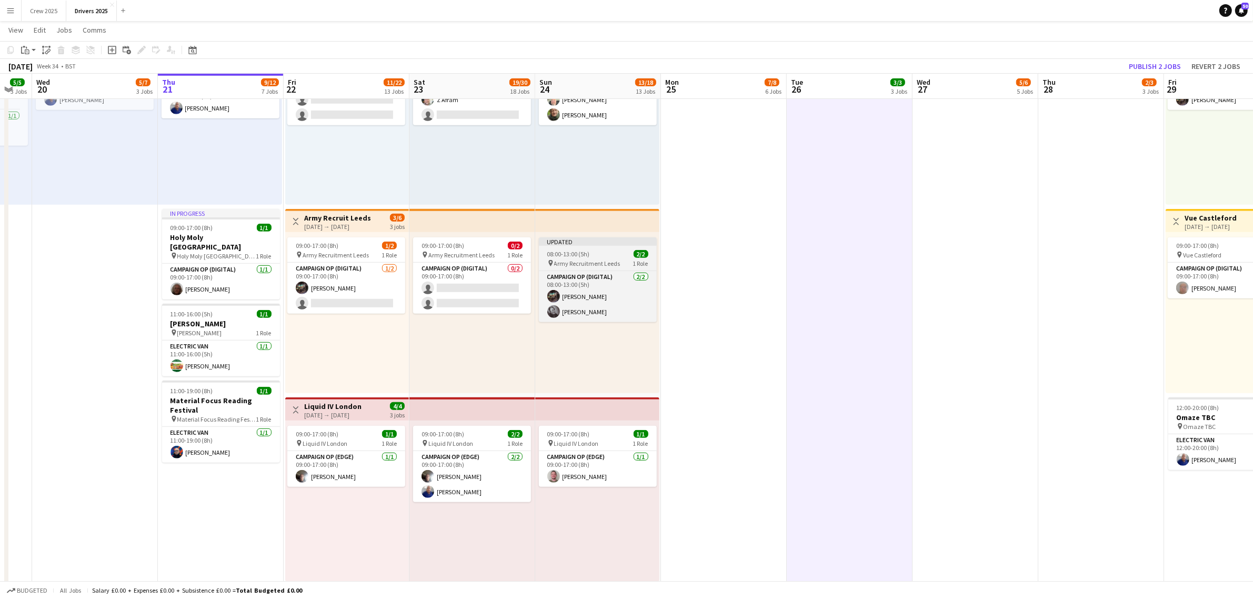
click at [622, 254] on div "08:00-13:00 (5h) 2/2" at bounding box center [598, 254] width 118 height 8
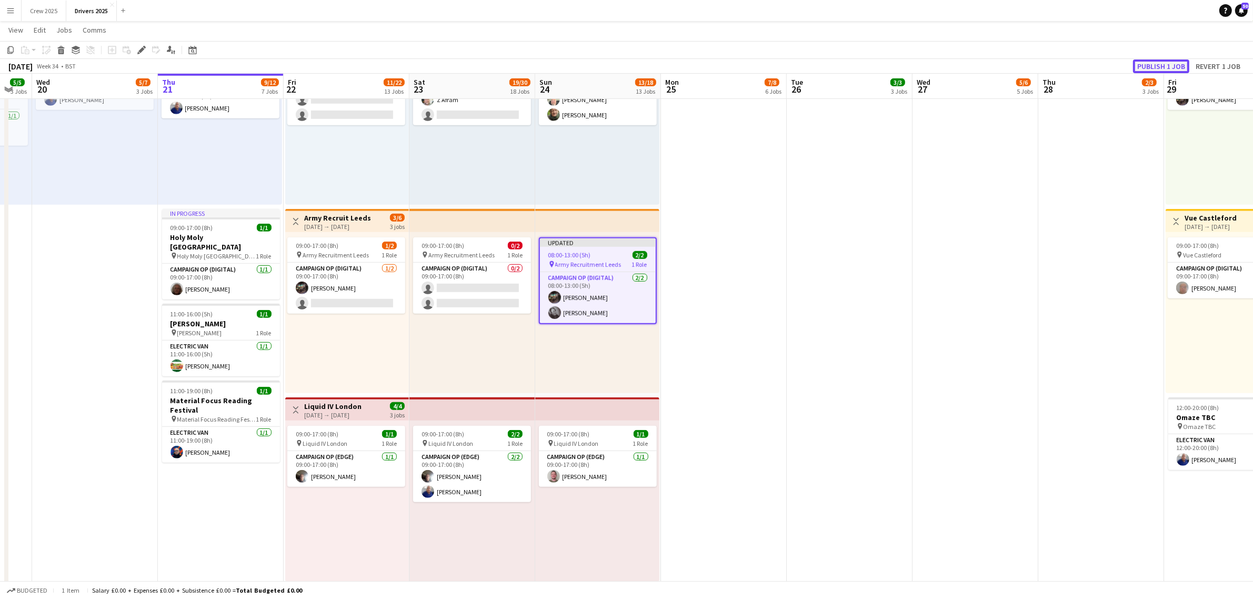
click at [1148, 62] on button "Publish 1 job" at bounding box center [1161, 66] width 56 height 14
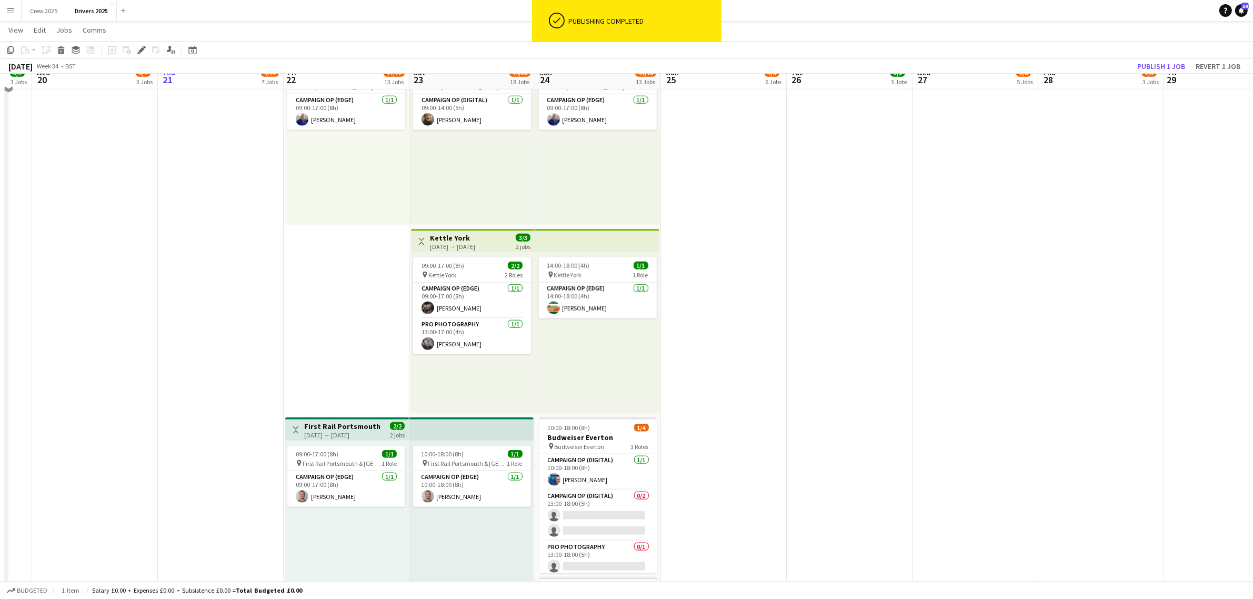
scroll to position [1513, 0]
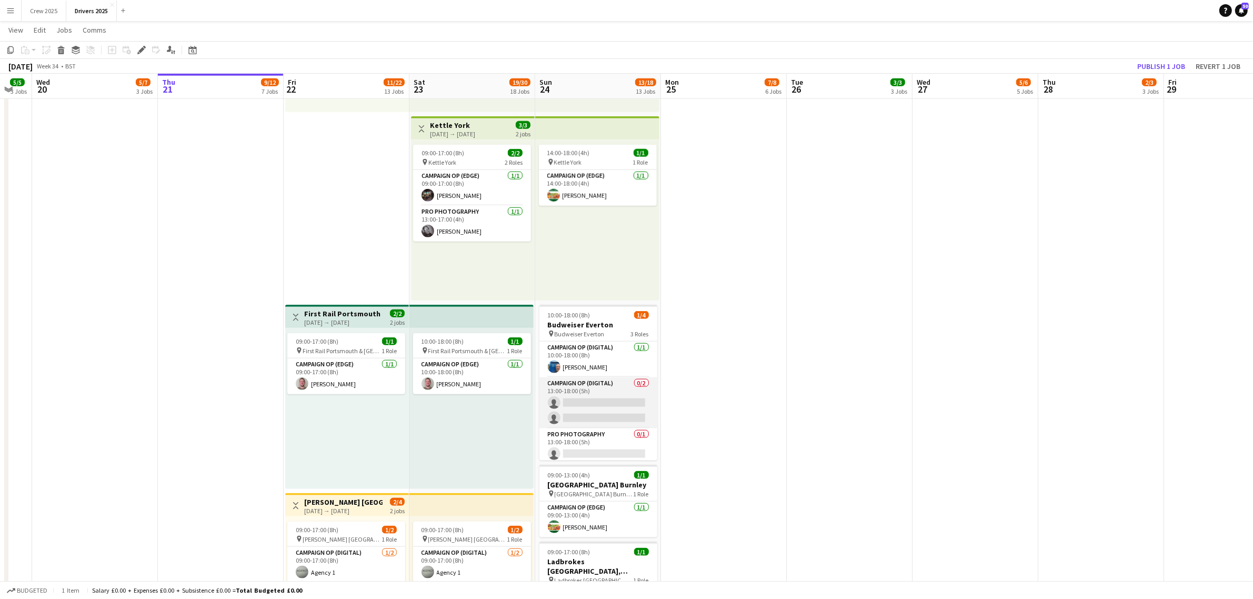
click at [604, 406] on app-card-role "Campaign Op (Digital) 0/2 13:00-18:00 (5h) single-neutral-actions single-neutra…" at bounding box center [598, 402] width 118 height 51
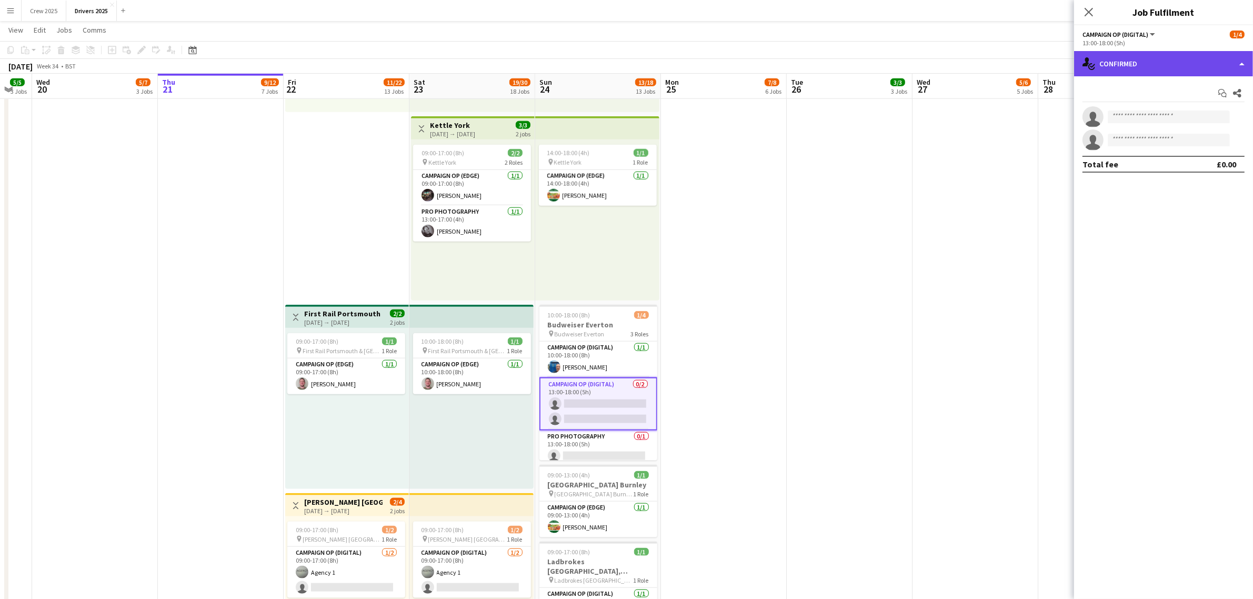
click at [1111, 67] on div "single-neutral-actions-check-2 Confirmed" at bounding box center [1163, 63] width 179 height 25
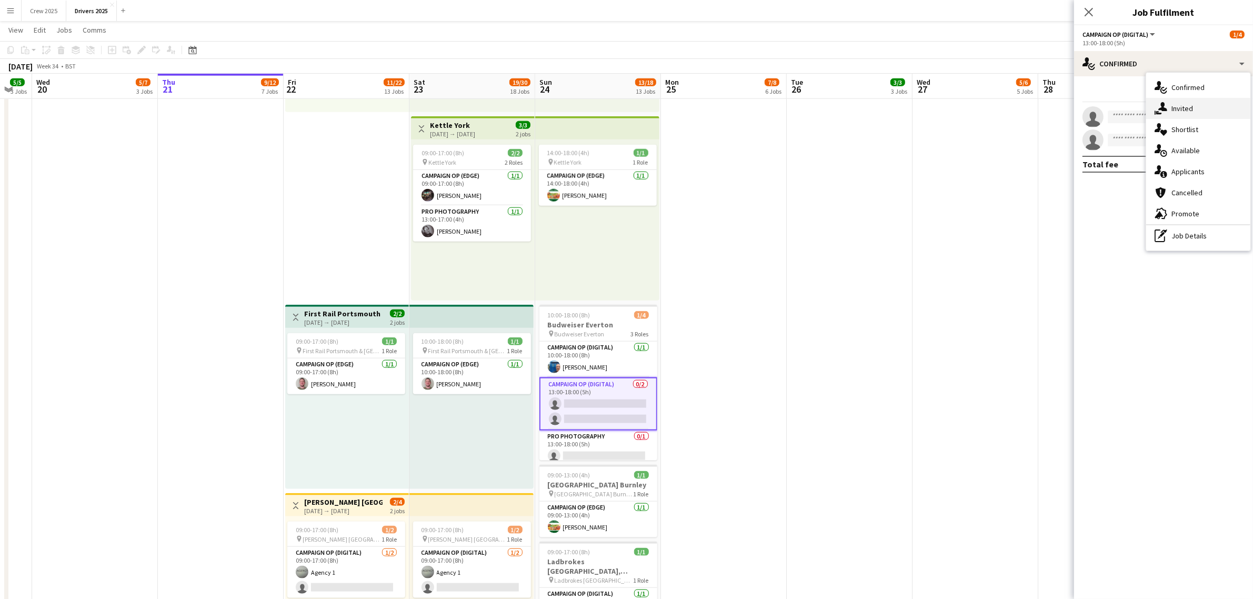
click at [1185, 111] on div "single-neutral-actions-share-1 Invited" at bounding box center [1198, 108] width 104 height 21
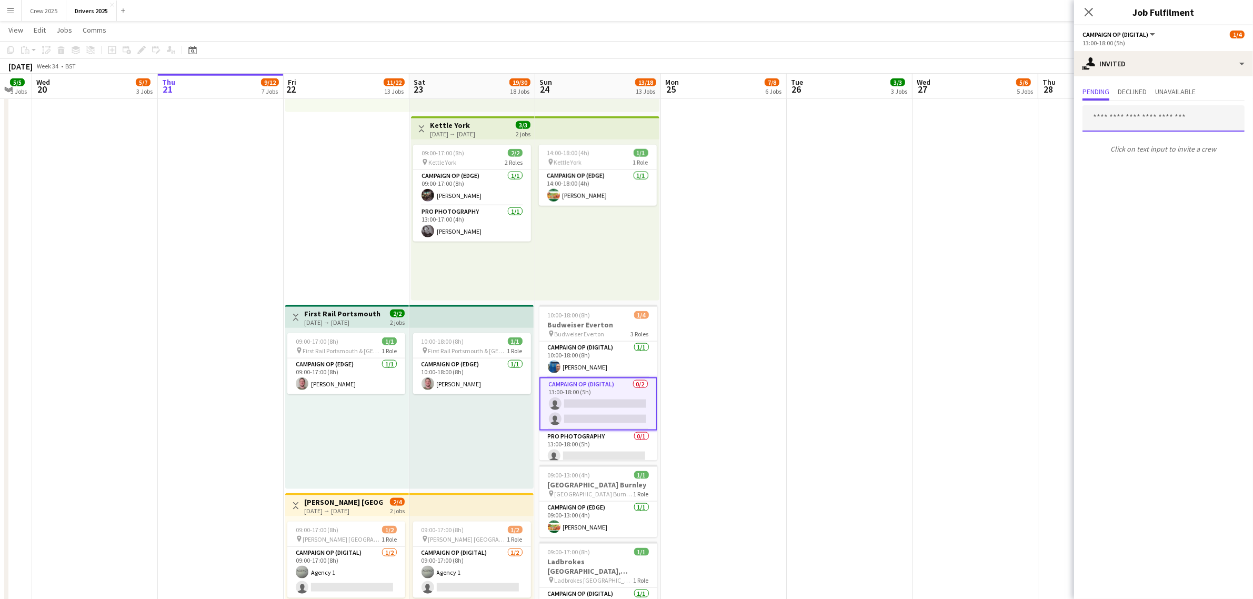
click at [1138, 120] on input "text" at bounding box center [1163, 118] width 162 height 26
type input "*****"
click at [1138, 141] on span "Christopher Bruce" at bounding box center [1121, 143] width 61 height 9
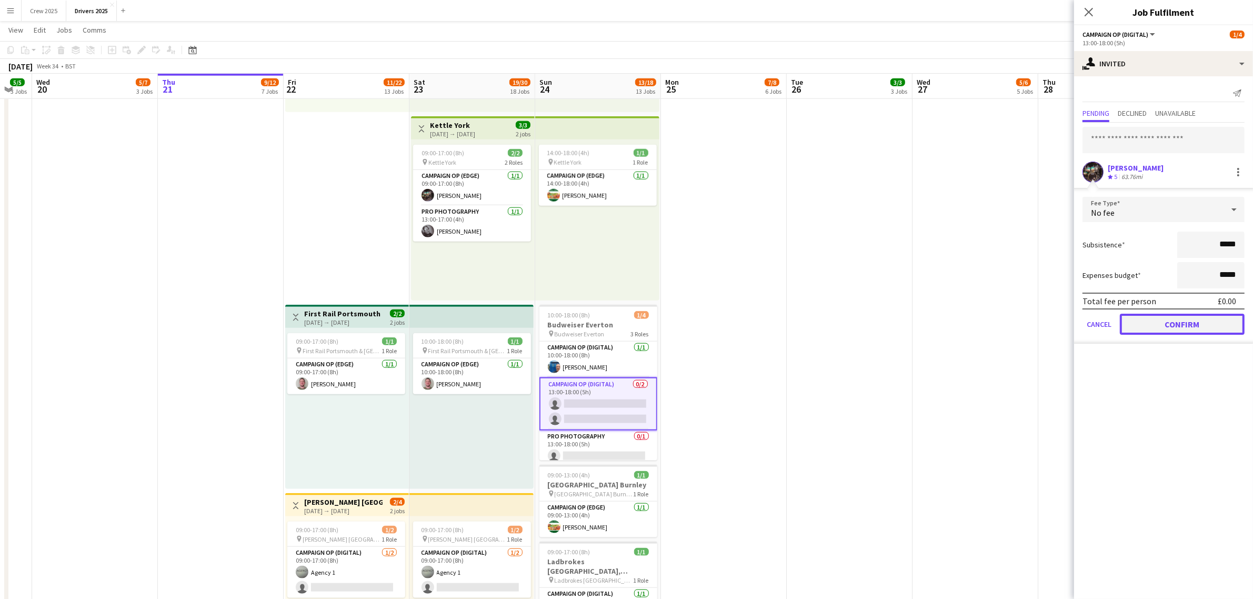
click at [1179, 319] on button "Confirm" at bounding box center [1182, 324] width 125 height 21
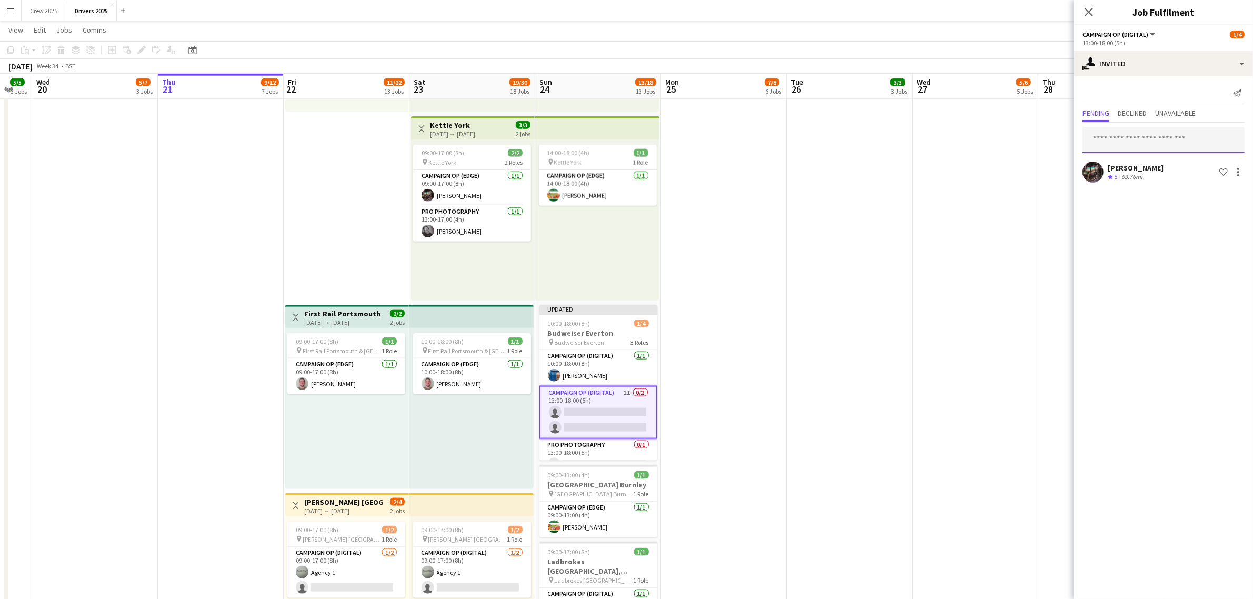
click at [1143, 149] on input "text" at bounding box center [1163, 140] width 162 height 26
type input "***"
click at [1129, 166] on span "Tim Platts Active" at bounding box center [1163, 166] width 145 height 9
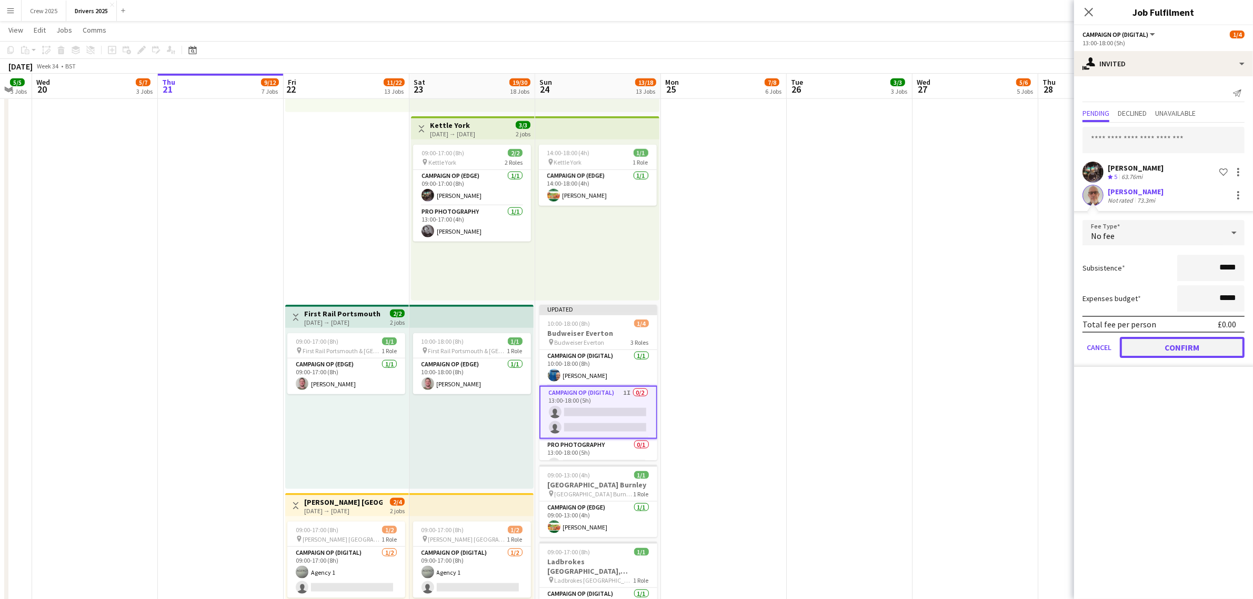
click at [1173, 354] on button "Confirm" at bounding box center [1182, 347] width 125 height 21
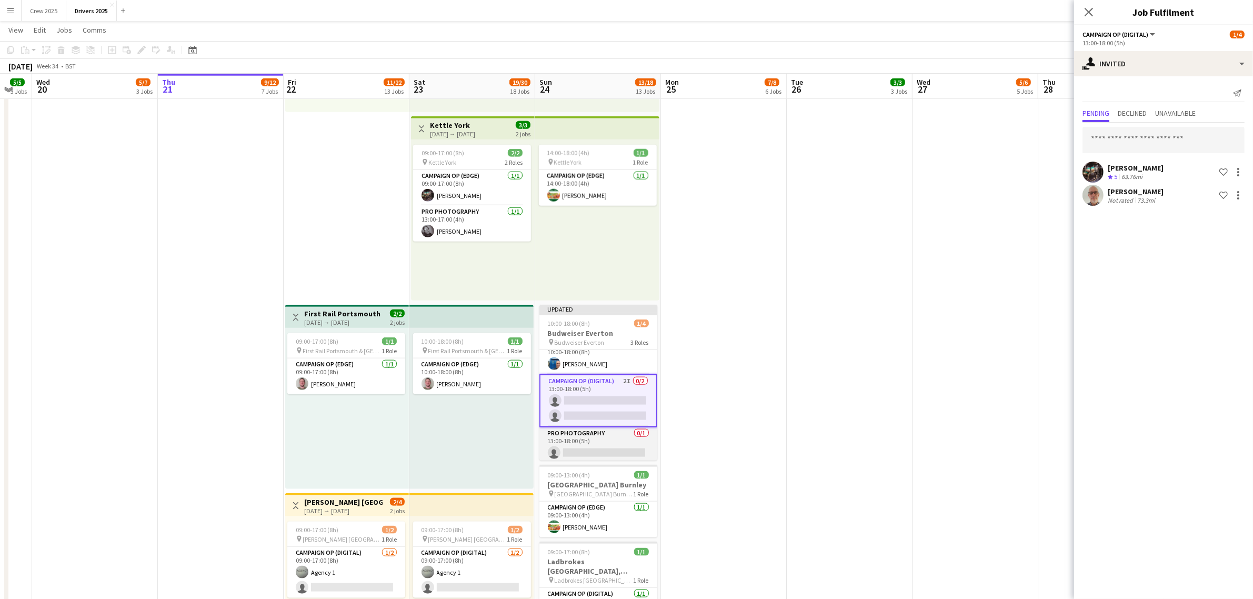
scroll to position [14, 0]
click at [600, 434] on app-card-role "Pro Photography 0/1 13:00-18:00 (5h) single-neutral-actions" at bounding box center [598, 443] width 118 height 36
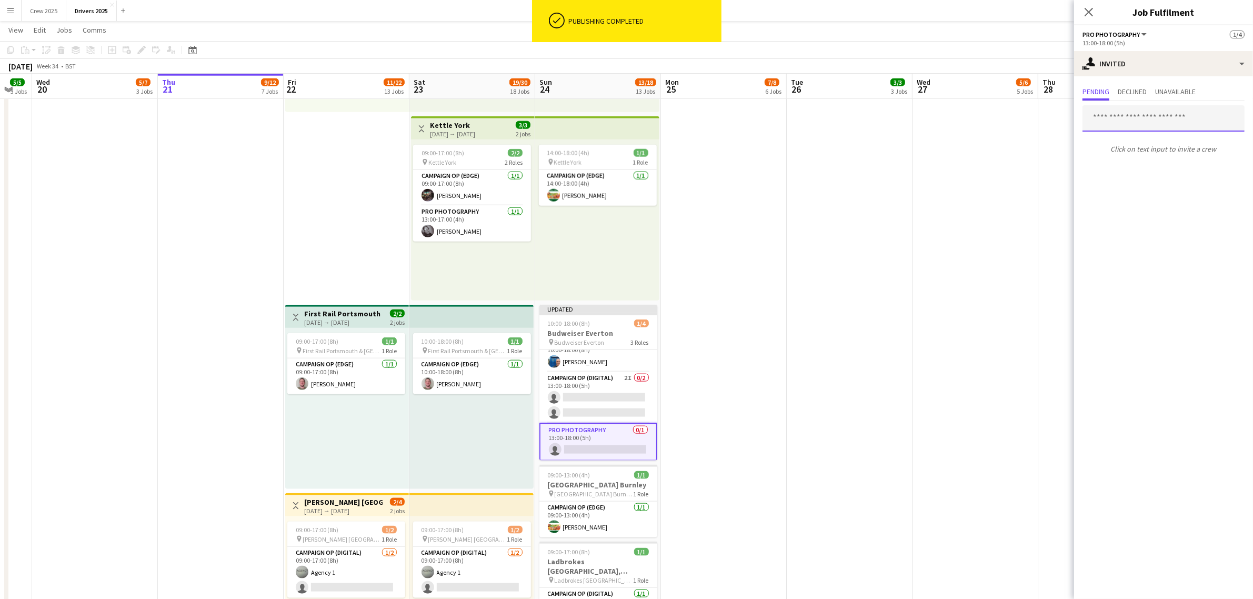
click at [1122, 117] on input "text" at bounding box center [1163, 118] width 162 height 26
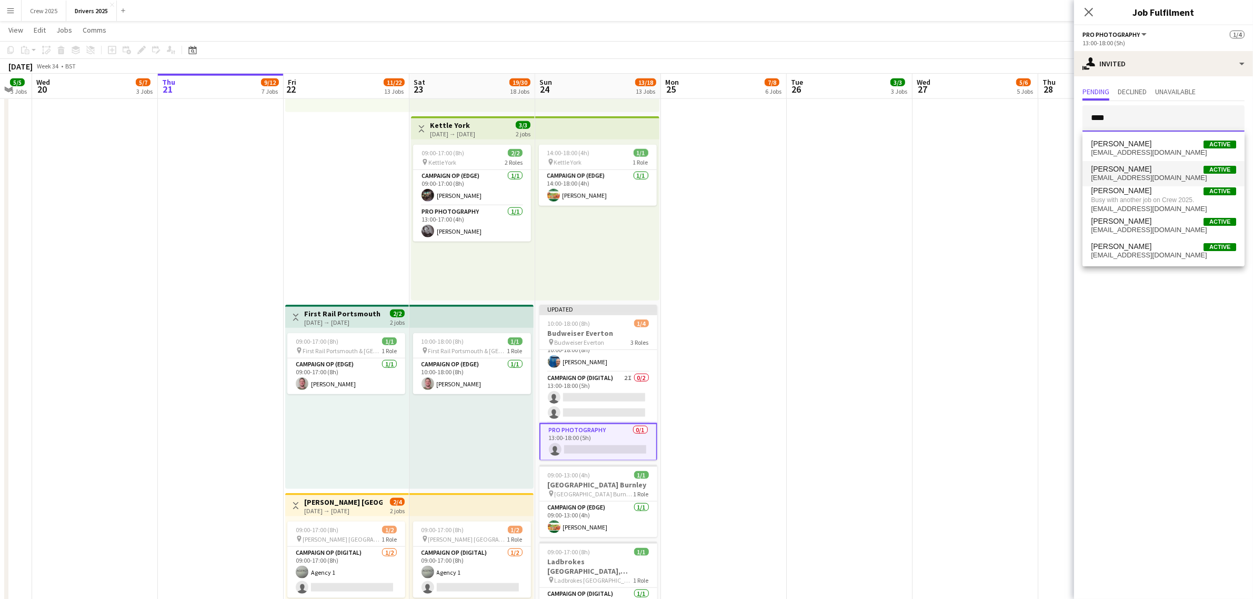
type input "****"
click at [1152, 175] on span "mgowlett@mmediagroup.co.uk" at bounding box center [1163, 178] width 145 height 8
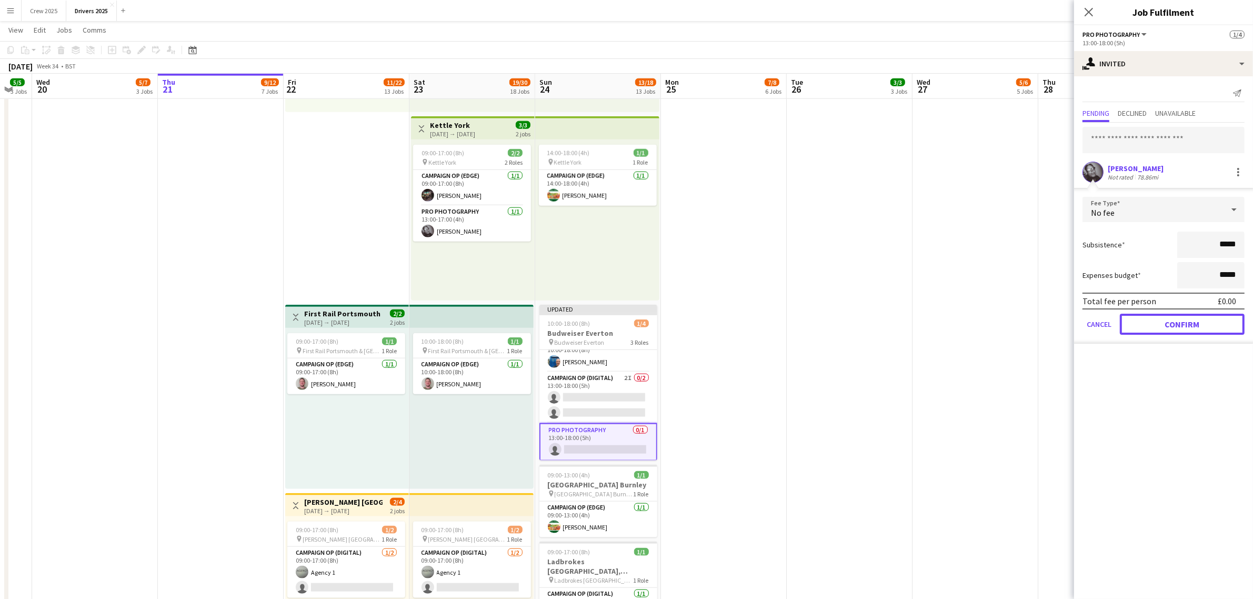
click at [1180, 322] on button "Confirm" at bounding box center [1182, 324] width 125 height 21
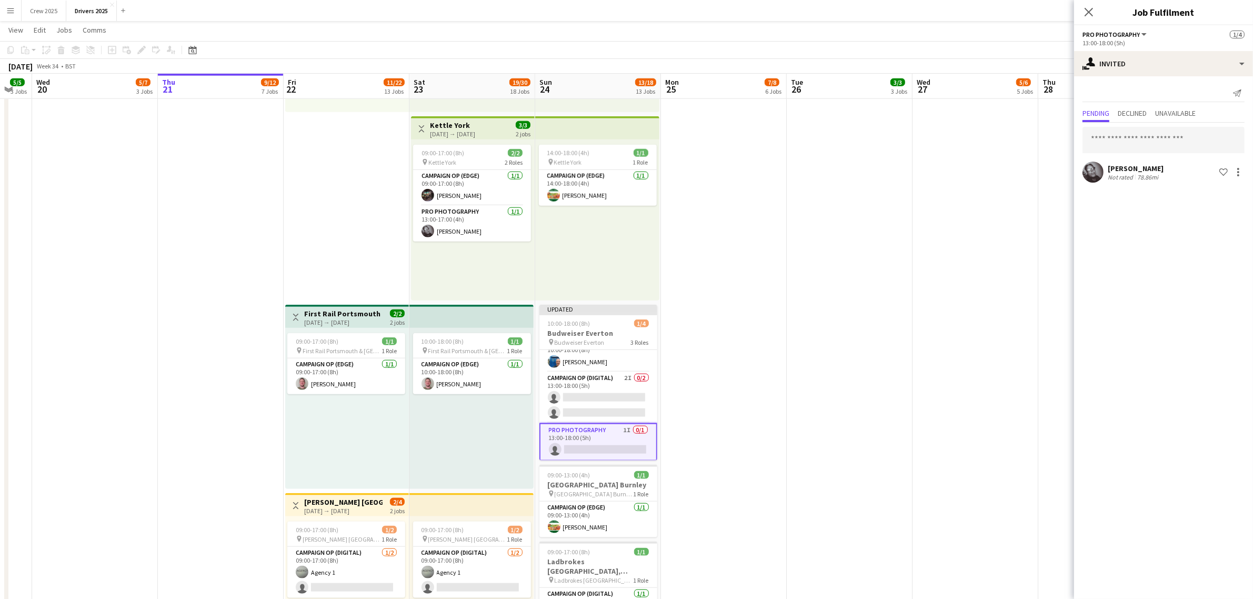
click at [885, 346] on app-date-cell "09:00-17:00 (8h) 1/1 pin Sky Various Locations 1 Role Campaign Op (Digital) 1/1…" at bounding box center [850, 5] width 126 height 2801
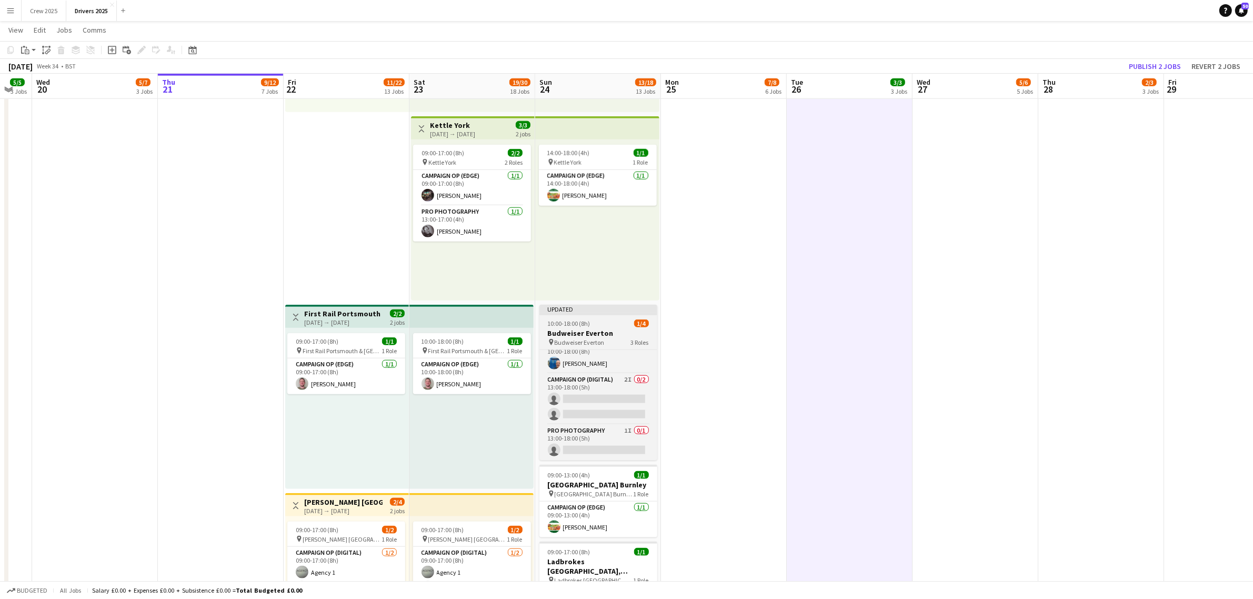
click at [597, 321] on div "10:00-18:00 (8h) 1/4" at bounding box center [598, 323] width 118 height 8
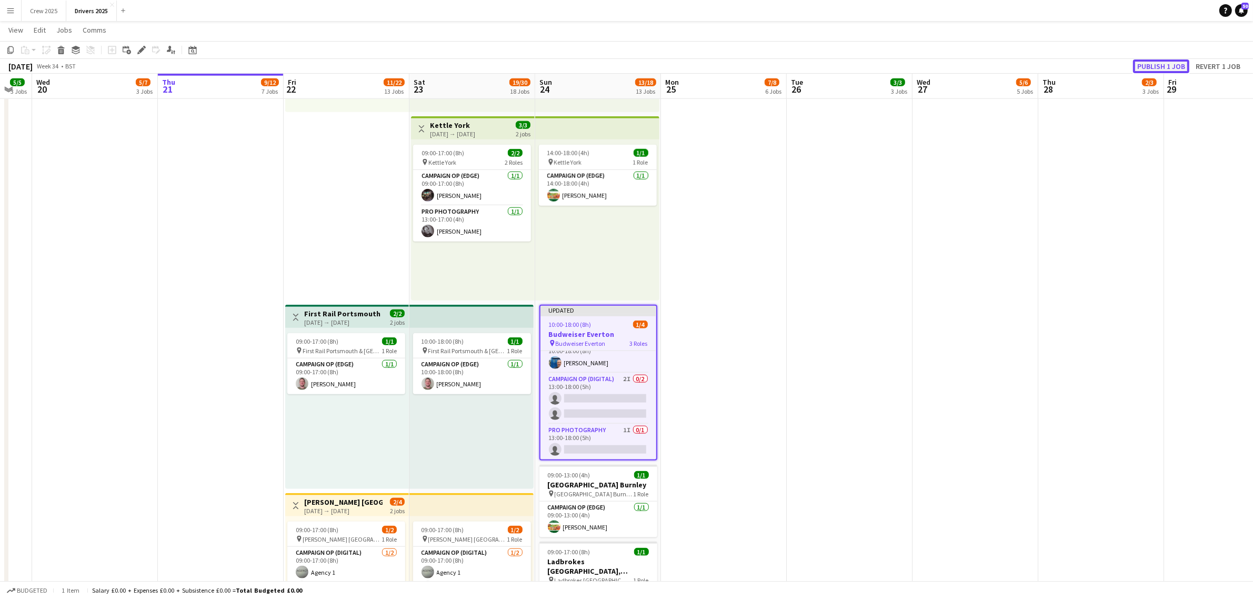
click at [1158, 64] on button "Publish 1 job" at bounding box center [1161, 66] width 56 height 14
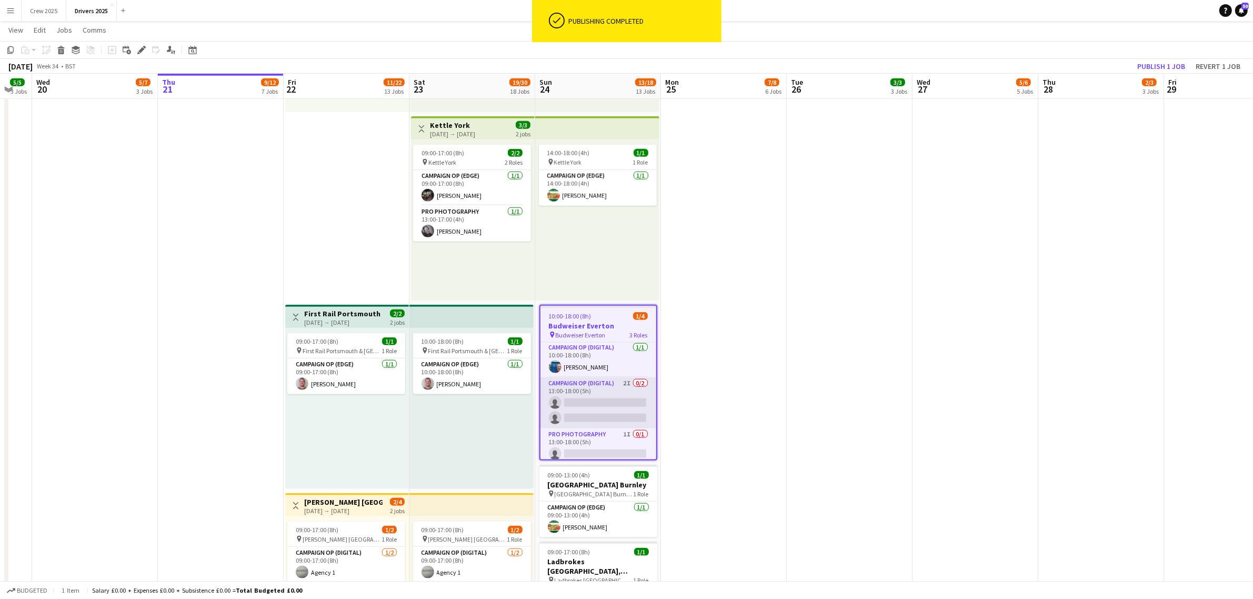
scroll to position [0, 0]
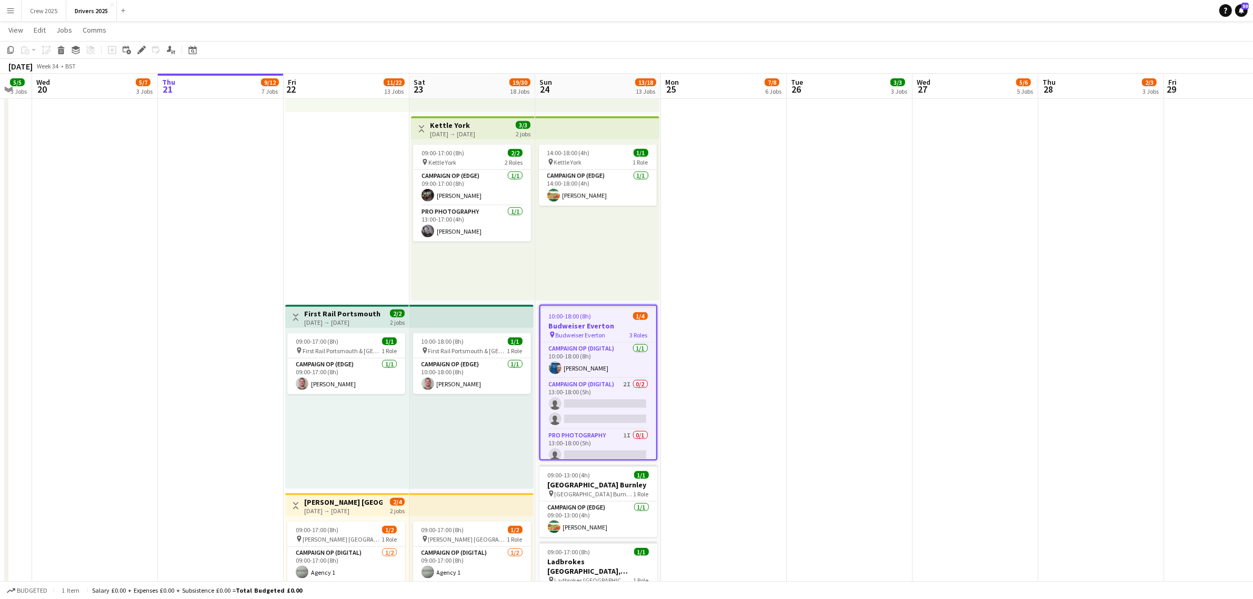
click at [739, 391] on app-date-cell "09:00-17:00 (8h) 1/1 pin Sky Various Locations 1 Role Campaign Op (Digital) 1/1…" at bounding box center [724, 5] width 126 height 2801
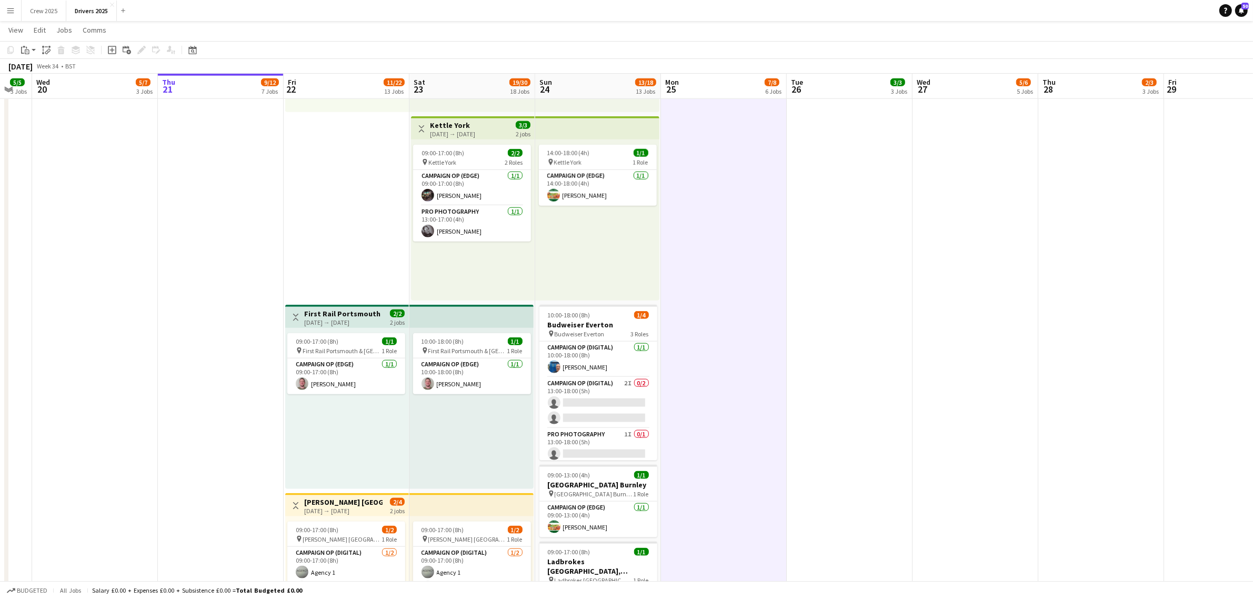
click at [863, 390] on app-date-cell "09:00-17:00 (8h) 1/1 pin Sky Various Locations 1 Role Campaign Op (Digital) 1/1…" at bounding box center [850, 5] width 126 height 2801
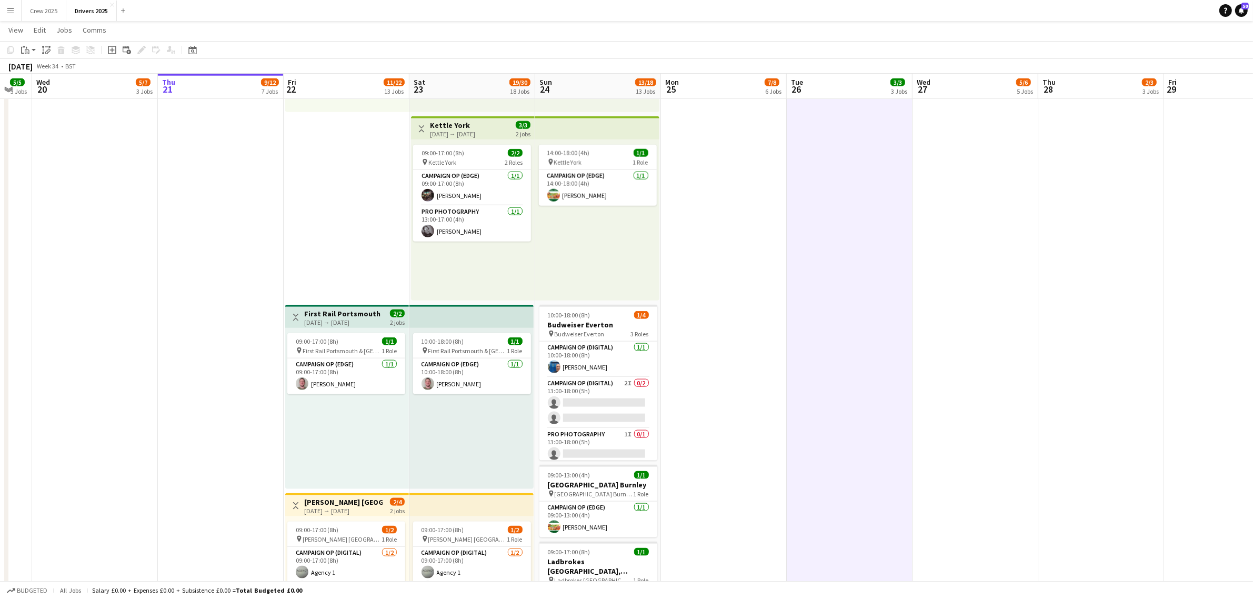
click at [755, 394] on app-date-cell "09:00-17:00 (8h) 1/1 pin Sky Various Locations 1 Role Campaign Op (Digital) 1/1…" at bounding box center [724, 5] width 126 height 2801
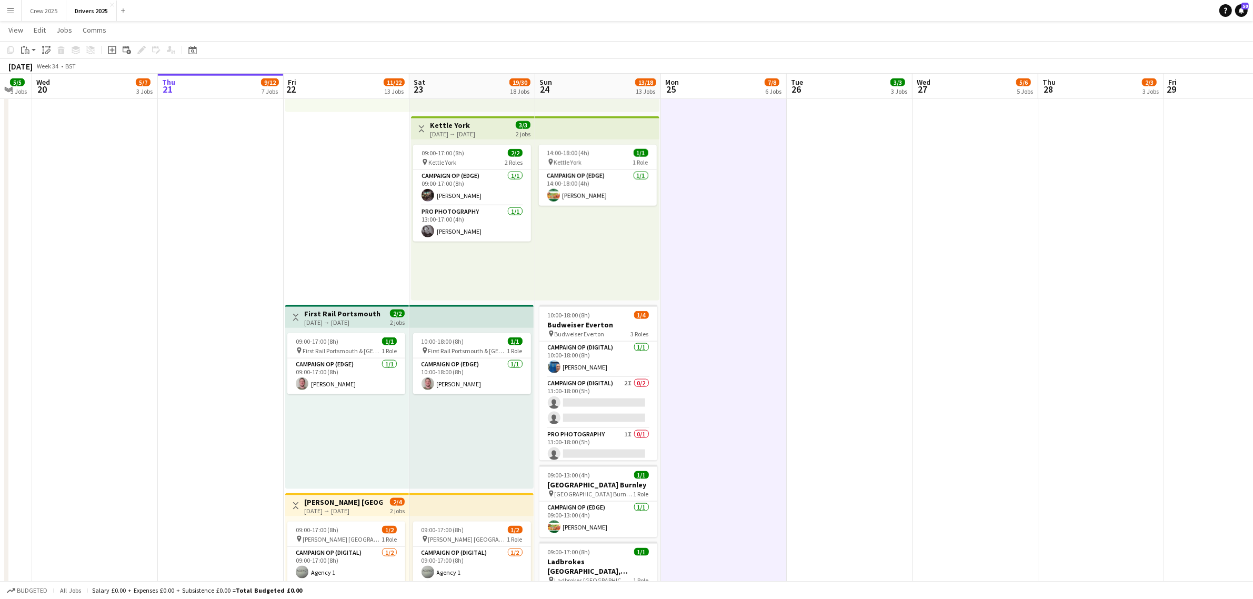
click at [831, 393] on app-date-cell "09:00-17:00 (8h) 1/1 pin Sky Various Locations 1 Role Campaign Op (Digital) 1/1…" at bounding box center [850, 5] width 126 height 2801
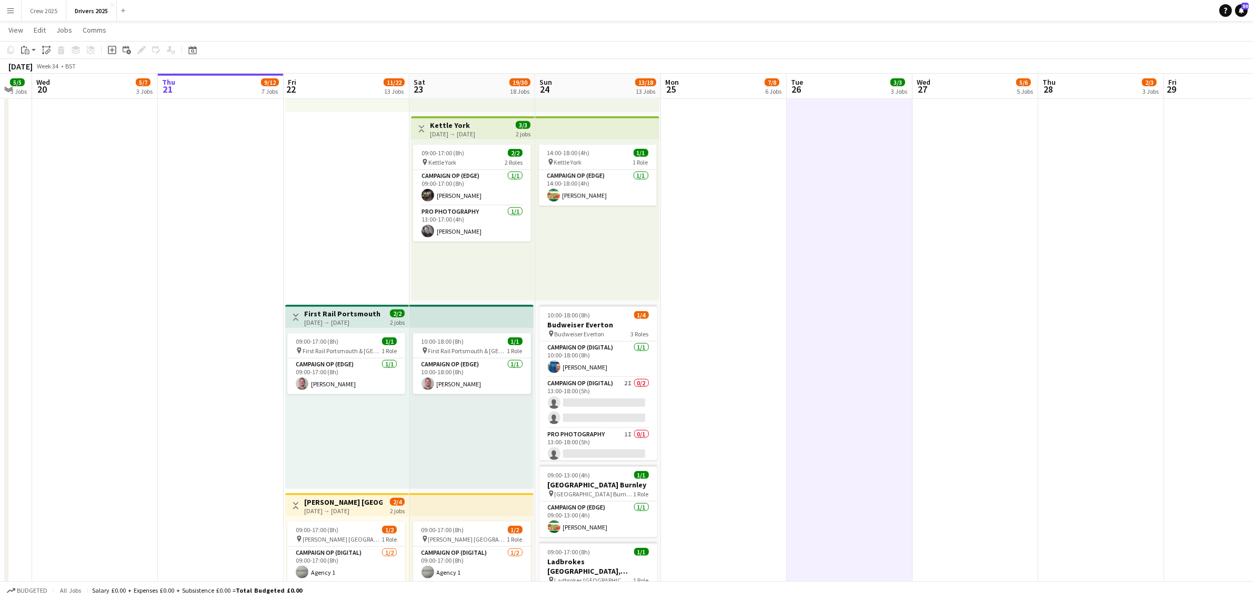
click at [692, 407] on app-date-cell "09:00-17:00 (8h) 1/1 pin Sky Various Locations 1 Role Campaign Op (Digital) 1/1…" at bounding box center [724, 5] width 126 height 2801
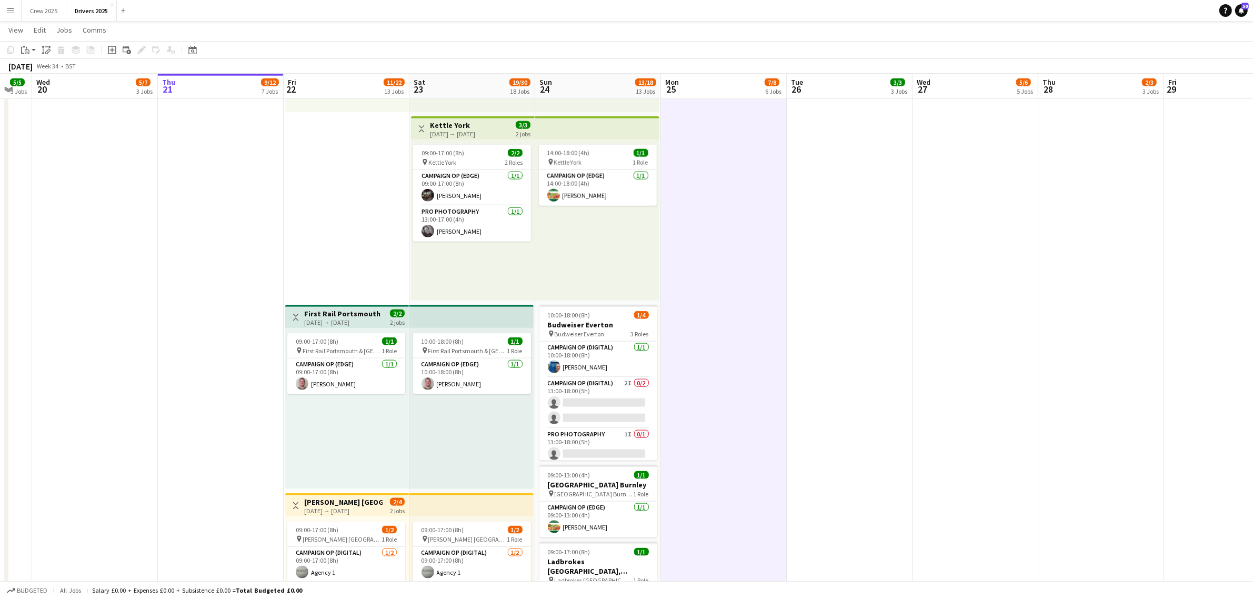
click at [948, 371] on app-date-cell "09:00-17:00 (8h) 1/1 pin Sky Various Locations 1 Role Campaign Op (Digital) 1/1…" at bounding box center [975, 5] width 126 height 2801
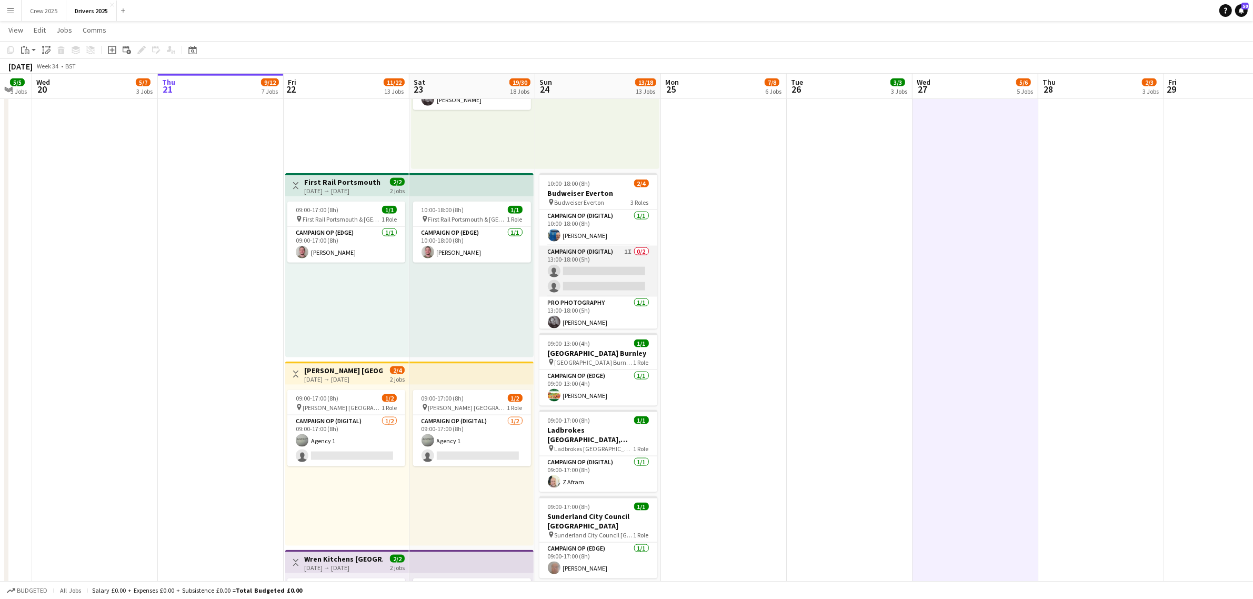
click at [609, 273] on app-card-role "Campaign Op (Digital) 1I 0/2 13:00-18:00 (5h) single-neutral-actions single-neu…" at bounding box center [598, 271] width 118 height 51
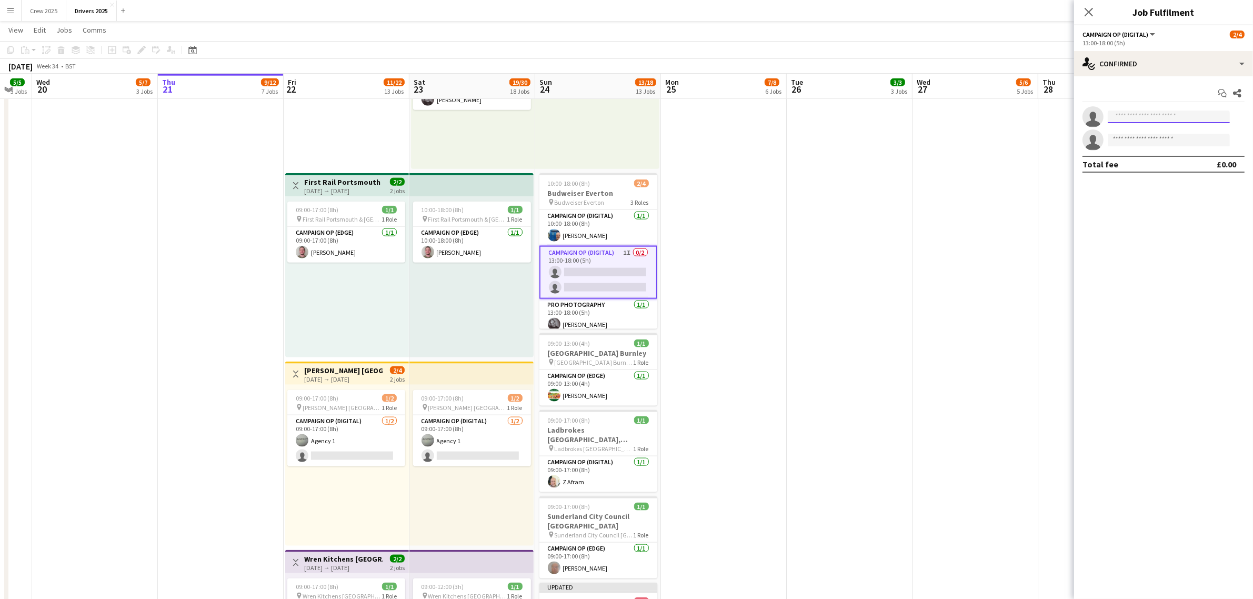
click at [1211, 118] on input at bounding box center [1169, 117] width 122 height 13
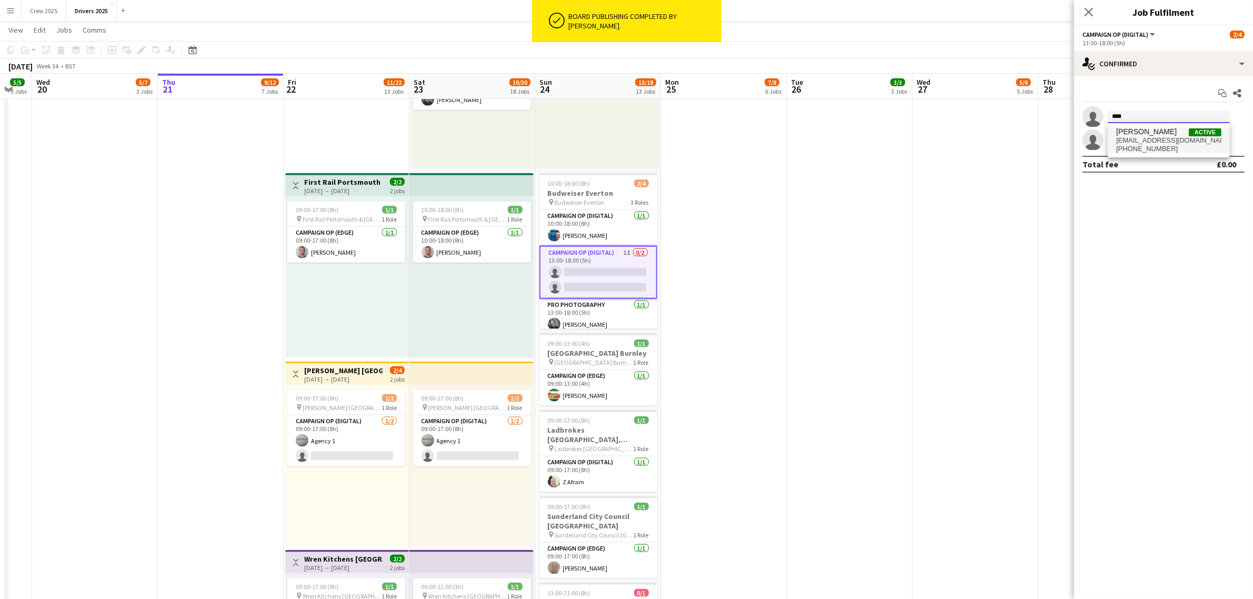
type input "****"
click at [1162, 135] on span "Christopher Bruce" at bounding box center [1146, 131] width 61 height 9
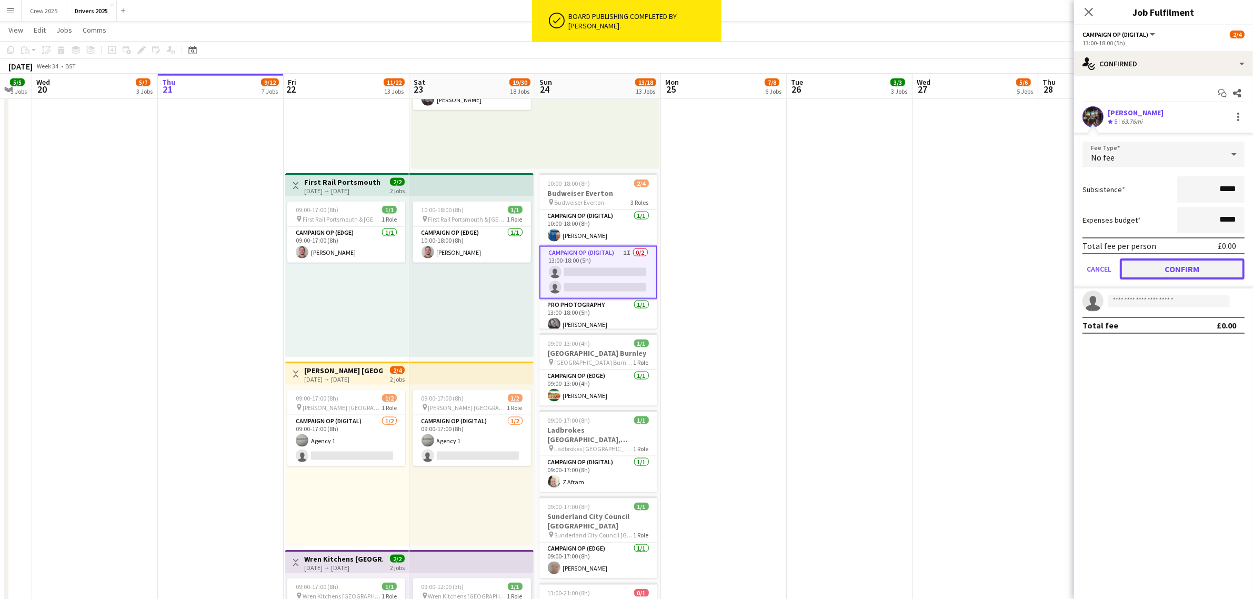
click at [1208, 267] on button "Confirm" at bounding box center [1182, 268] width 125 height 21
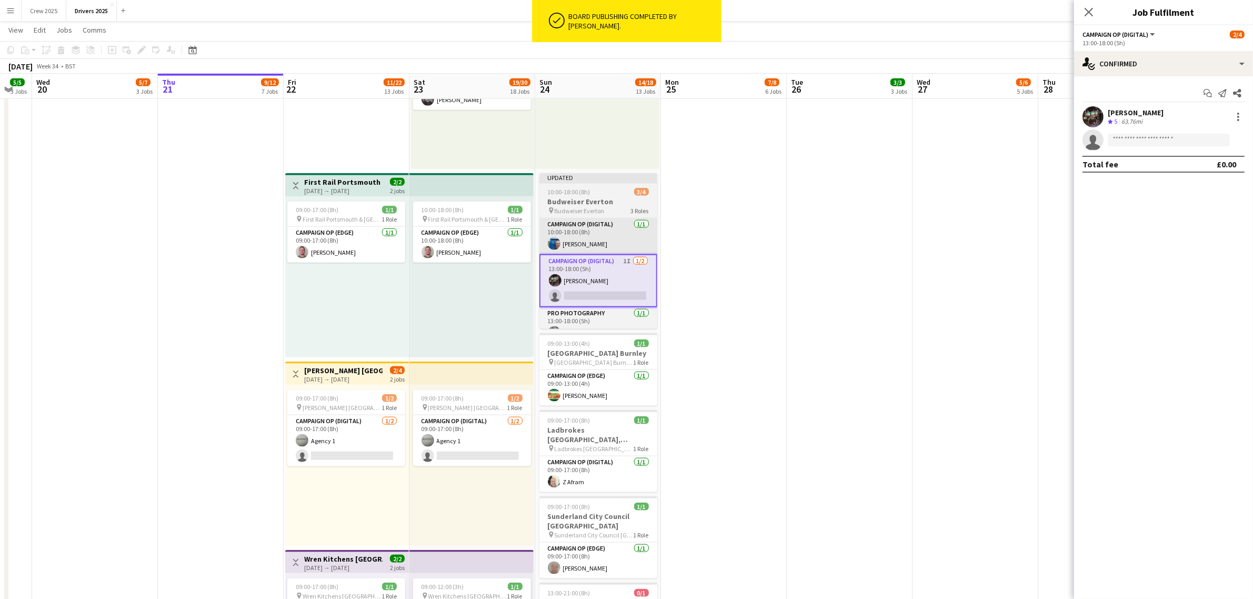
drag, startPoint x: 888, startPoint y: 269, endPoint x: 629, endPoint y: 222, distance: 262.6
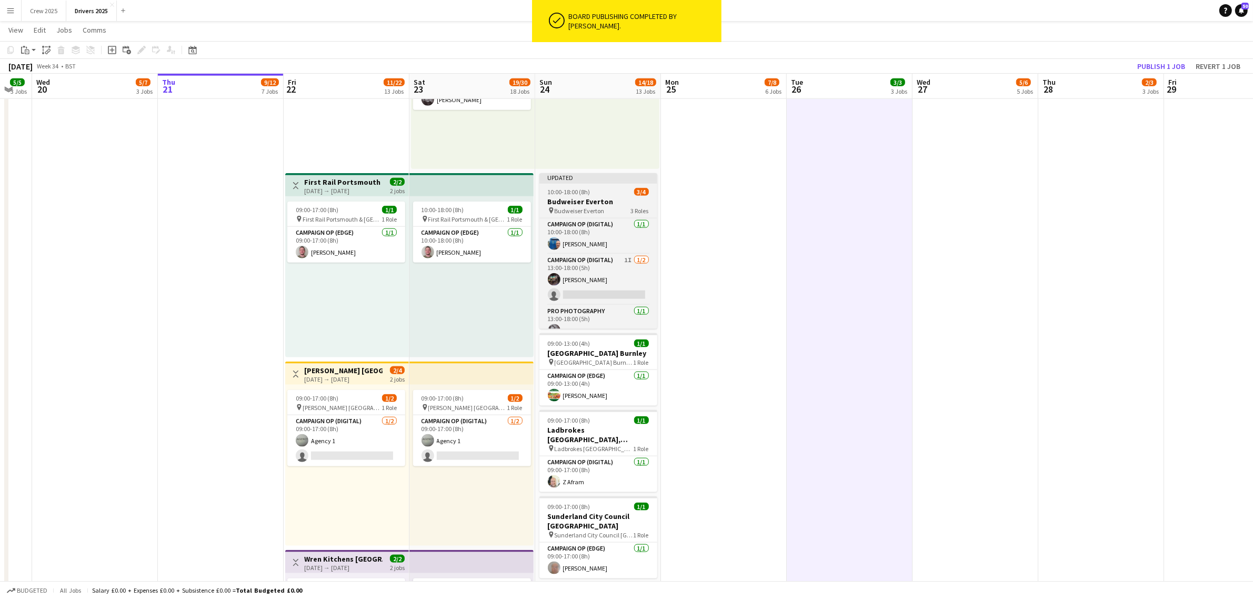
click at [573, 177] on div "Updated" at bounding box center [598, 177] width 118 height 8
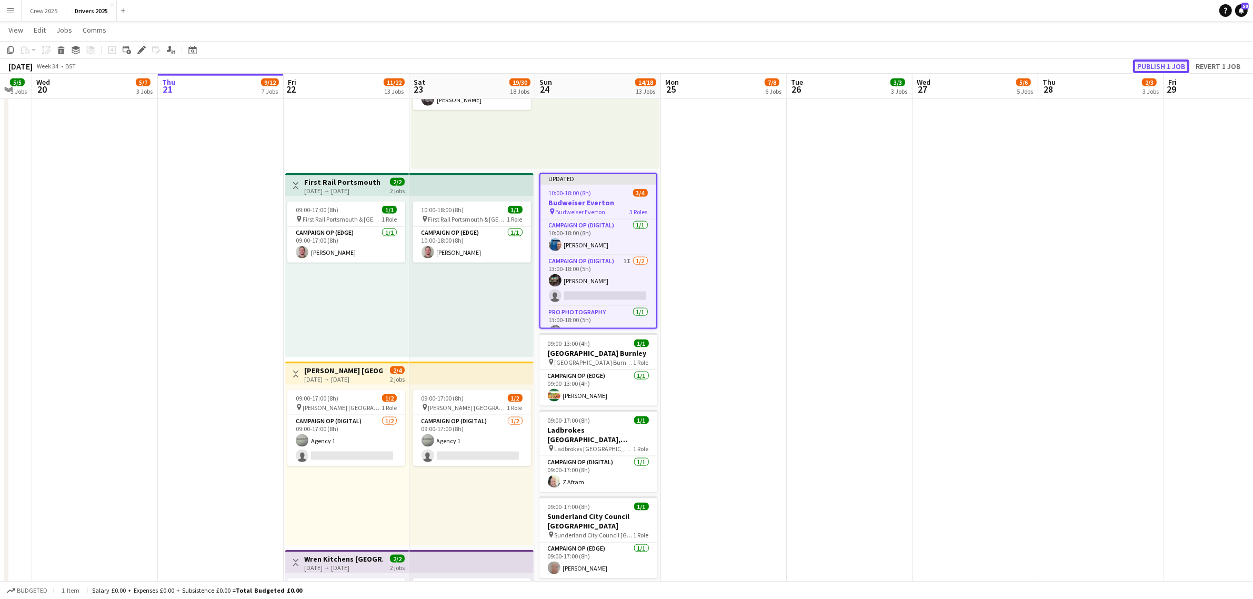
click at [1159, 61] on button "Publish 1 job" at bounding box center [1161, 66] width 56 height 14
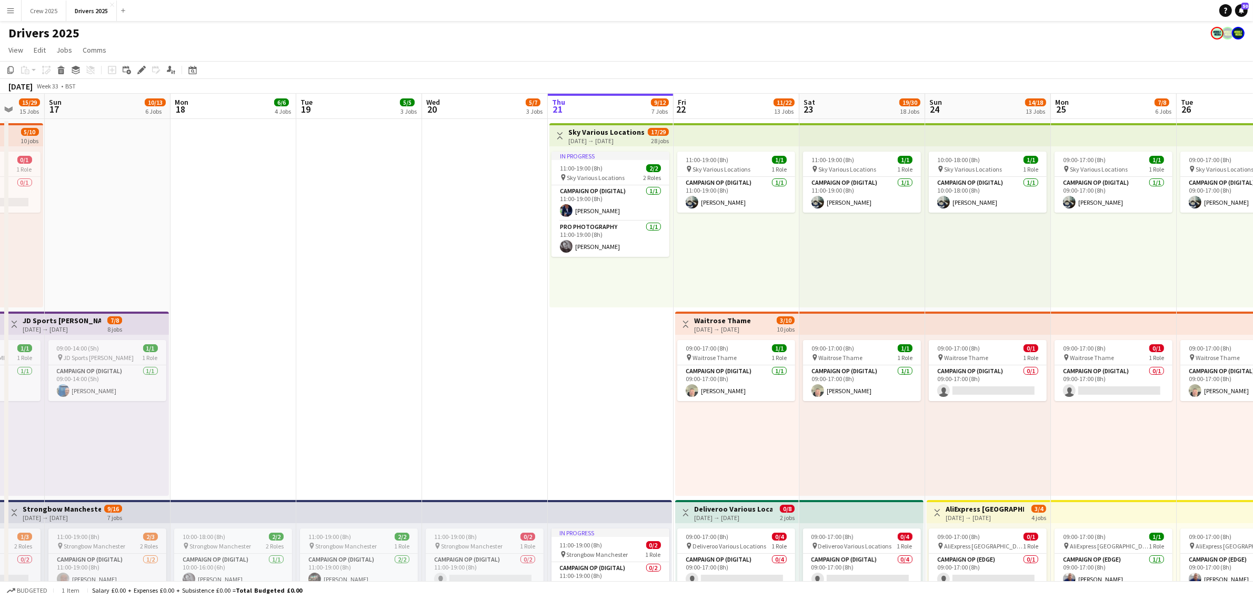
drag, startPoint x: 270, startPoint y: 428, endPoint x: 694, endPoint y: 380, distance: 426.3
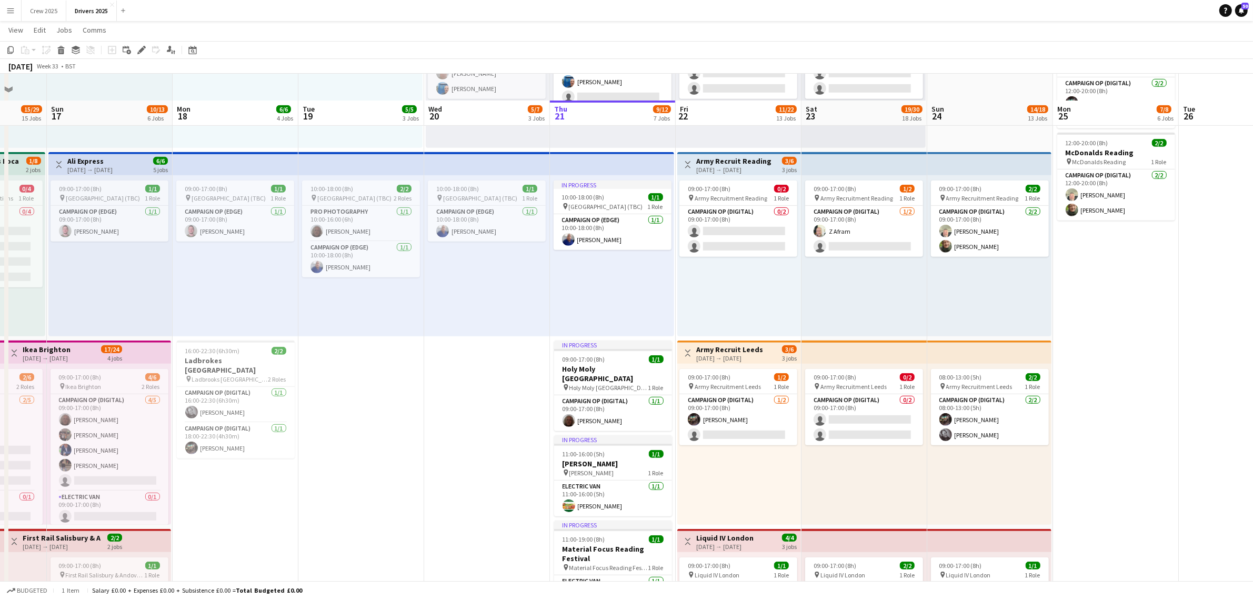
scroll to position [789, 0]
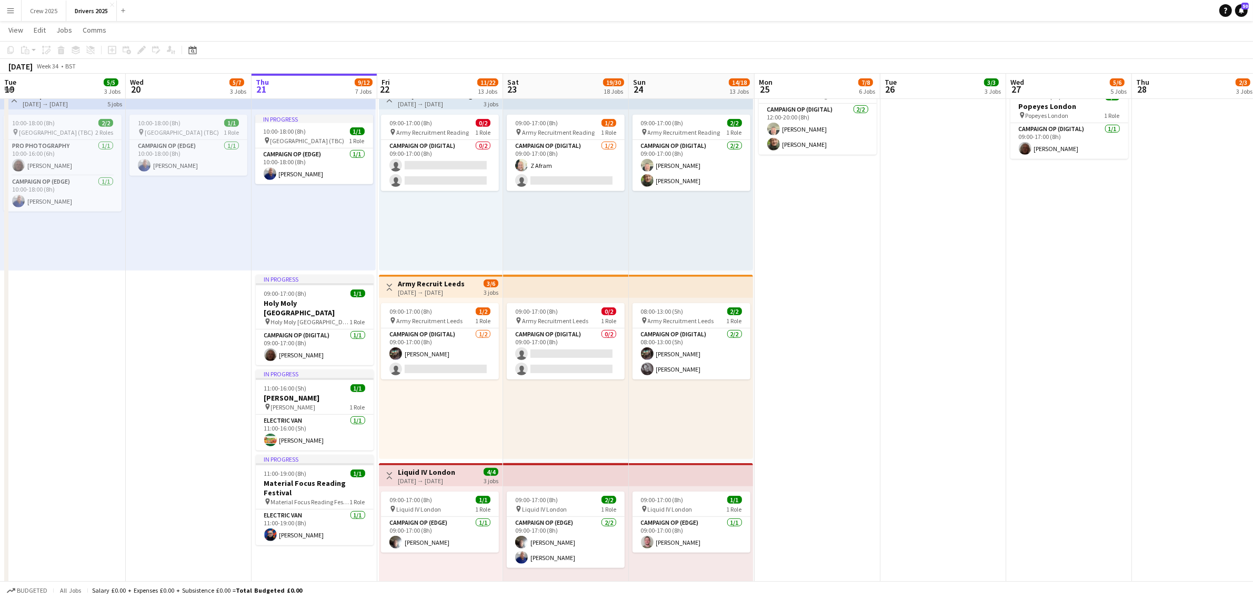
scroll to position [0, 416]
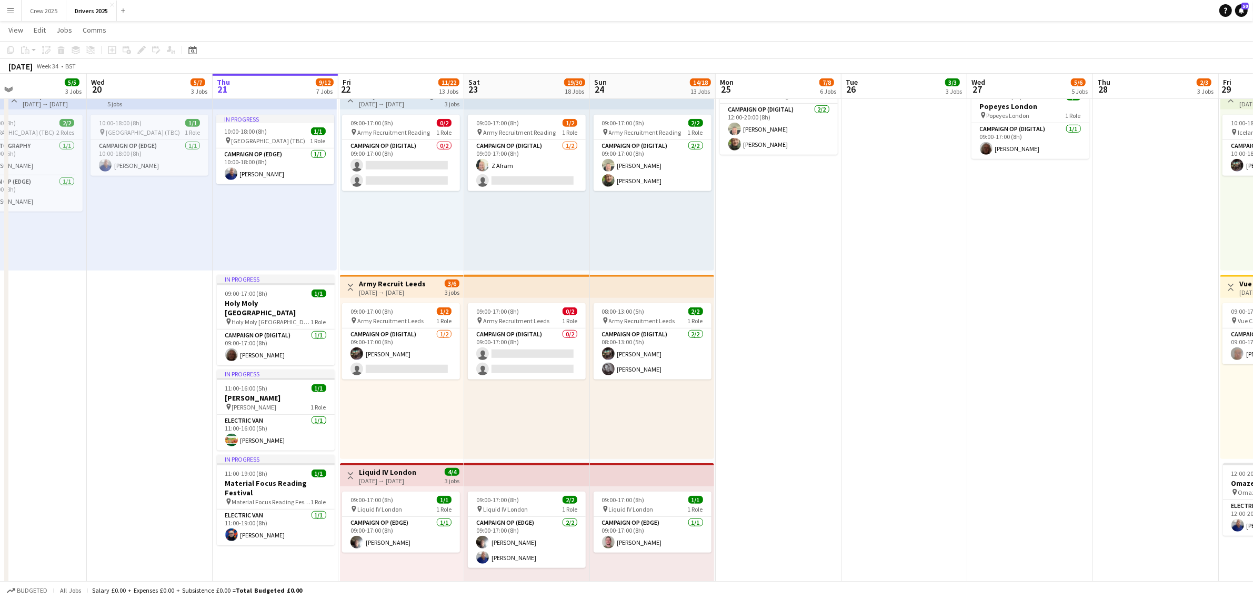
drag, startPoint x: 1129, startPoint y: 473, endPoint x: 792, endPoint y: 513, distance: 339.2
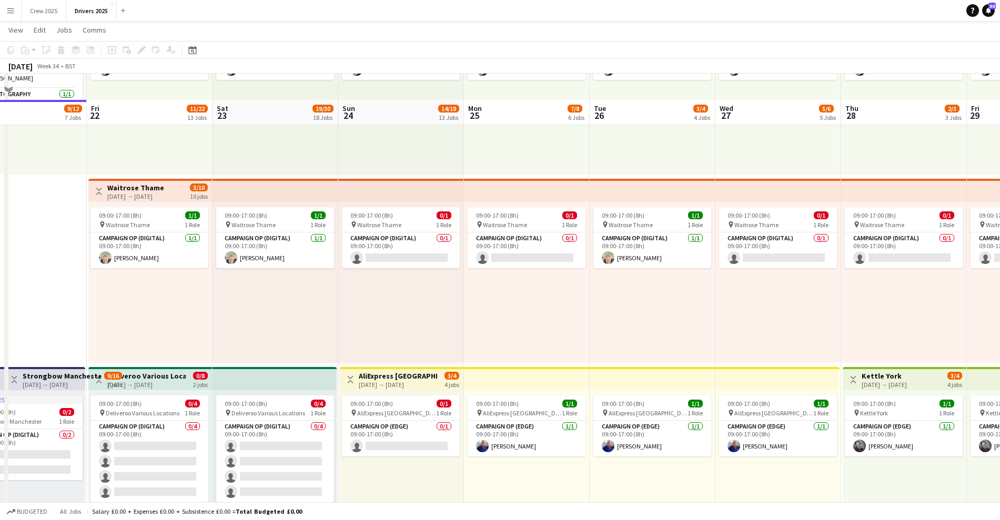
scroll to position [263, 0]
